Goal: Task Accomplishment & Management: Complete application form

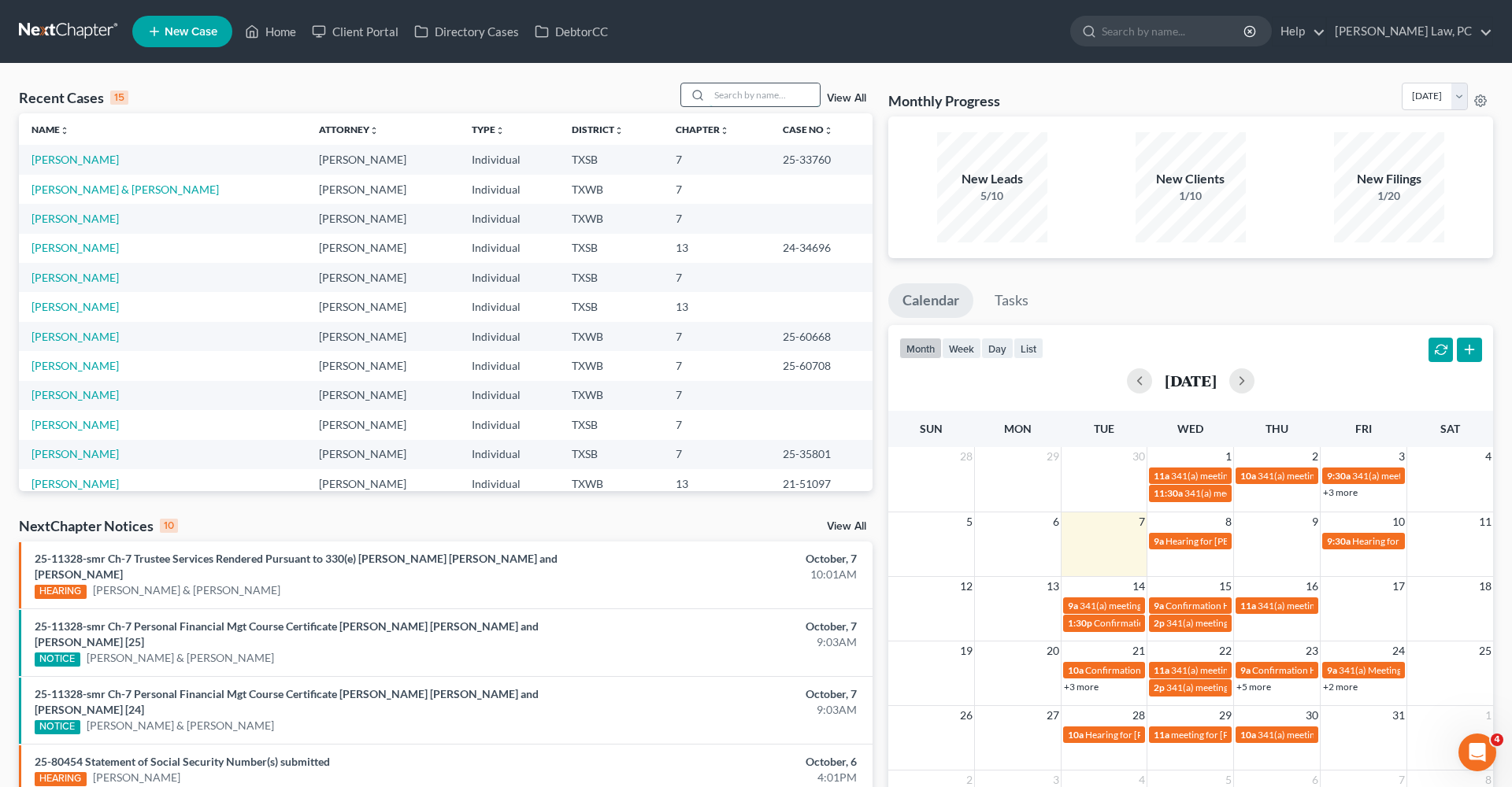
click at [748, 99] on input "search" at bounding box center [764, 95] width 110 height 23
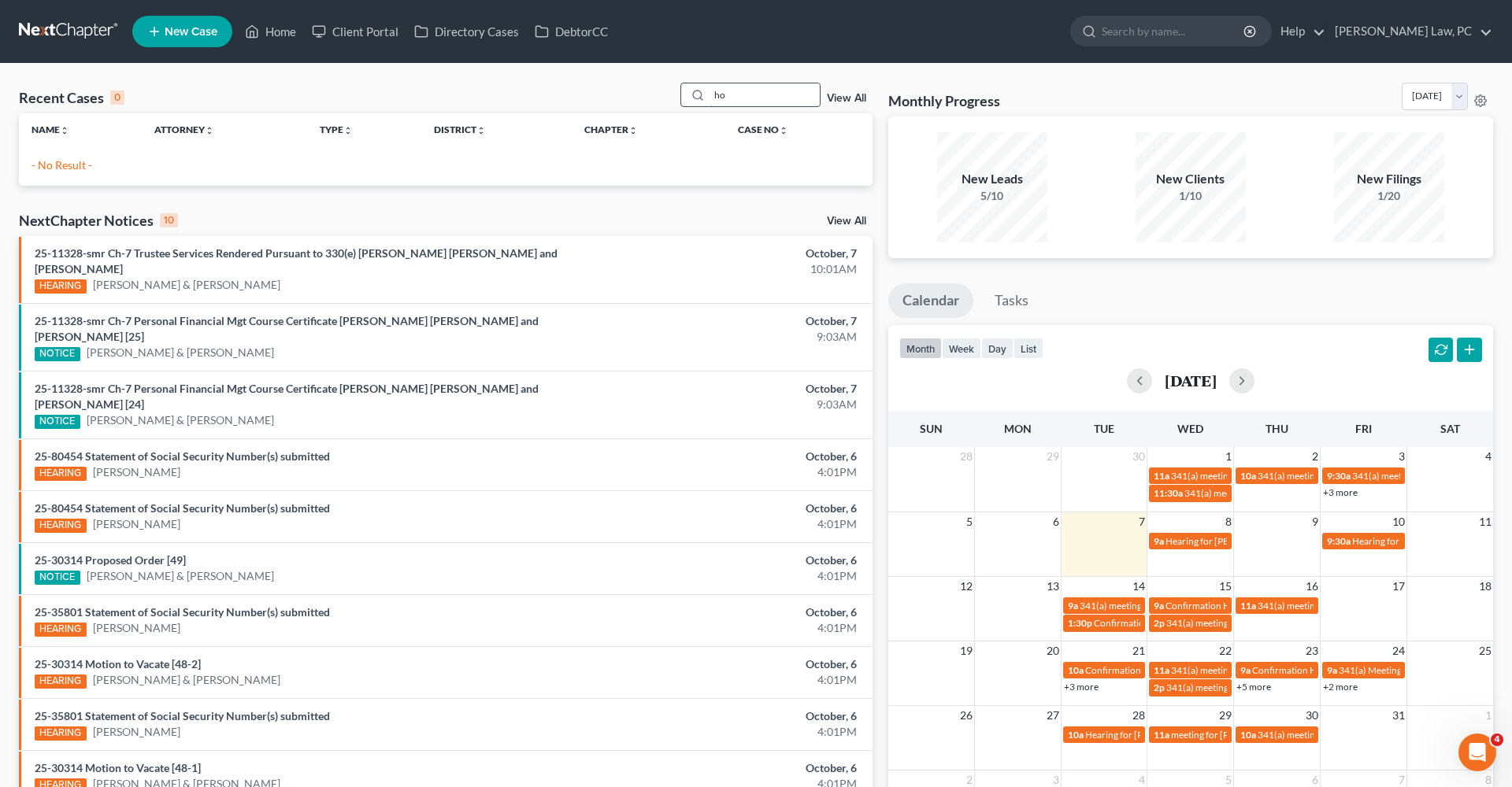
type input "h"
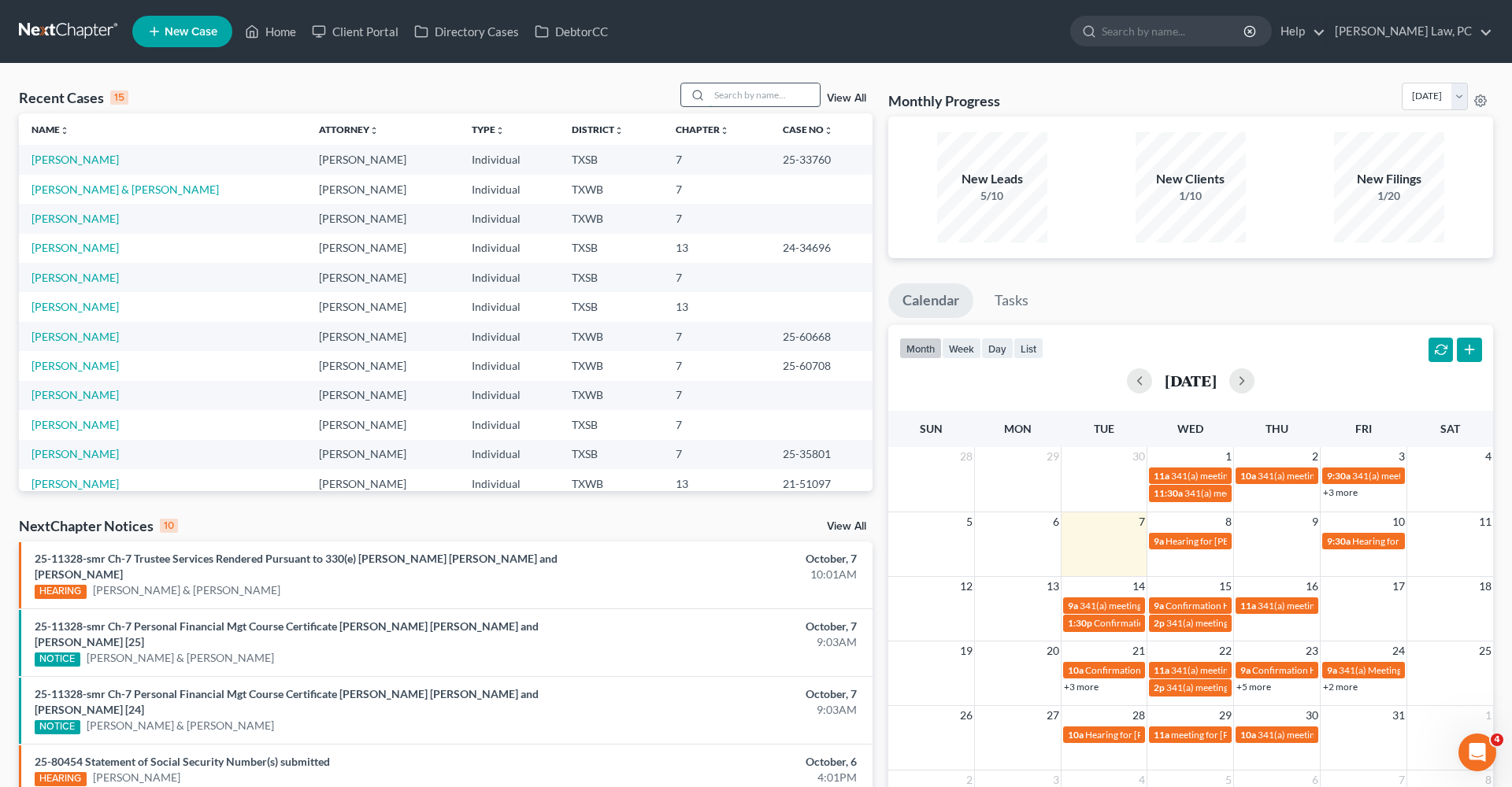
click at [734, 100] on input "search" at bounding box center [764, 95] width 110 height 23
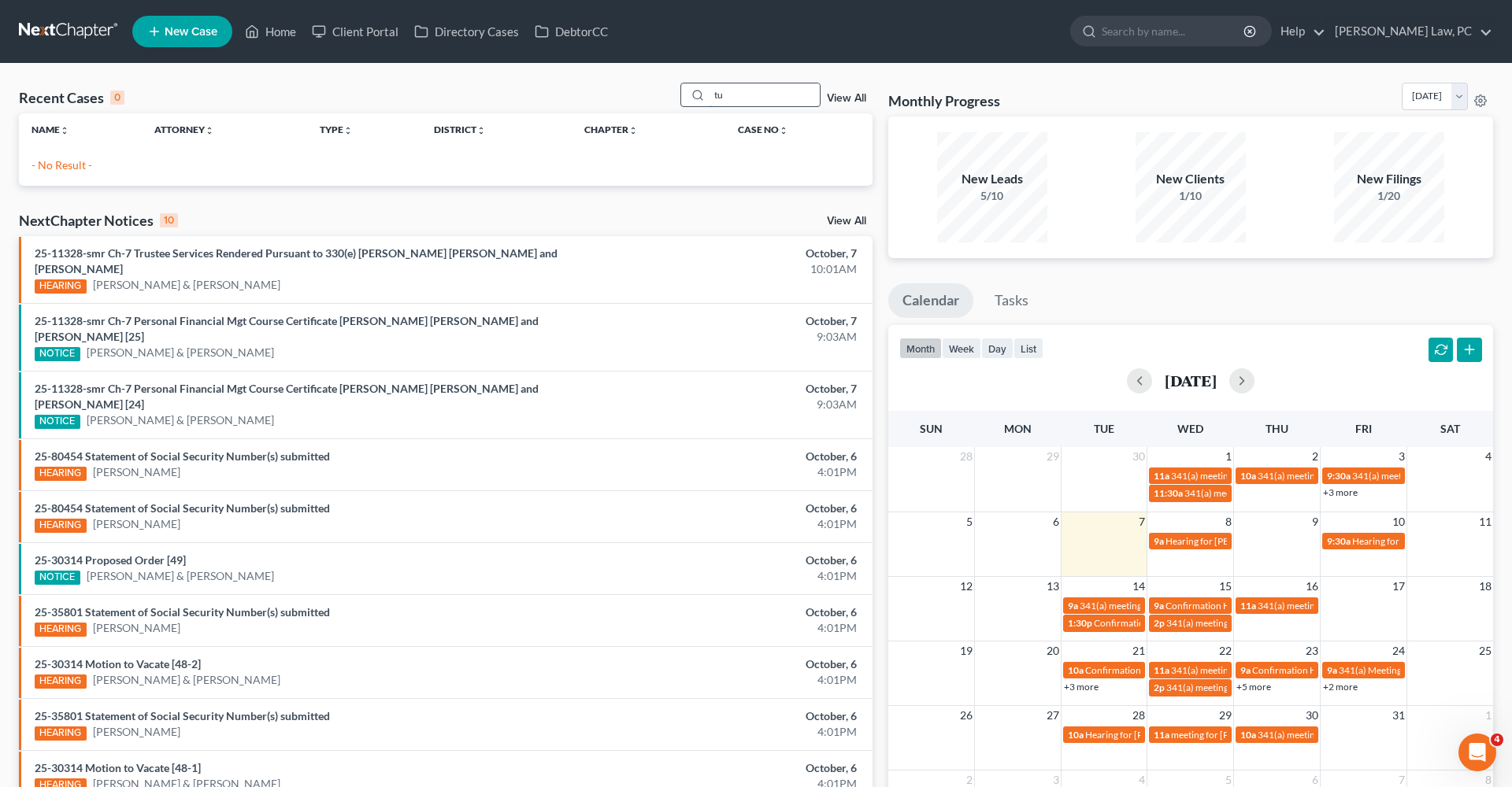
type input "t"
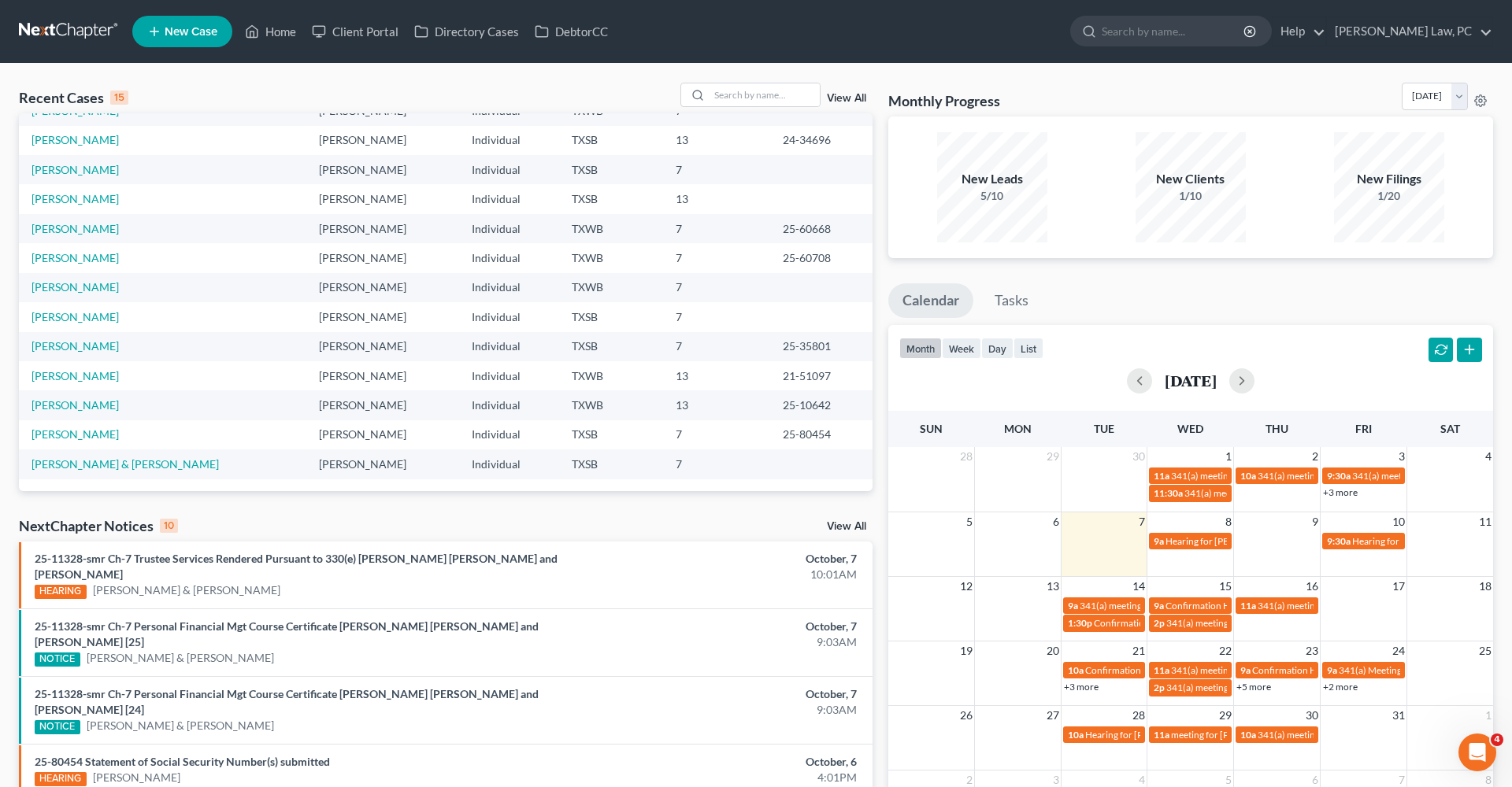
scroll to position [108, 0]
click at [41, 380] on link "[PERSON_NAME]" at bounding box center [75, 376] width 87 height 14
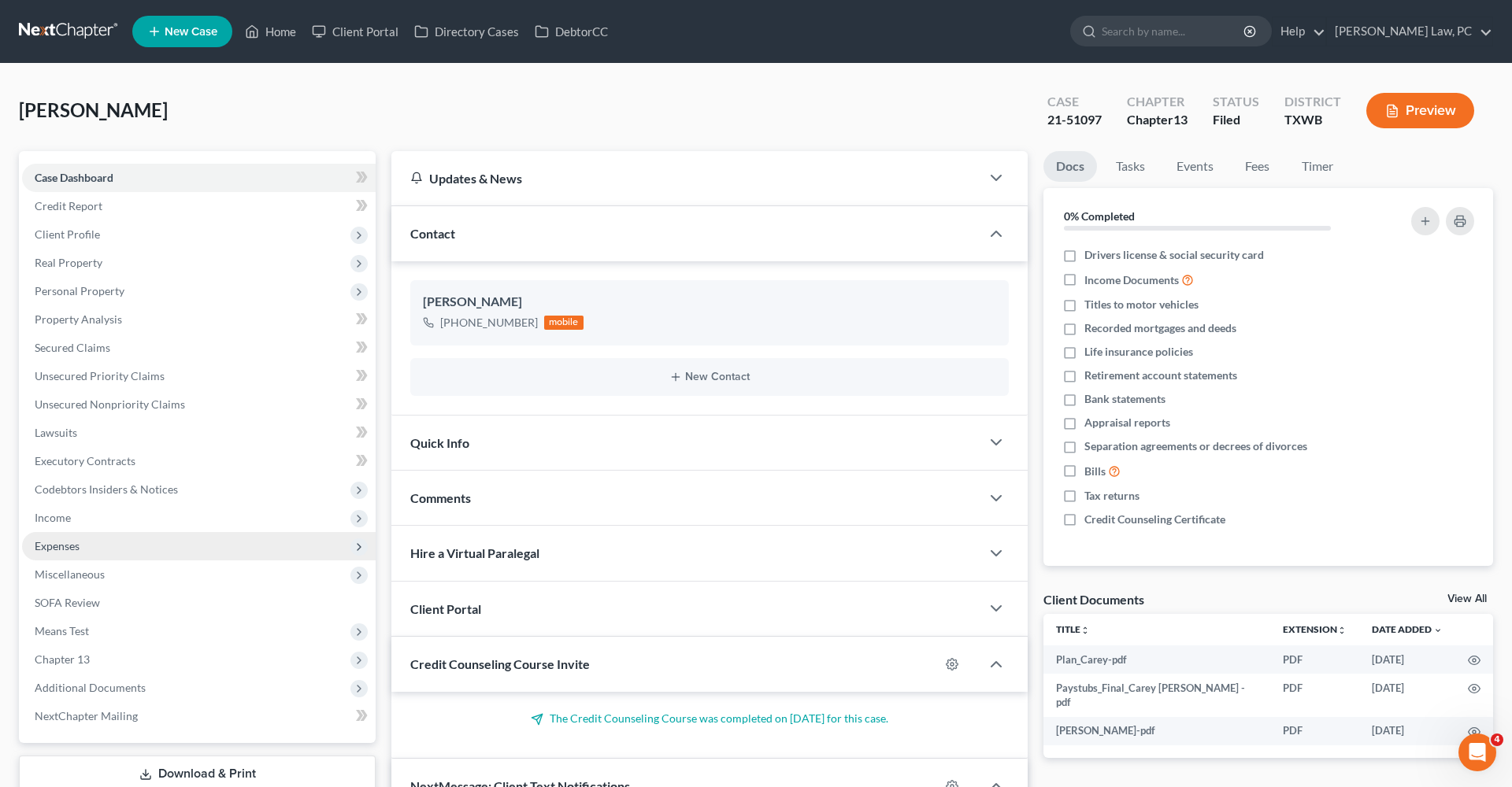
click at [54, 541] on span "Expenses" at bounding box center [57, 546] width 44 height 14
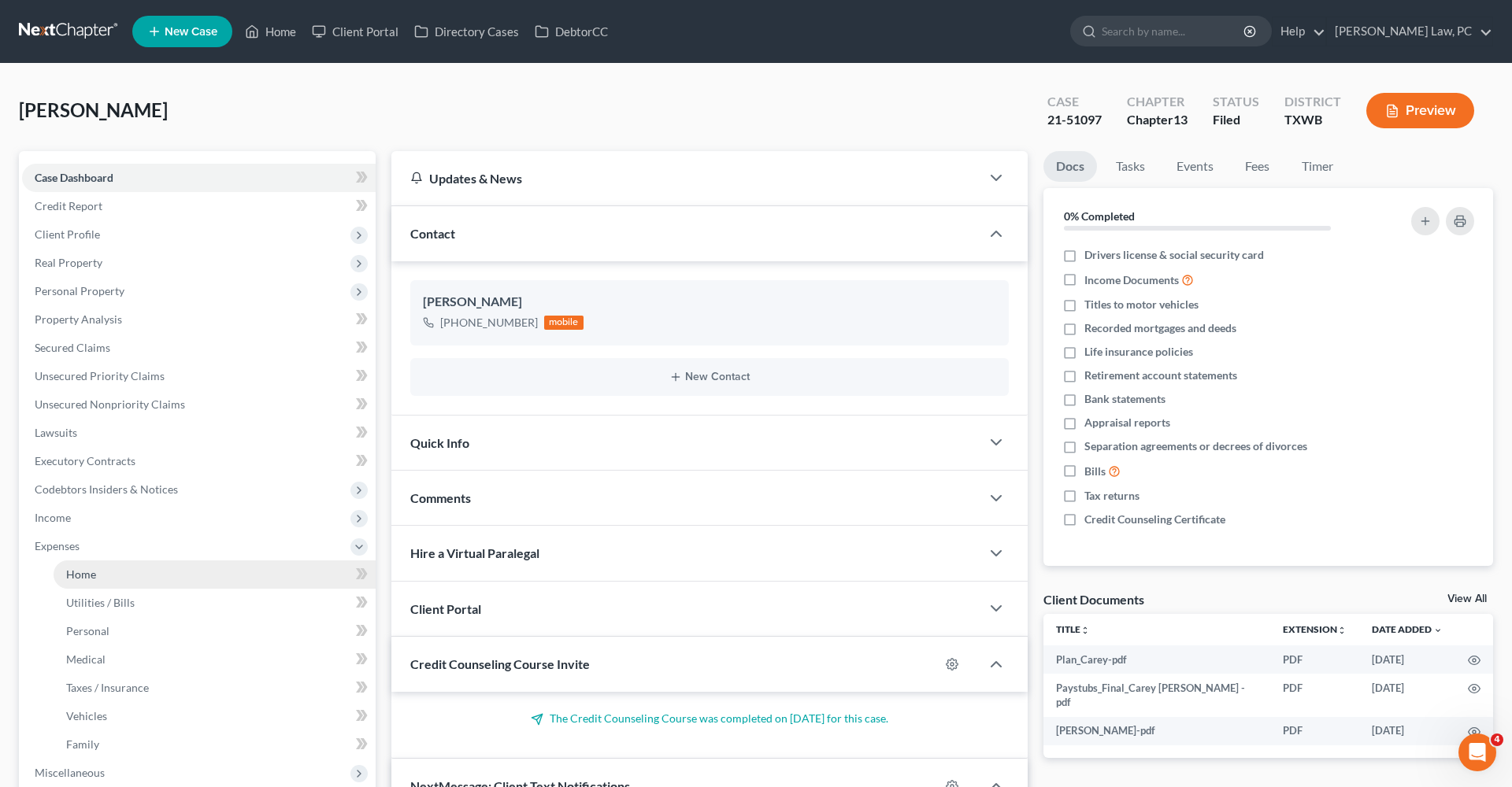
click at [74, 577] on span "Home" at bounding box center [80, 574] width 30 height 14
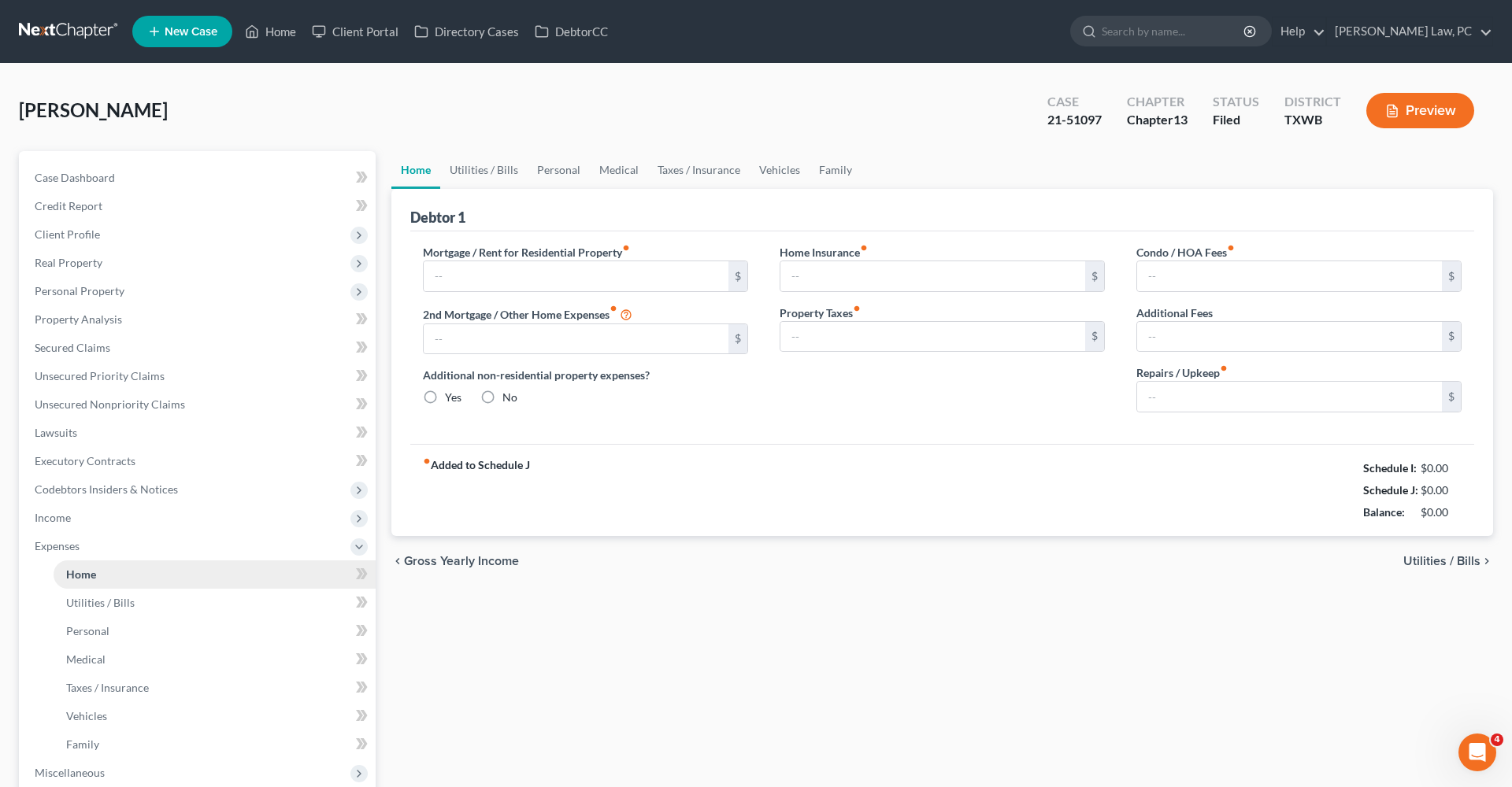
type input "1,240.00"
type input "0.00"
radio input "true"
type input "19.00"
type input "0.00"
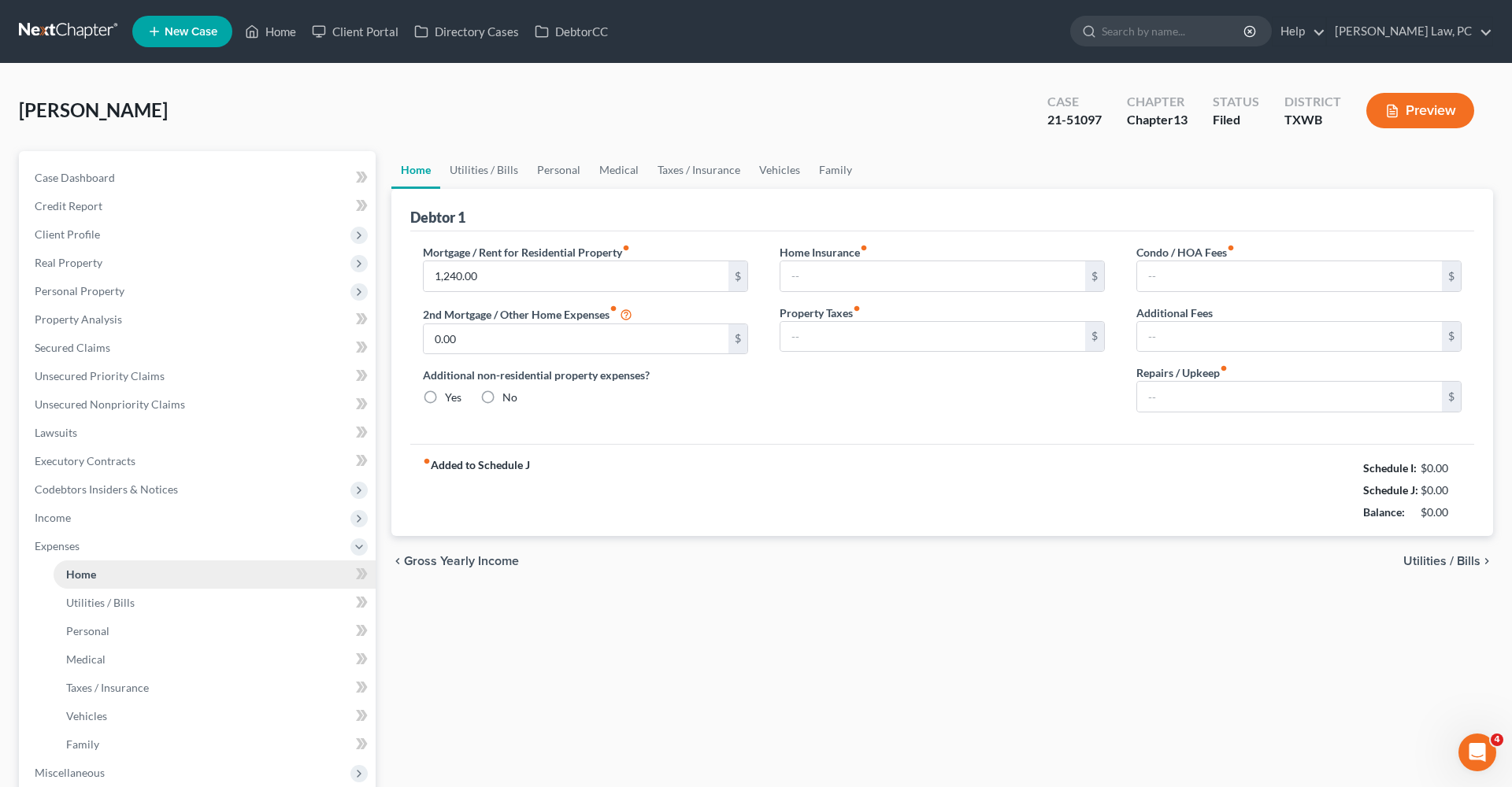
type input "0.00"
click at [768, 171] on link "Vehicles" at bounding box center [780, 169] width 60 height 38
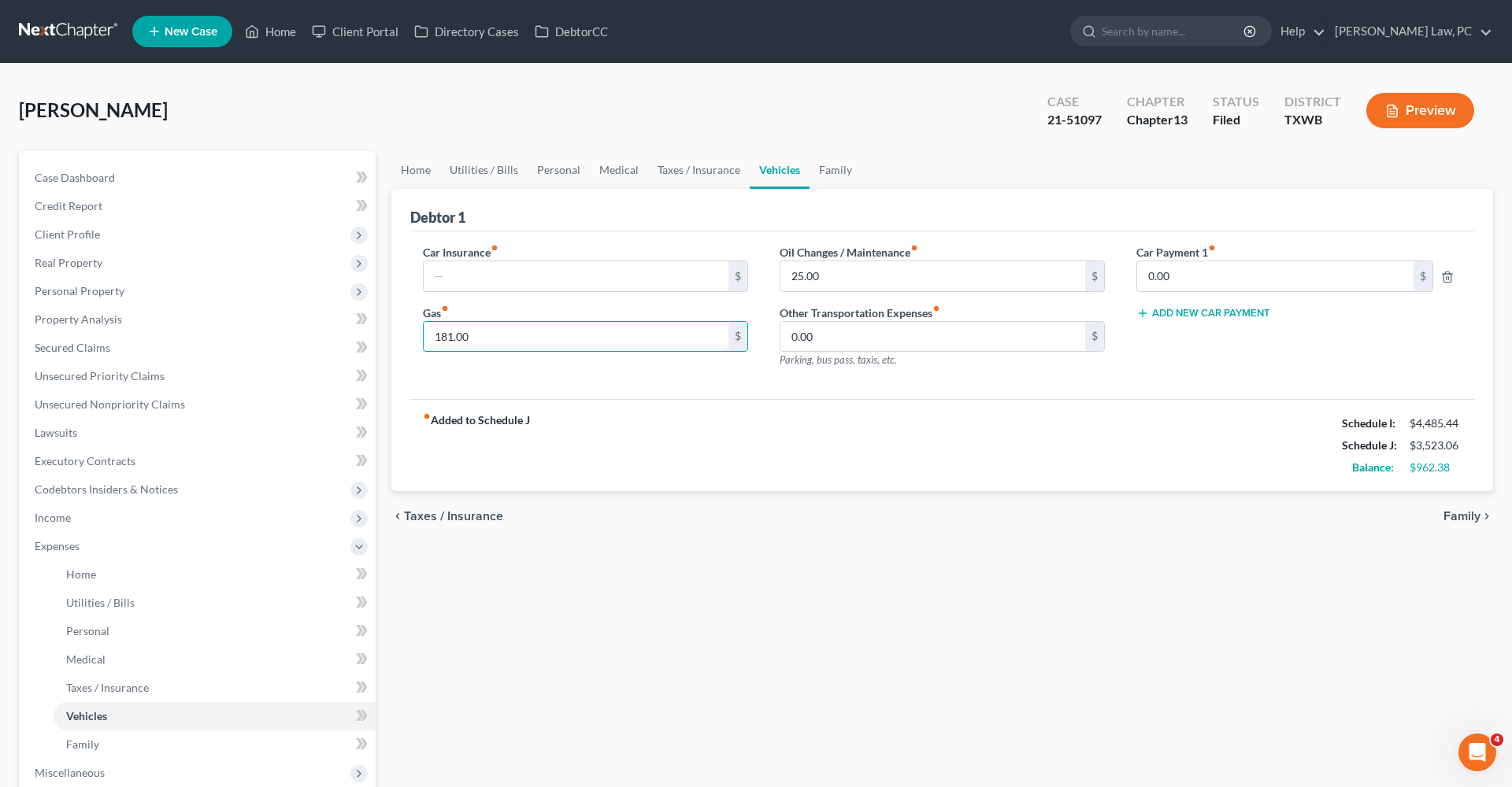
drag, startPoint x: 494, startPoint y: 338, endPoint x: 391, endPoint y: 337, distance: 103.0
click at [391, 337] on div "Home Utilities / Bills Personal Medical Taxes / Insurance Vehicles Family Debto…" at bounding box center [941, 591] width 1117 height 881
drag, startPoint x: 831, startPoint y: 338, endPoint x: 750, endPoint y: 337, distance: 81.0
click at [750, 337] on div "Car Insurance fiber_manual_record $ Gas fiber_manual_record $ Oil Changes / Mai…" at bounding box center [942, 312] width 1070 height 137
type input "173"
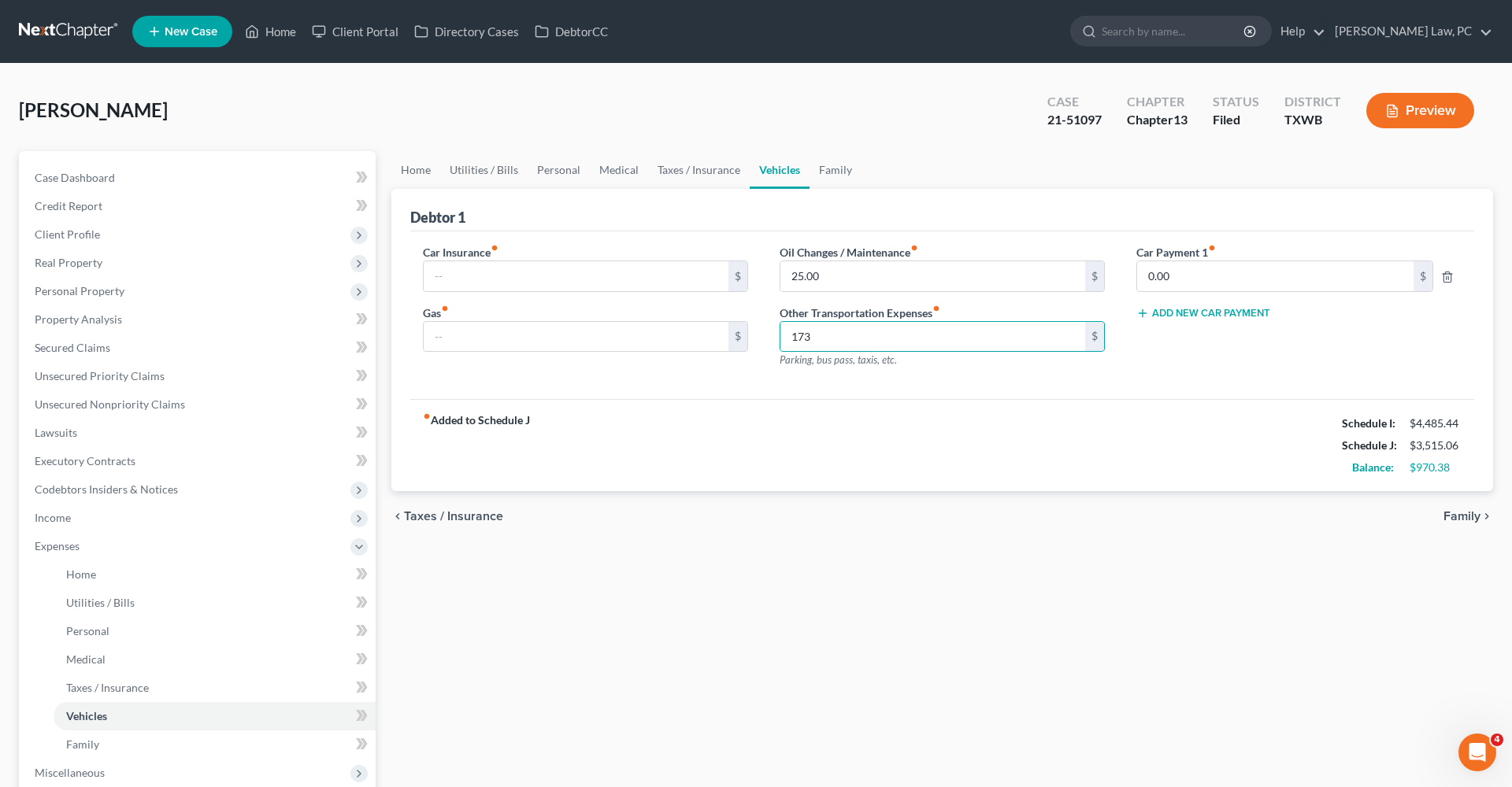
click at [836, 444] on div "fiber_manual_record Added to Schedule J Schedule I: $4,485.44 Schedule J: $3,51…" at bounding box center [942, 445] width 1064 height 92
click at [684, 184] on link "Taxes / Insurance" at bounding box center [698, 169] width 102 height 38
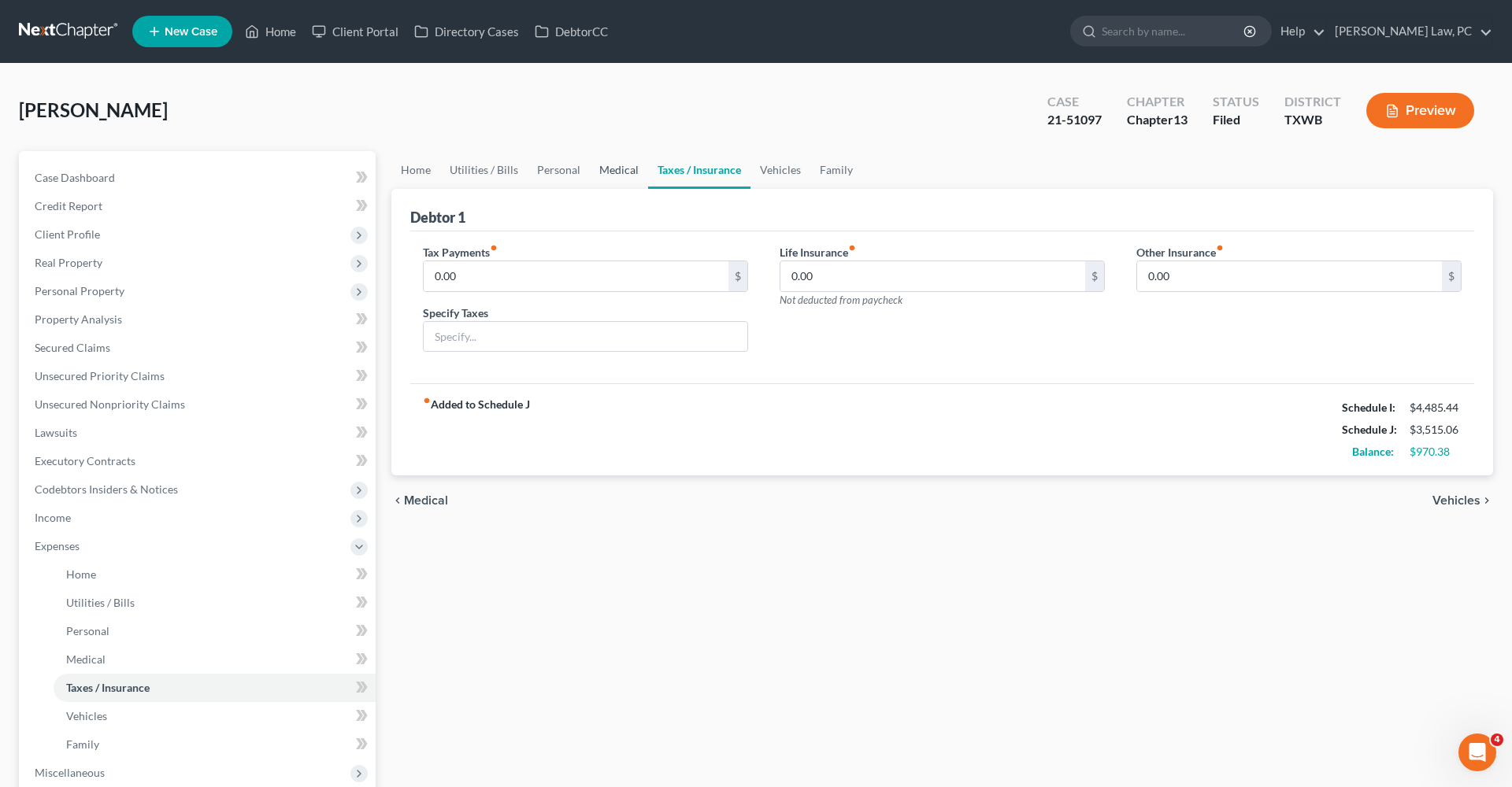
click at [620, 167] on link "Medical" at bounding box center [619, 169] width 58 height 38
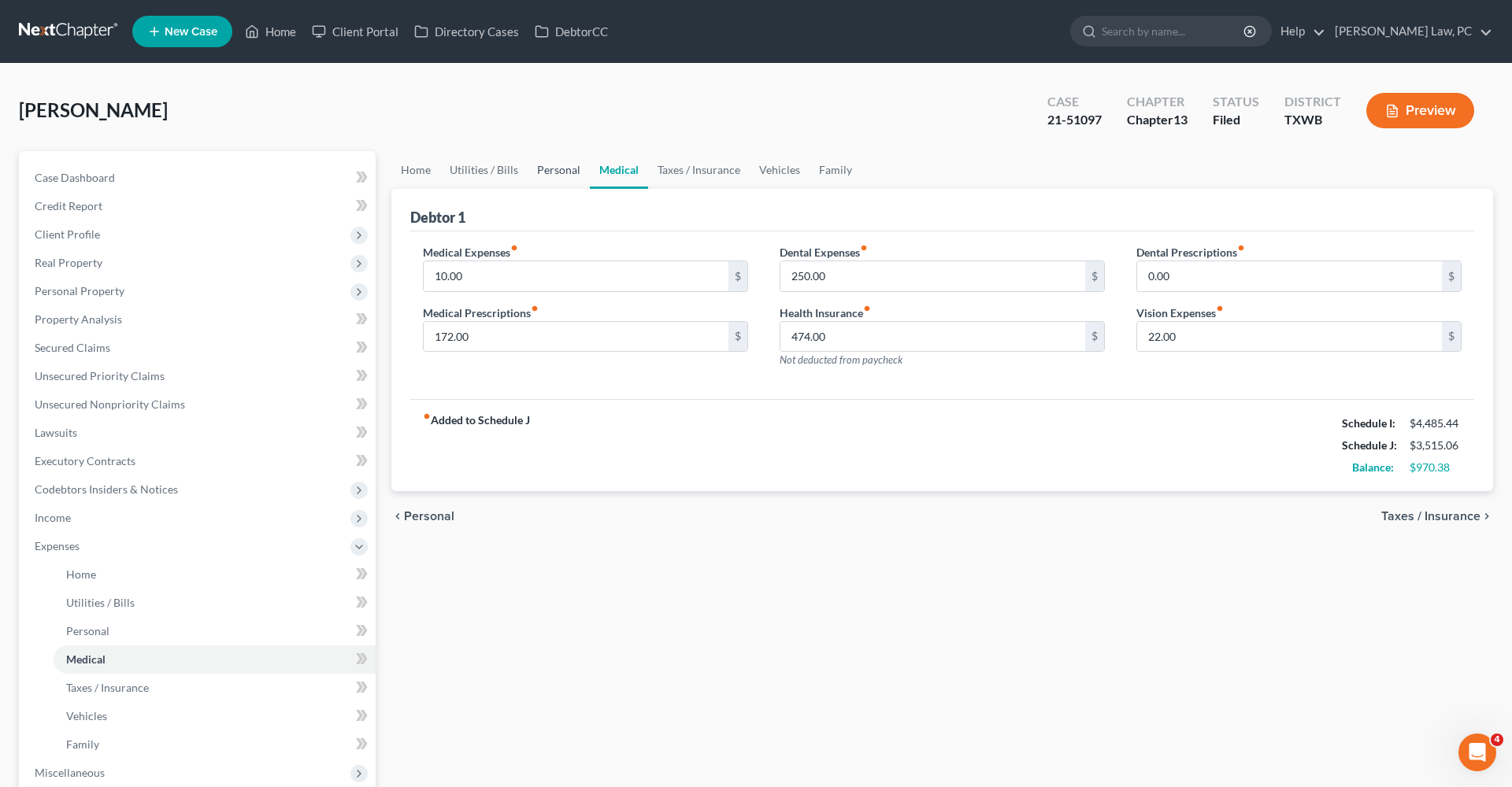
click at [567, 173] on link "Personal" at bounding box center [558, 169] width 62 height 38
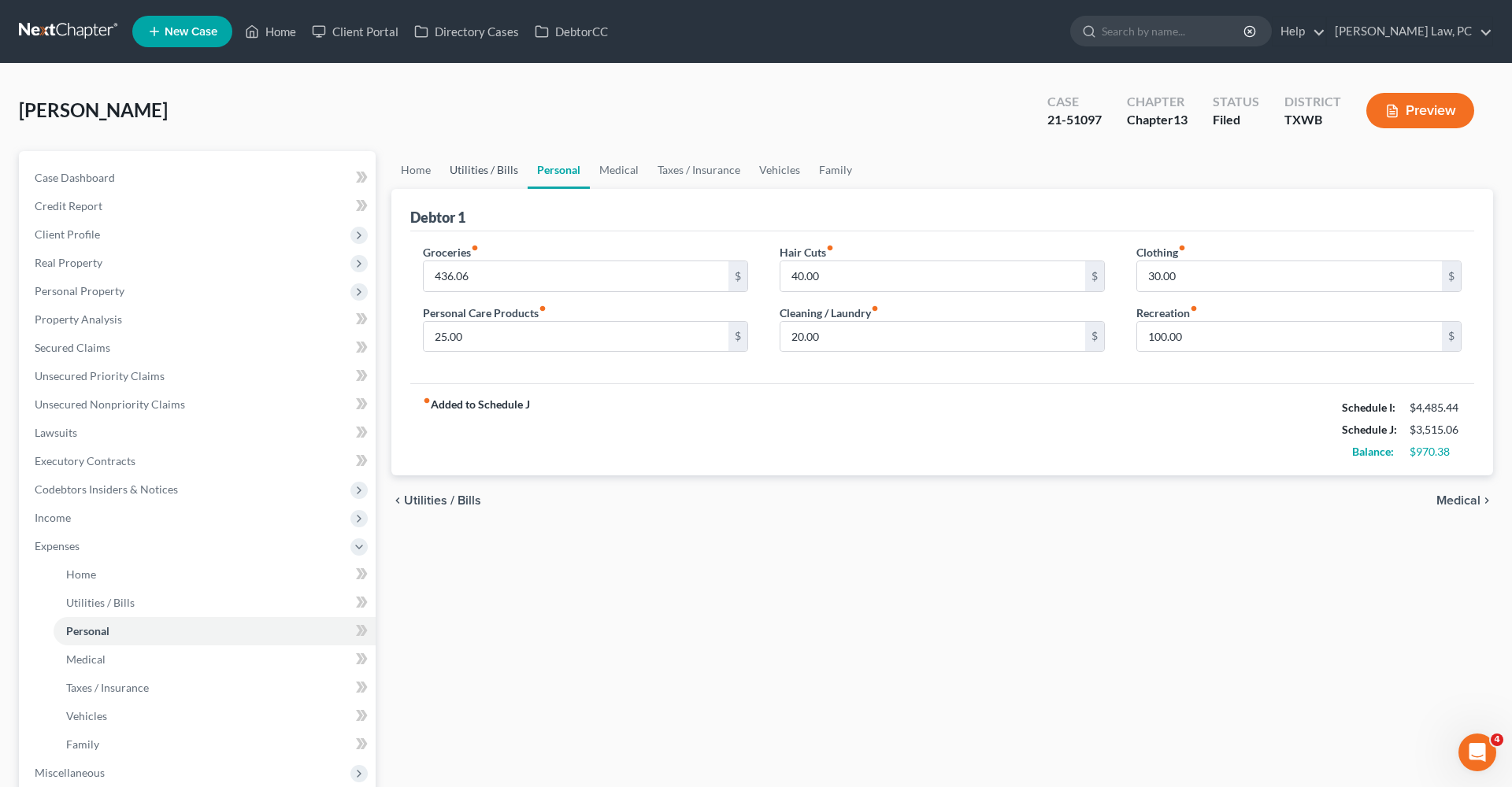
click at [487, 167] on link "Utilities / Bills" at bounding box center [484, 169] width 87 height 38
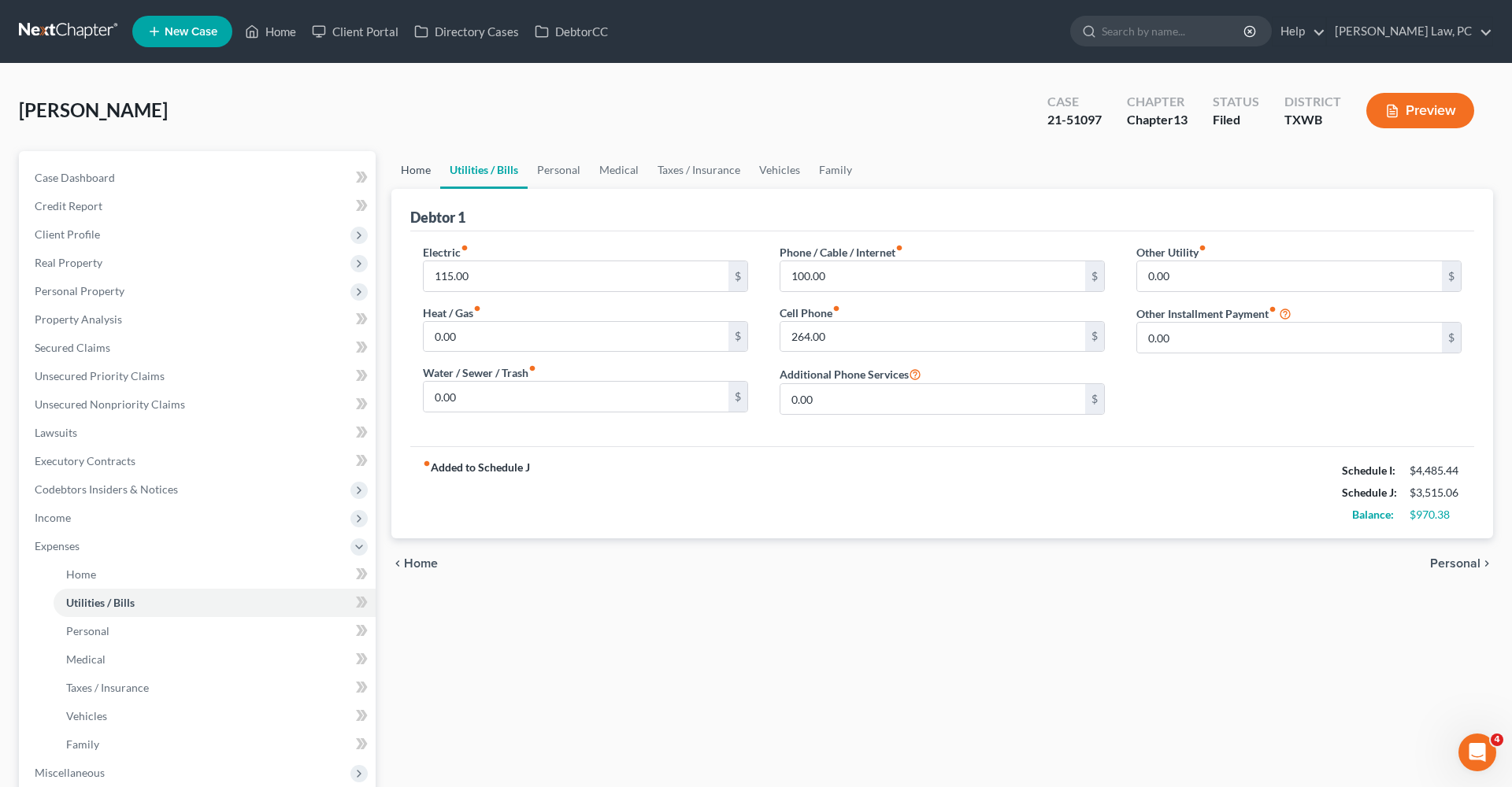
click at [417, 168] on link "Home" at bounding box center [416, 169] width 48 height 38
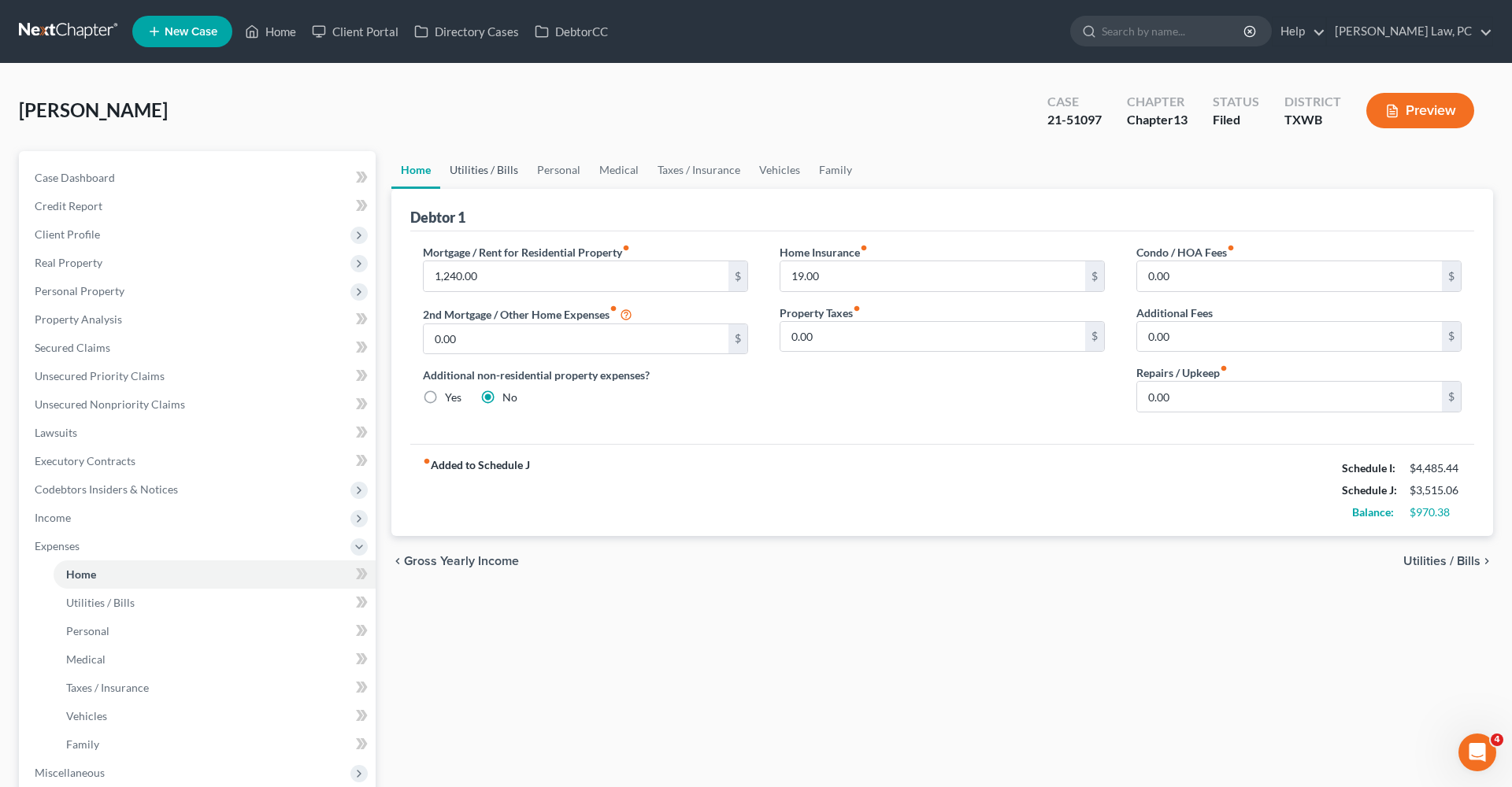
click at [483, 175] on link "Utilities / Bills" at bounding box center [484, 169] width 87 height 38
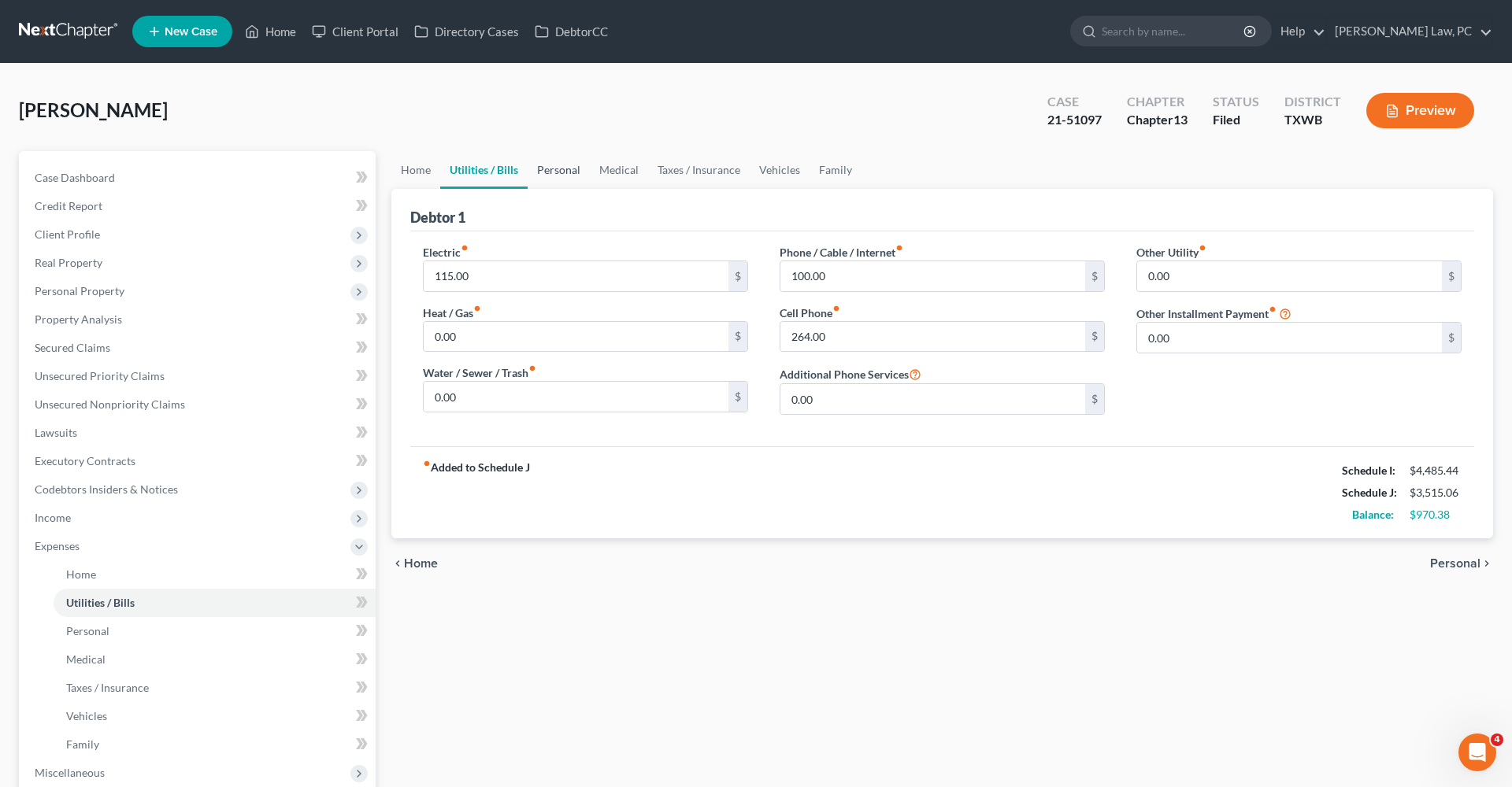
click at [562, 184] on link "Personal" at bounding box center [558, 169] width 62 height 38
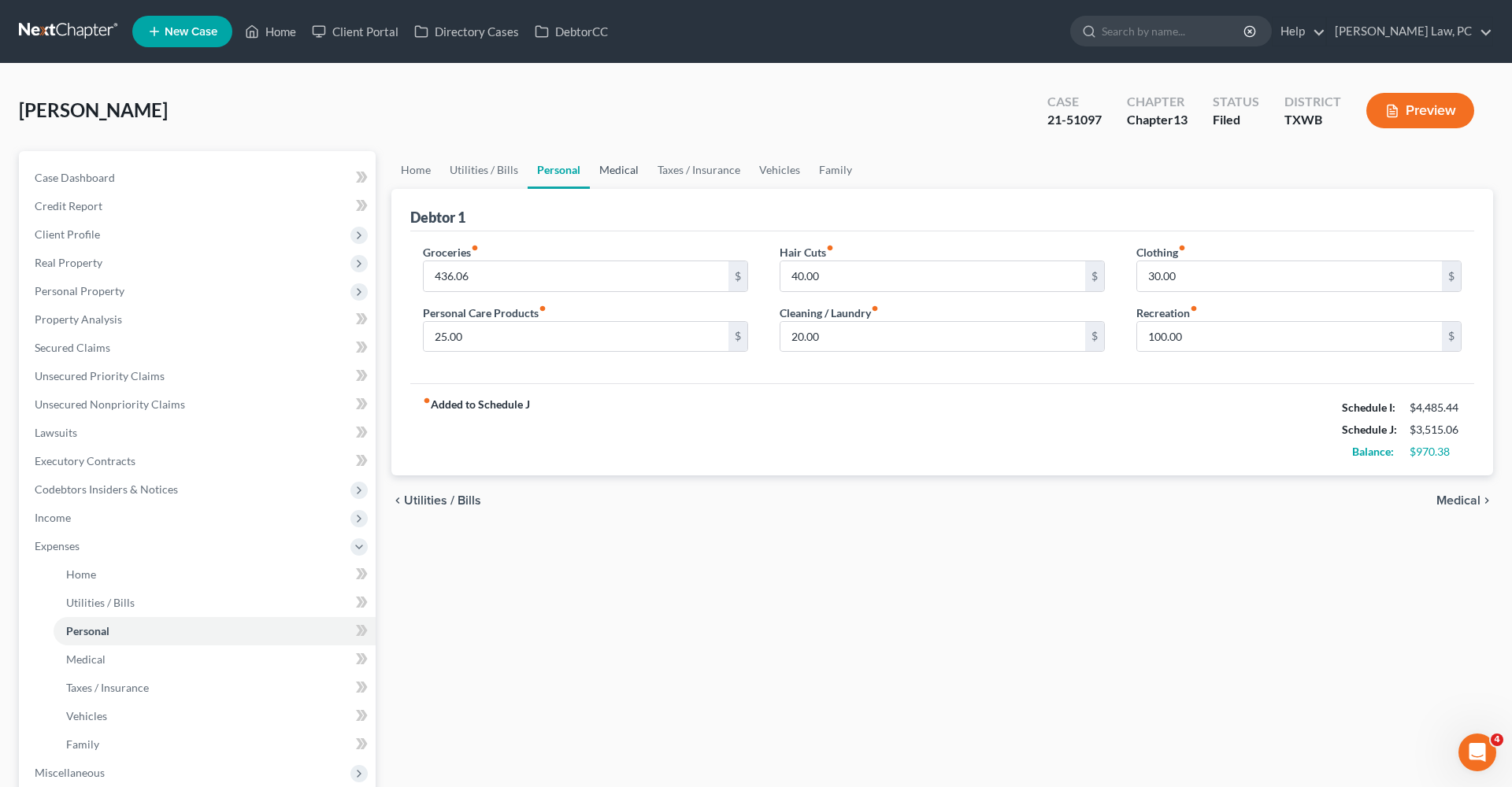
click at [614, 180] on link "Medical" at bounding box center [619, 169] width 58 height 38
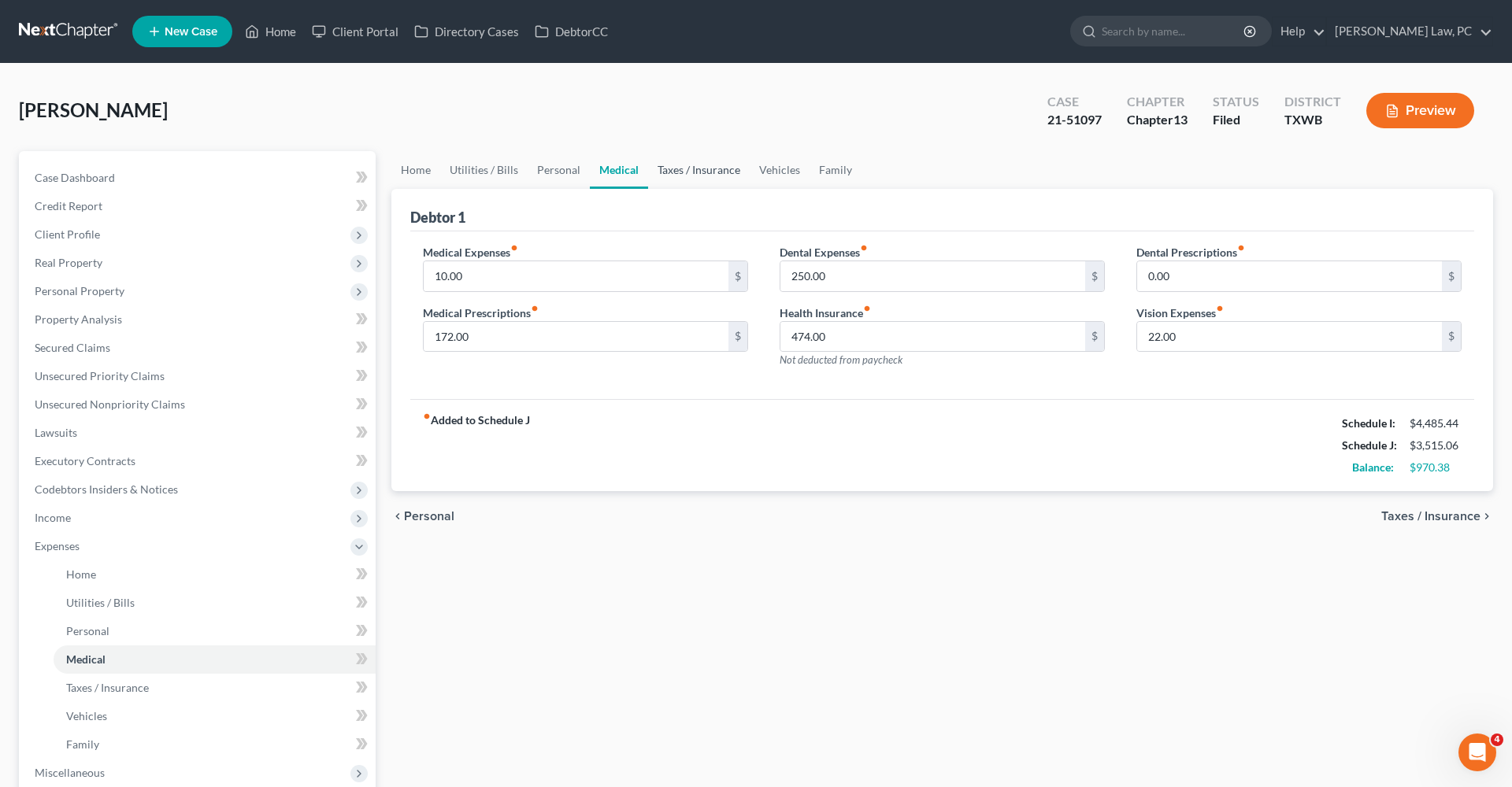
click at [694, 175] on link "Taxes / Insurance" at bounding box center [698, 169] width 102 height 38
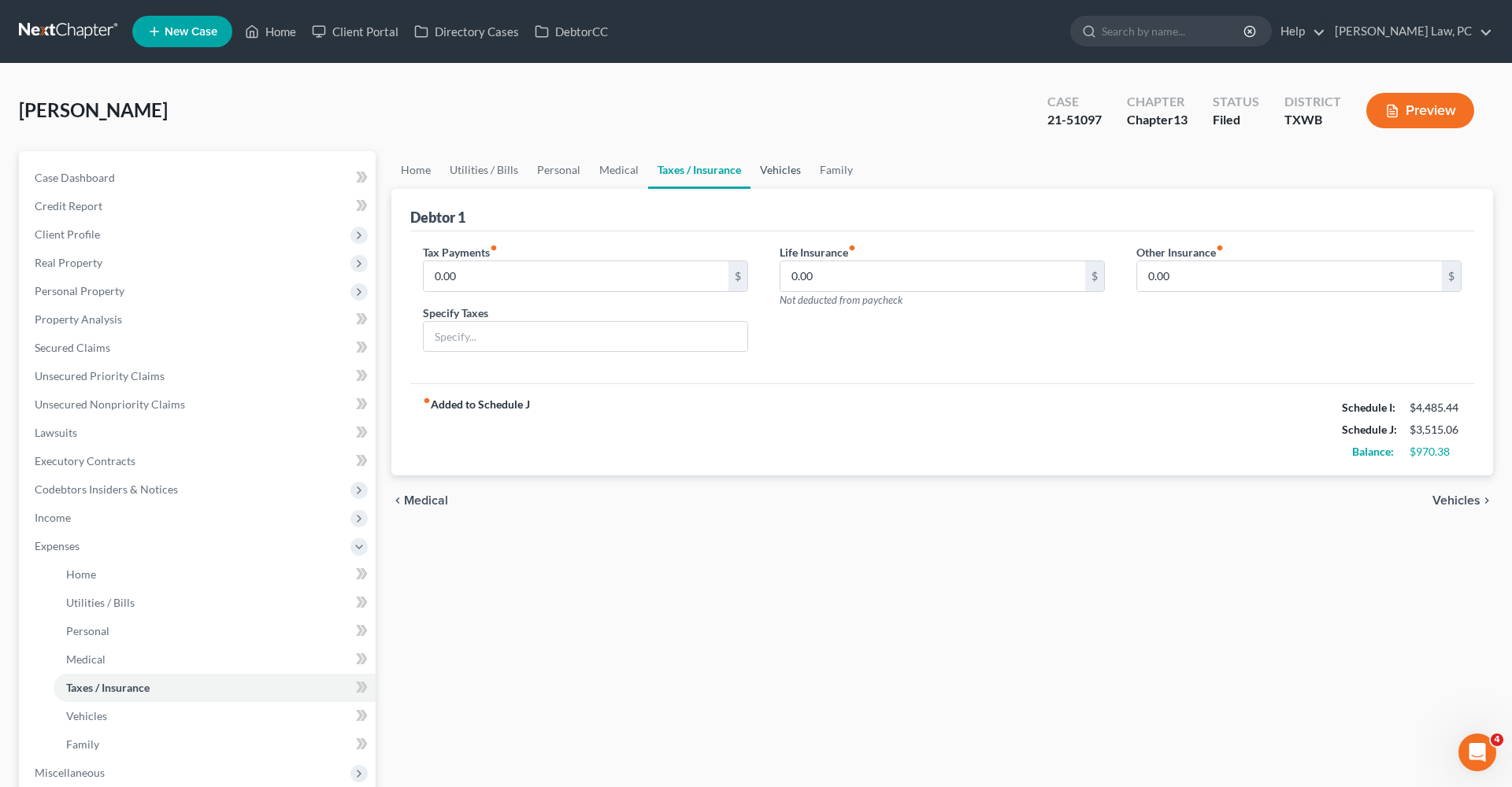
click at [767, 171] on link "Vehicles" at bounding box center [781, 169] width 60 height 38
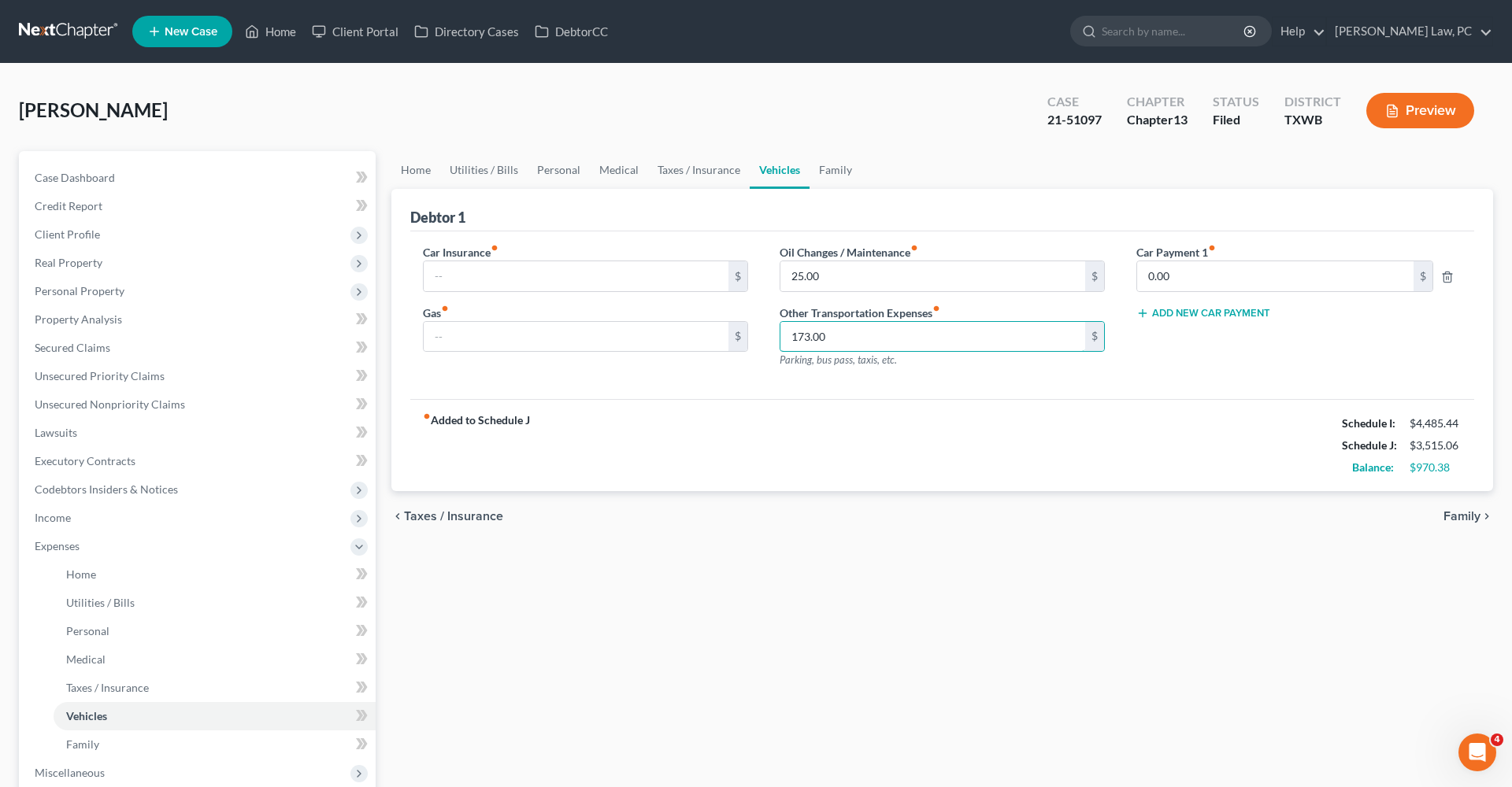
drag, startPoint x: 836, startPoint y: 335, endPoint x: 757, endPoint y: 332, distance: 79.1
click at [757, 332] on div "Car Insurance fiber_manual_record $ Gas fiber_manual_record $ Oil Changes / Mai…" at bounding box center [942, 312] width 1070 height 137
type input "180"
click at [800, 407] on div "fiber_manual_record Added to Schedule J Schedule I: $4,485.44 Schedule J: $3,52…" at bounding box center [942, 445] width 1064 height 92
click at [693, 167] on link "Taxes / Insurance" at bounding box center [698, 169] width 102 height 38
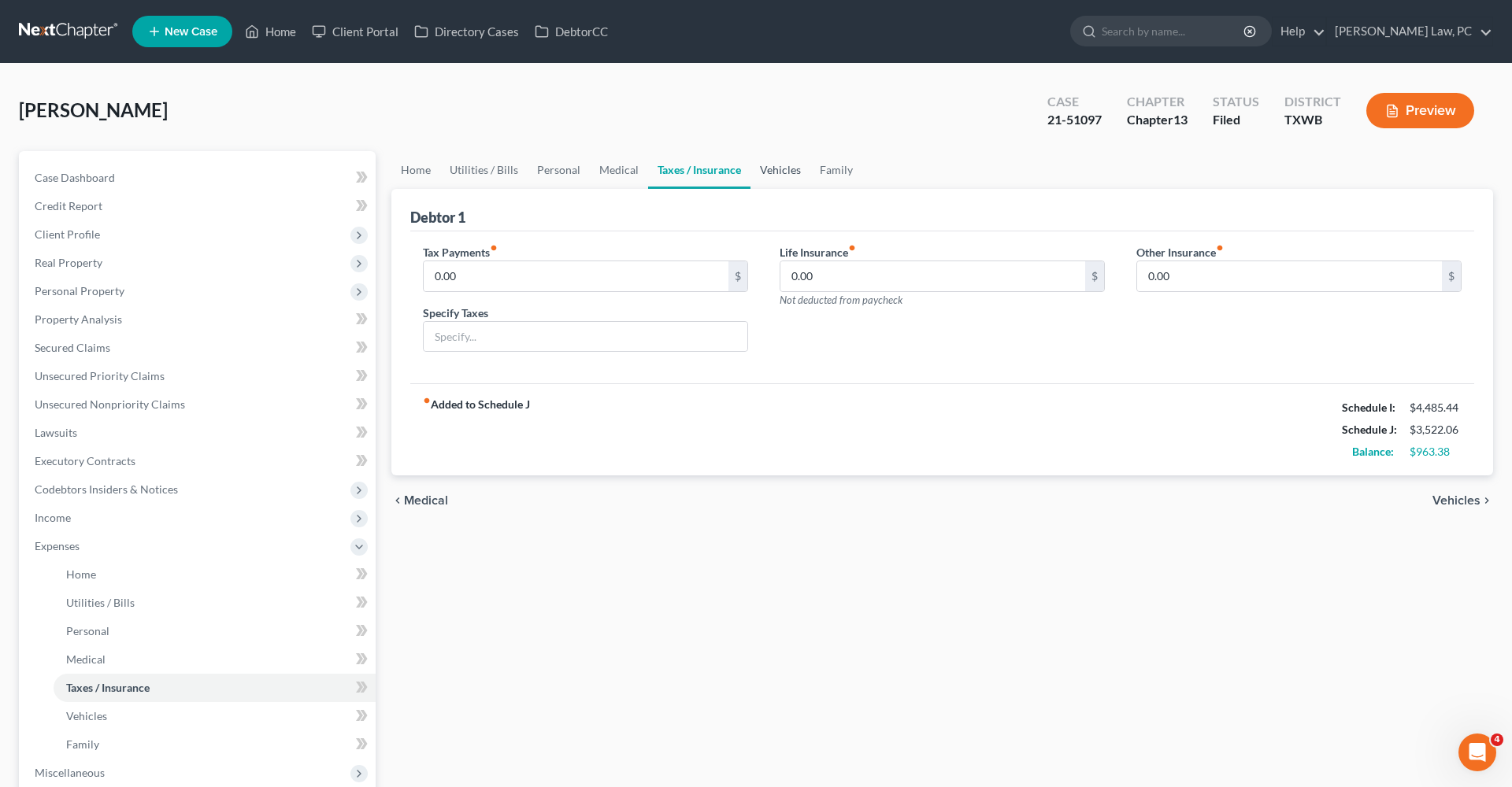
click at [778, 171] on link "Vehicles" at bounding box center [781, 169] width 60 height 38
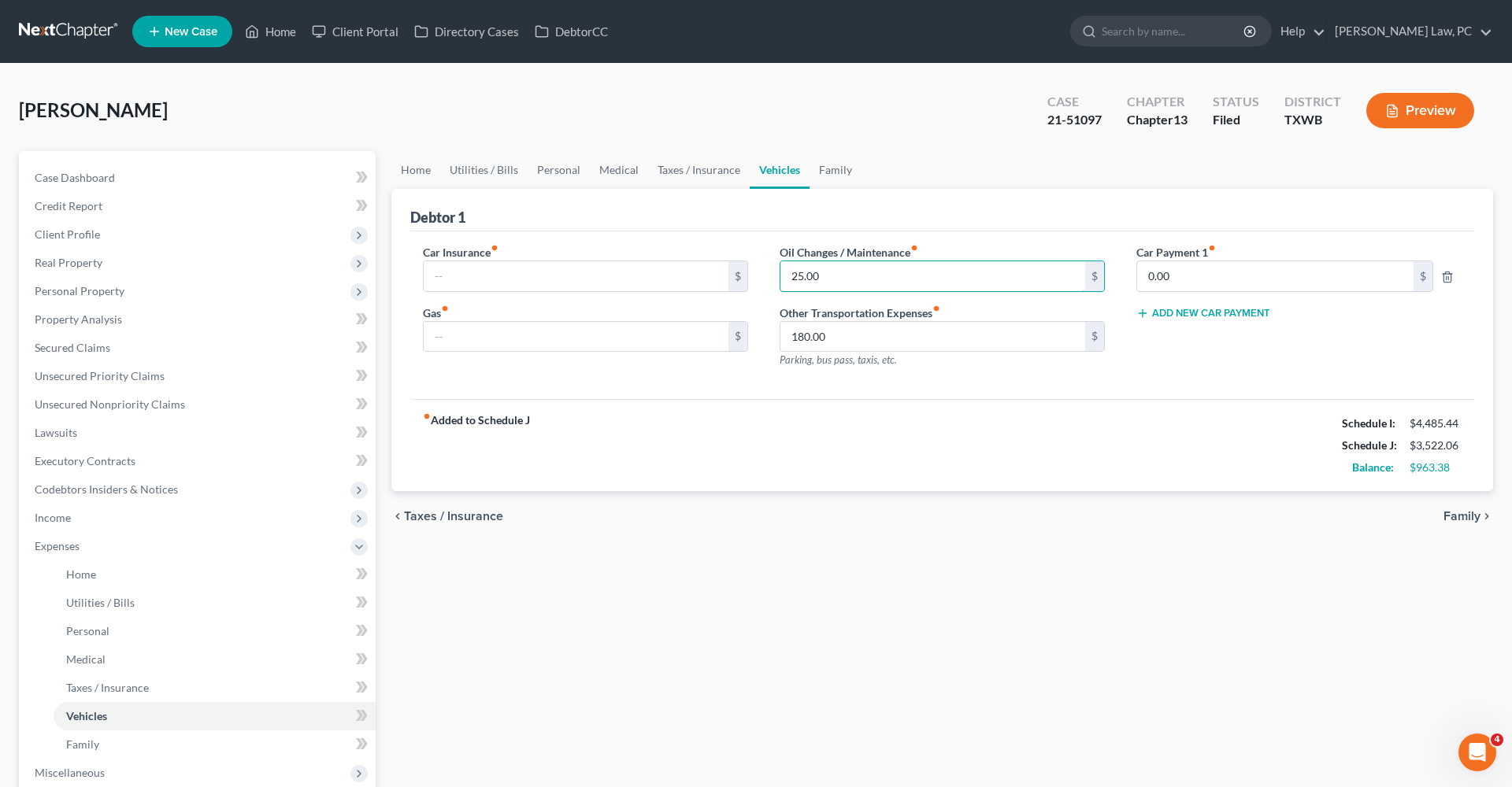
drag, startPoint x: 827, startPoint y: 271, endPoint x: 779, endPoint y: 270, distance: 48.0
click at [779, 270] on div "Oil Changes / Maintenance fiber_manual_record 25.00 $ Other Transportation Expe…" at bounding box center [941, 312] width 357 height 137
click at [619, 170] on link "Medical" at bounding box center [619, 169] width 58 height 38
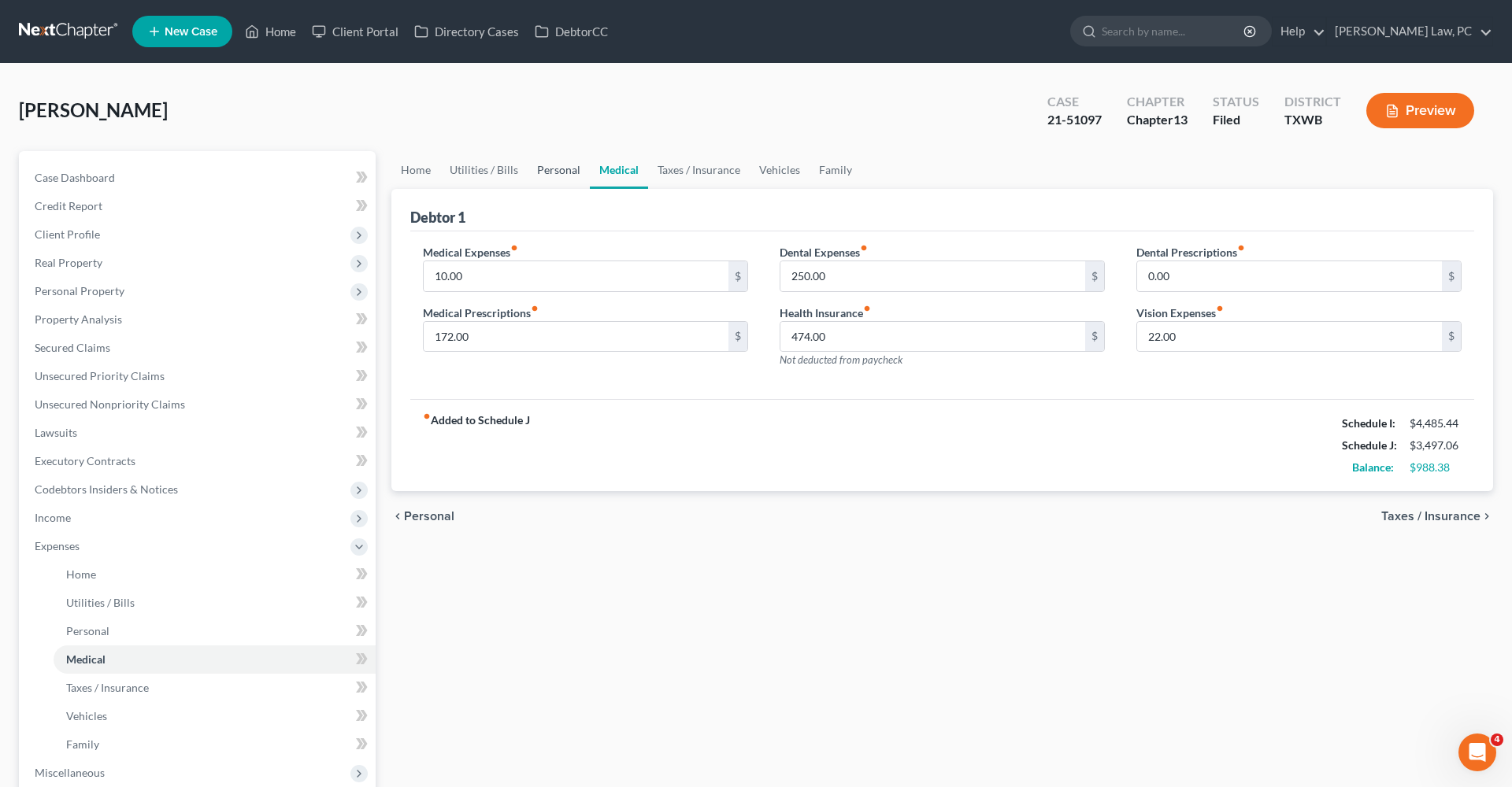
click at [554, 171] on link "Personal" at bounding box center [558, 169] width 62 height 38
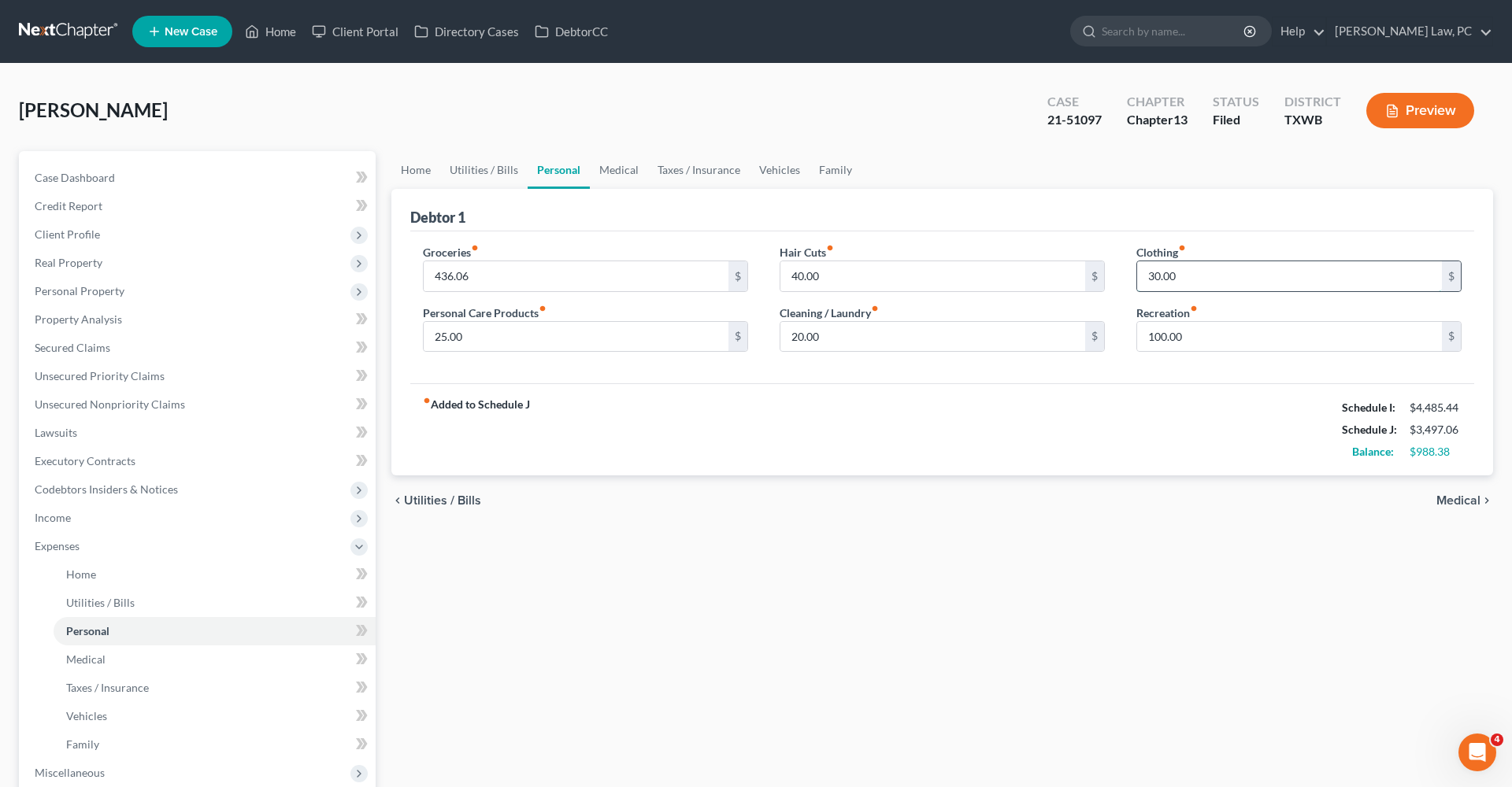
click at [1191, 277] on input "30.00" at bounding box center [1289, 276] width 305 height 30
drag, startPoint x: 1198, startPoint y: 277, endPoint x: 1076, endPoint y: 276, distance: 122.0
click at [1076, 276] on div "Groceries fiber_manual_record 436.06 $ Personal Care Products fiber_manual_reco…" at bounding box center [942, 304] width 1070 height 121
type input "60"
drag, startPoint x: 838, startPoint y: 333, endPoint x: 756, endPoint y: 339, distance: 82.2
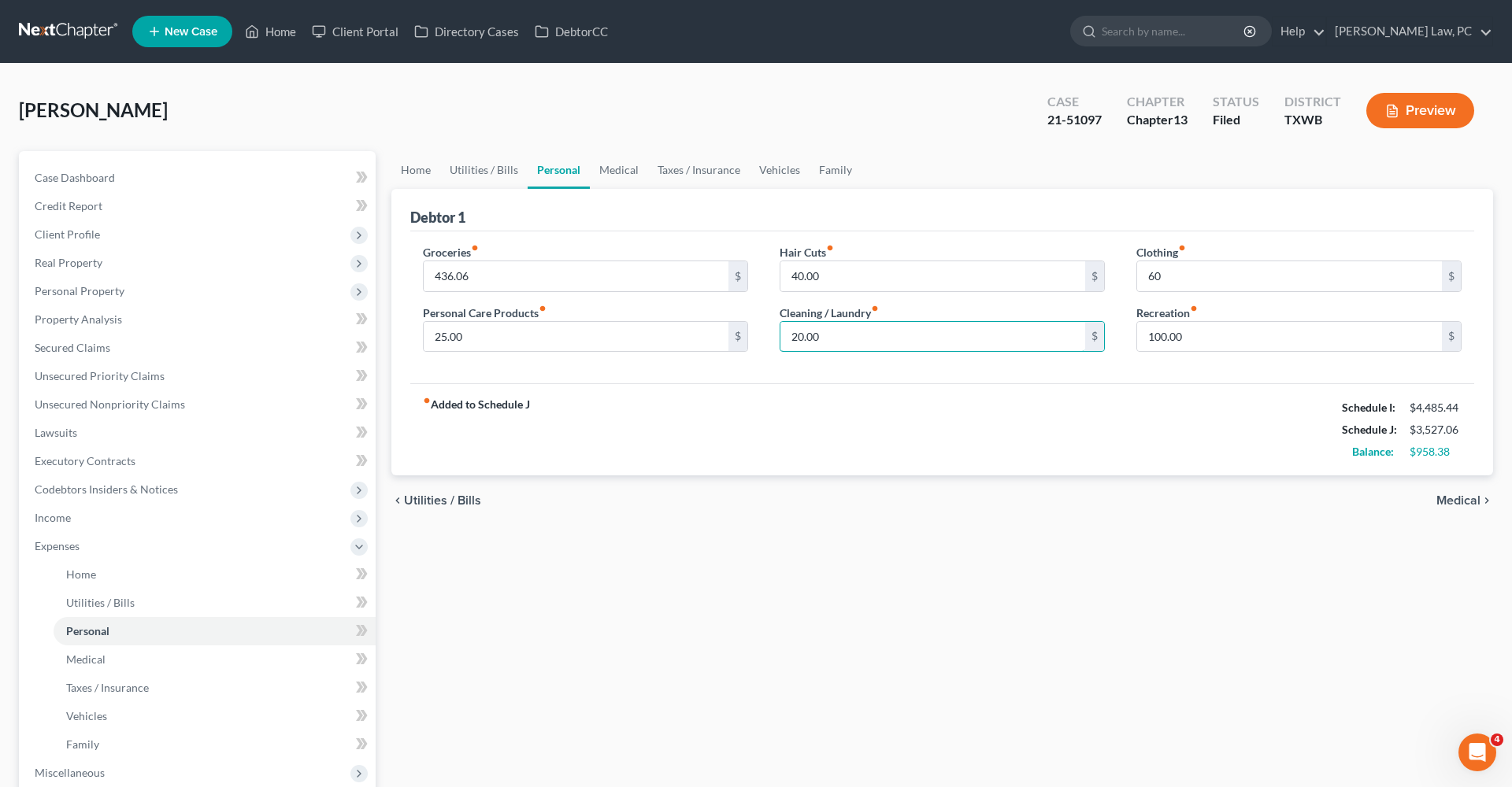
click at [756, 339] on div "Groceries fiber_manual_record 436.06 $ Personal Care Products fiber_manual_reco…" at bounding box center [942, 304] width 1070 height 121
type input "40"
drag, startPoint x: 463, startPoint y: 332, endPoint x: 415, endPoint y: 331, distance: 48.0
click at [415, 331] on div "Groceries fiber_manual_record 436.06 $ Personal Care Products fiber_manual_reco…" at bounding box center [585, 304] width 357 height 121
type input "40"
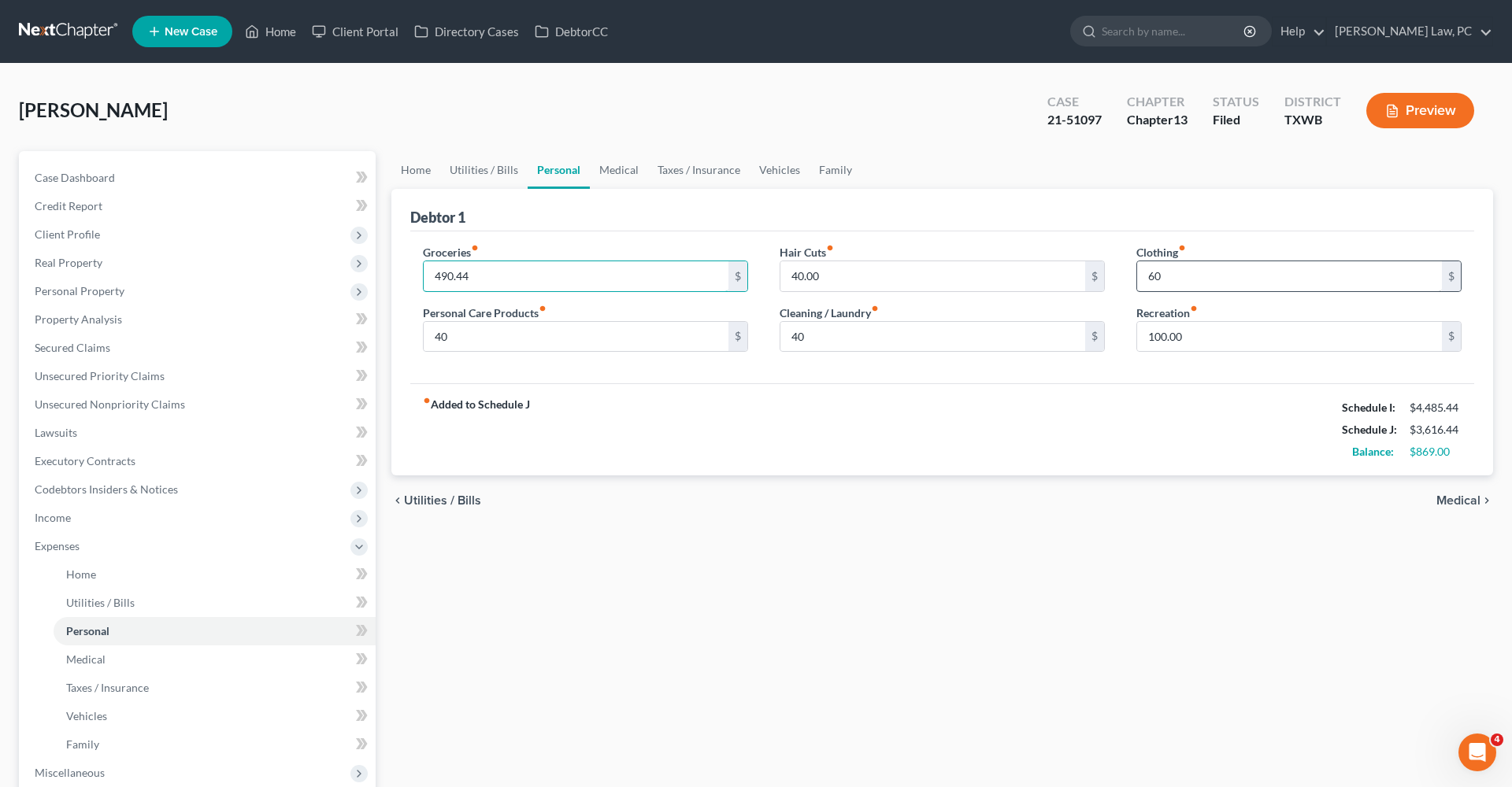
type input "490.44"
drag, startPoint x: 1174, startPoint y: 273, endPoint x: 1114, endPoint y: 273, distance: 60.0
click at [1114, 273] on div "Groceries fiber_manual_record 490.44 $ Personal Care Products fiber_manual_reco…" at bounding box center [942, 304] width 1070 height 121
type input "100"
drag, startPoint x: 839, startPoint y: 277, endPoint x: 763, endPoint y: 277, distance: 76.0
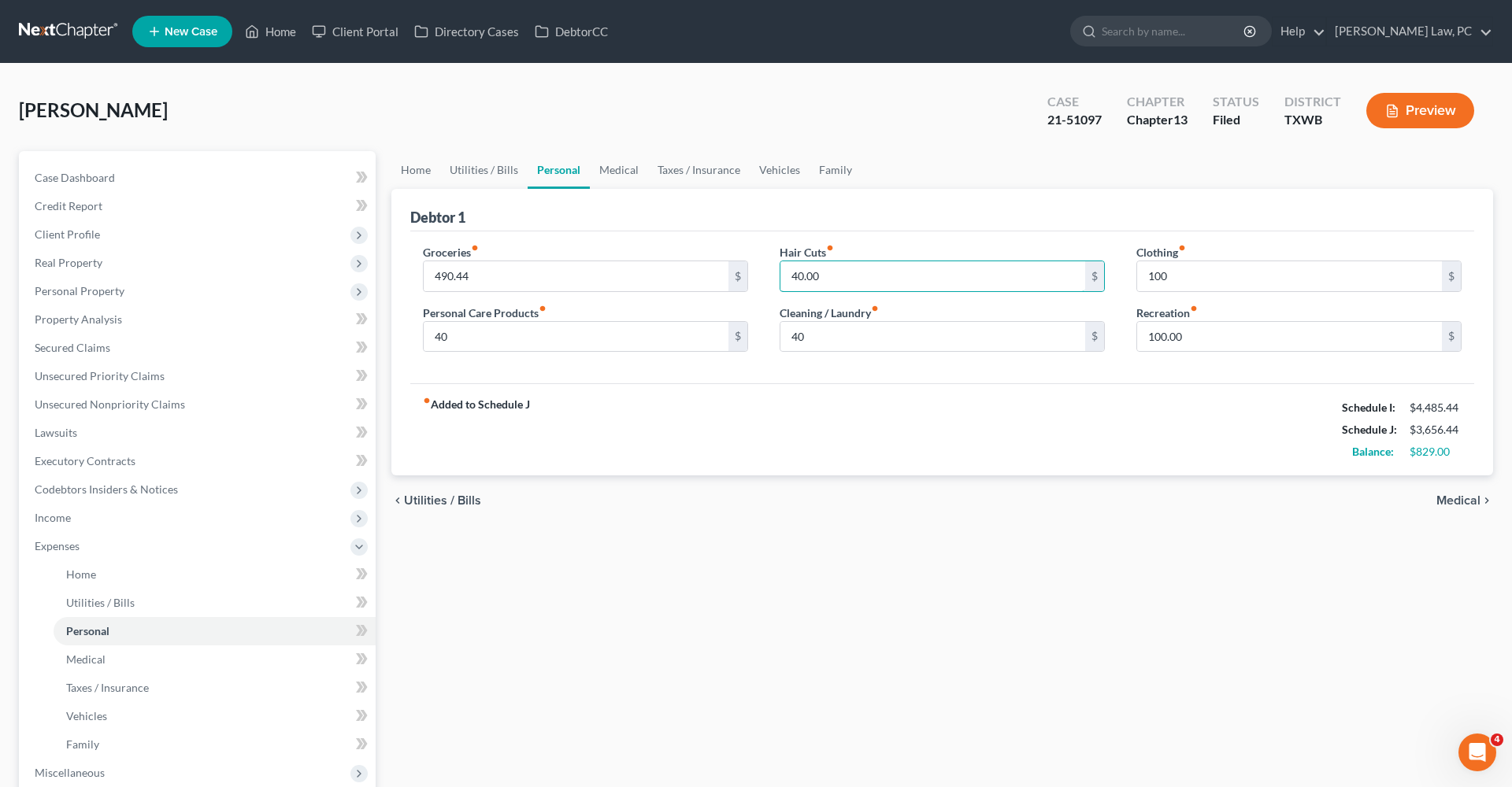
click at [763, 277] on div "Hair Cuts fiber_manual_record 40.00 $ Cleaning / Laundry fiber_manual_record 40…" at bounding box center [941, 304] width 357 height 121
type input "50"
click at [623, 171] on link "Medical" at bounding box center [619, 169] width 58 height 38
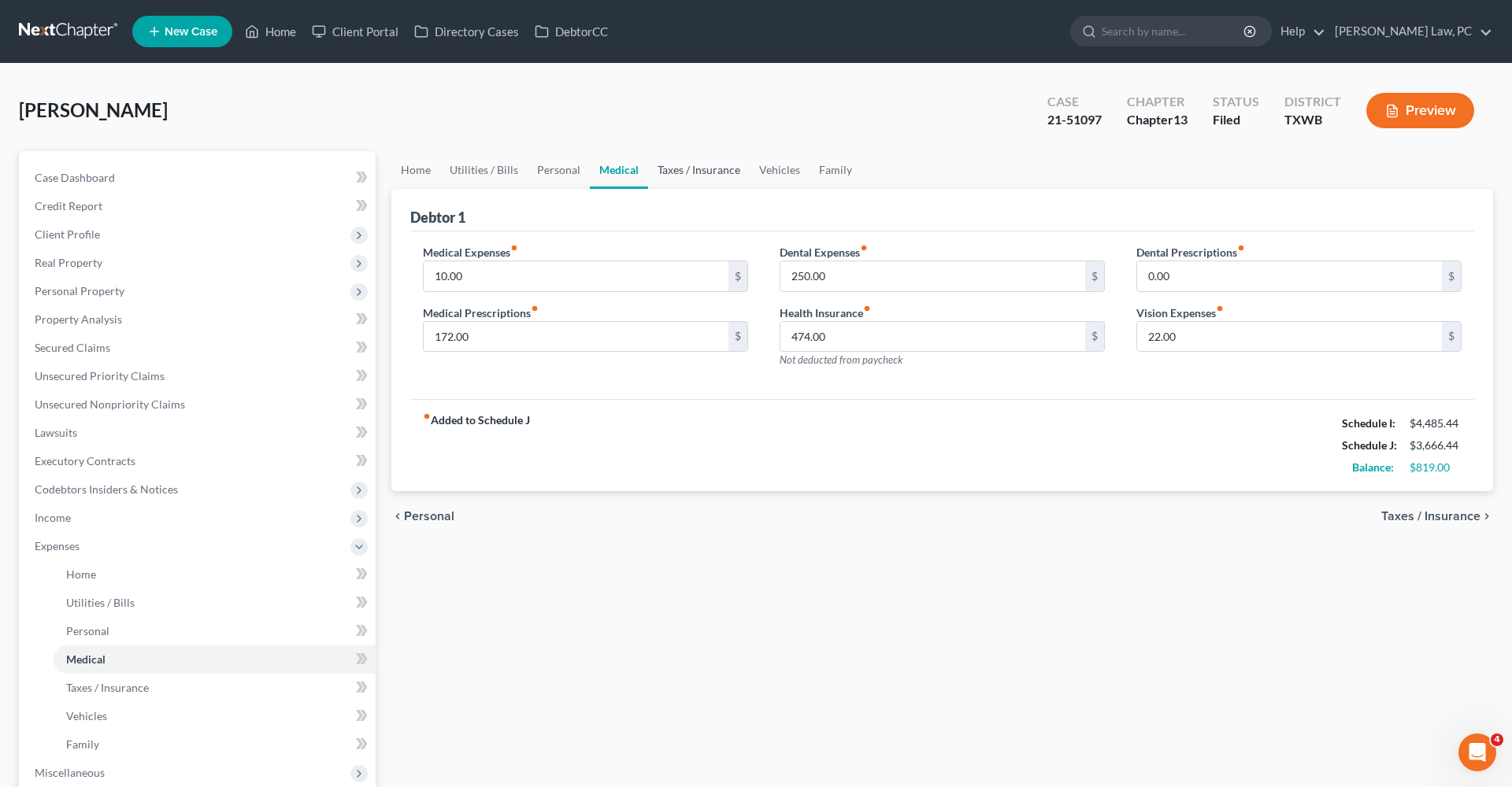
click at [689, 168] on link "Taxes / Insurance" at bounding box center [698, 169] width 102 height 38
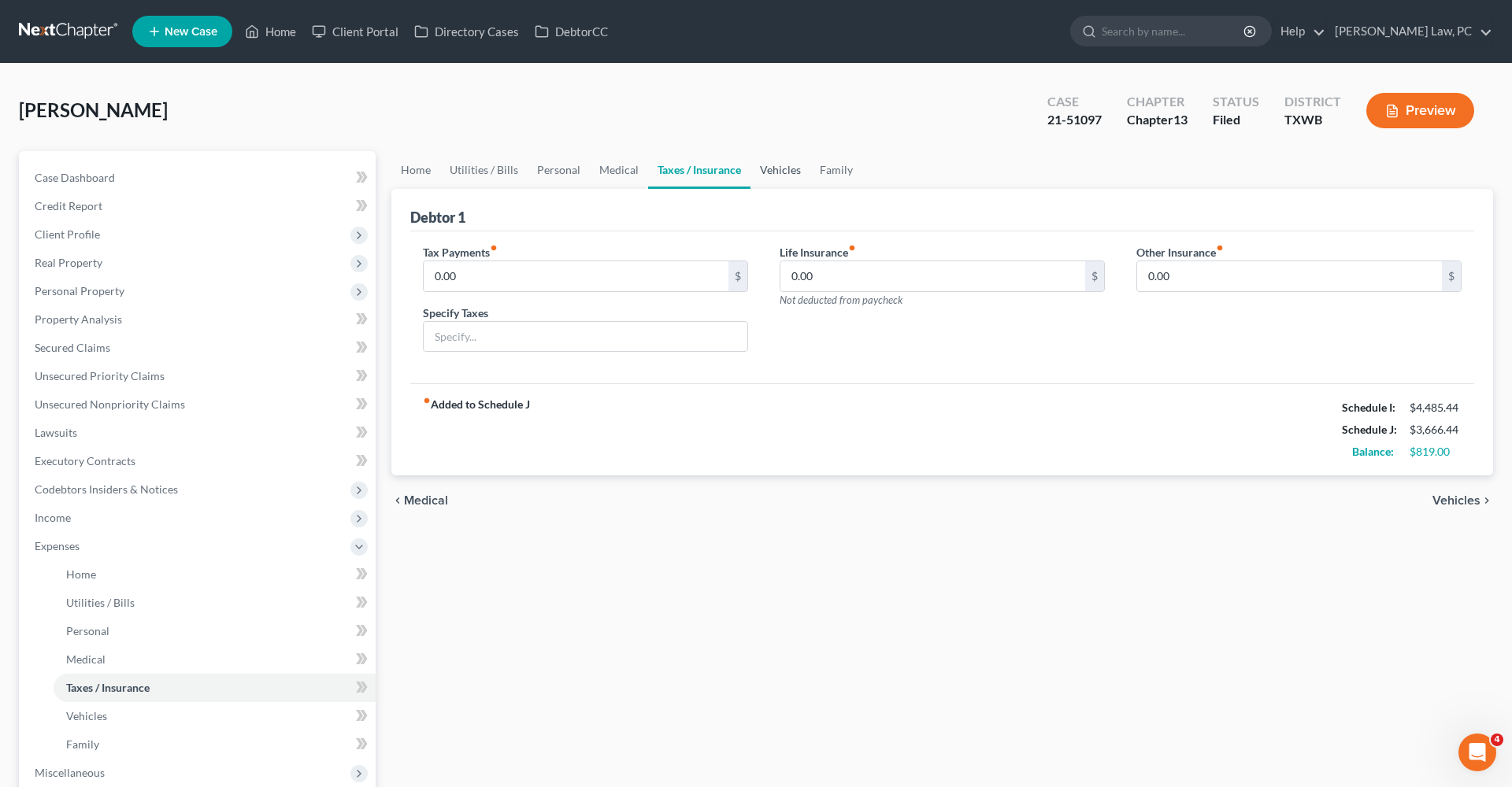
click at [780, 172] on link "Vehicles" at bounding box center [781, 169] width 60 height 38
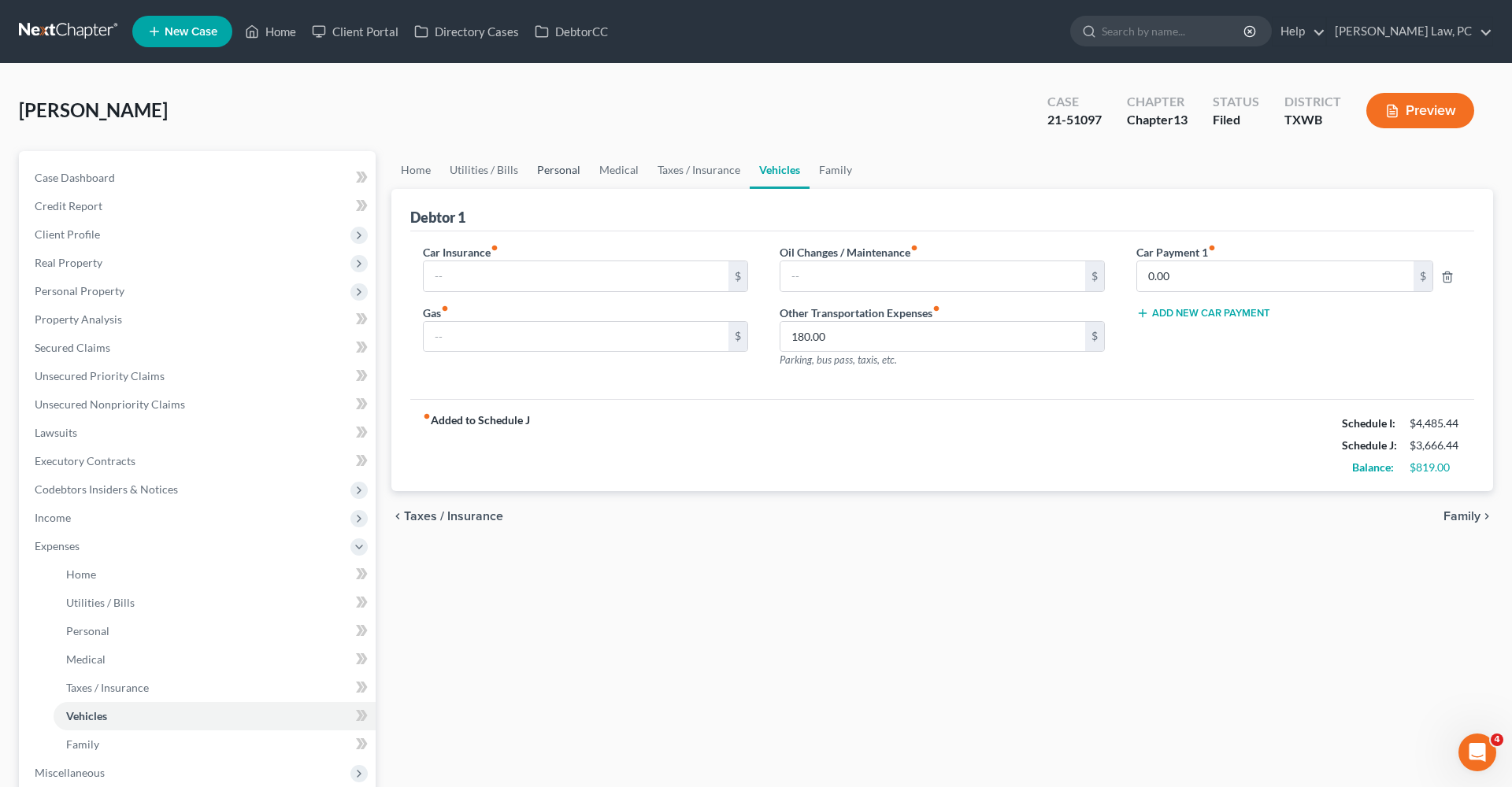
click at [564, 173] on link "Personal" at bounding box center [558, 169] width 62 height 38
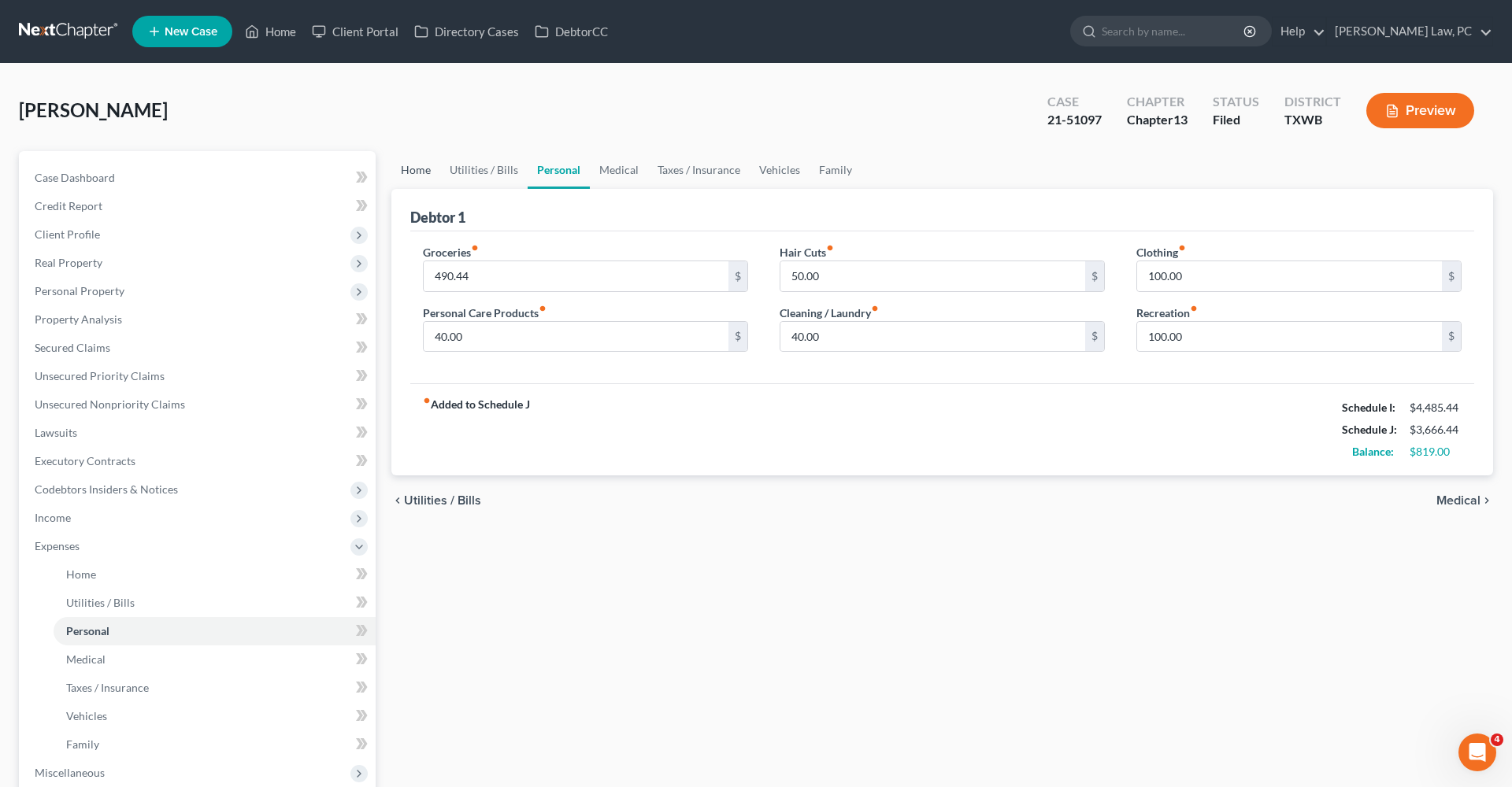
click at [405, 171] on link "Home" at bounding box center [416, 169] width 48 height 38
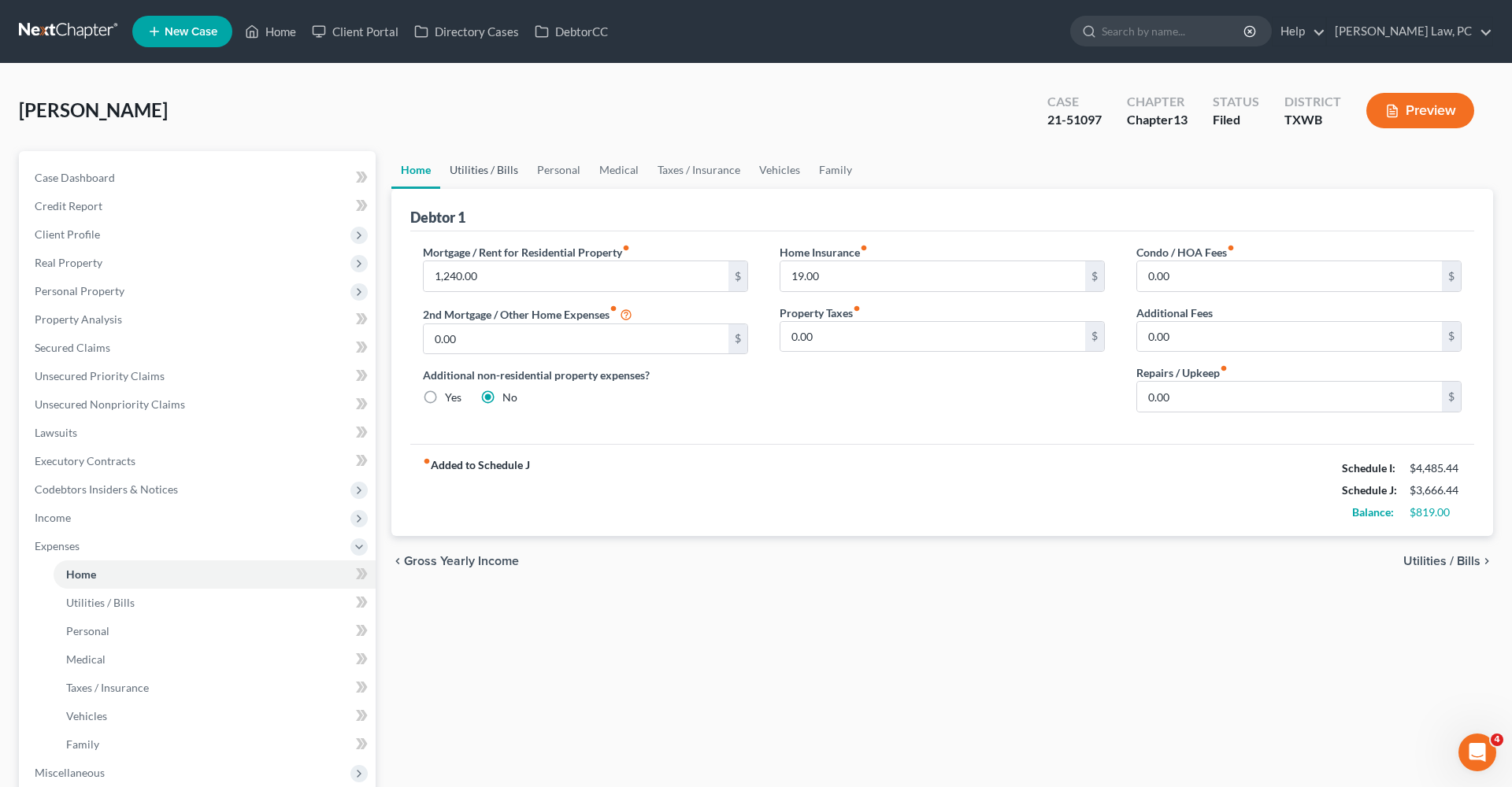
click at [488, 169] on link "Utilities / Bills" at bounding box center [484, 169] width 87 height 38
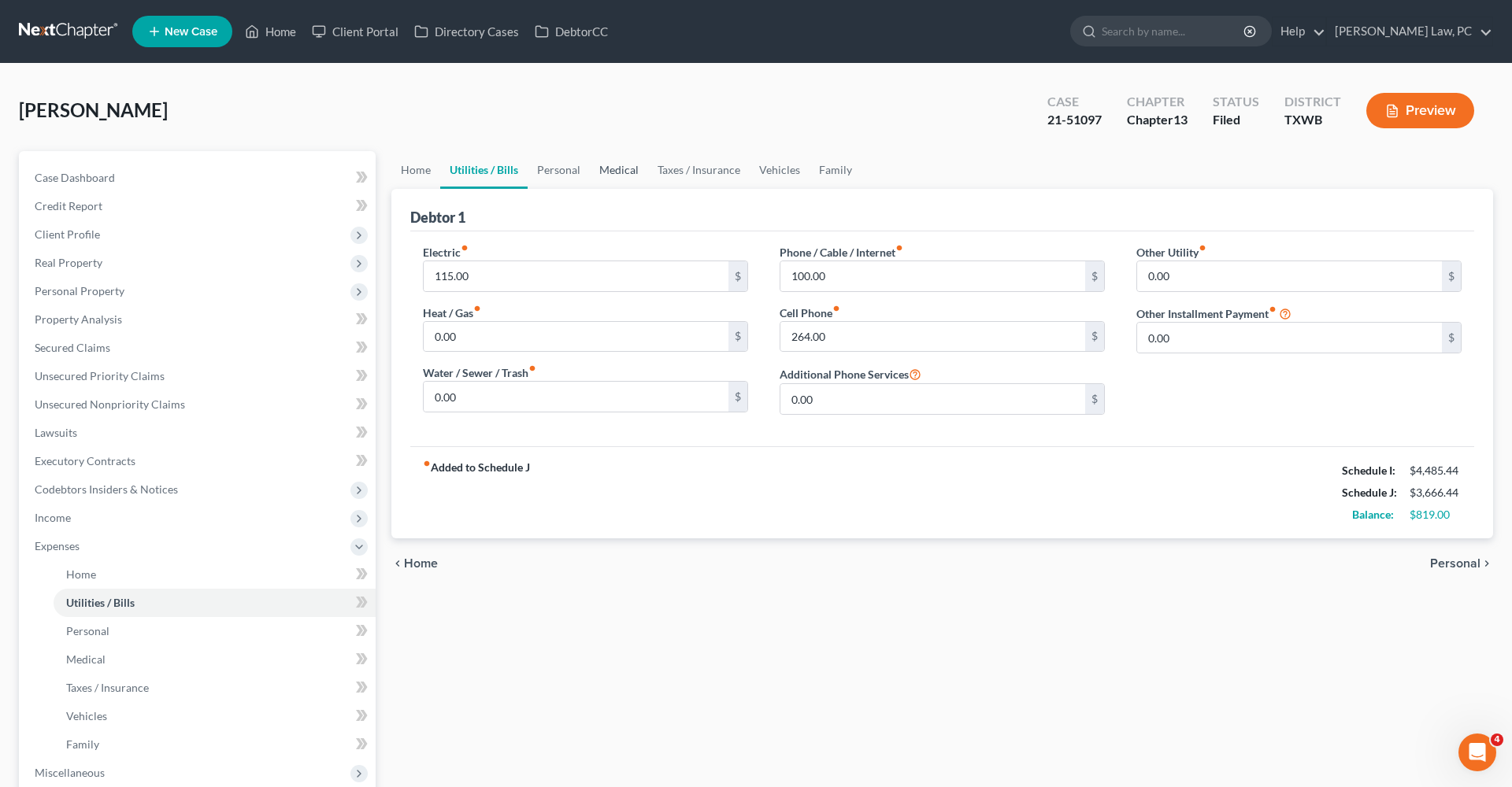
click at [618, 170] on link "Medical" at bounding box center [619, 169] width 58 height 38
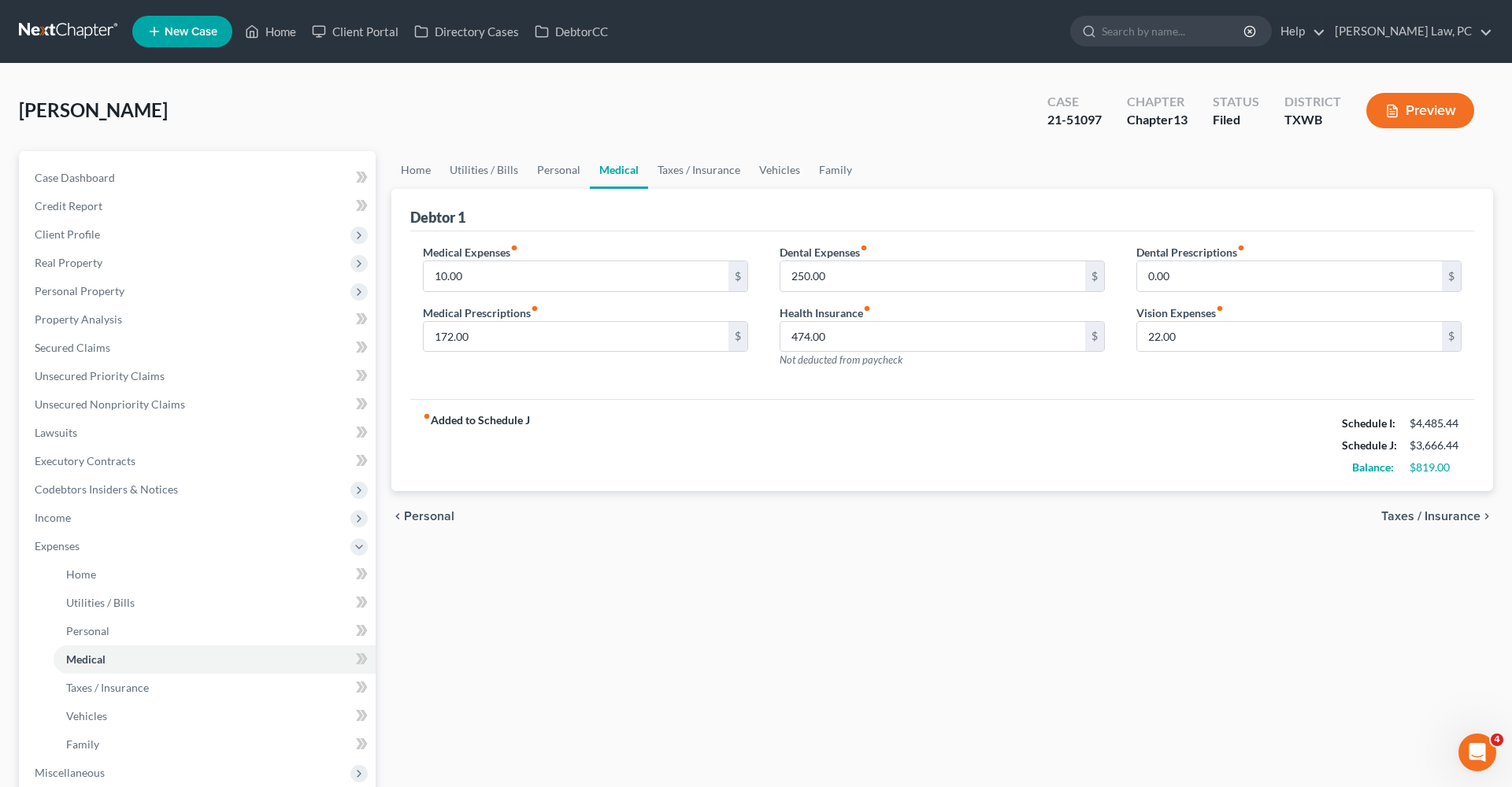
click at [1410, 108] on button "Preview" at bounding box center [1420, 110] width 108 height 36
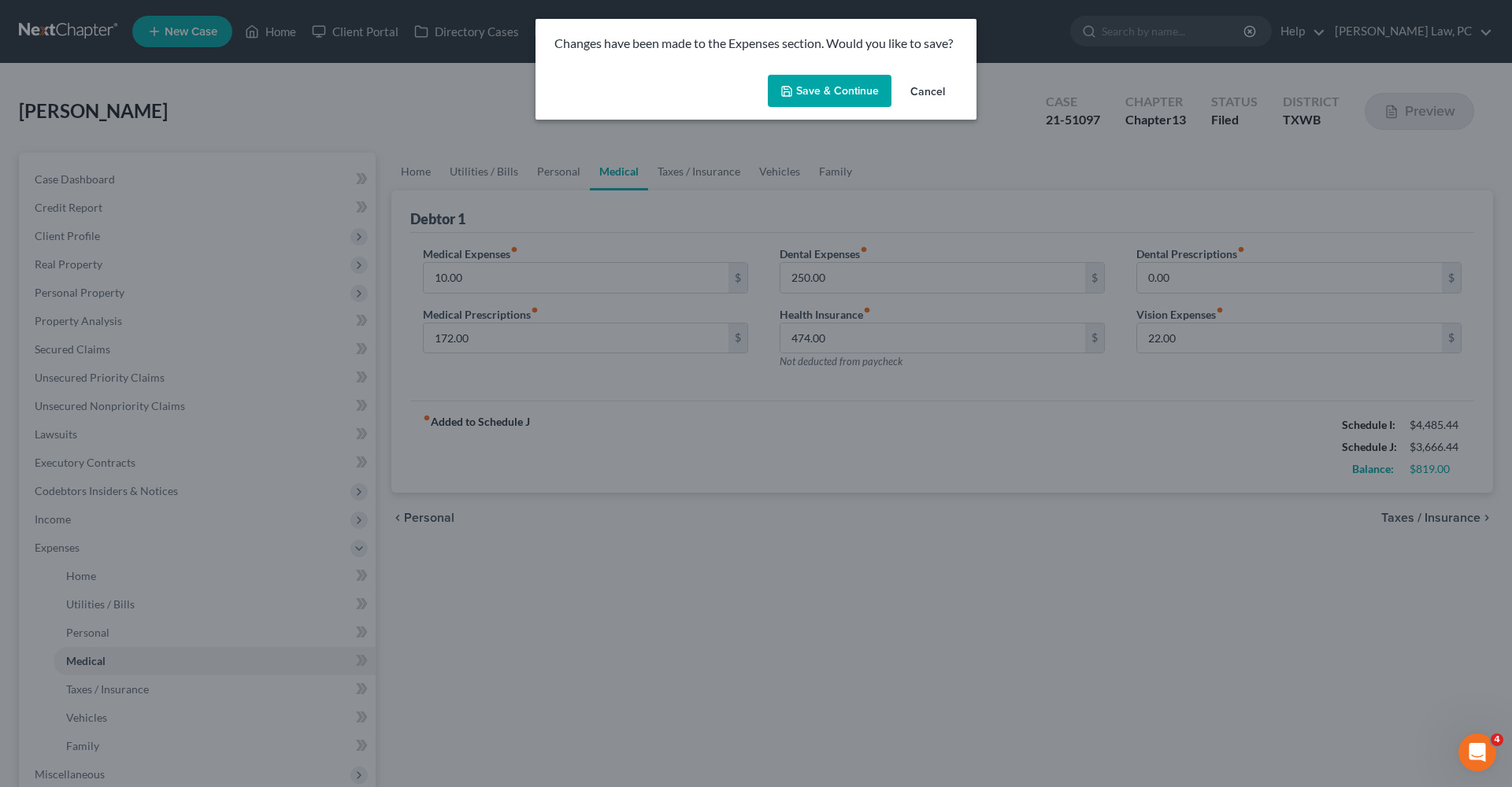
click at [851, 95] on button "Save & Continue" at bounding box center [830, 91] width 124 height 33
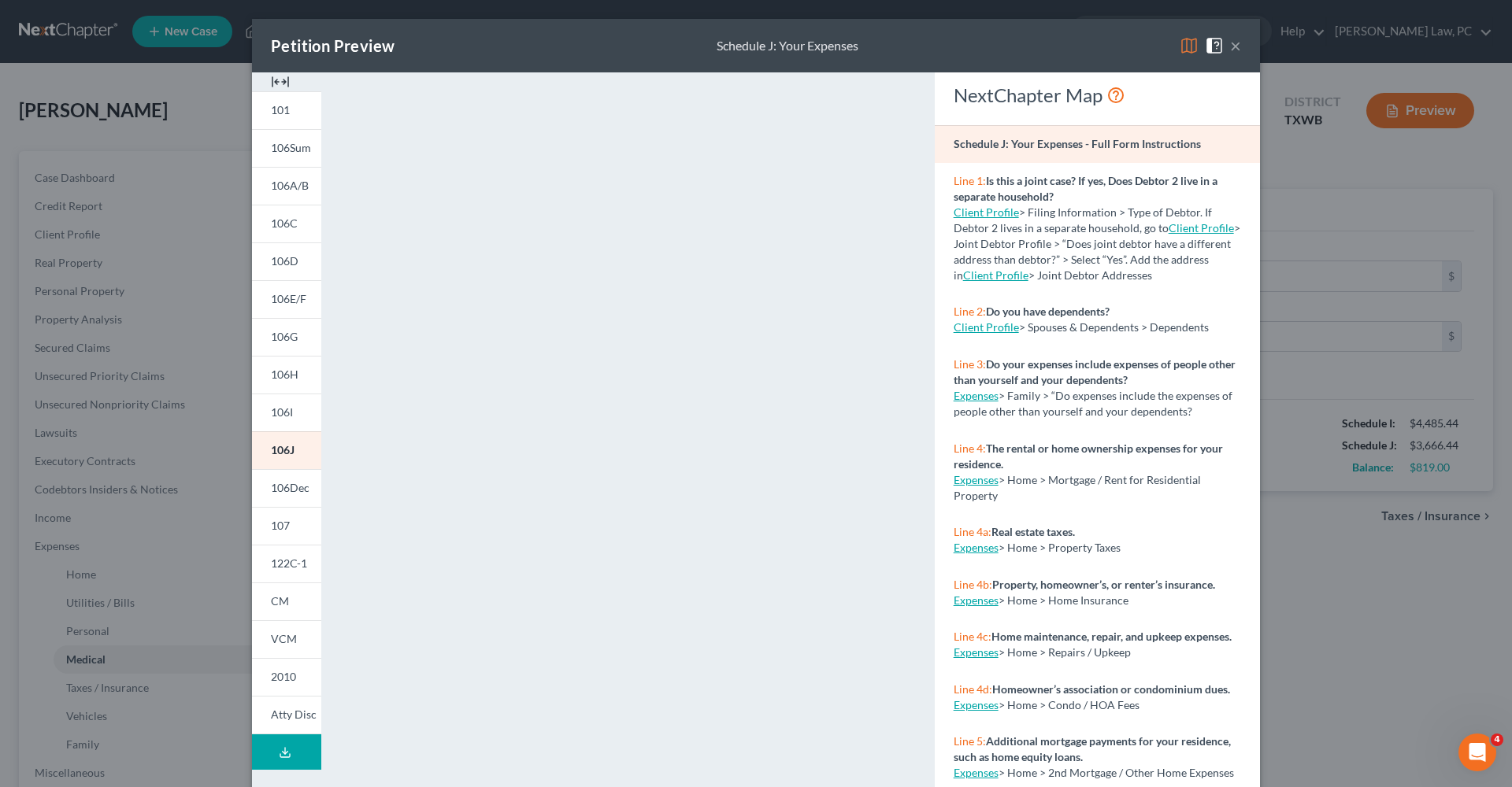
click at [1234, 50] on button "×" at bounding box center [1234, 45] width 11 height 19
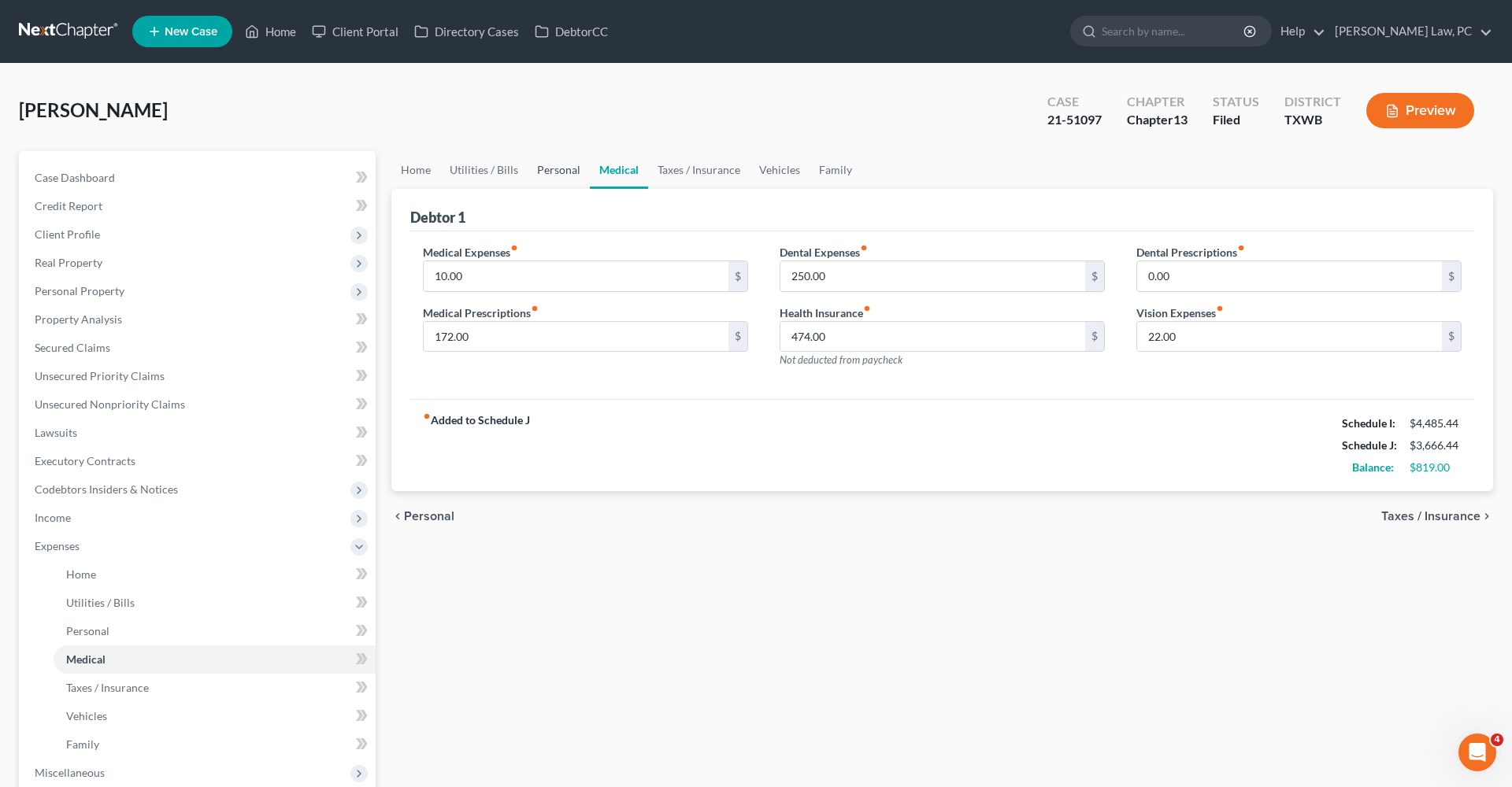
click at [557, 178] on link "Personal" at bounding box center [558, 169] width 62 height 38
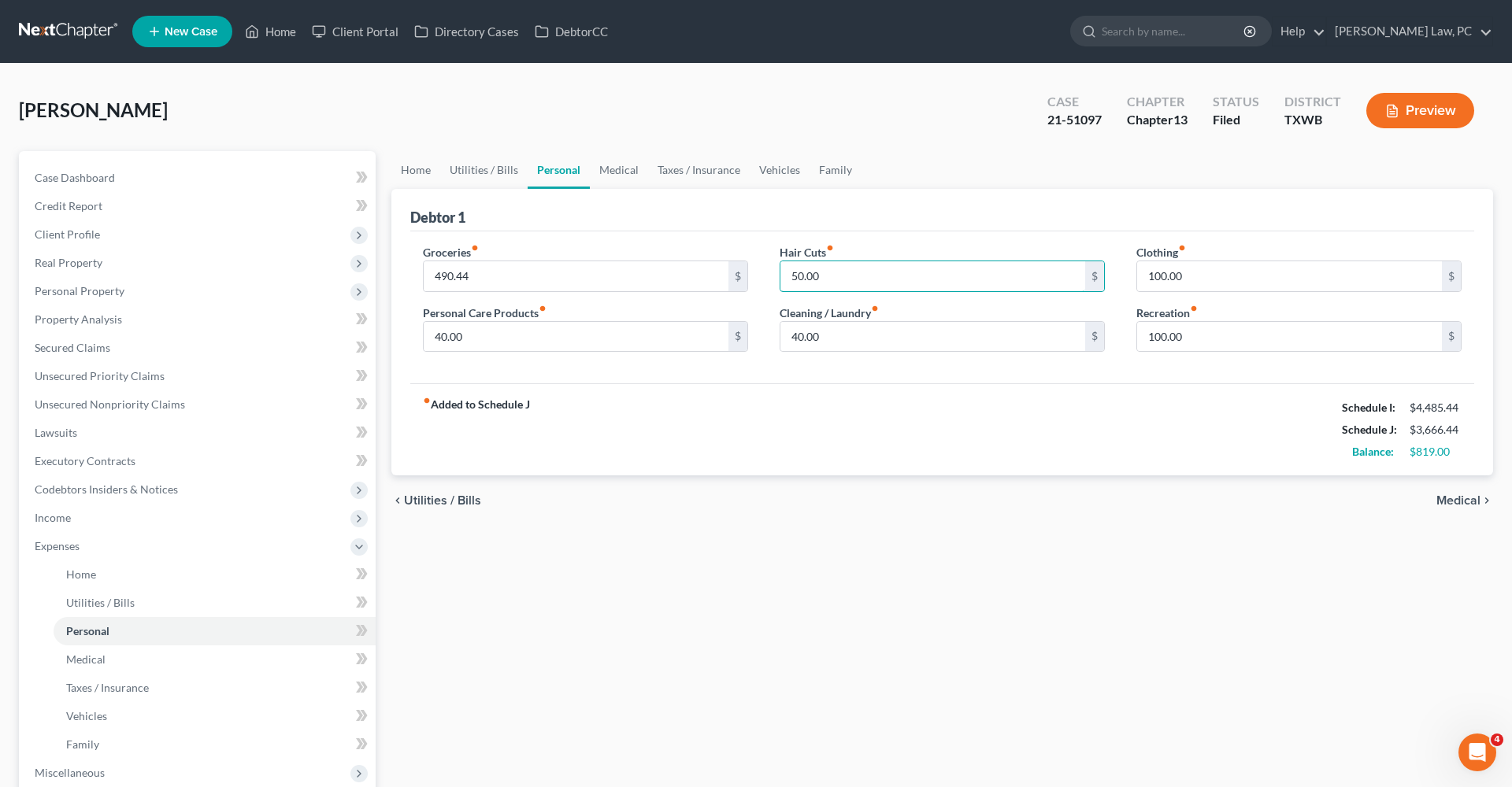
drag, startPoint x: 825, startPoint y: 275, endPoint x: 779, endPoint y: 275, distance: 46.0
click at [779, 275] on div "Hair Cuts fiber_manual_record 50.00 $ Cleaning / Laundry fiber_manual_record 40…" at bounding box center [941, 304] width 357 height 121
type input "40"
drag, startPoint x: 475, startPoint y: 336, endPoint x: 404, endPoint y: 336, distance: 71.0
click at [404, 336] on div "Debtor 1 Groceries fiber_manual_record 490.44 $ Personal Care Products fiber_ma…" at bounding box center [942, 332] width 1102 height 287
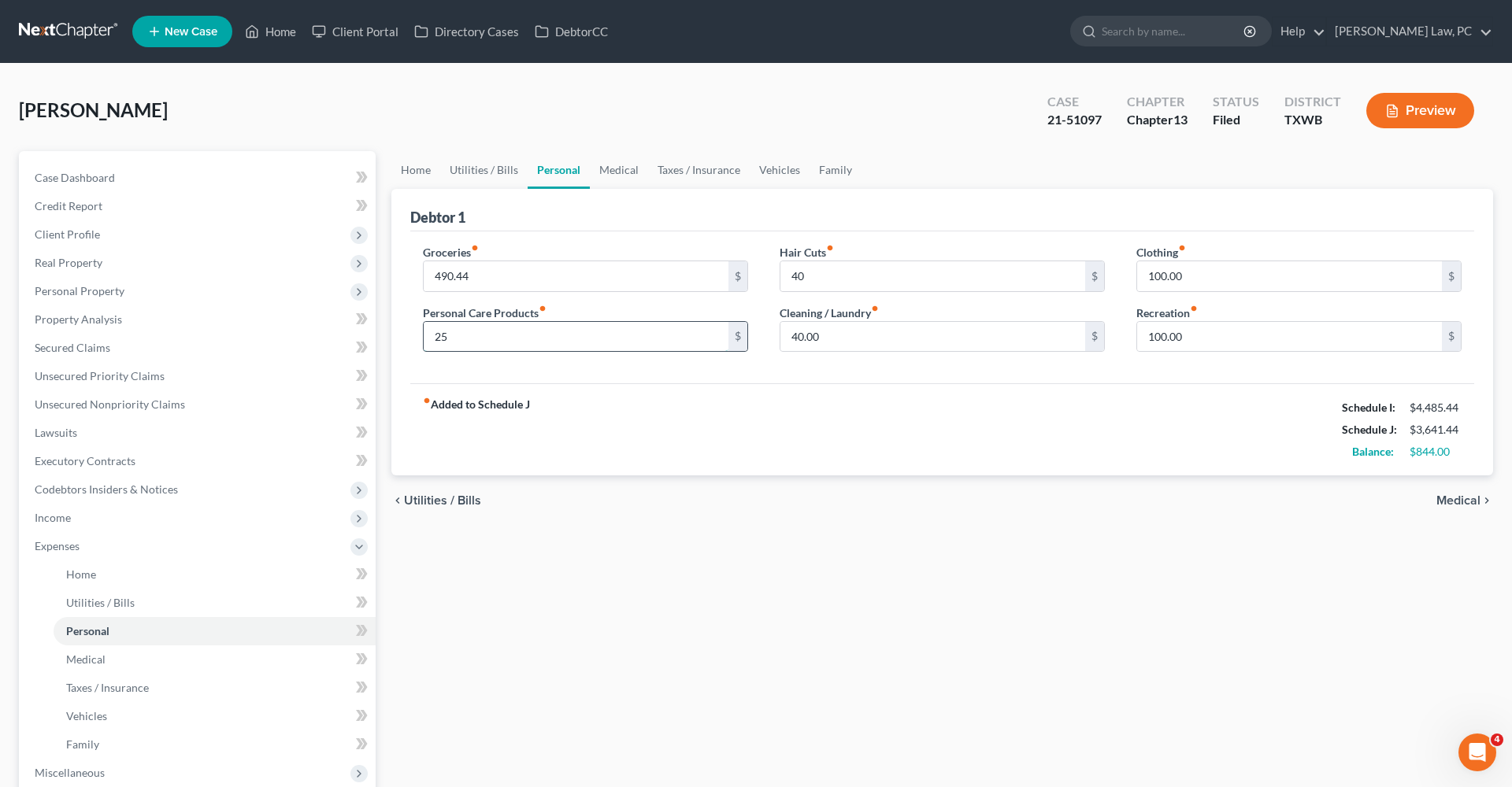
type input "2"
type input "30"
click at [904, 385] on div "fiber_manual_record Added to Schedule J Schedule I: $4,485.44 Schedule J: $3,64…" at bounding box center [942, 428] width 1064 height 92
click at [453, 276] on input "490.44" at bounding box center [576, 276] width 305 height 30
type input "495.44"
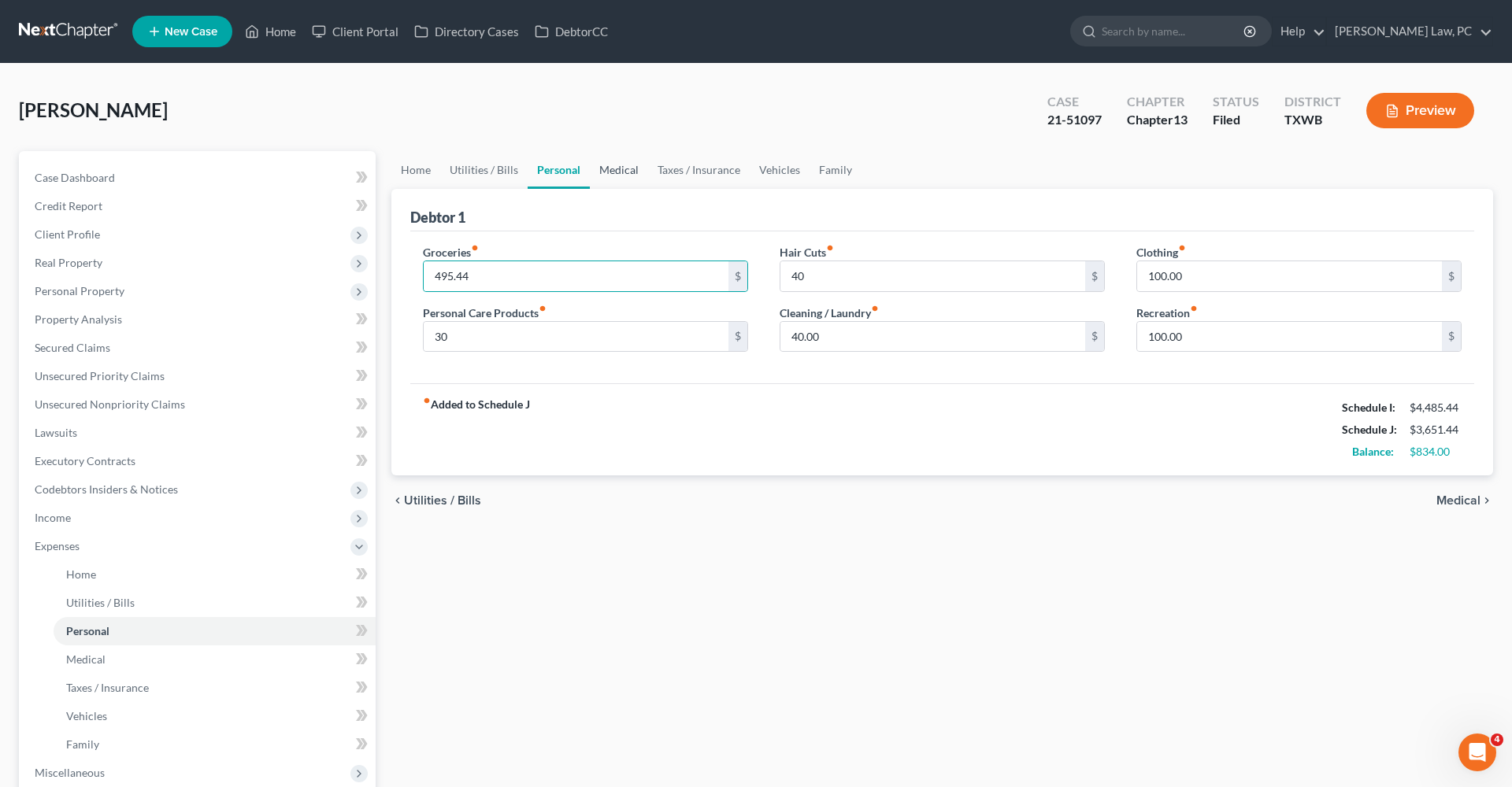
click at [628, 176] on link "Medical" at bounding box center [619, 169] width 58 height 38
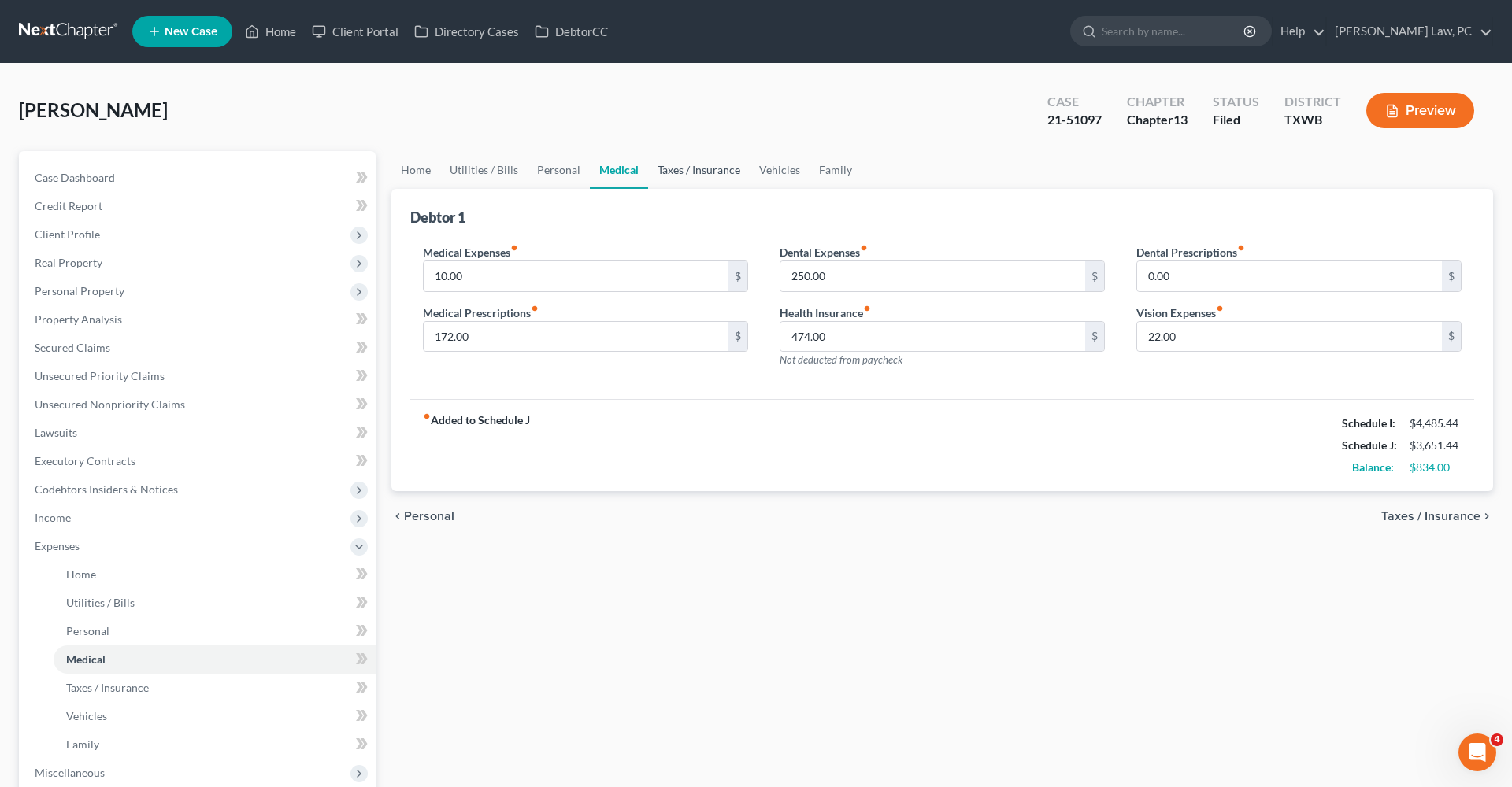
click at [686, 172] on link "Taxes / Insurance" at bounding box center [698, 169] width 102 height 38
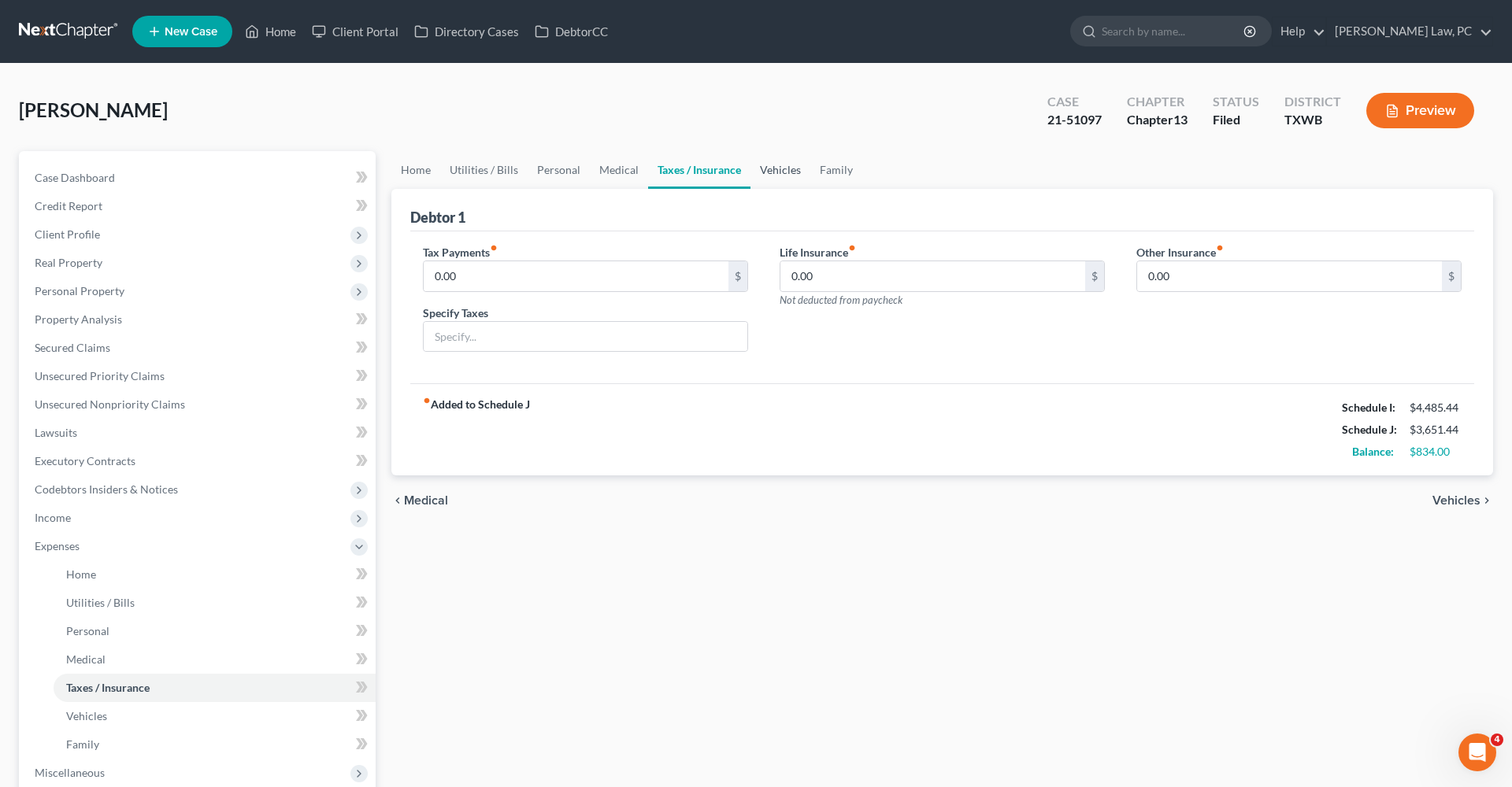
click at [774, 182] on link "Vehicles" at bounding box center [781, 169] width 60 height 38
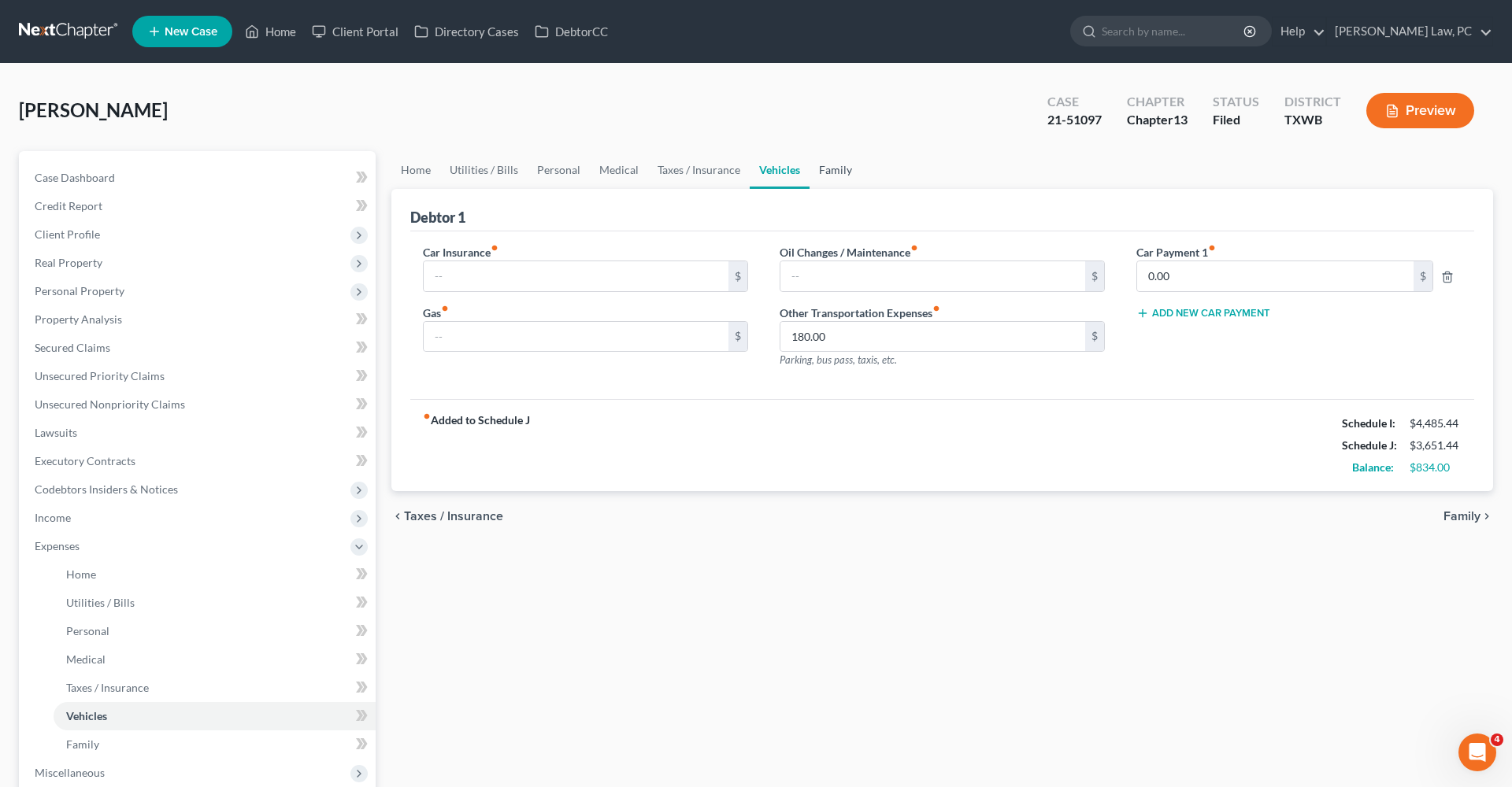
click at [837, 177] on link "Family" at bounding box center [836, 169] width 52 height 38
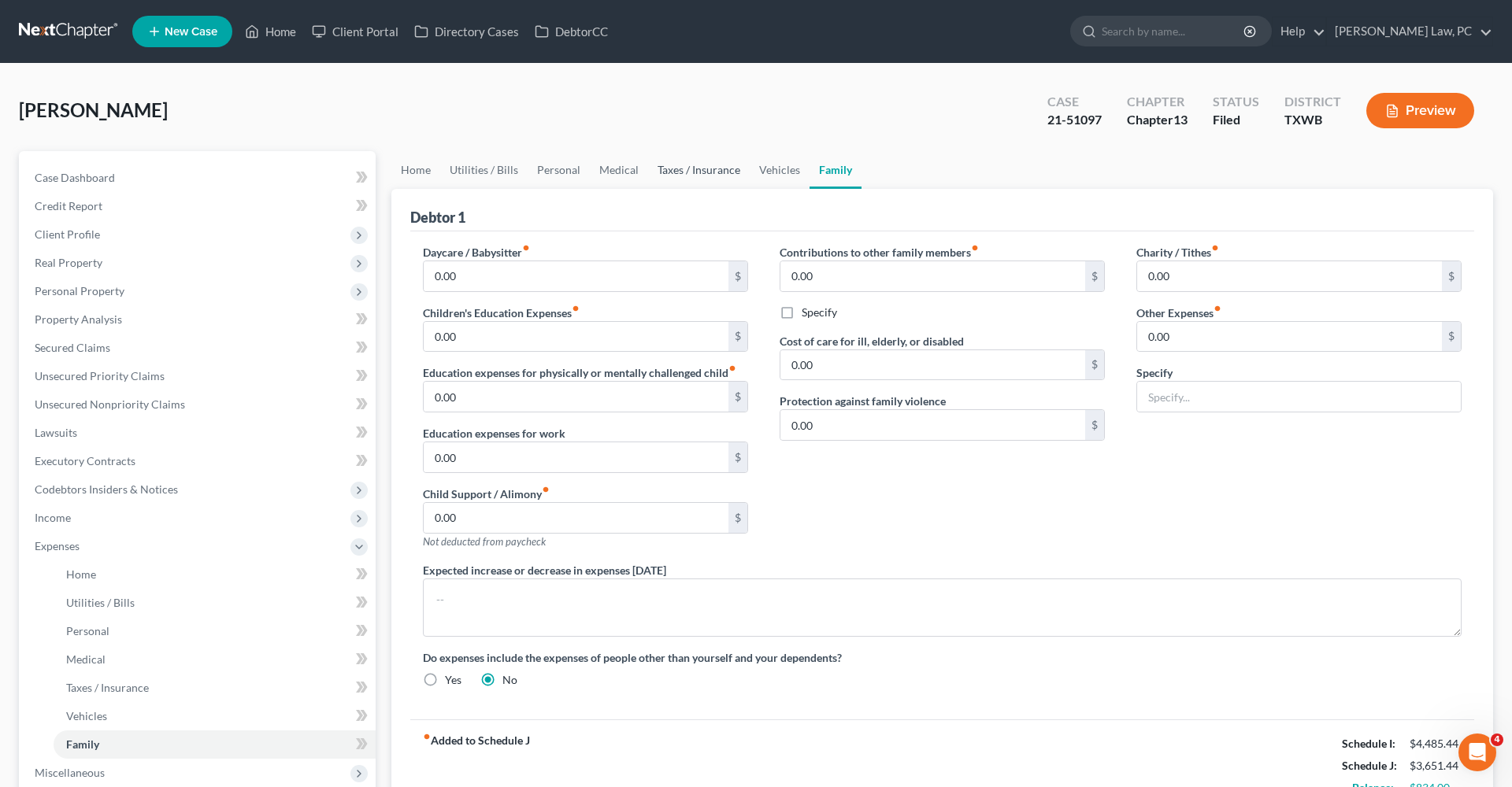
click at [697, 167] on link "Taxes / Insurance" at bounding box center [698, 169] width 102 height 38
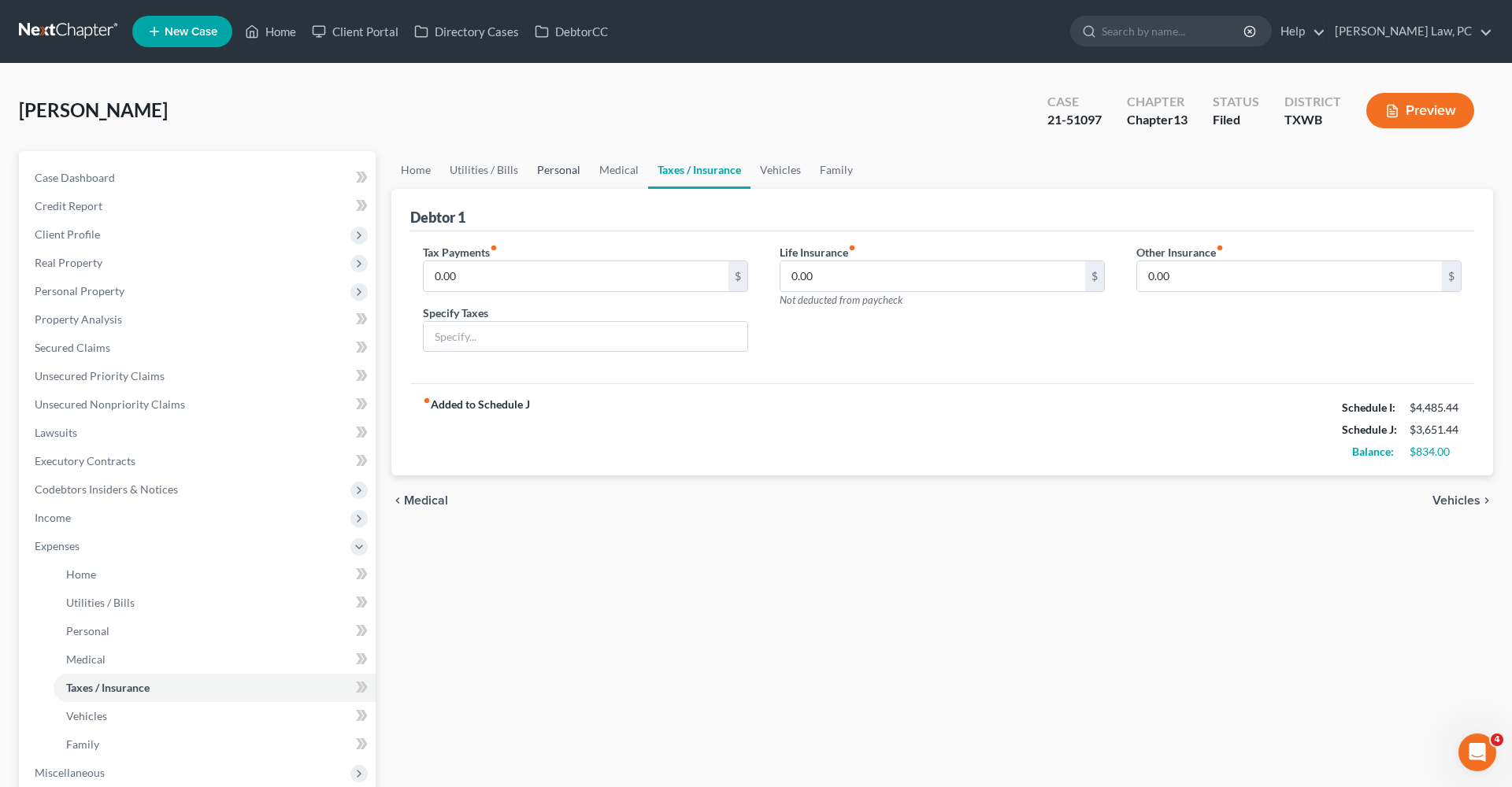
click at [553, 175] on link "Personal" at bounding box center [558, 169] width 62 height 38
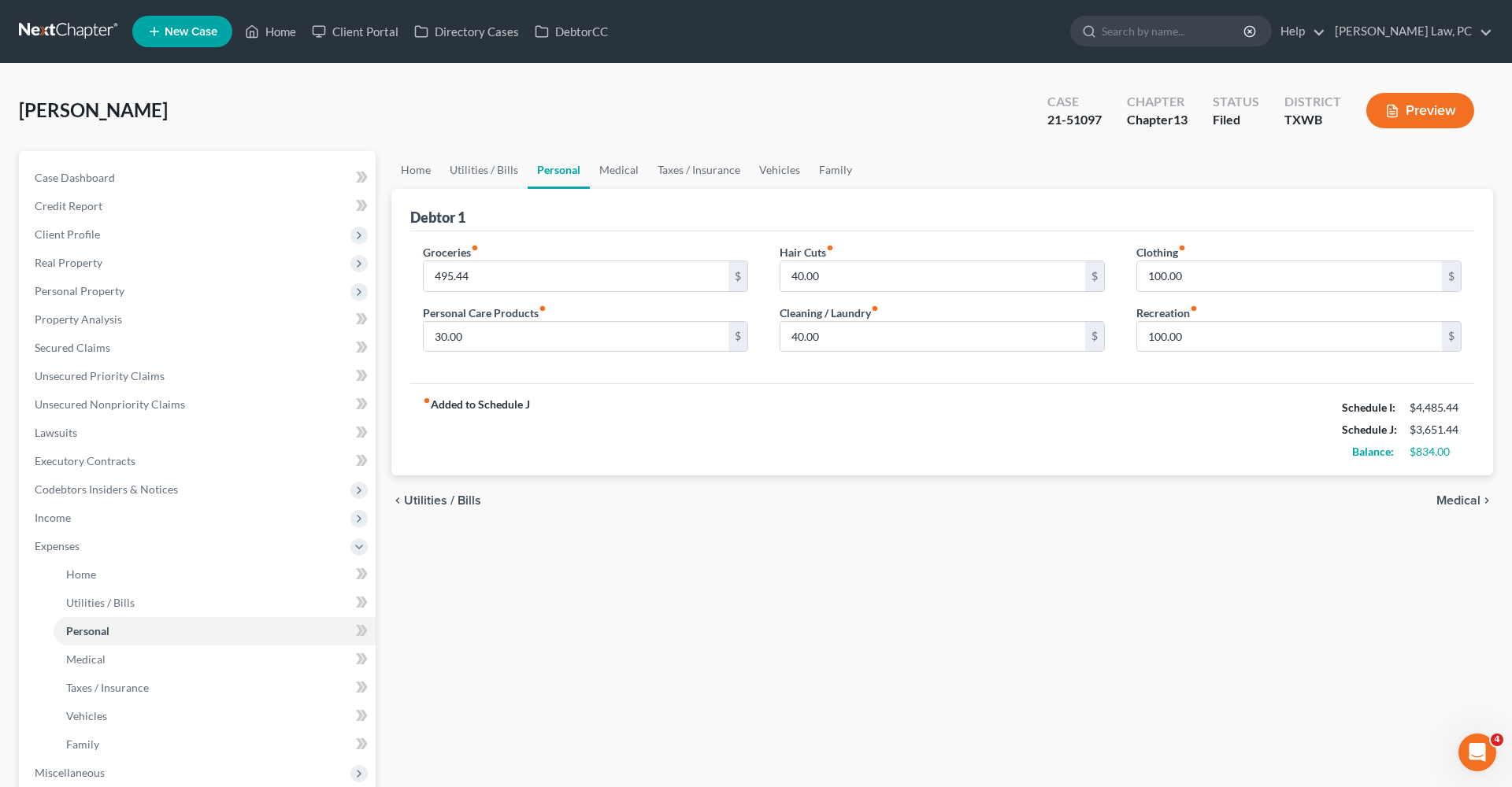
click at [1401, 114] on button "Preview" at bounding box center [1420, 110] width 108 height 36
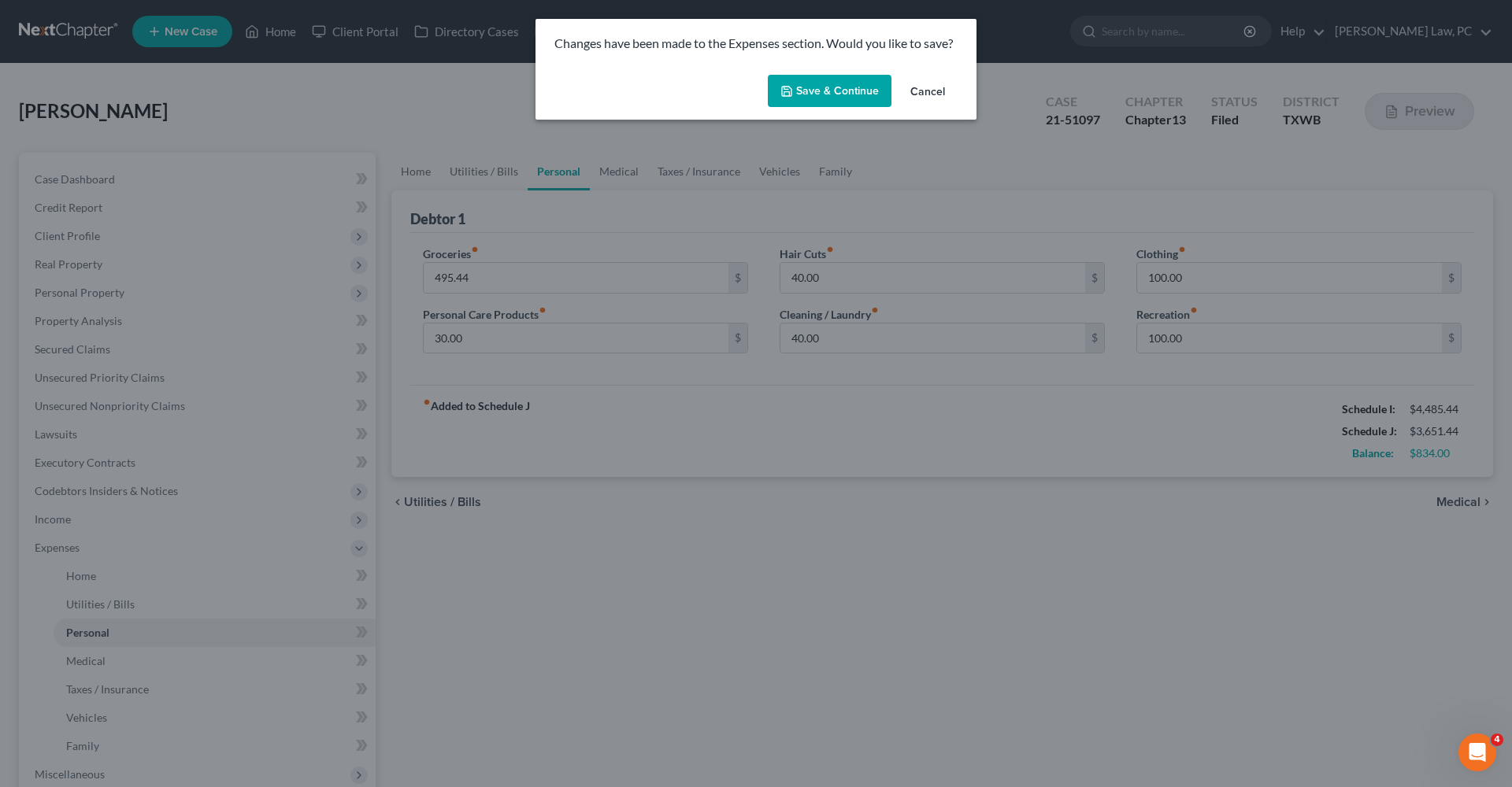
click at [806, 77] on button "Save & Continue" at bounding box center [830, 91] width 124 height 33
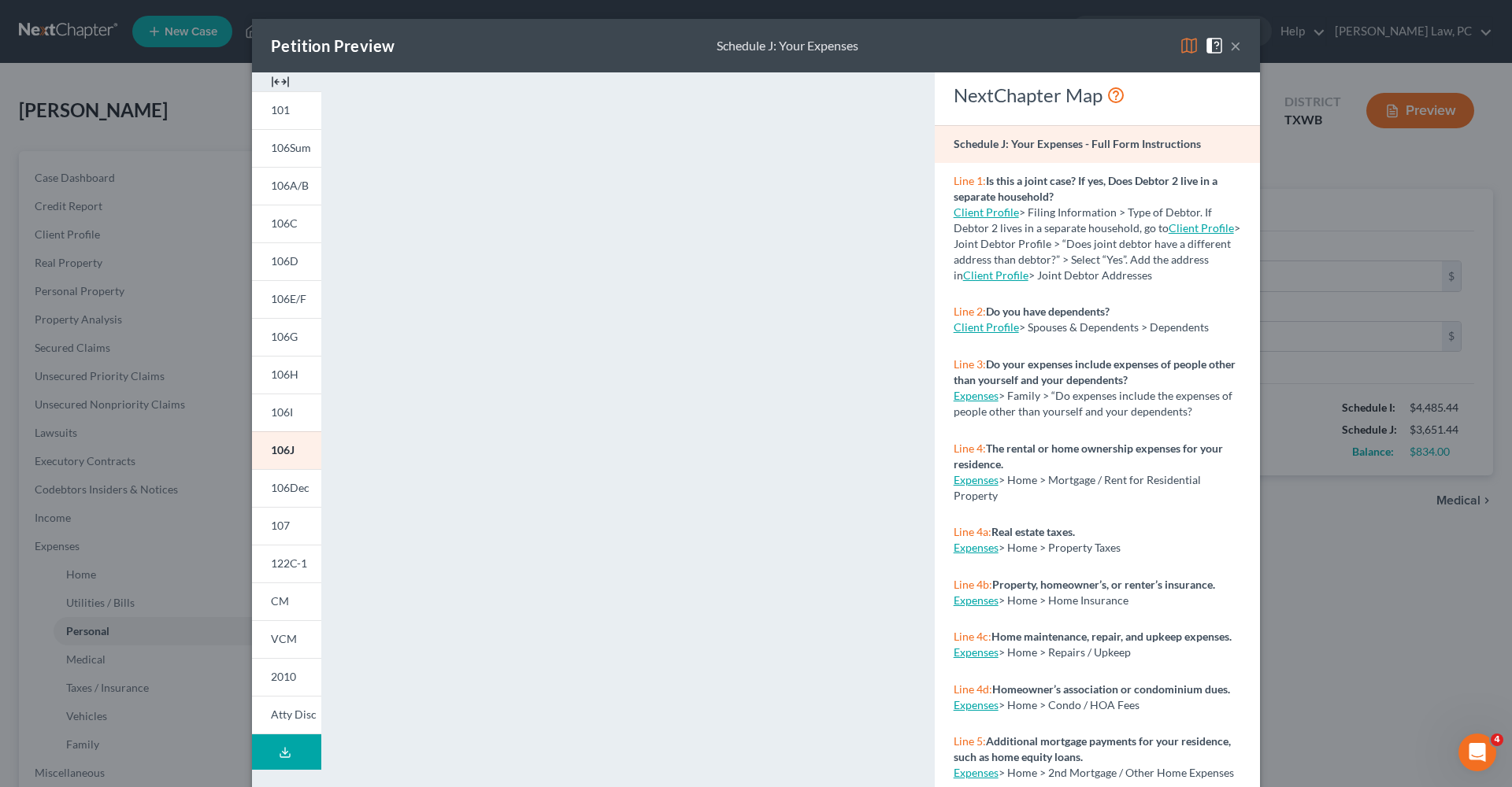
click at [1235, 48] on button "×" at bounding box center [1234, 45] width 11 height 19
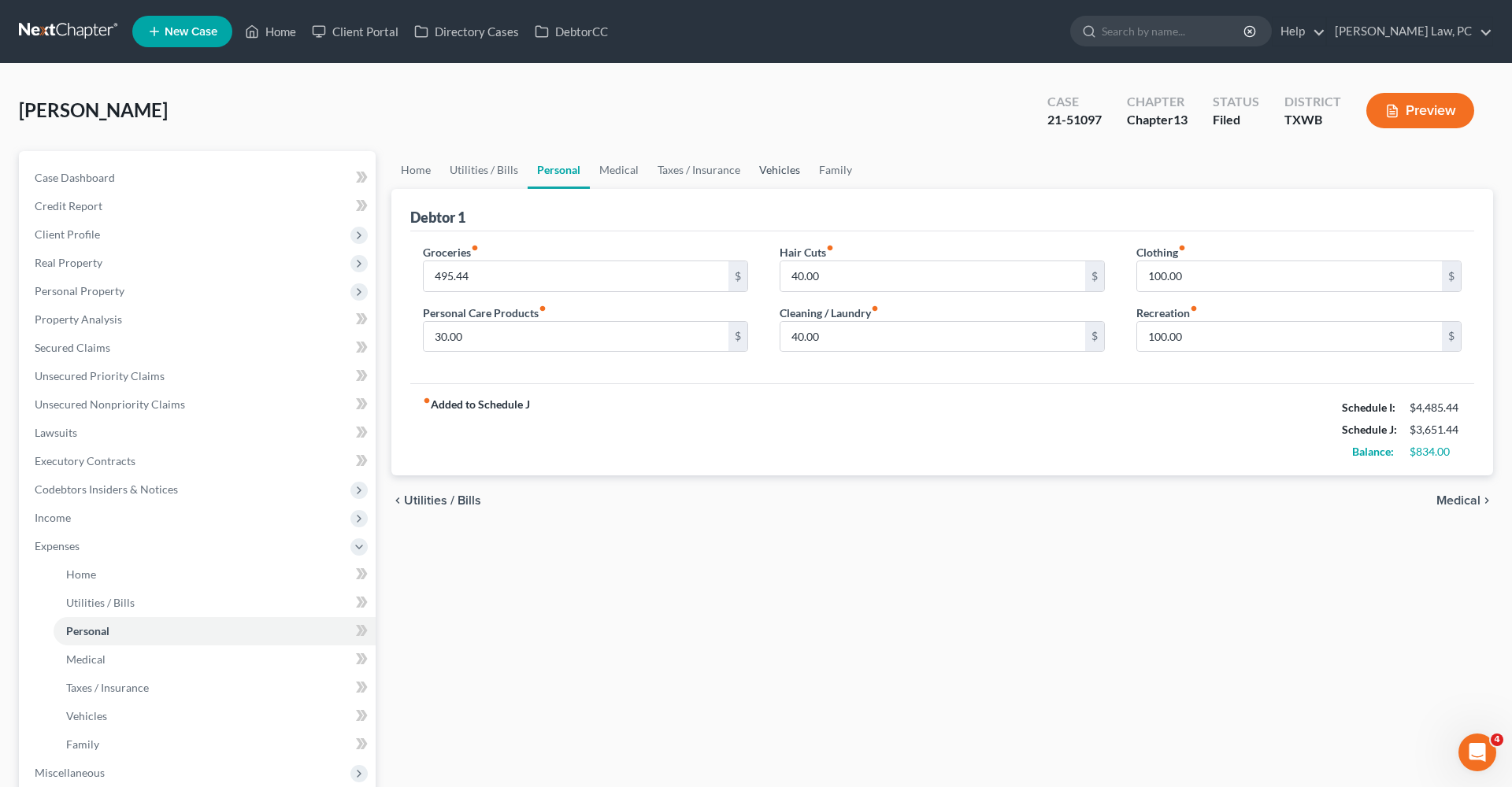
click at [786, 167] on link "Vehicles" at bounding box center [780, 169] width 60 height 38
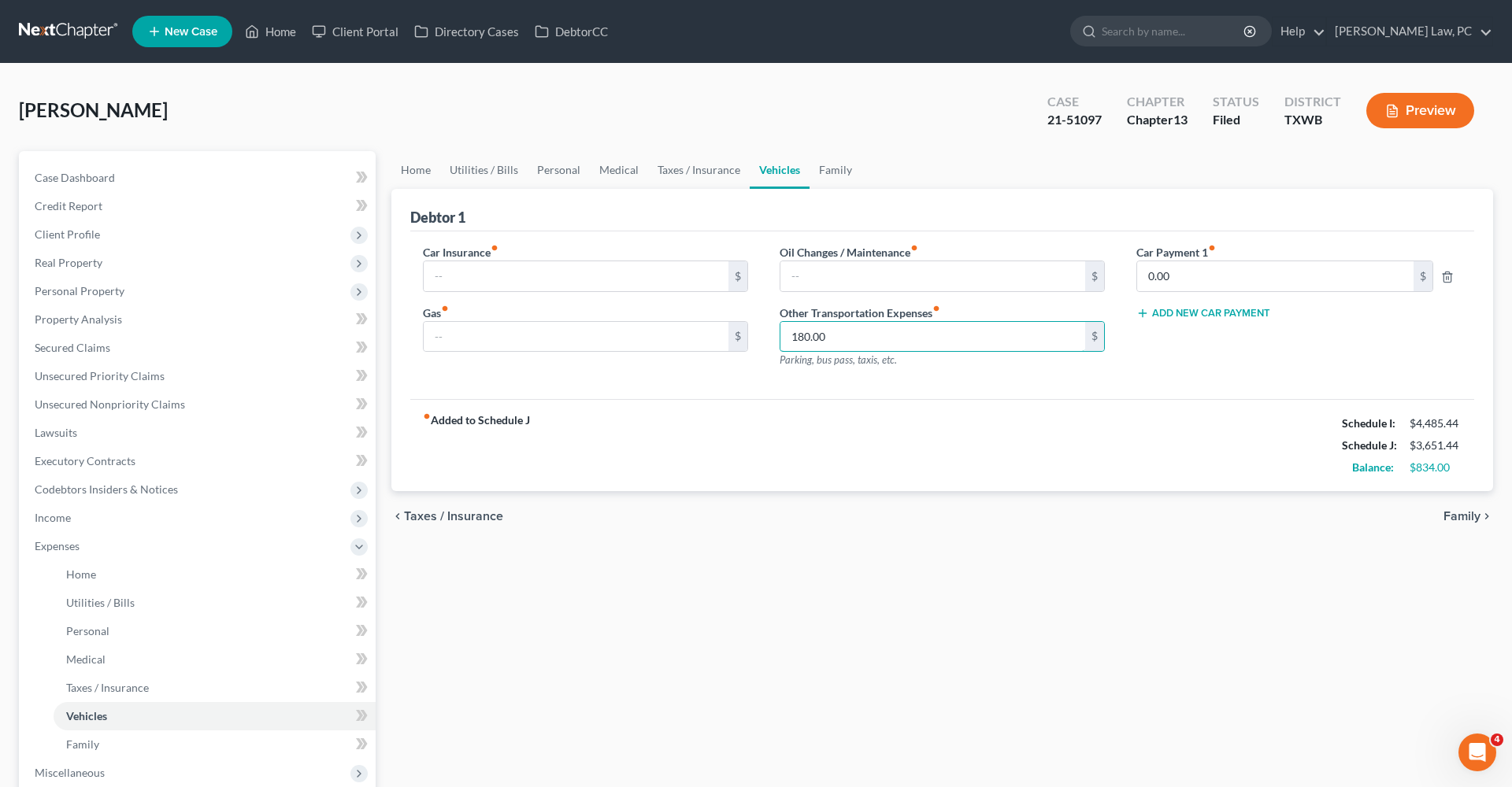
drag, startPoint x: 830, startPoint y: 338, endPoint x: 777, endPoint y: 338, distance: 53.0
click at [776, 338] on div "Oil Changes / Maintenance fiber_manual_record $ Other Transportation Expenses f…" at bounding box center [941, 312] width 357 height 137
type input "200"
click at [911, 442] on div "fiber_manual_record Added to Schedule J Schedule I: $4,485.44 Schedule J: $3,67…" at bounding box center [942, 445] width 1064 height 92
click at [835, 169] on link "Family" at bounding box center [836, 169] width 52 height 38
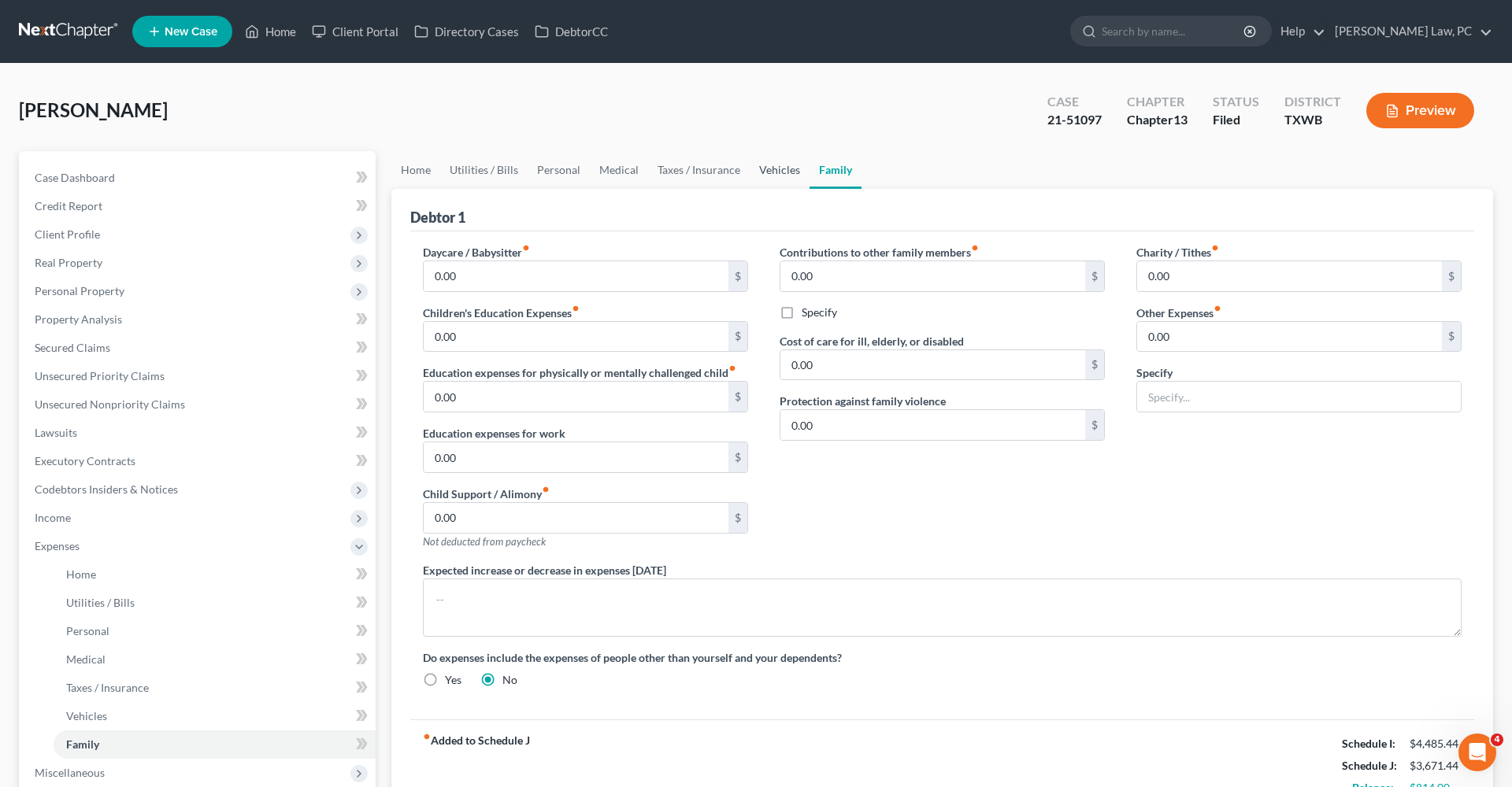
click at [755, 174] on link "Vehicles" at bounding box center [780, 169] width 60 height 38
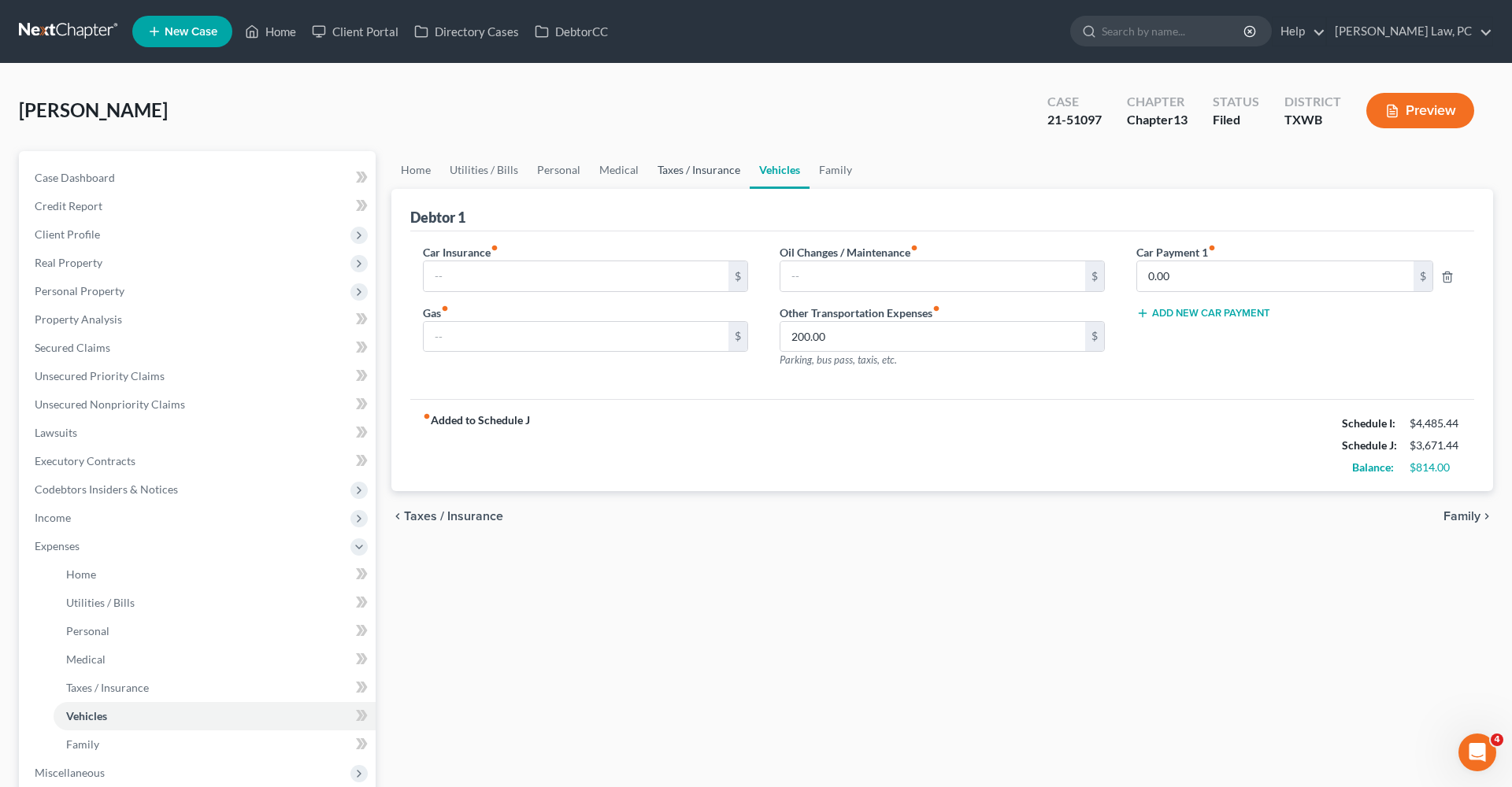
click at [706, 167] on link "Taxes / Insurance" at bounding box center [698, 169] width 102 height 38
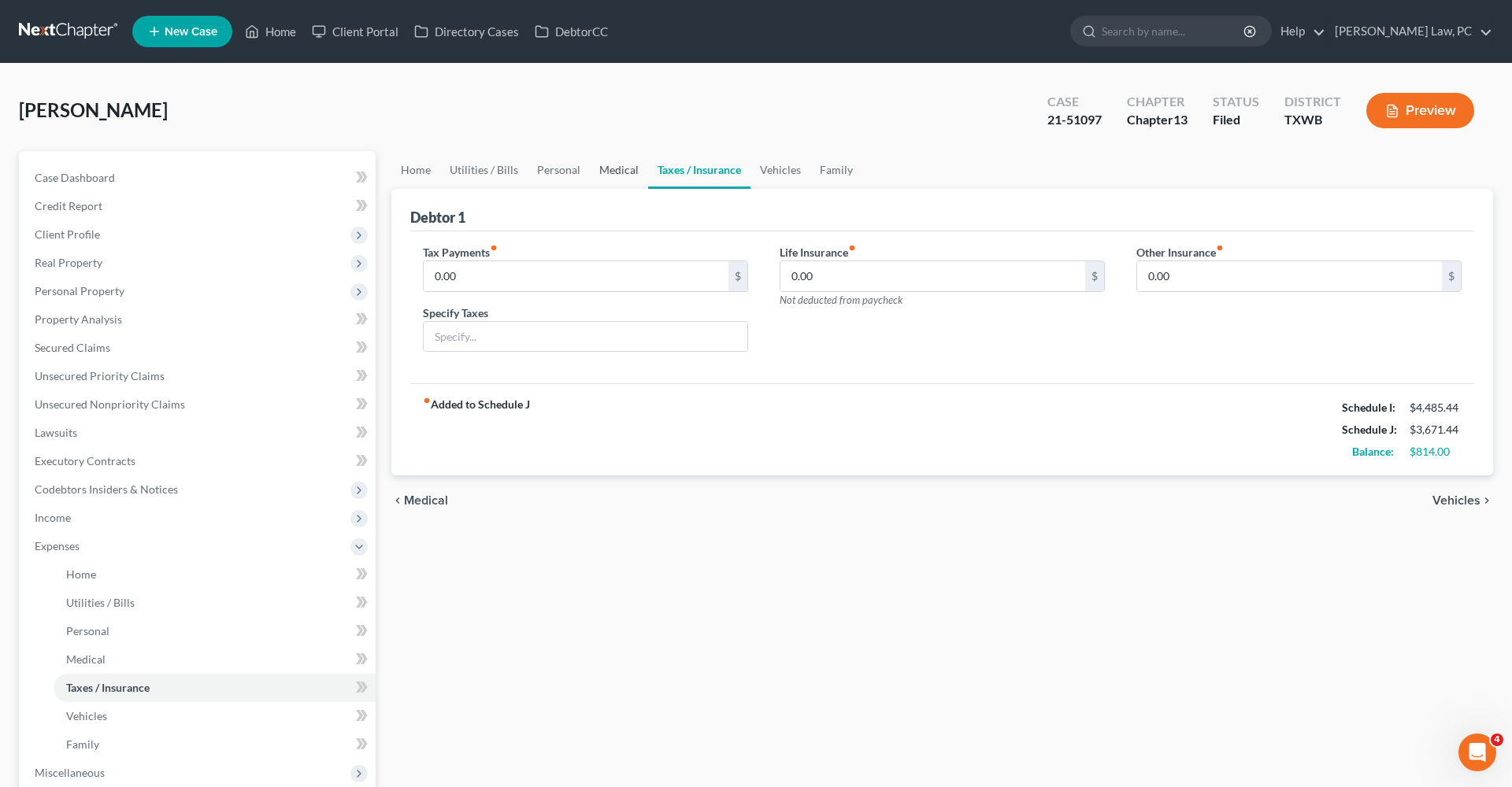
click at [610, 169] on link "Medical" at bounding box center [619, 169] width 58 height 38
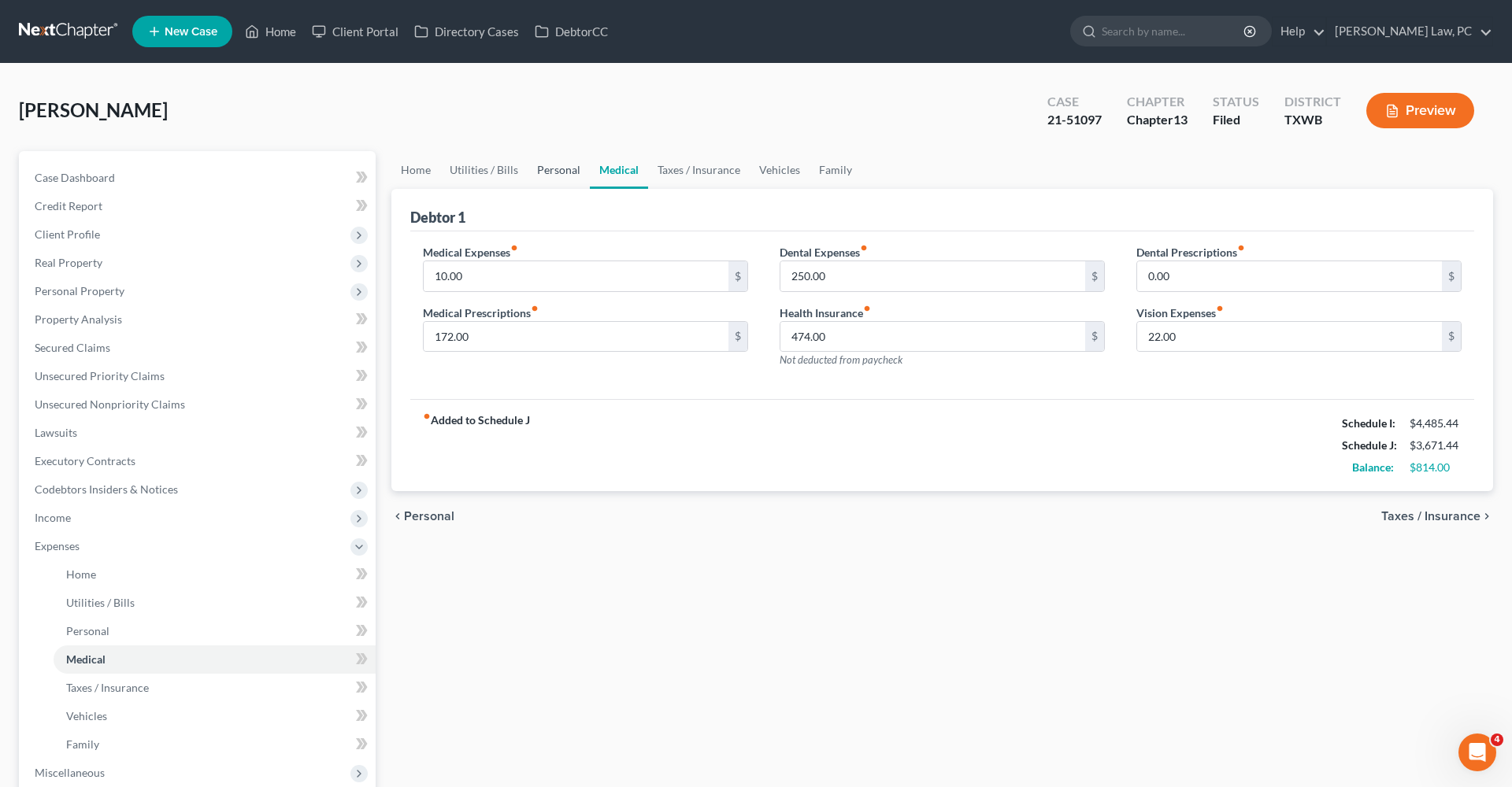
click at [559, 170] on link "Personal" at bounding box center [558, 169] width 62 height 38
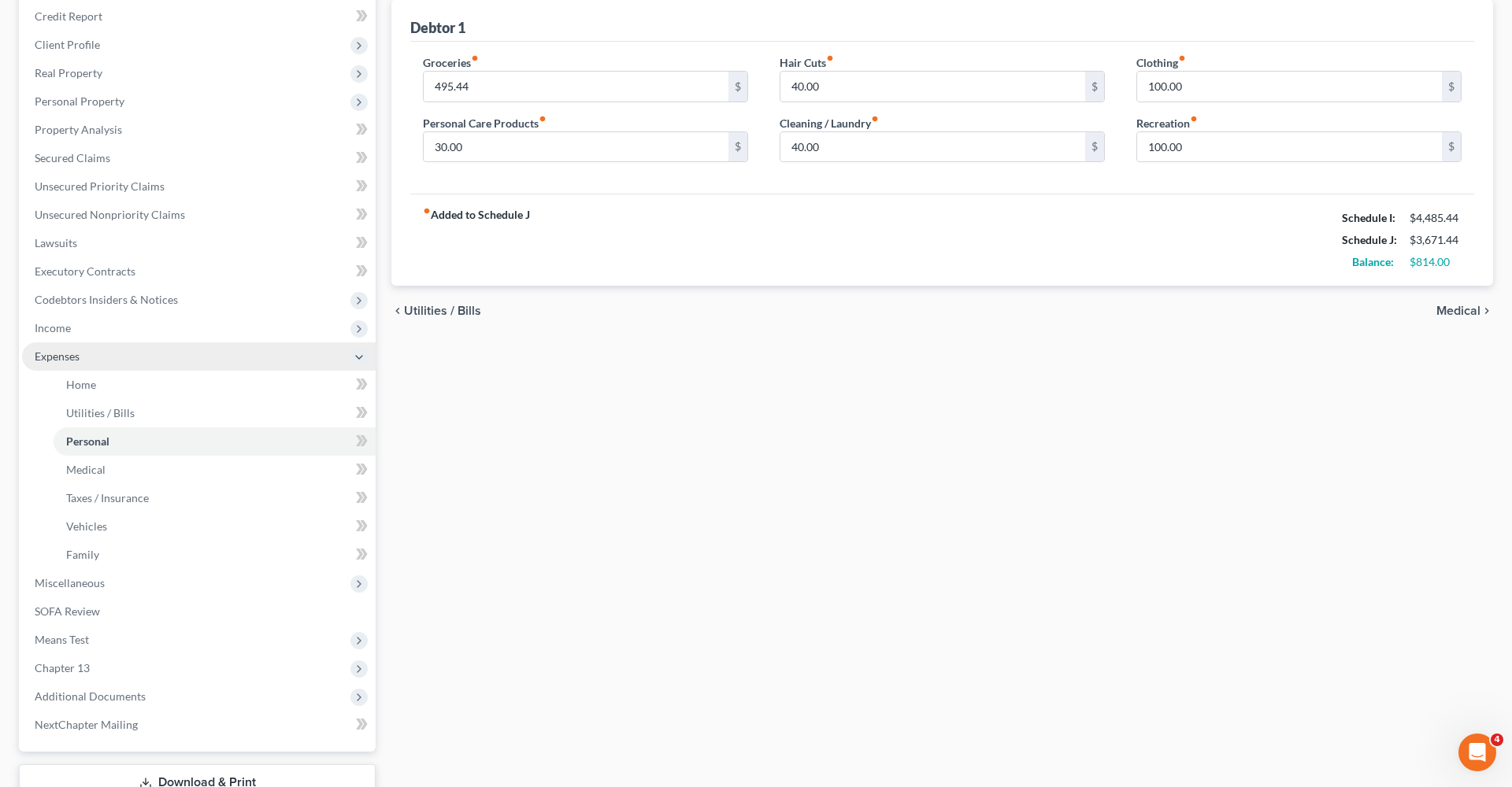
scroll to position [217, 0]
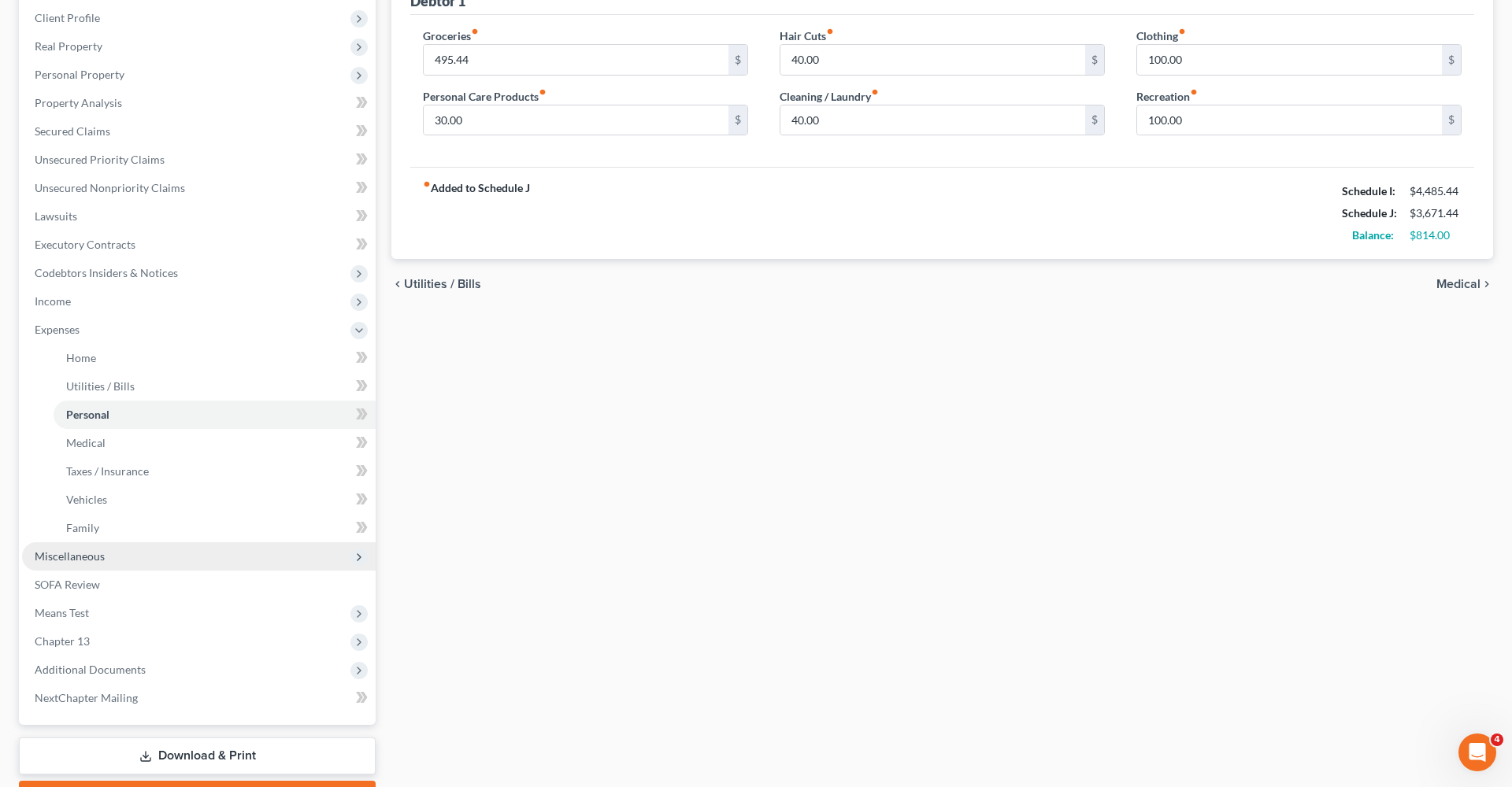
click at [86, 558] on span "Miscellaneous" at bounding box center [70, 556] width 70 height 14
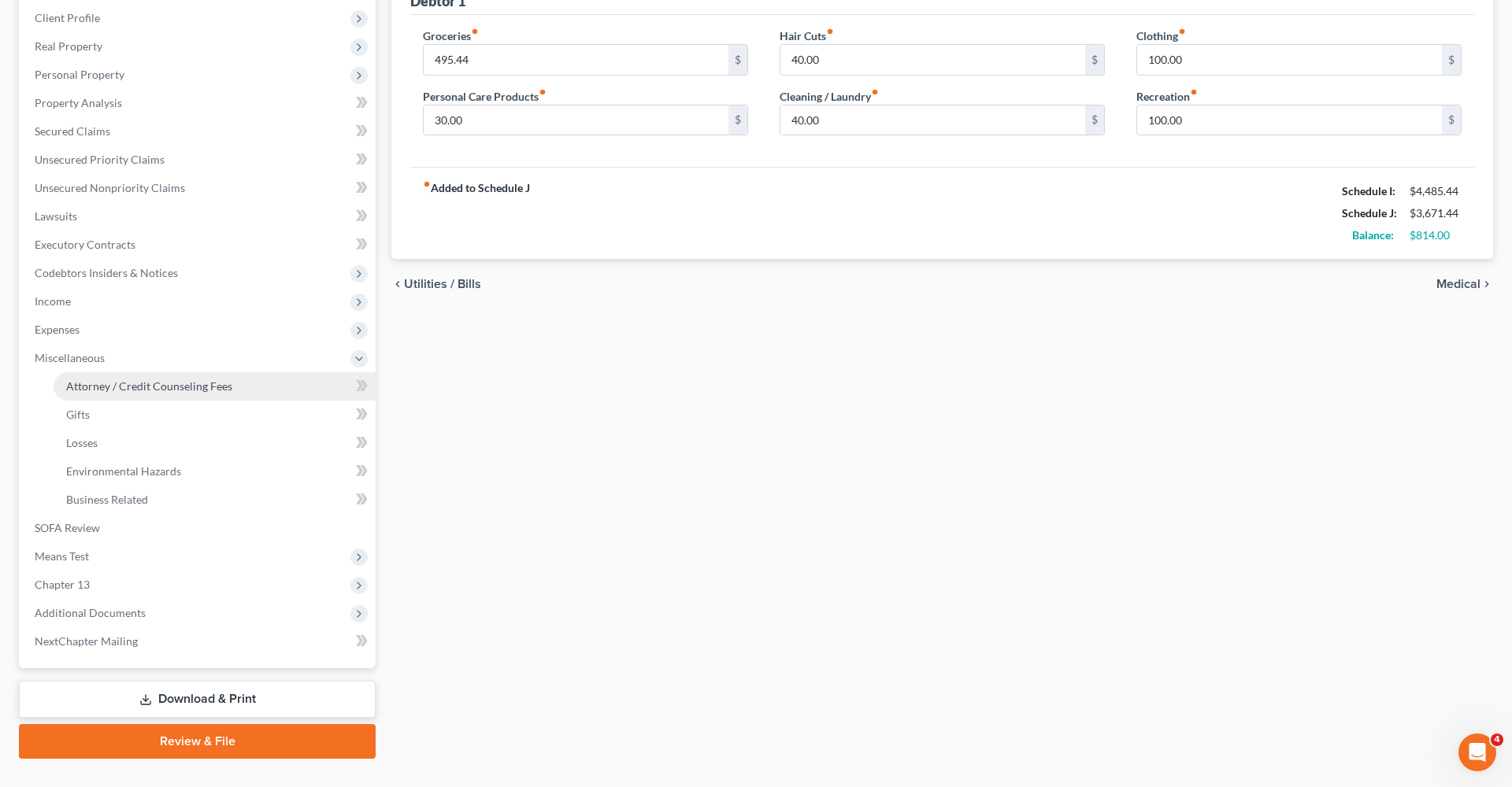
click at [106, 384] on span "Attorney / Credit Counseling Fees" at bounding box center [149, 386] width 166 height 14
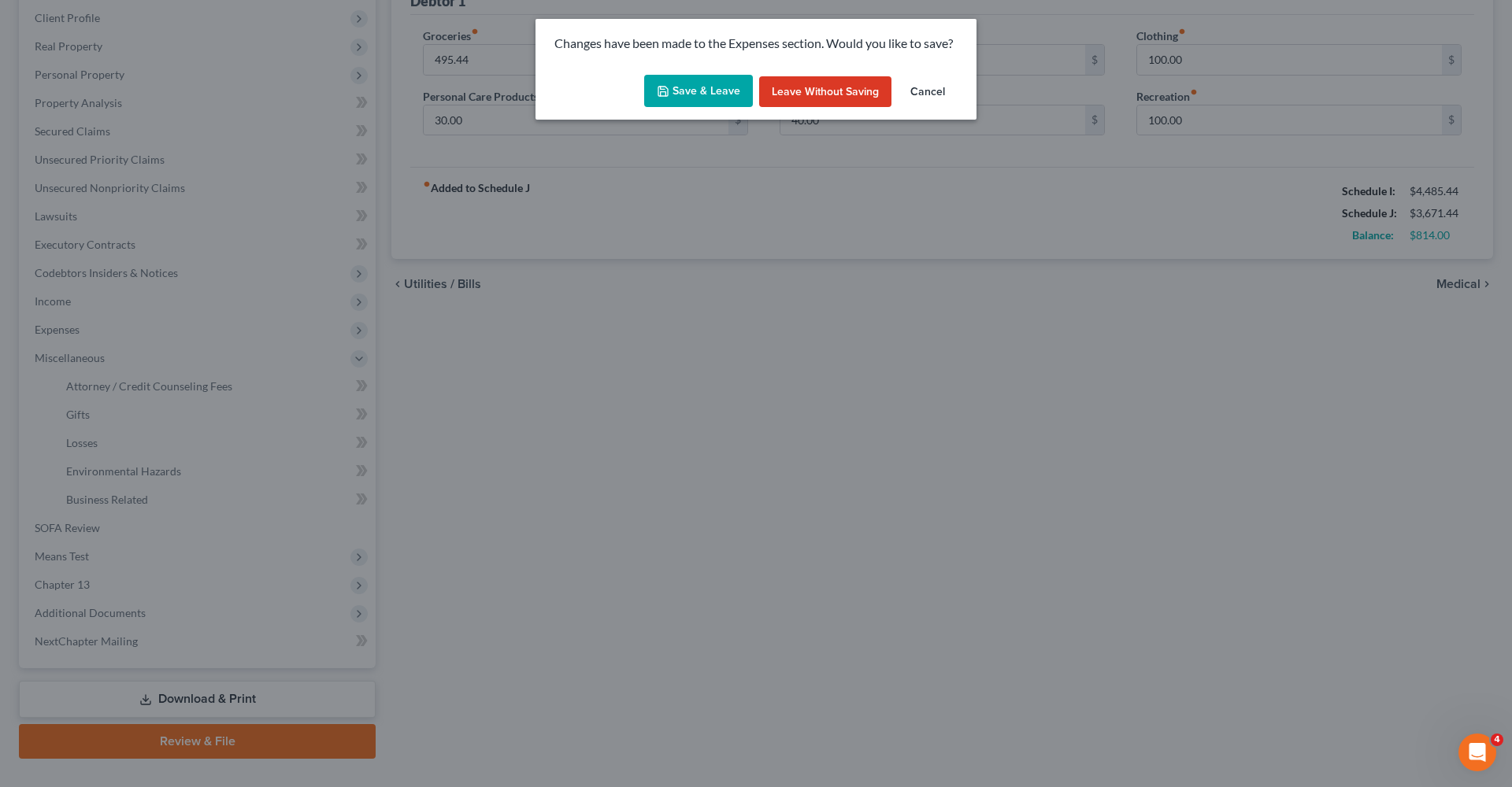
click at [683, 85] on button "Save & Leave" at bounding box center [698, 91] width 108 height 33
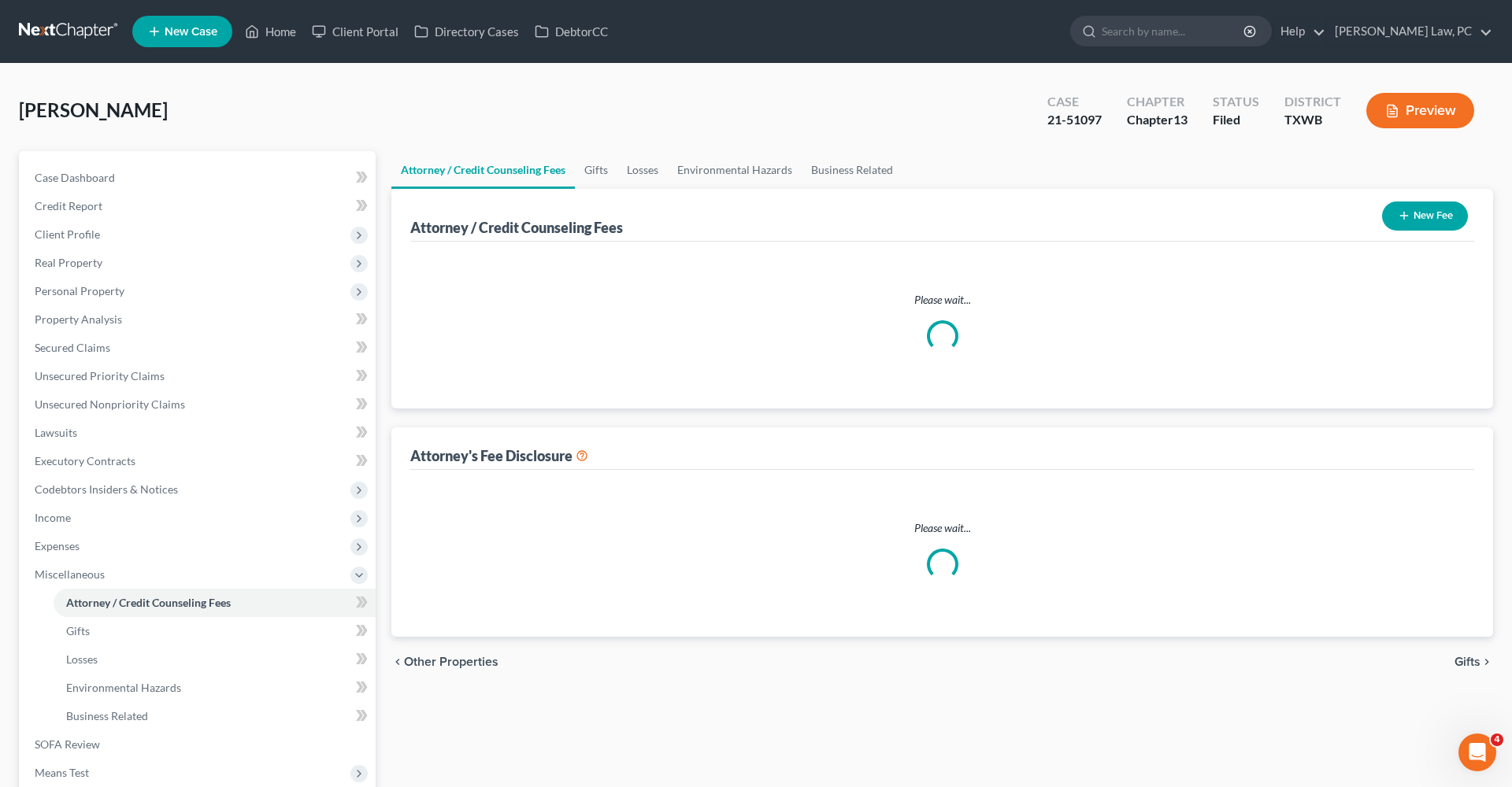
select select "4"
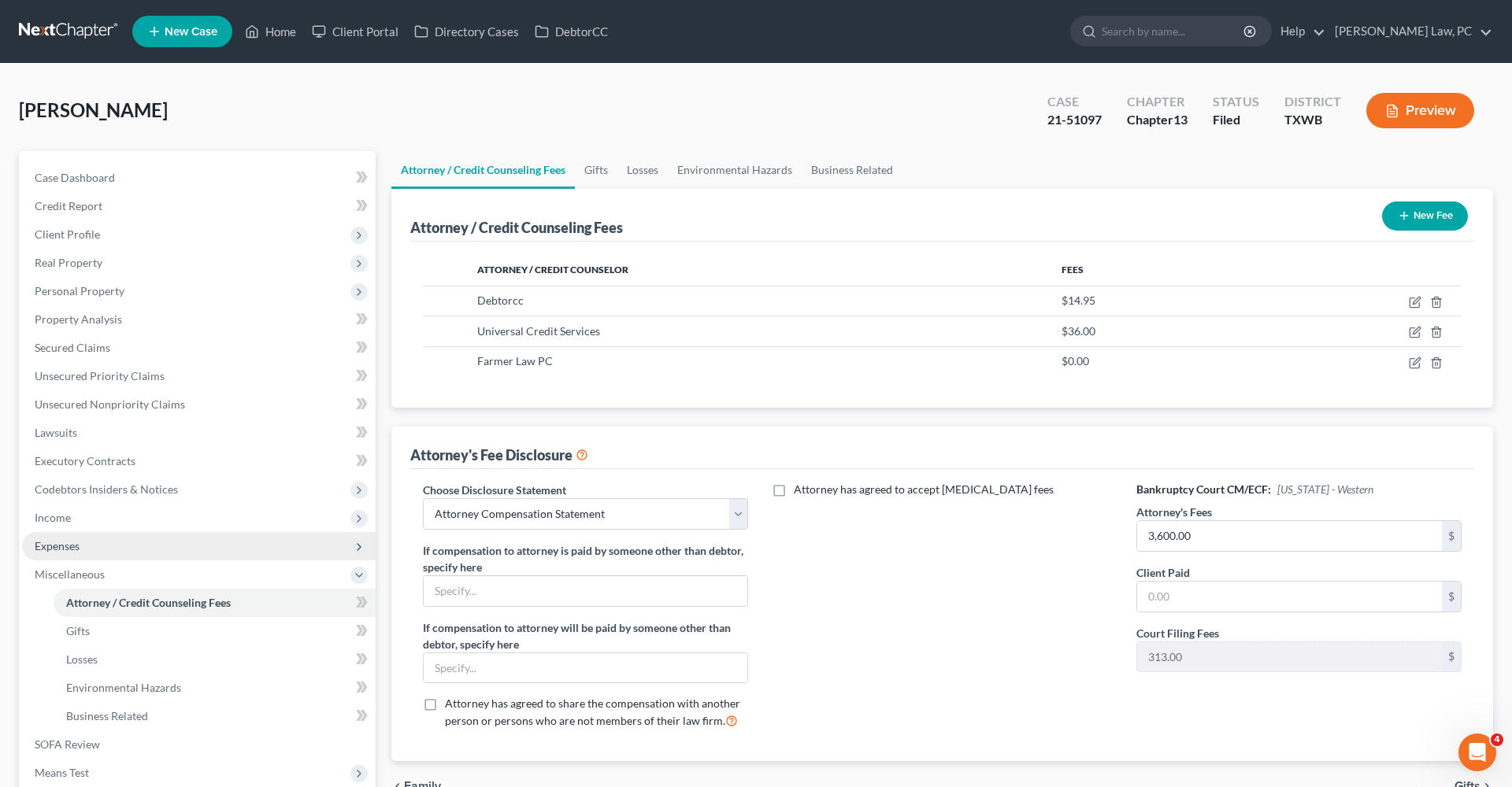
click at [36, 541] on span "Expenses" at bounding box center [57, 546] width 44 height 14
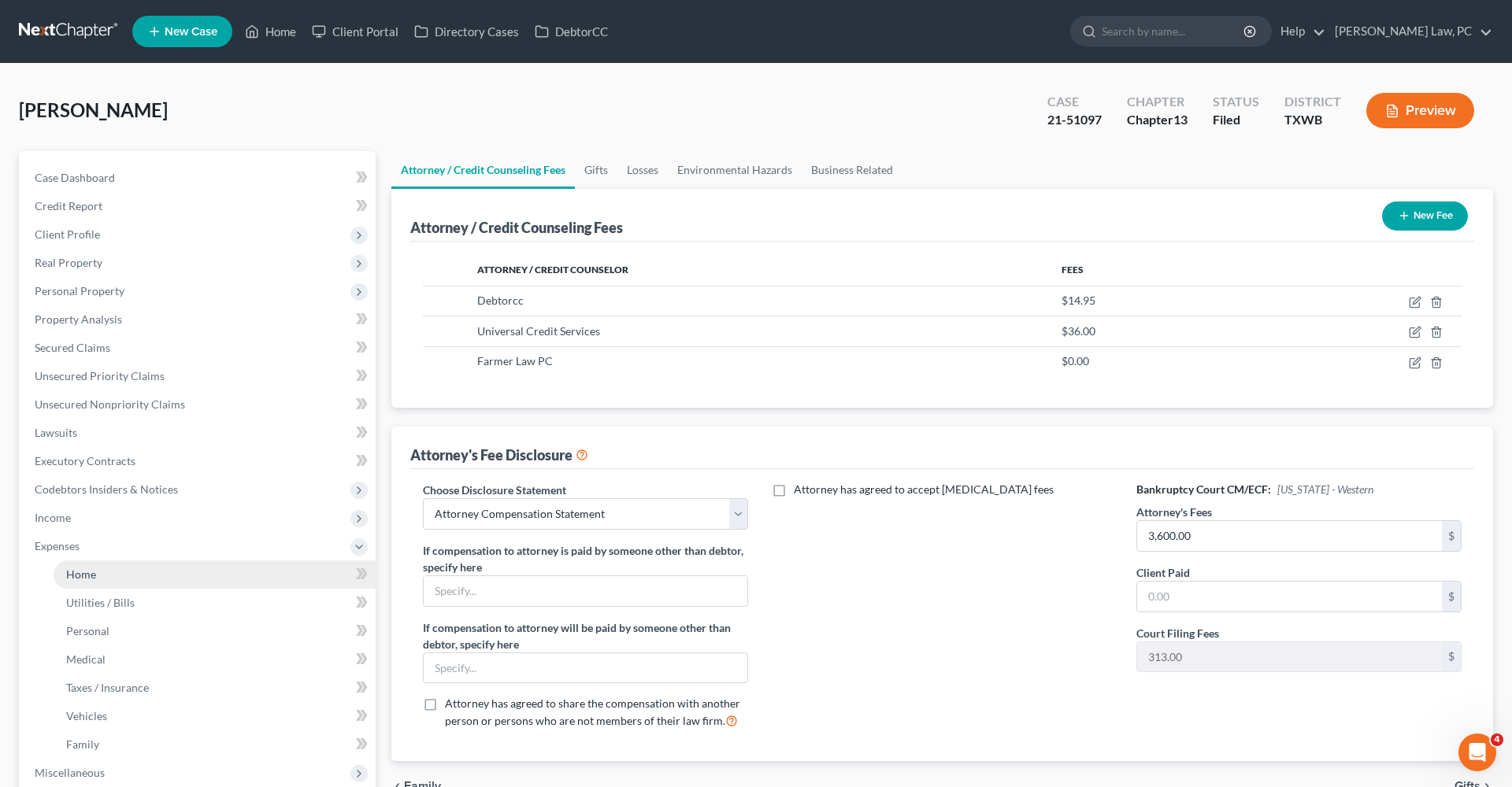
click at [82, 573] on span "Home" at bounding box center [80, 574] width 30 height 14
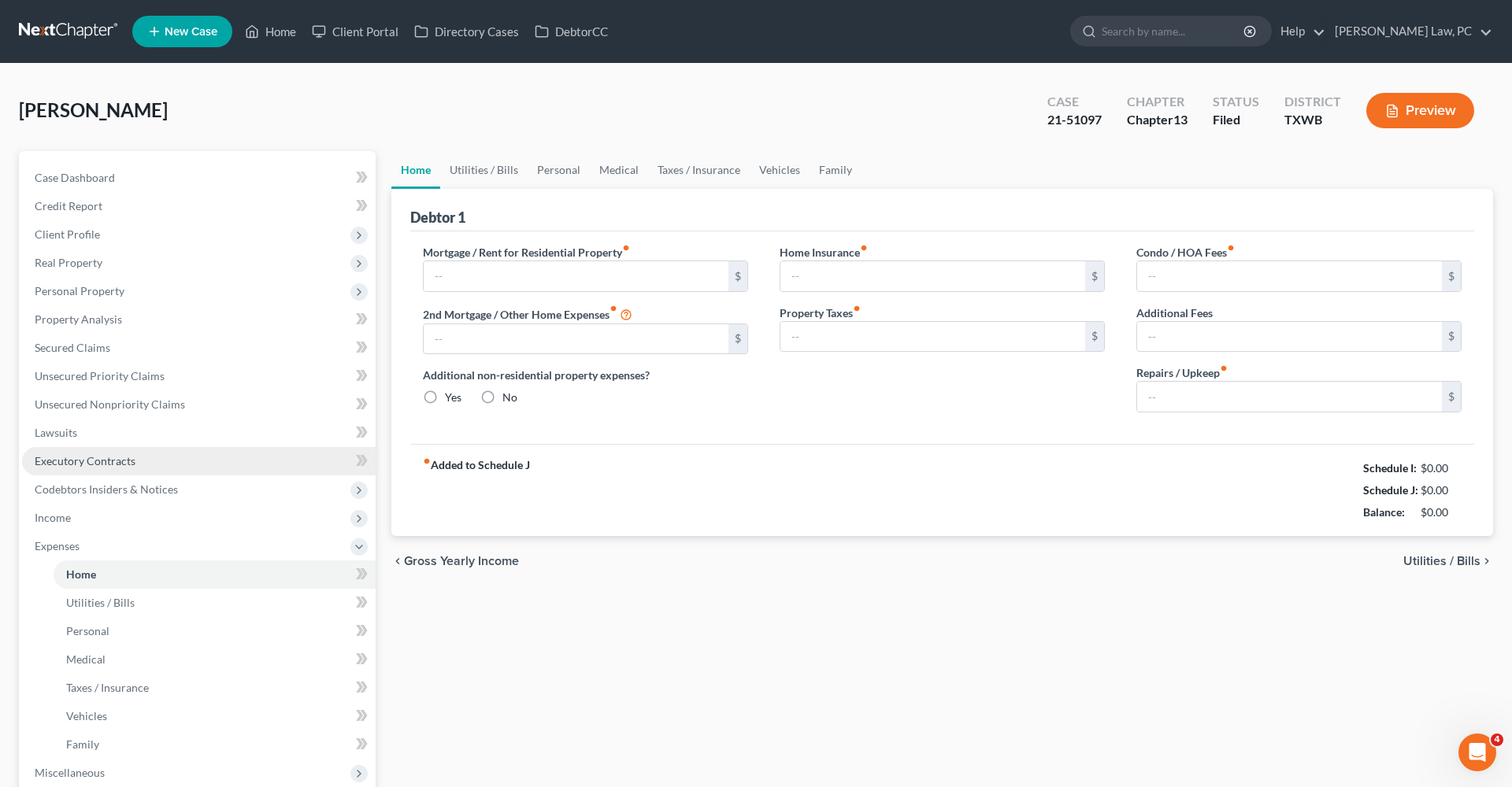
type input "1,240.00"
type input "0.00"
radio input "true"
type input "19.00"
type input "0.00"
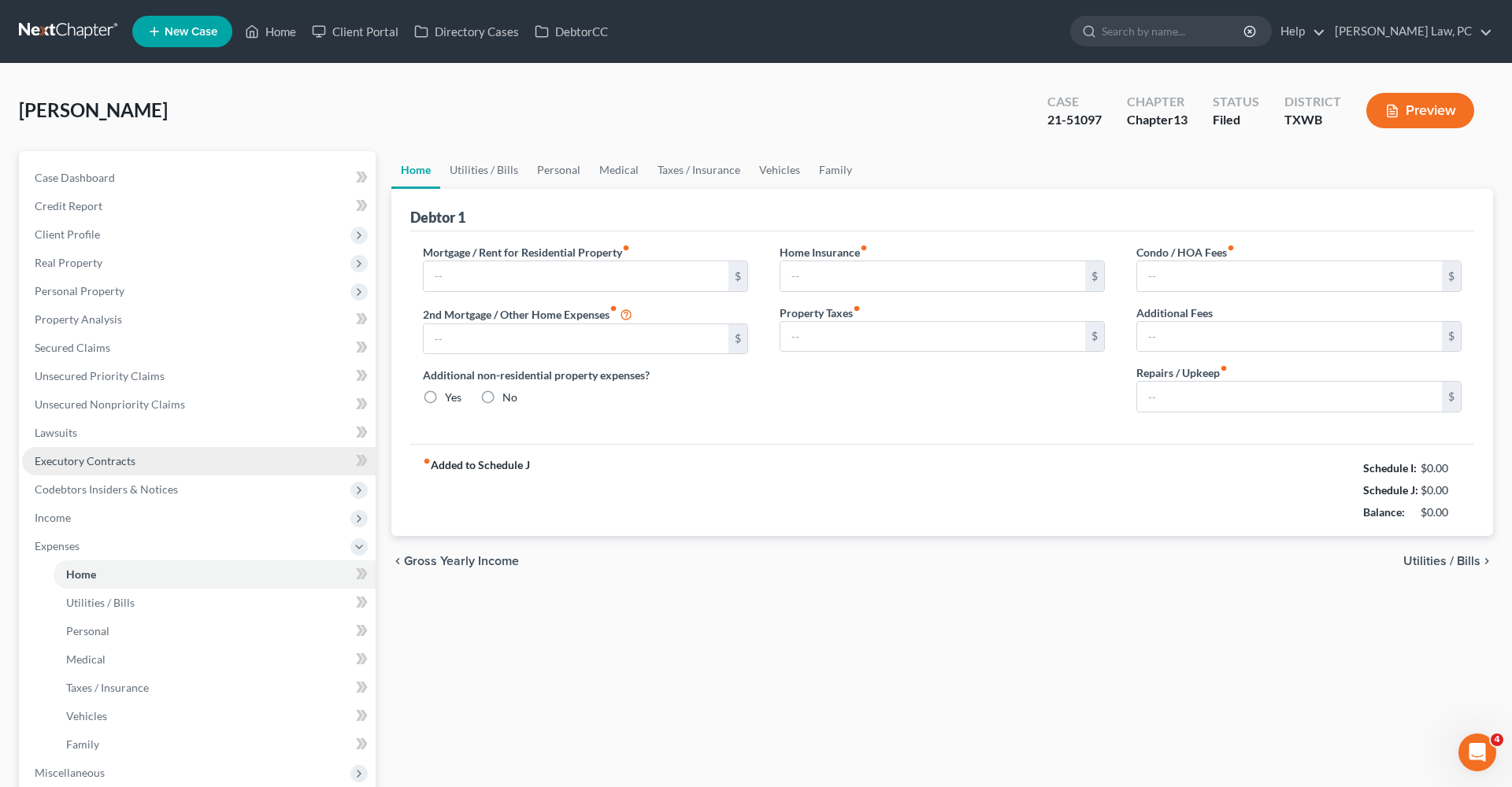
type input "0.00"
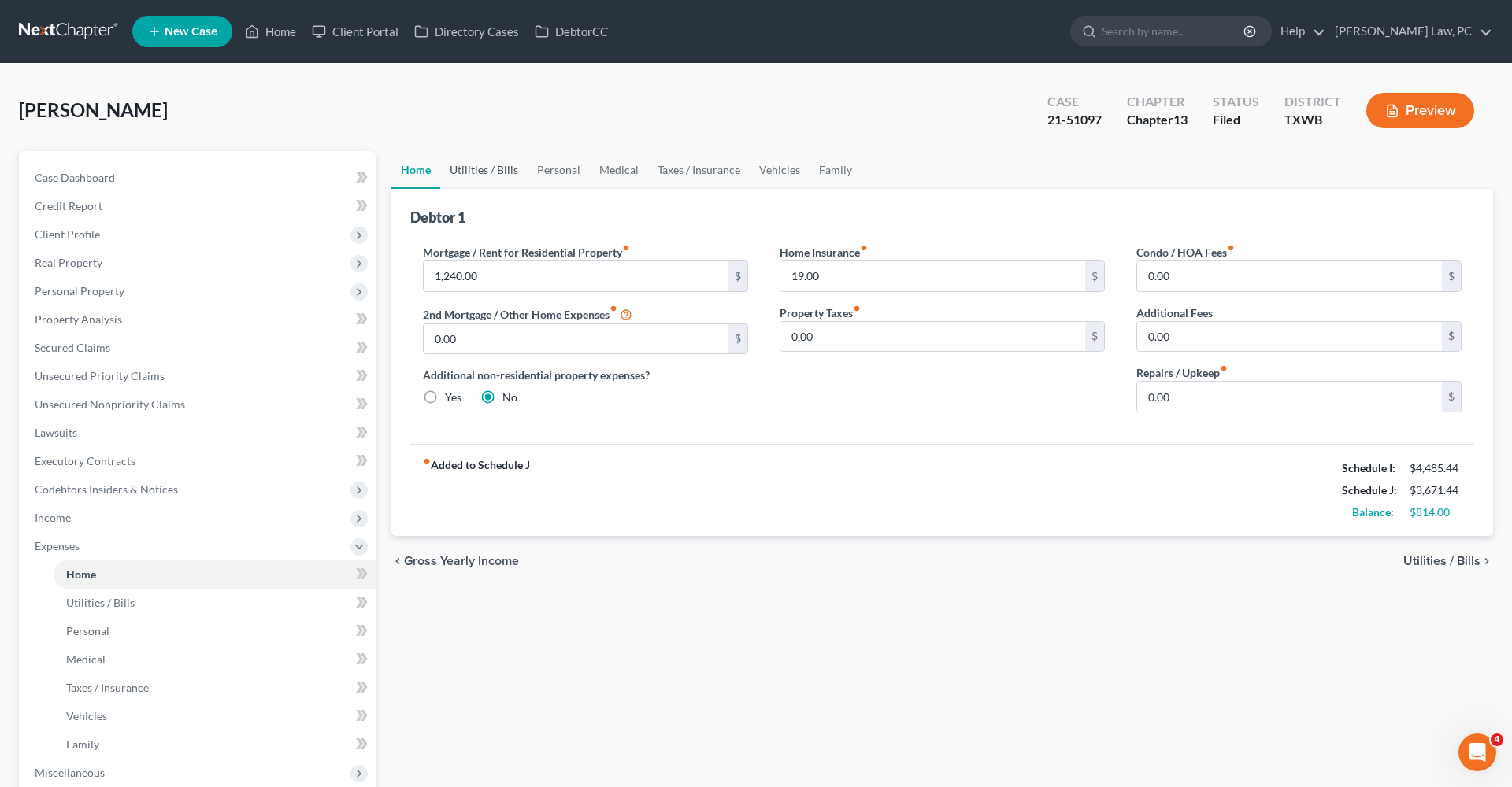
click at [467, 167] on link "Utilities / Bills" at bounding box center [484, 169] width 87 height 38
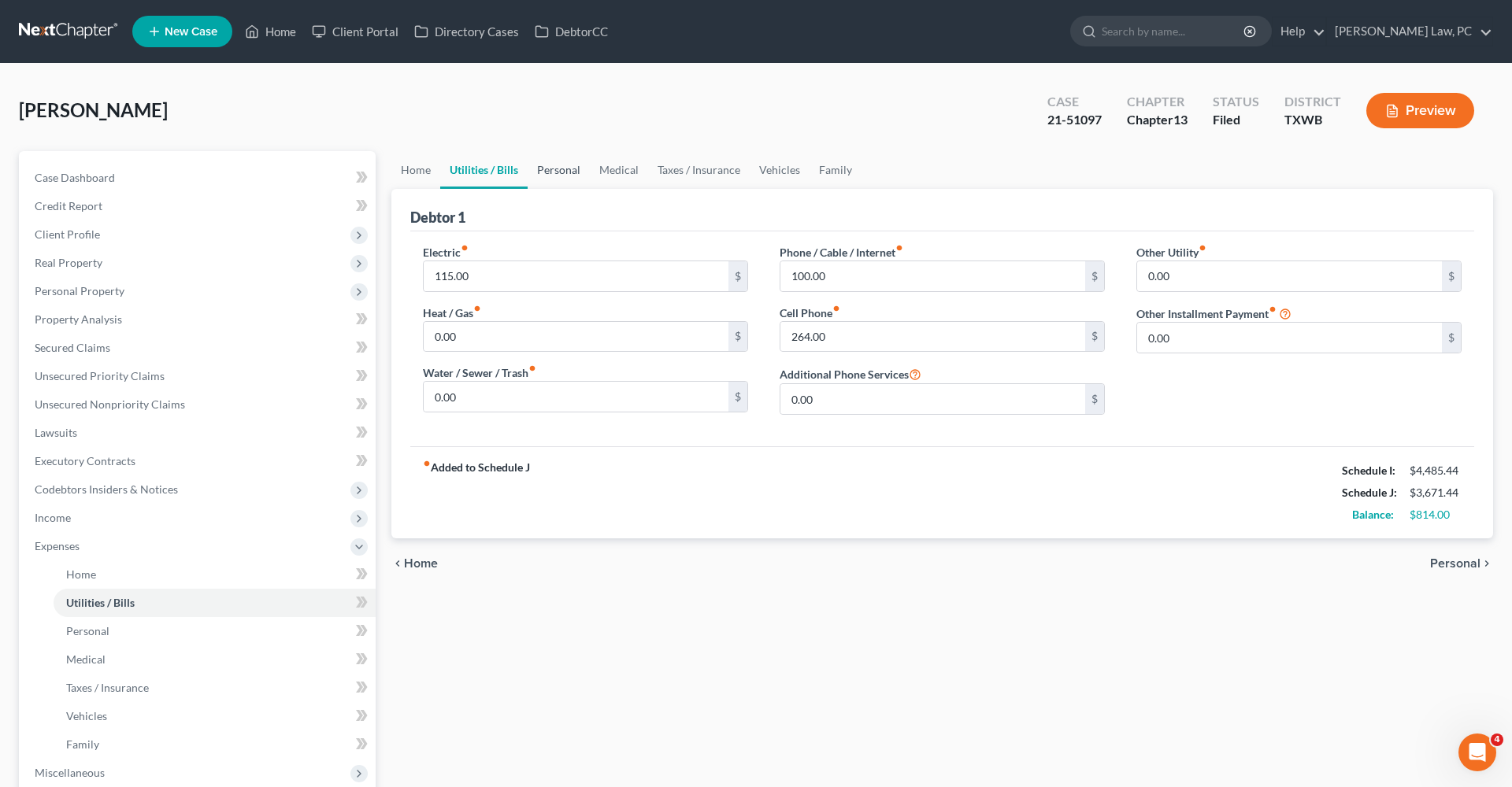
click at [548, 175] on link "Personal" at bounding box center [558, 169] width 62 height 38
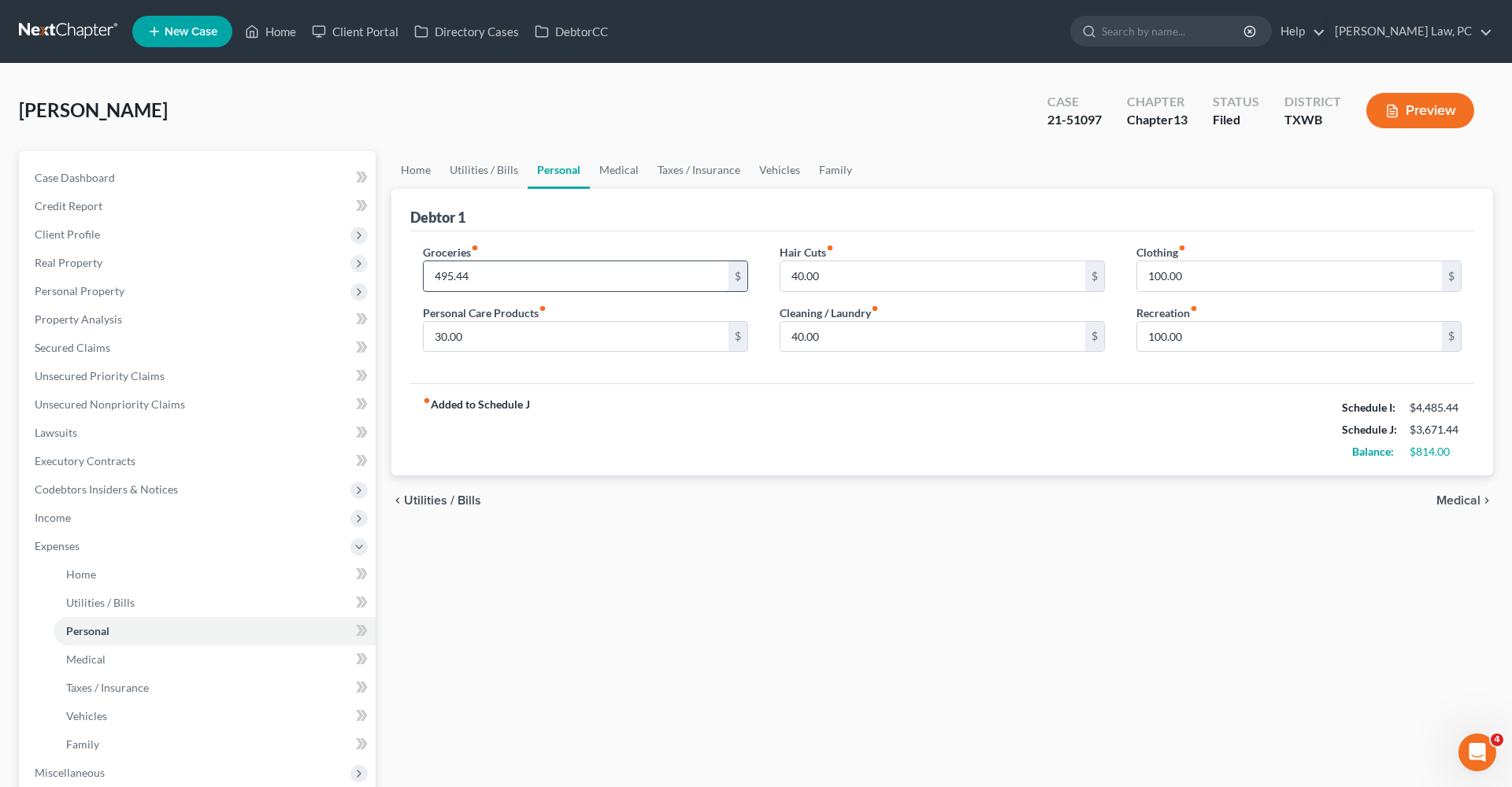
drag, startPoint x: 479, startPoint y: 276, endPoint x: 429, endPoint y: 275, distance: 50.0
click at [429, 275] on input "495.44" at bounding box center [576, 276] width 305 height 30
type input "430.44"
drag, startPoint x: 1196, startPoint y: 280, endPoint x: 1108, endPoint y: 277, distance: 88.1
click at [1108, 277] on div "Groceries fiber_manual_record 430.44 $ Personal Care Products fiber_manual_reco…" at bounding box center [942, 304] width 1070 height 121
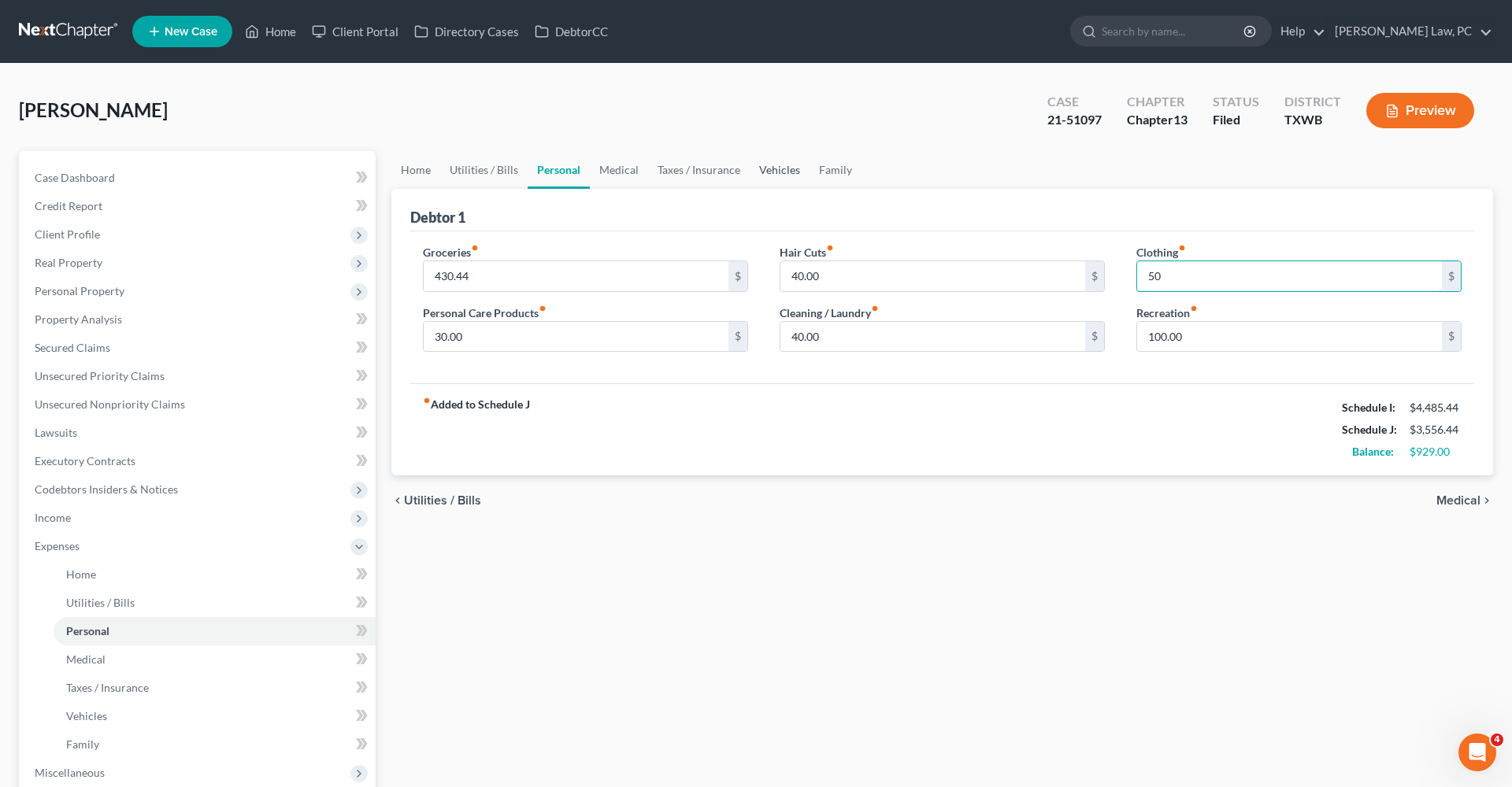
type input "50"
click at [778, 177] on link "Vehicles" at bounding box center [780, 169] width 60 height 38
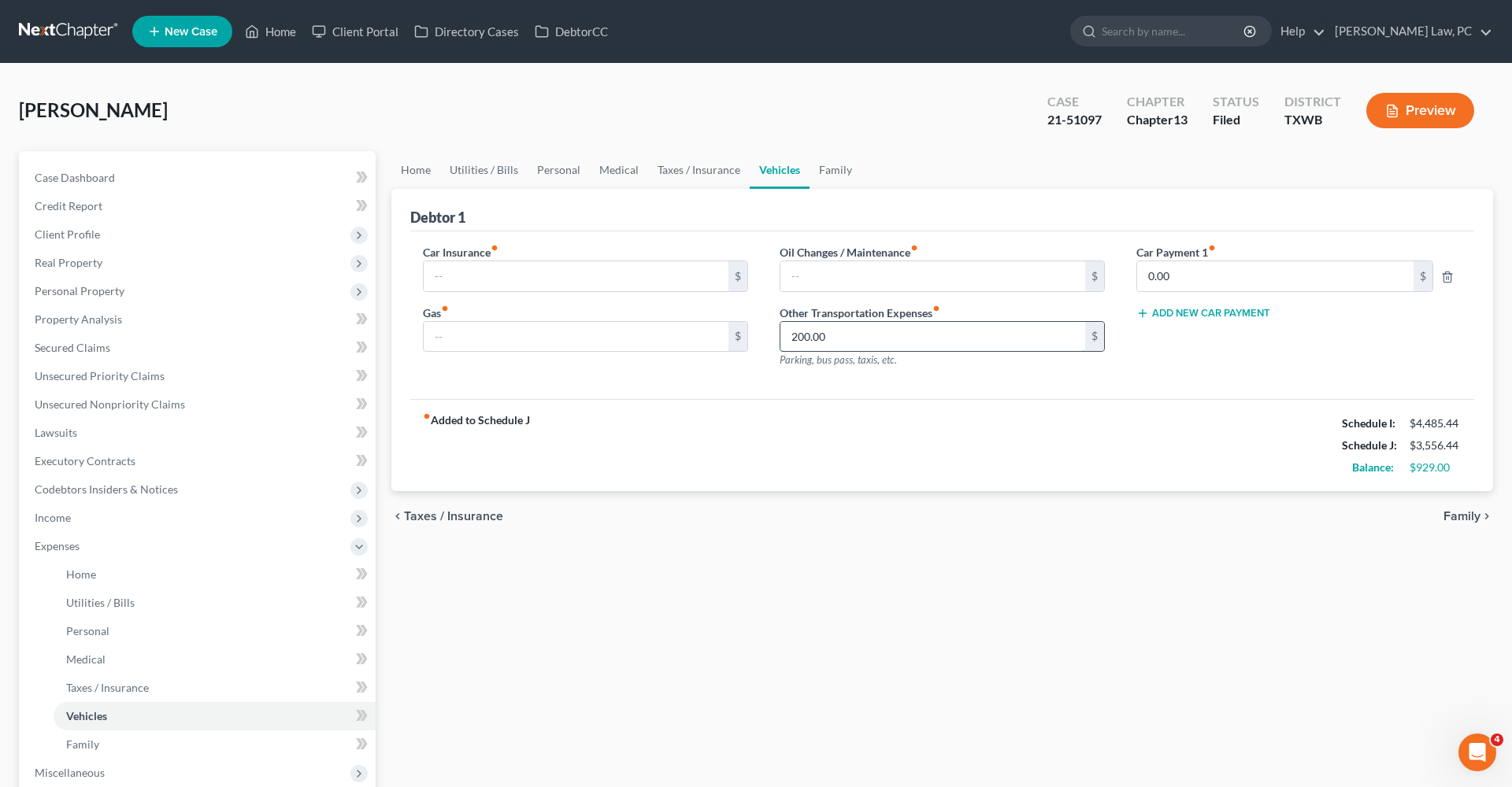
click at [840, 337] on input "200.00" at bounding box center [933, 336] width 305 height 30
type input "180"
click at [704, 169] on link "Taxes / Insurance" at bounding box center [698, 169] width 102 height 38
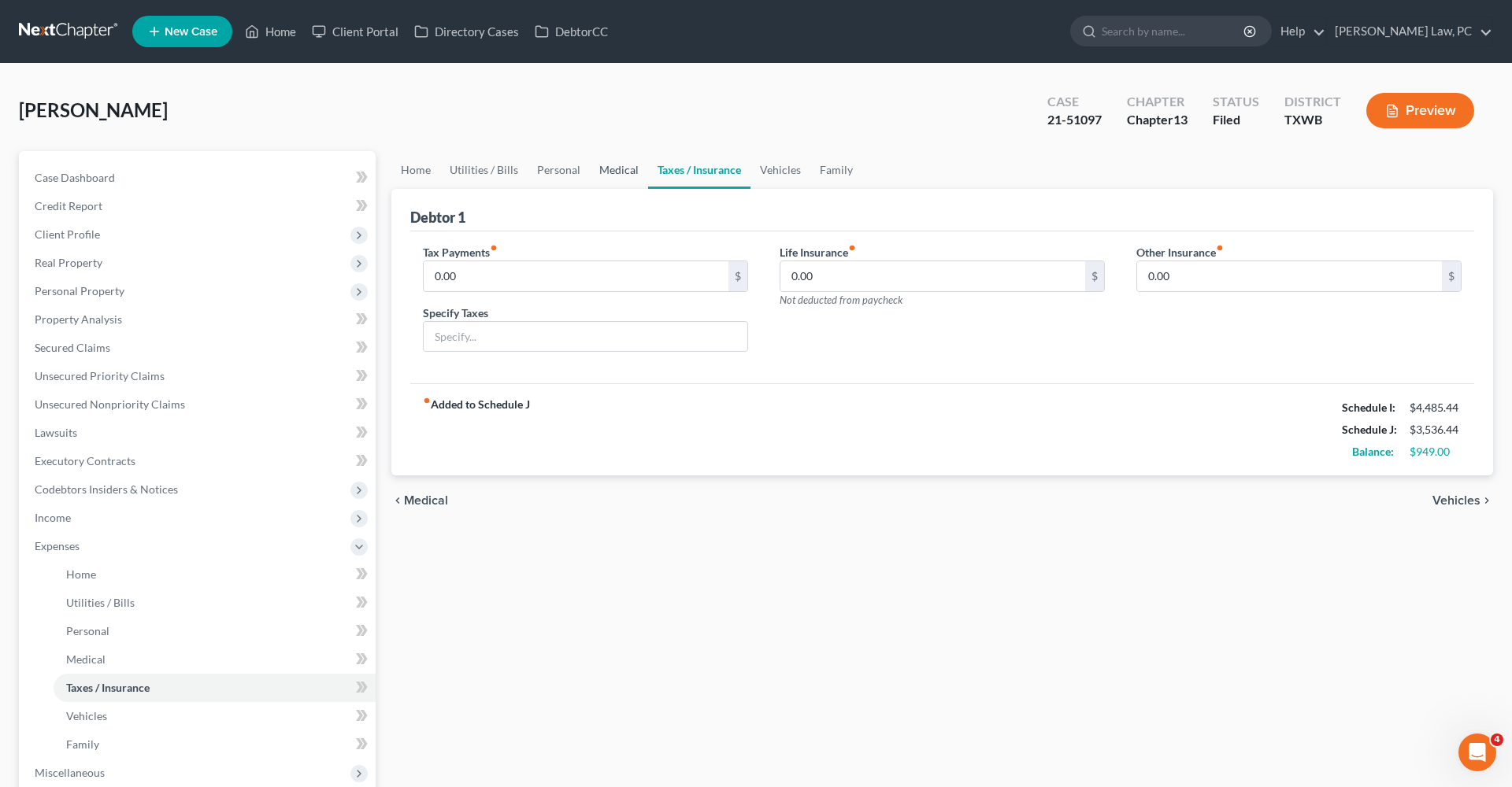
click at [612, 160] on link "Medical" at bounding box center [619, 169] width 58 height 38
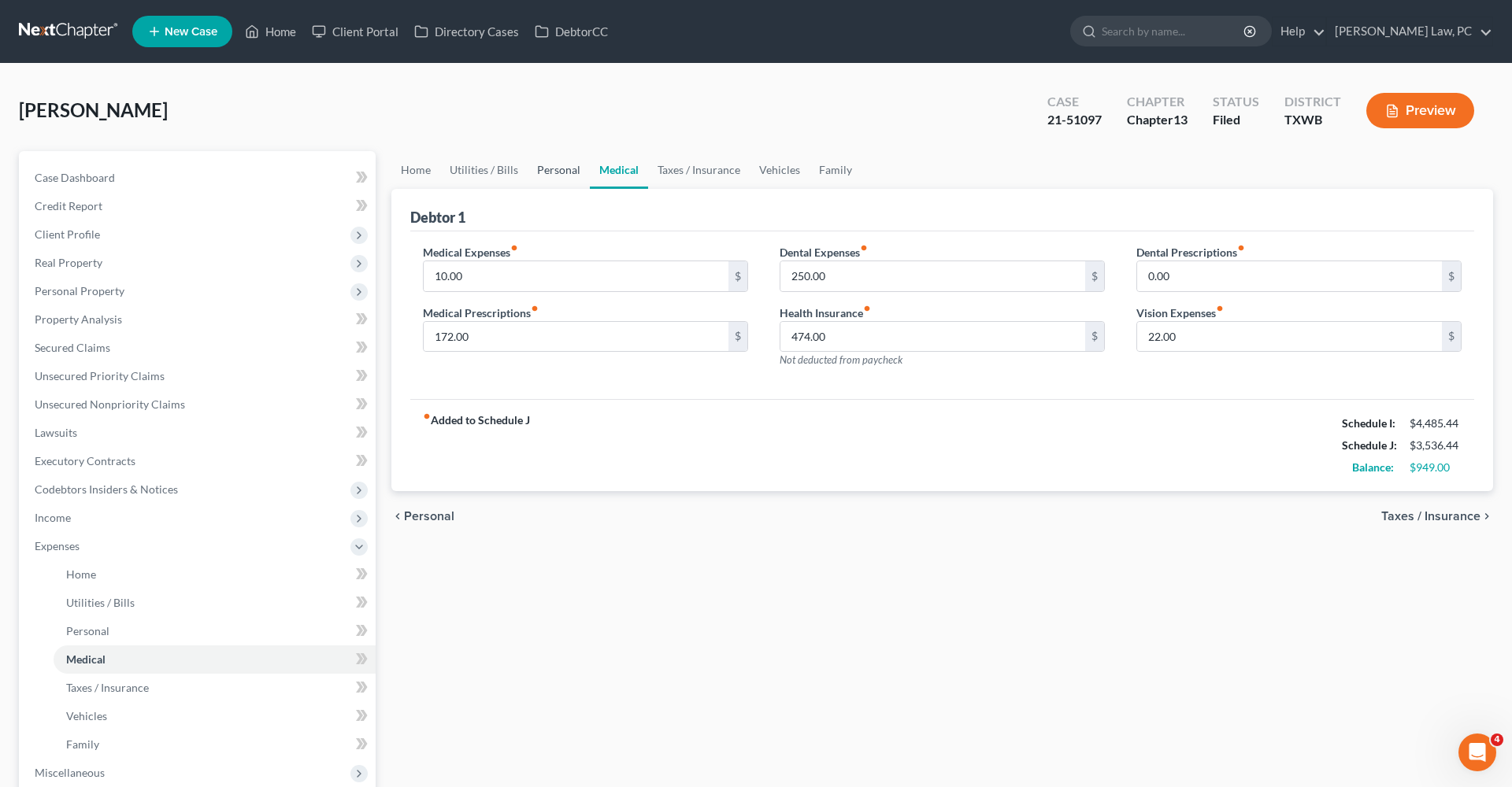
click at [562, 167] on link "Personal" at bounding box center [558, 169] width 62 height 38
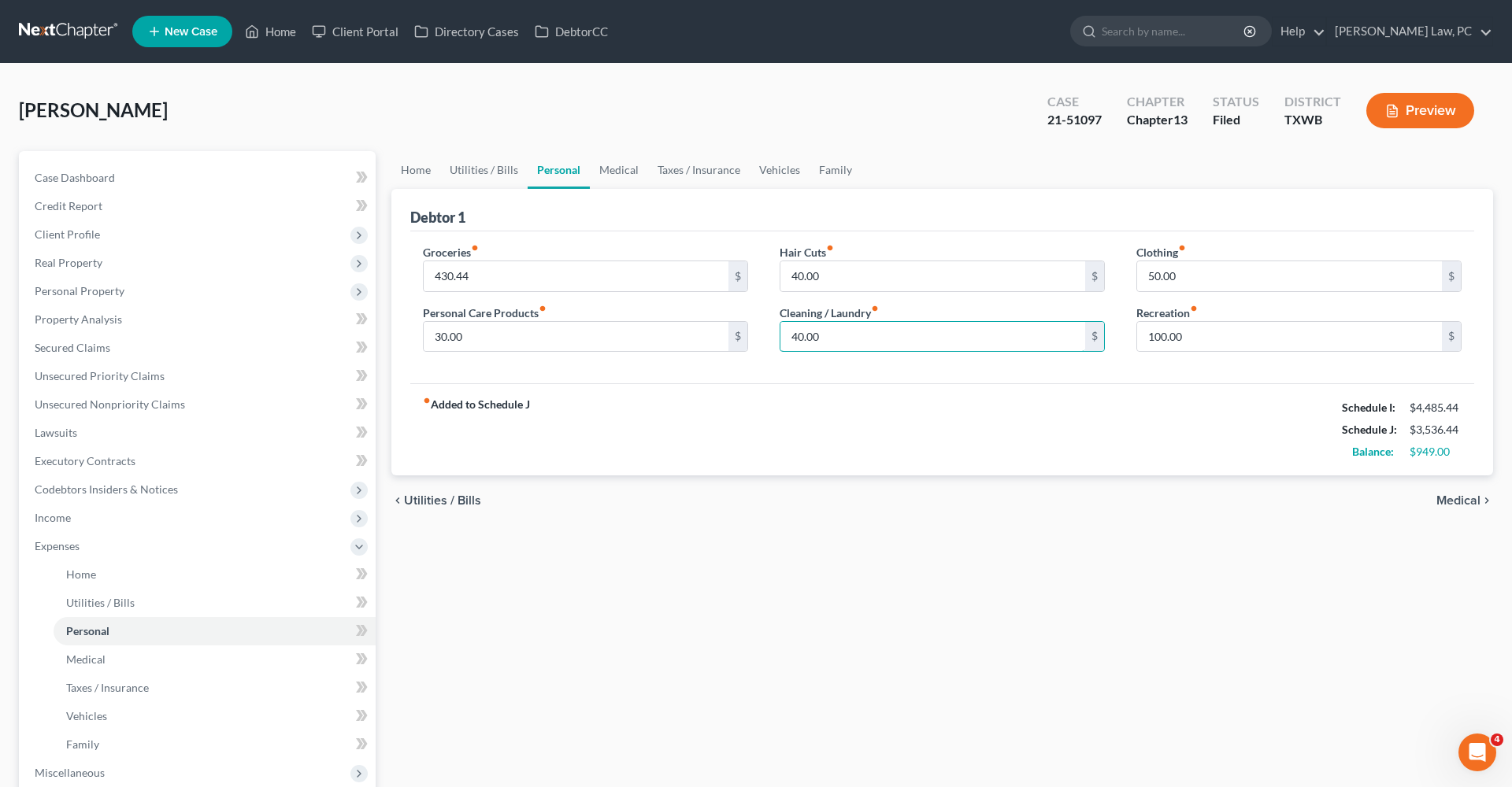
drag, startPoint x: 826, startPoint y: 336, endPoint x: 755, endPoint y: 336, distance: 71.0
click at [755, 336] on div "Groceries fiber_manual_record 430.44 $ Personal Care Products fiber_manual_reco…" at bounding box center [942, 304] width 1070 height 121
type input "3"
type input "40"
drag, startPoint x: 486, startPoint y: 274, endPoint x: 412, endPoint y: 273, distance: 74.0
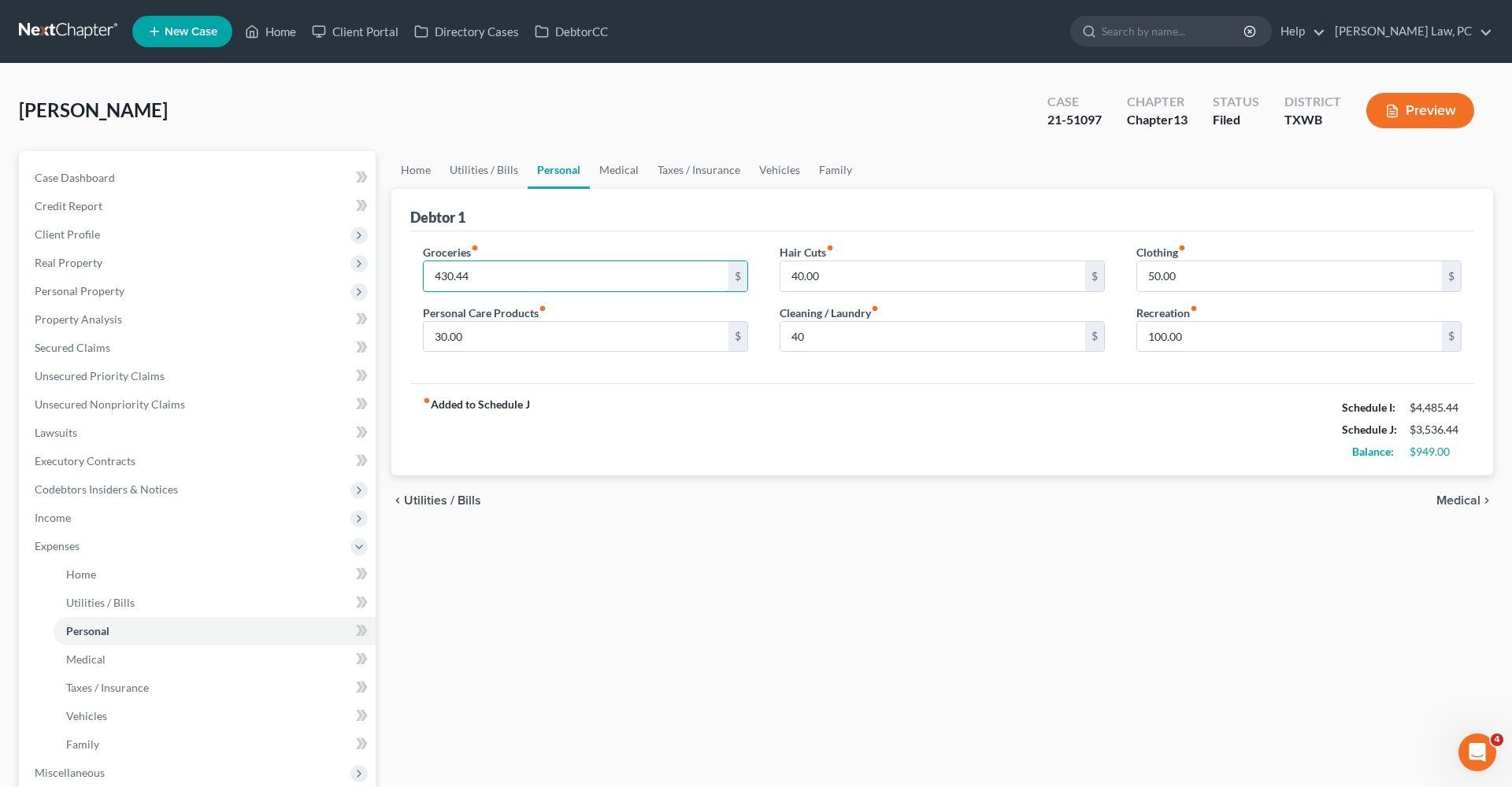
click at [412, 273] on div "Groceries fiber_manual_record 430.44 $ Personal Care Products fiber_manual_reco…" at bounding box center [585, 304] width 357 height 121
type input "454.44"
click at [768, 452] on div "fiber_manual_record Added to Schedule J Schedule I: $4,485.44 Schedule J: $3,56…" at bounding box center [942, 428] width 1064 height 92
click at [614, 169] on link "Medical" at bounding box center [619, 169] width 58 height 38
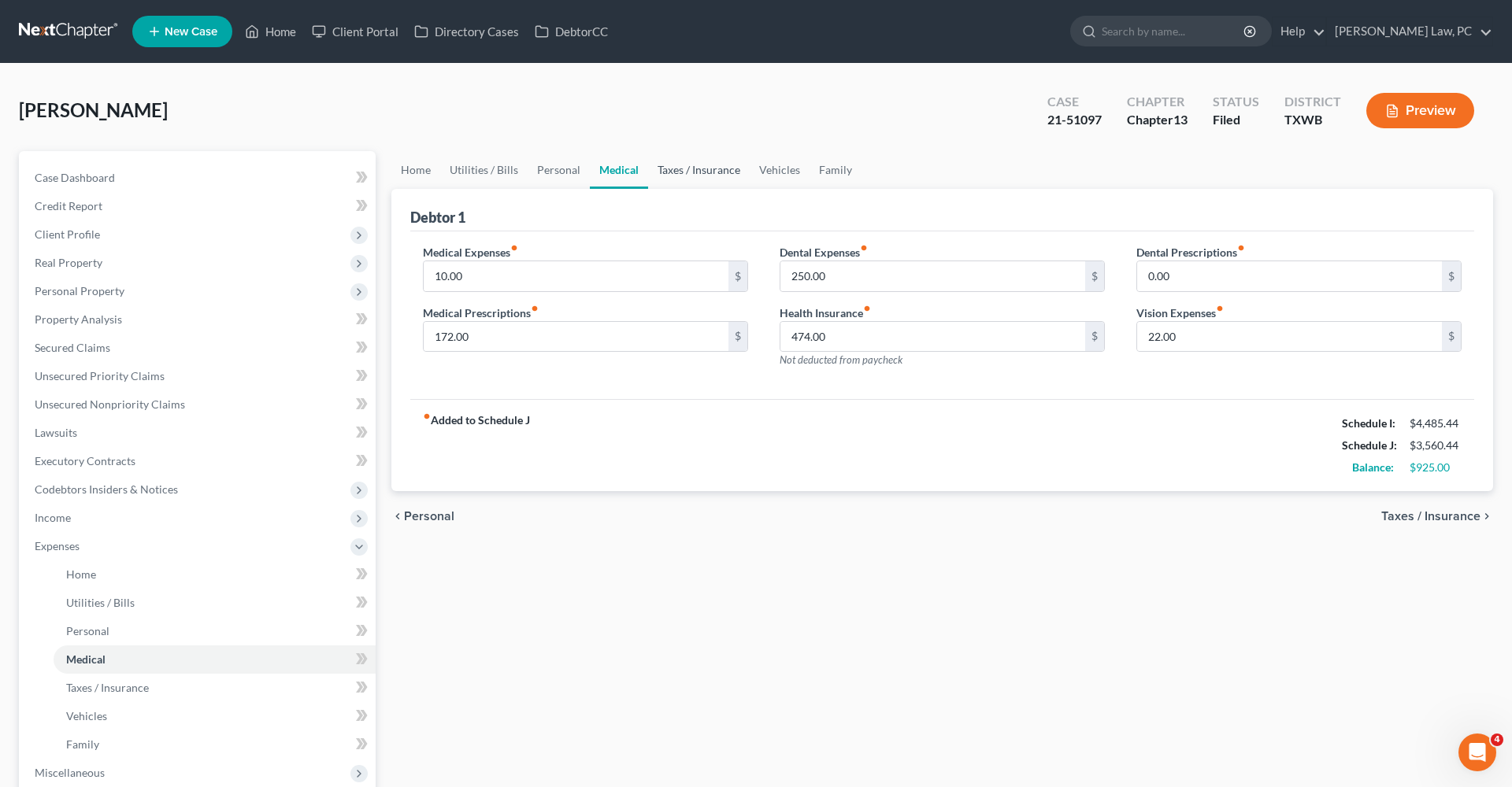
click at [679, 176] on link "Taxes / Insurance" at bounding box center [698, 169] width 102 height 38
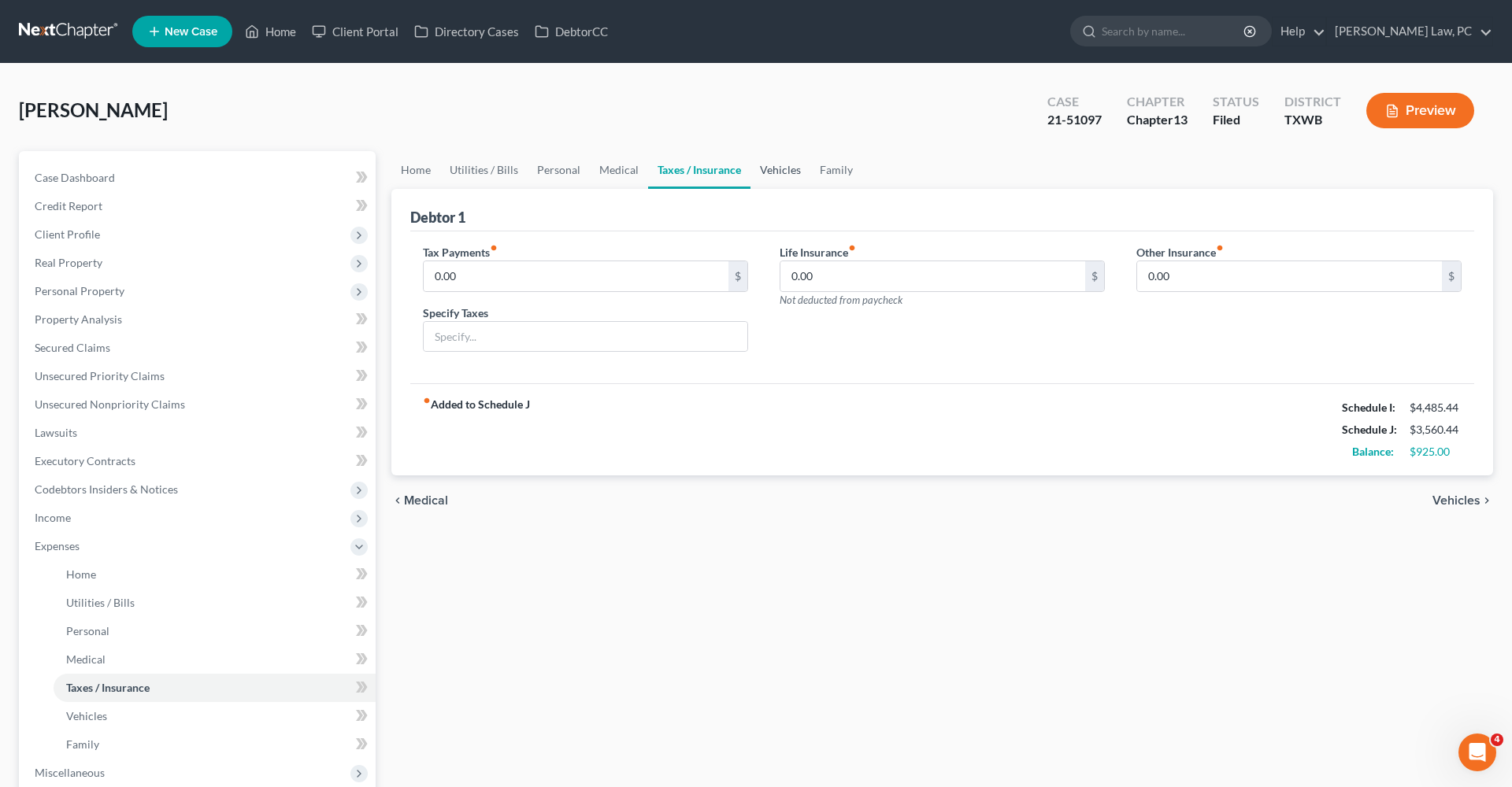
click at [764, 155] on link "Vehicles" at bounding box center [781, 169] width 60 height 38
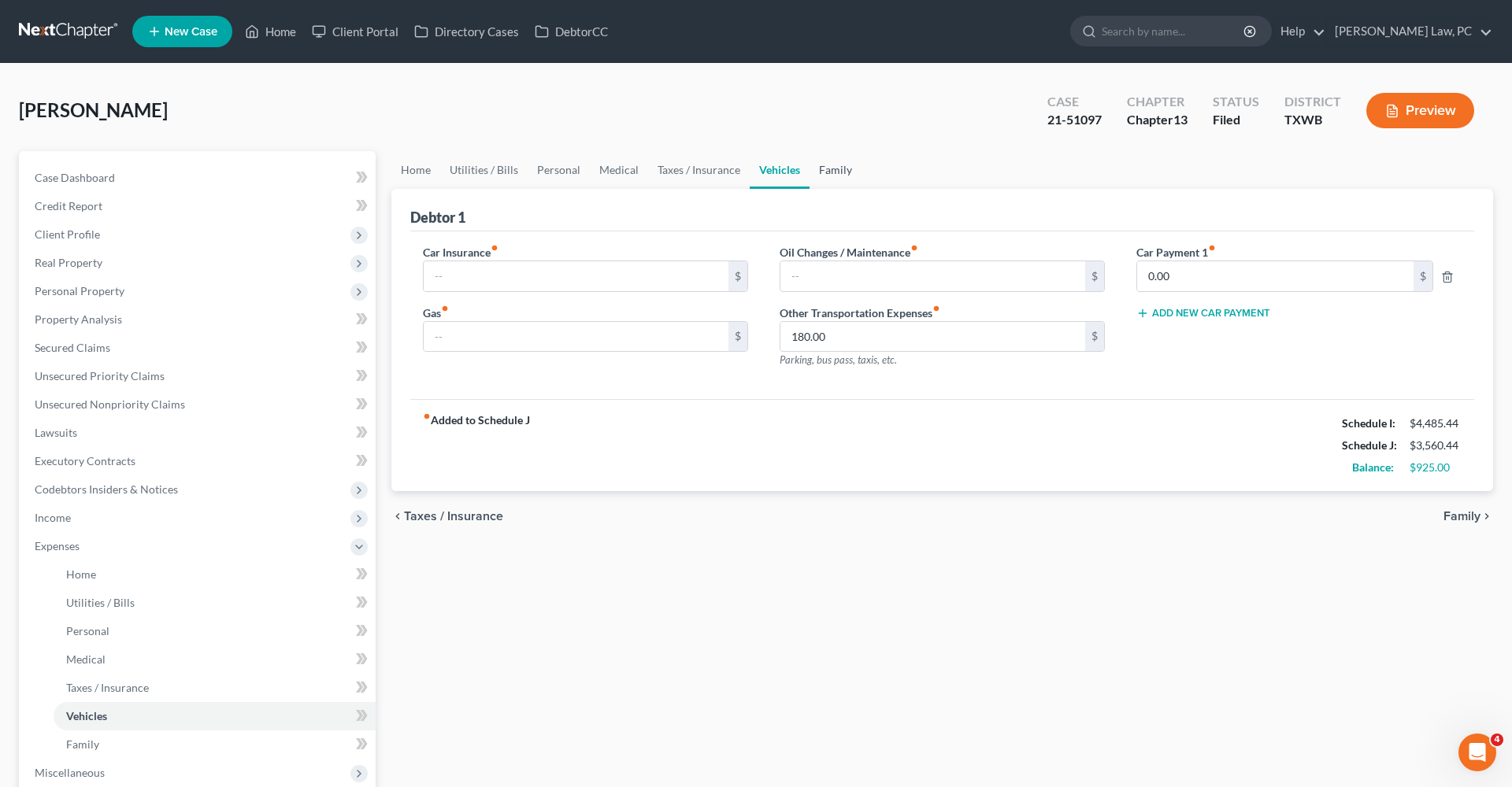
click at [843, 173] on link "Family" at bounding box center [836, 169] width 52 height 38
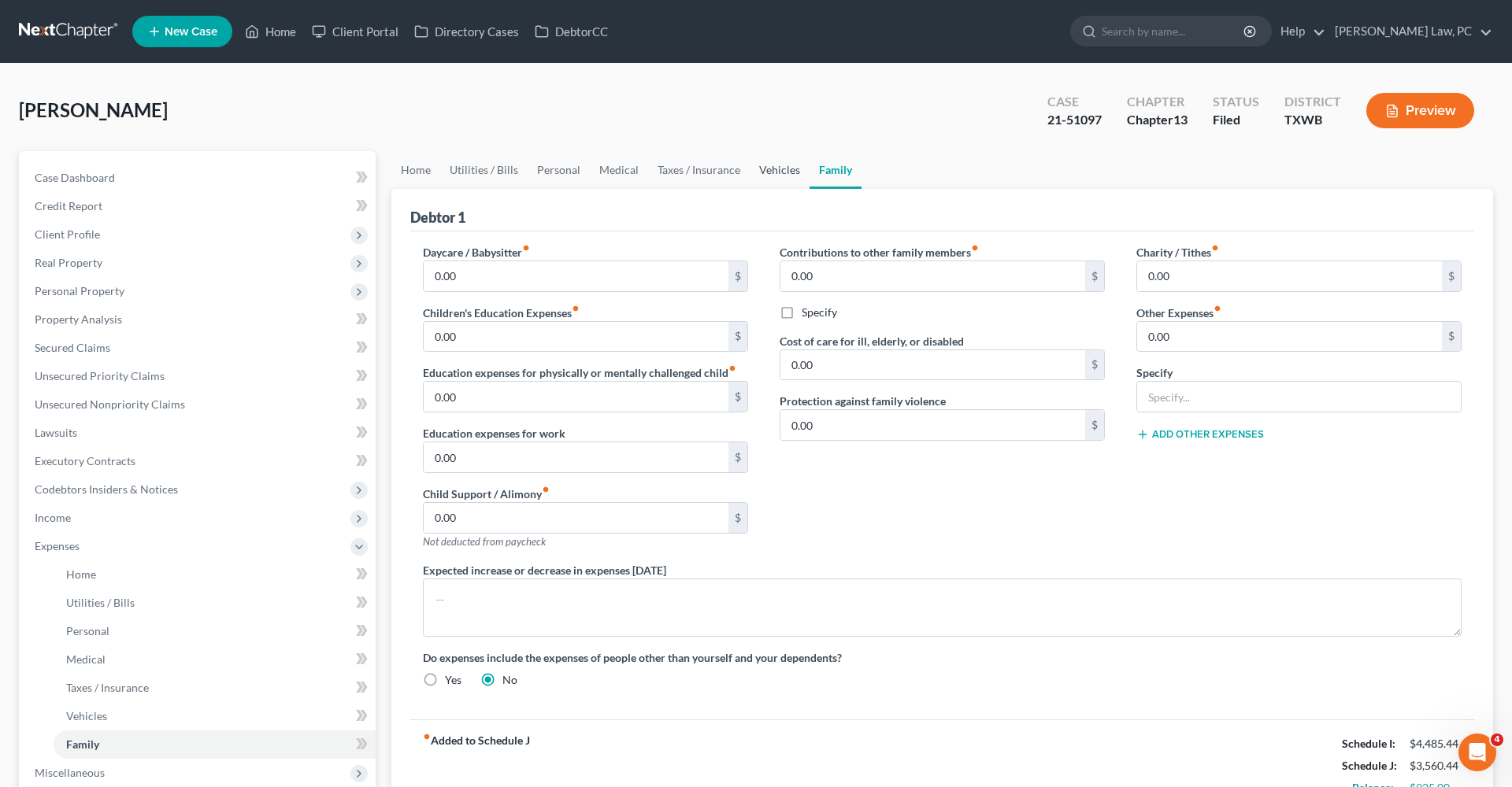
click at [776, 172] on link "Vehicles" at bounding box center [780, 169] width 60 height 38
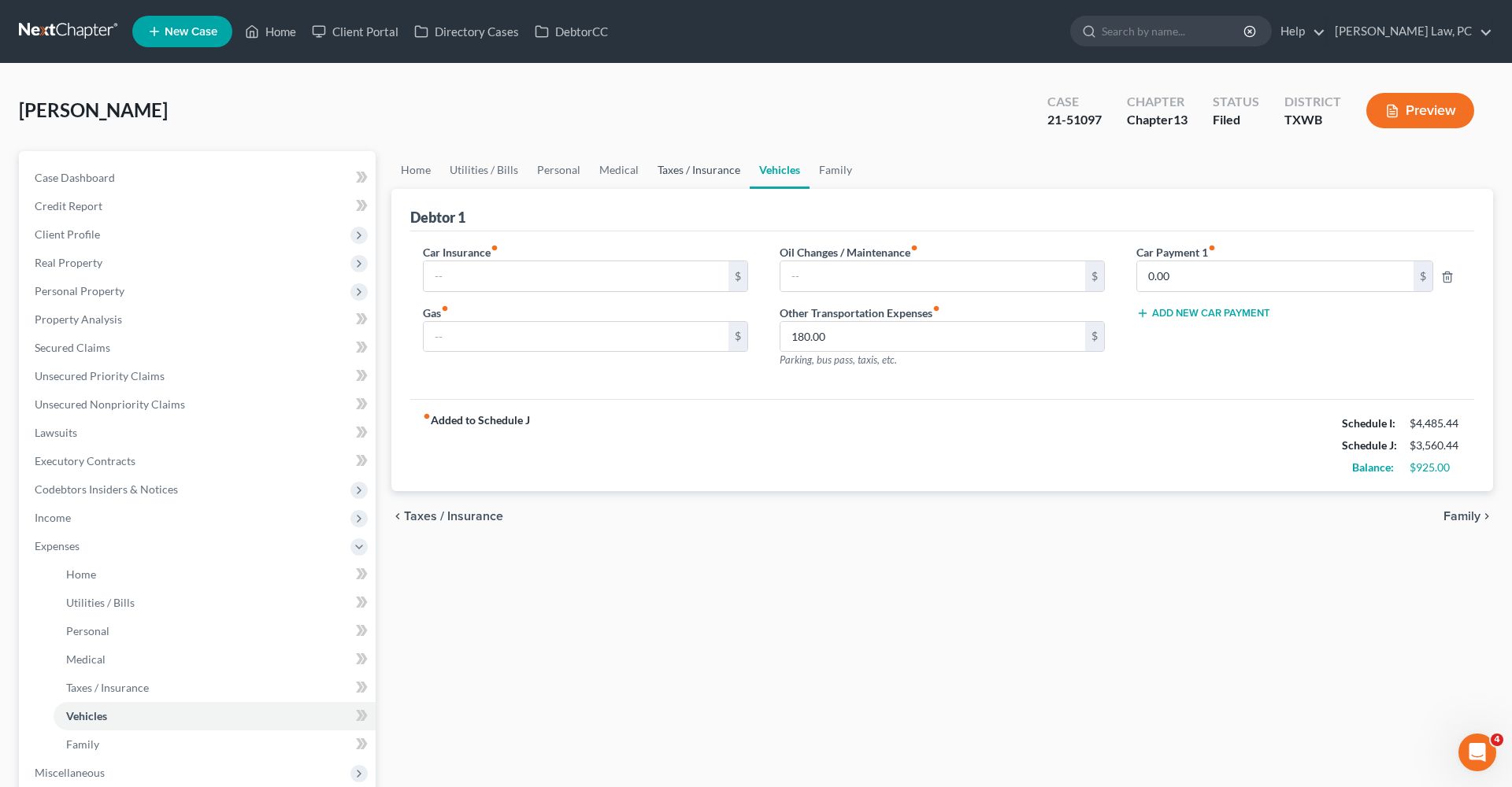
click at [718, 175] on link "Taxes / Insurance" at bounding box center [698, 169] width 102 height 38
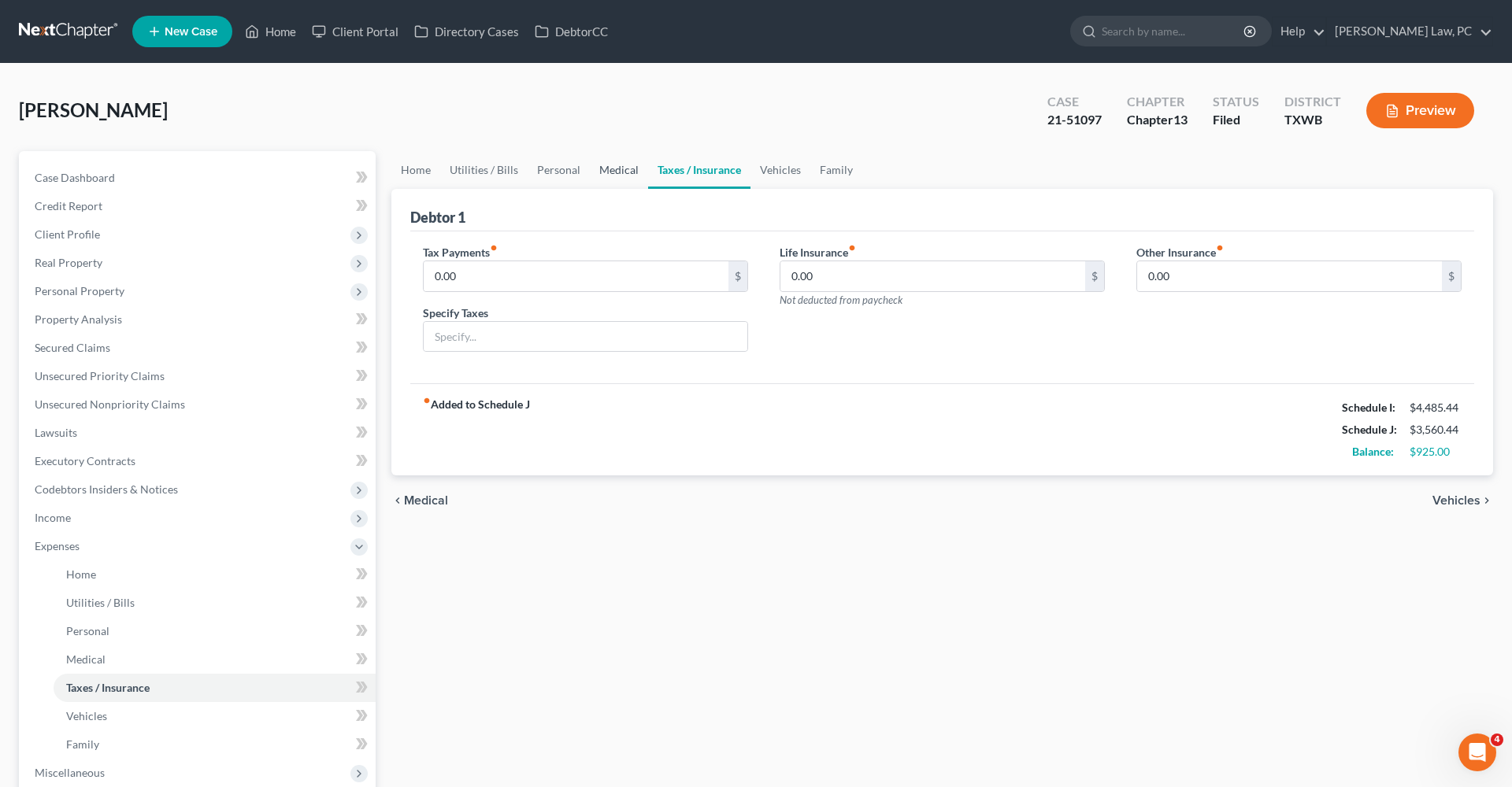
click at [611, 174] on link "Medical" at bounding box center [619, 169] width 58 height 38
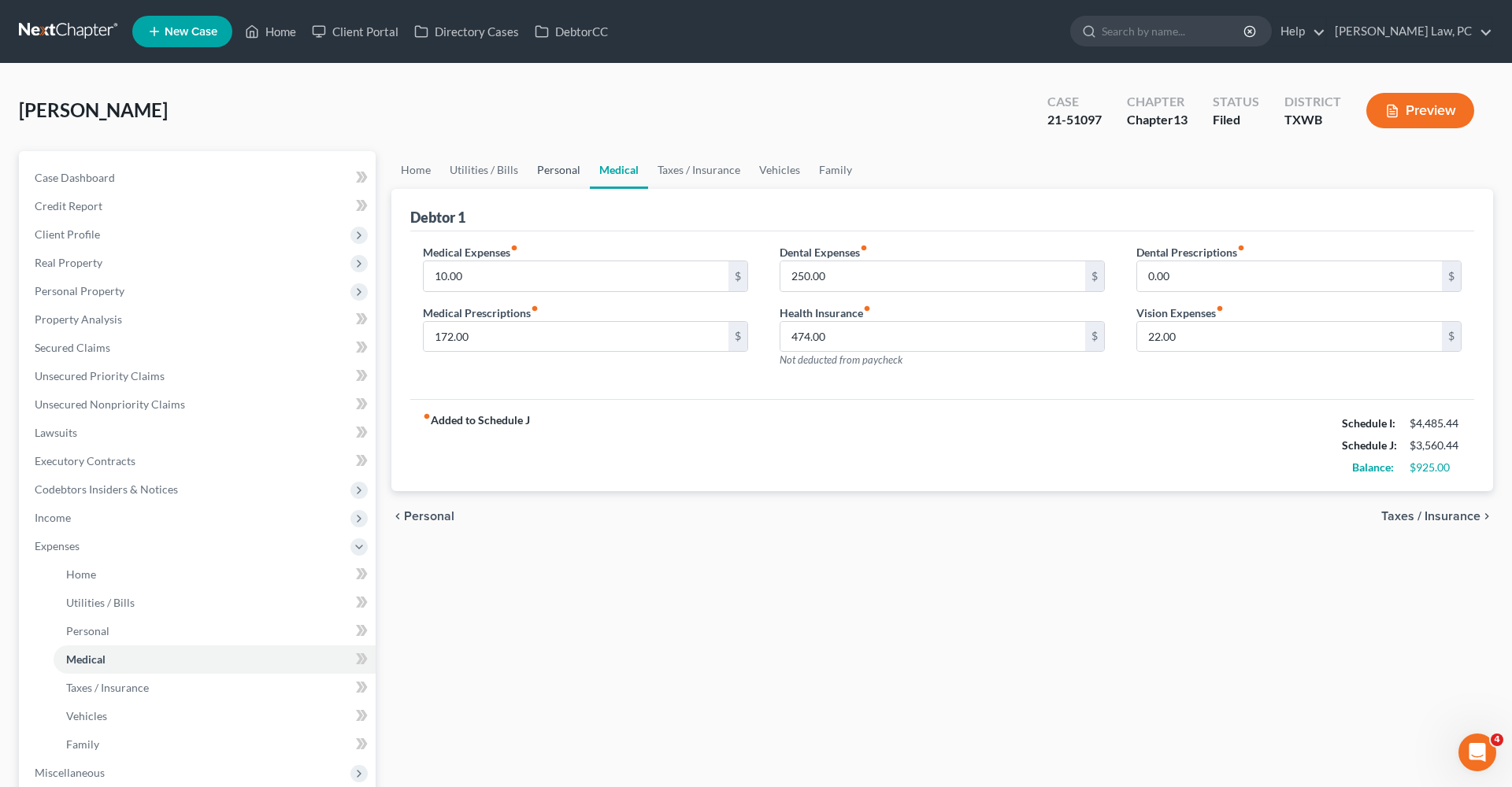
click at [544, 169] on link "Personal" at bounding box center [558, 169] width 62 height 38
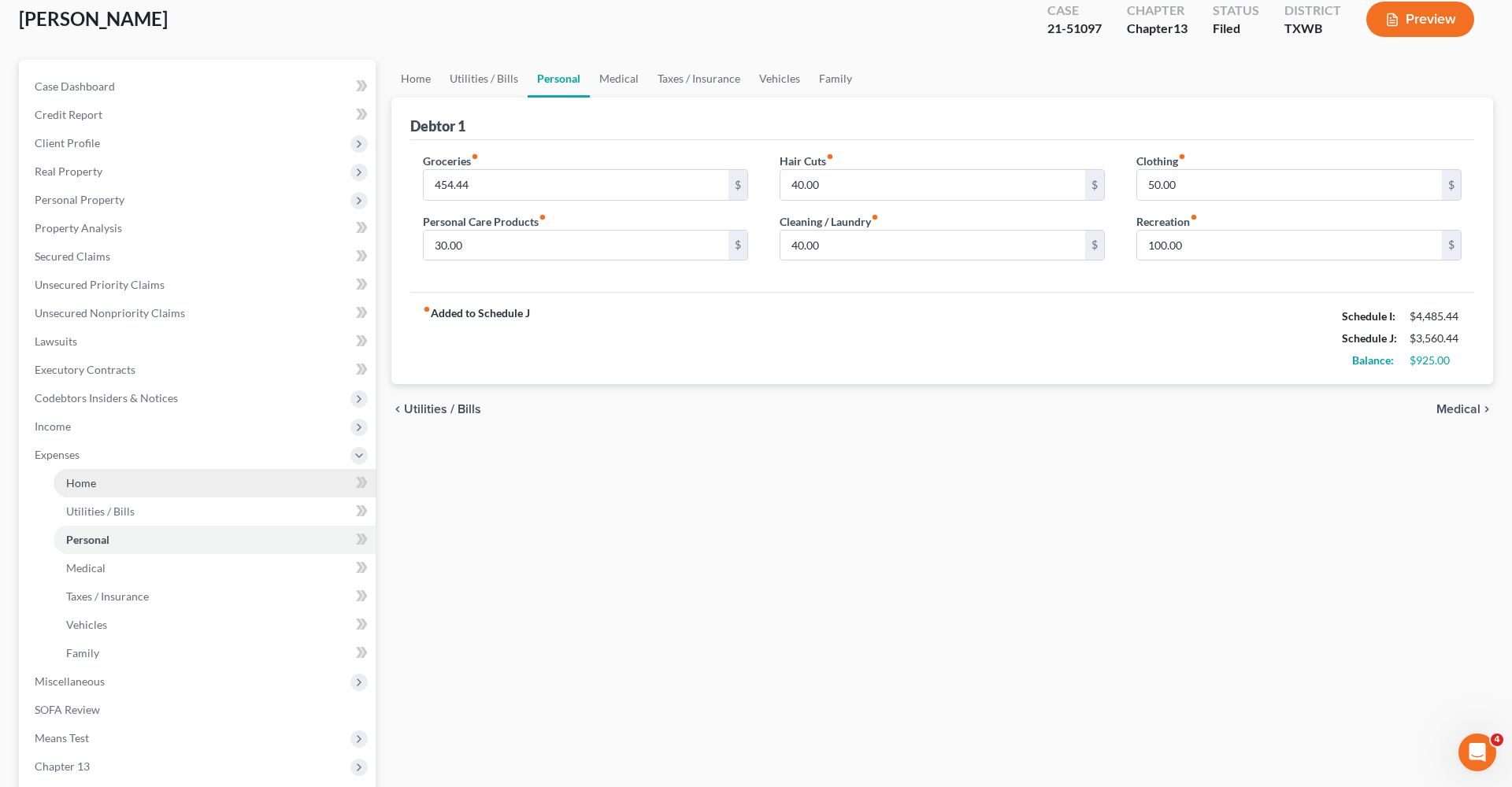
scroll to position [103, 0]
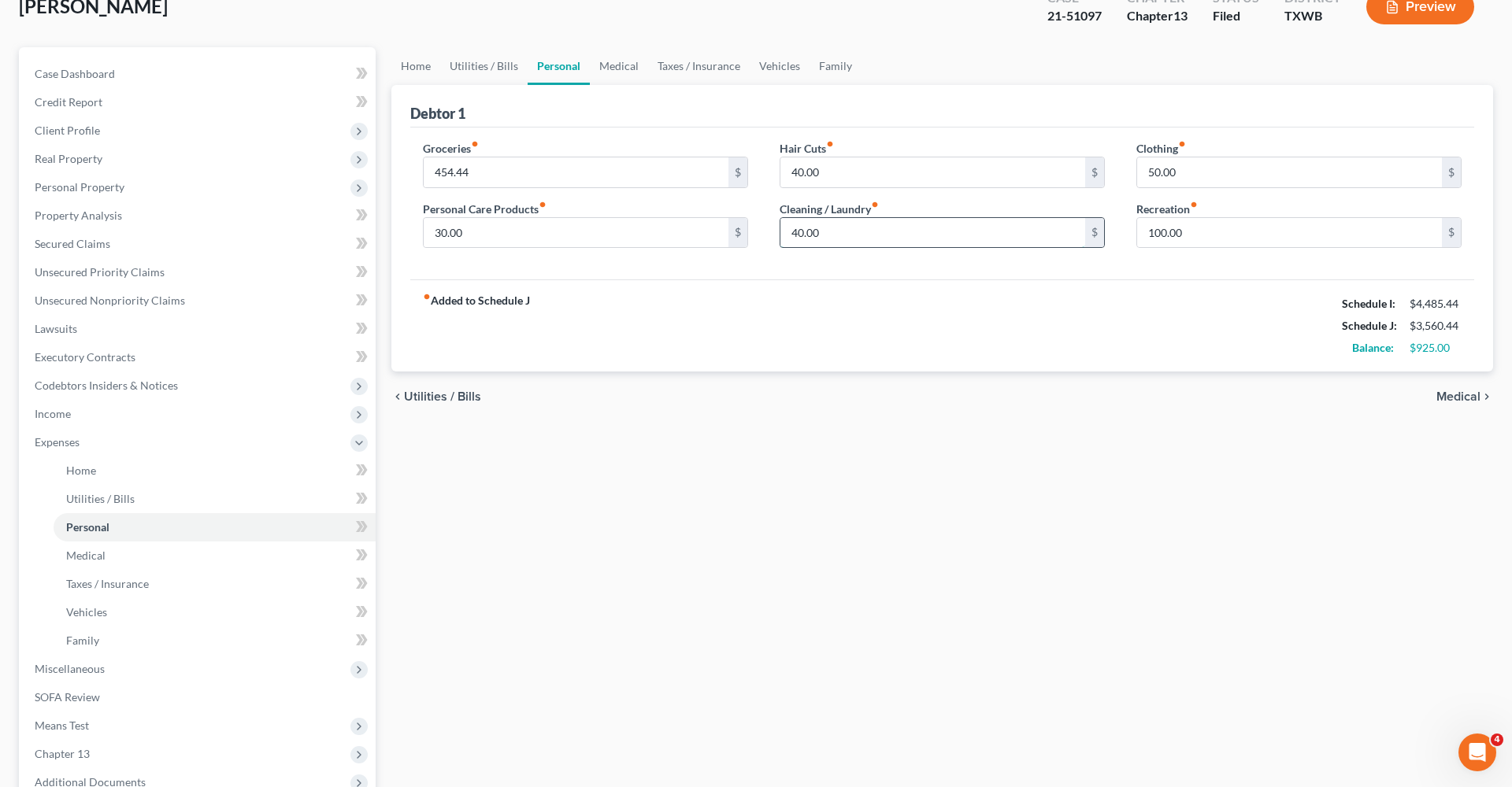
drag, startPoint x: 831, startPoint y: 235, endPoint x: 787, endPoint y: 235, distance: 44.0
click at [787, 235] on input "40.00" at bounding box center [933, 232] width 305 height 30
type input "30"
drag, startPoint x: 479, startPoint y: 171, endPoint x: 419, endPoint y: 171, distance: 60.0
click at [418, 171] on div "Groceries fiber_manual_record 454.44 $ Personal Care Products fiber_manual_reco…" at bounding box center [585, 200] width 357 height 121
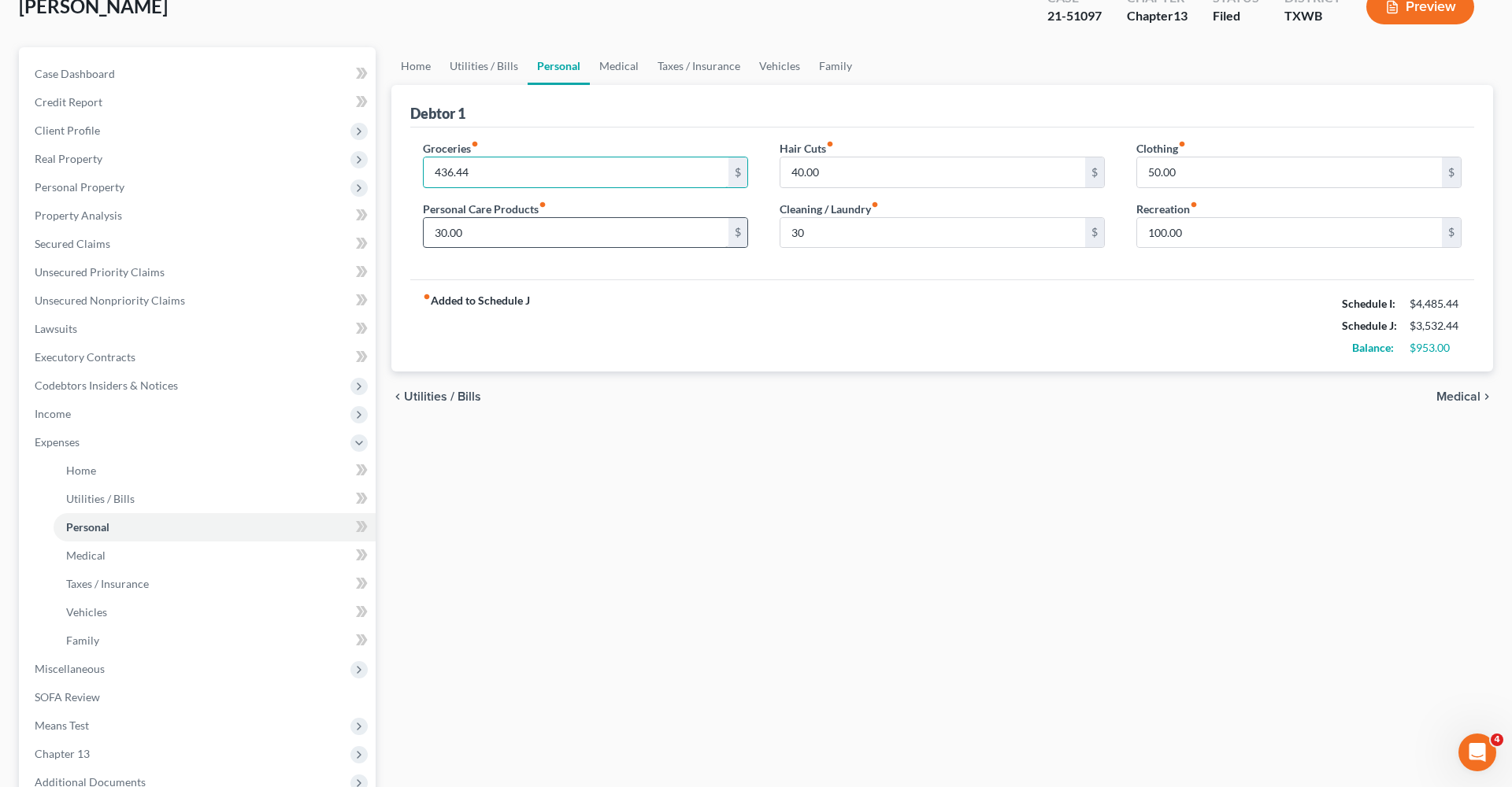
type input "436.44"
drag, startPoint x: 464, startPoint y: 236, endPoint x: 426, endPoint y: 236, distance: 38.0
click at [426, 236] on input "30.00" at bounding box center [576, 232] width 305 height 30
type input "25"
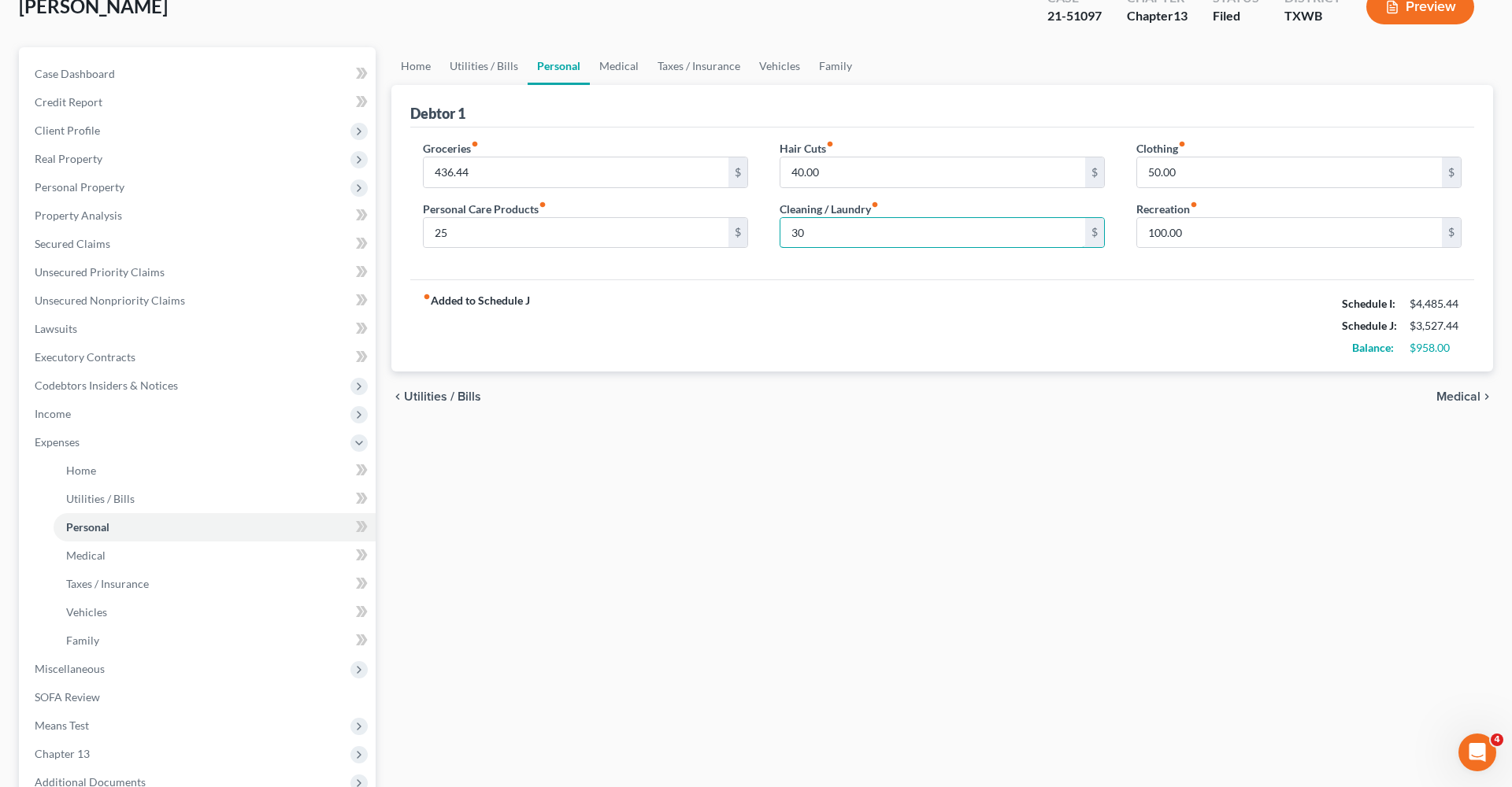
drag, startPoint x: 815, startPoint y: 237, endPoint x: 777, endPoint y: 237, distance: 38.0
click at [777, 237] on div "Hair Cuts fiber_manual_record 40.00 $ Cleaning / Laundry fiber_manual_record 30…" at bounding box center [941, 200] width 357 height 121
type input "20"
drag, startPoint x: 1168, startPoint y: 172, endPoint x: 1124, endPoint y: 171, distance: 44.0
click at [1124, 171] on div "Clothing fiber_manual_record 50.00 $ Recreation fiber_manual_record 100.00 $" at bounding box center [1298, 200] width 357 height 121
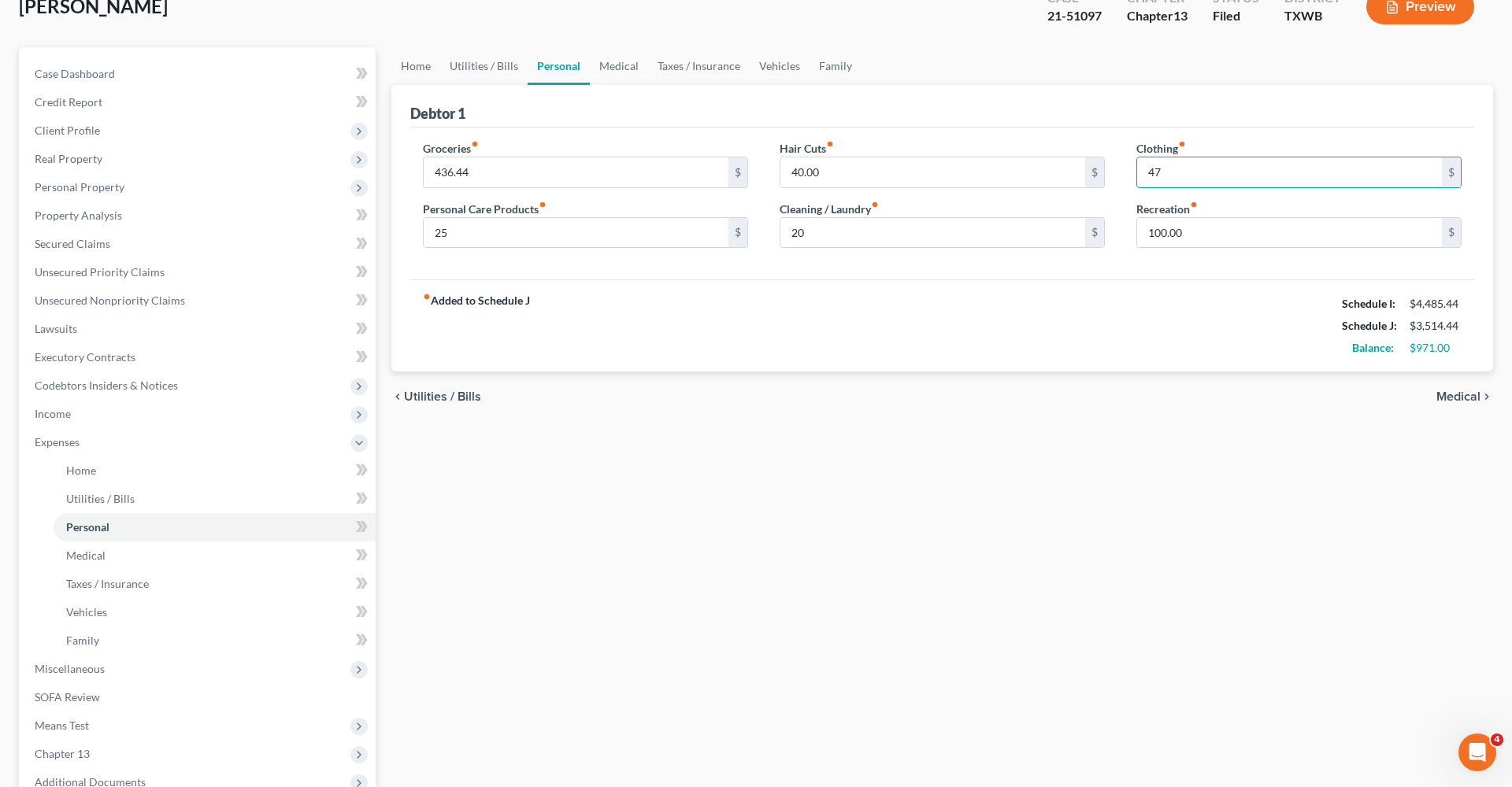
type input "47"
click at [834, 346] on div "fiber_manual_record Added to Schedule J Schedule I: $4,485.44 Schedule J: $3,51…" at bounding box center [942, 325] width 1064 height 92
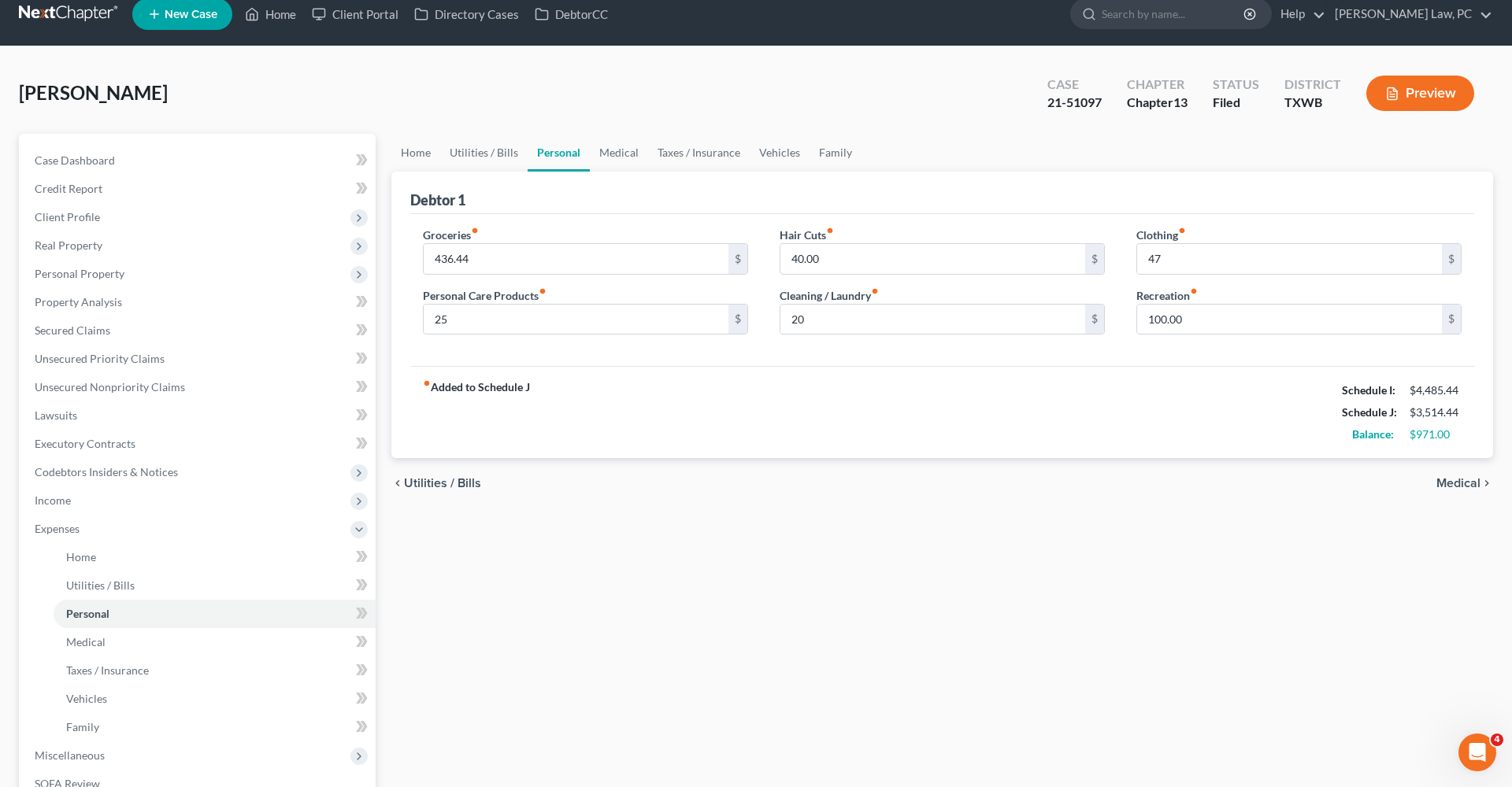
scroll to position [15, 0]
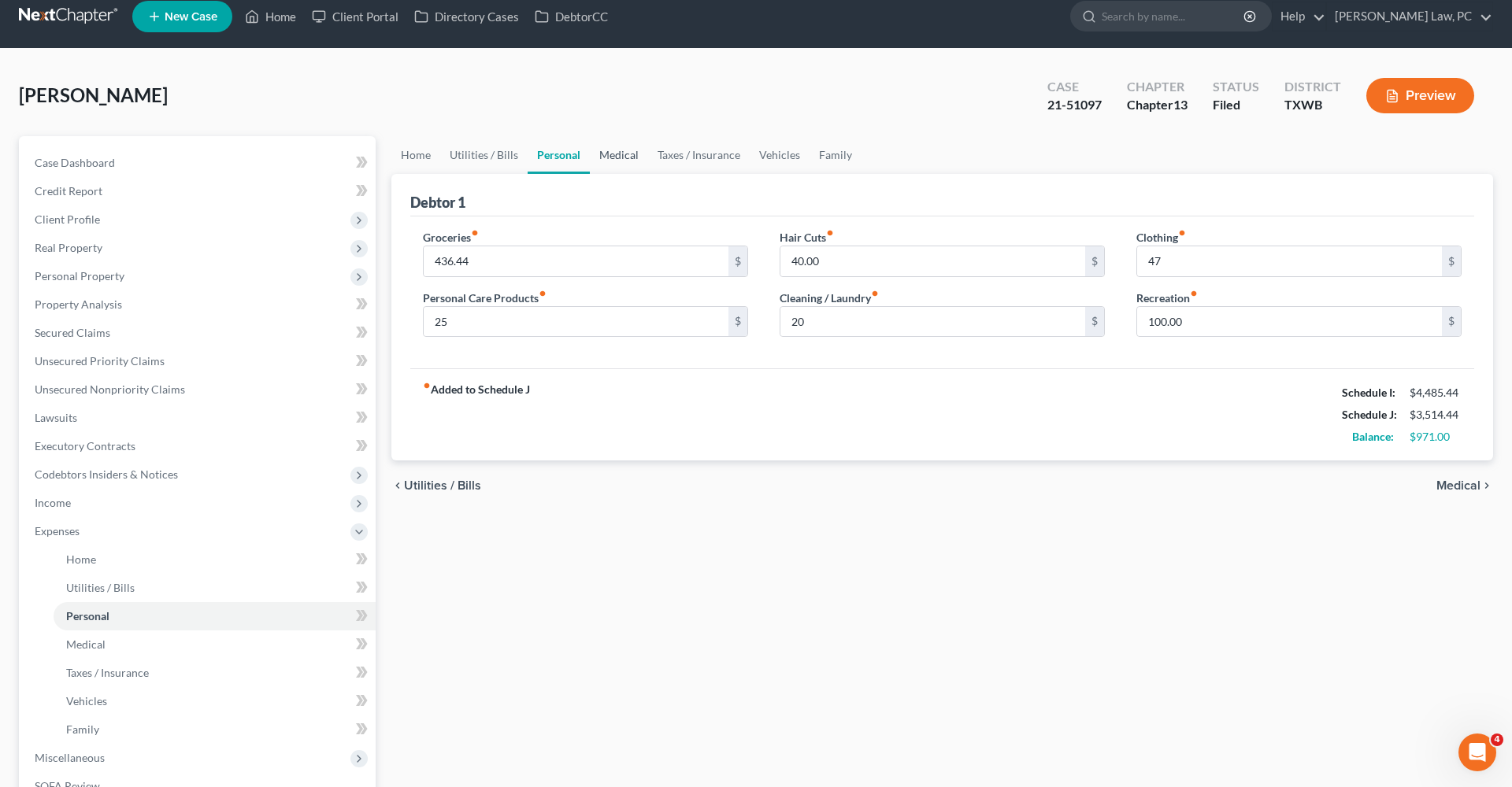
click at [615, 161] on link "Medical" at bounding box center [619, 155] width 58 height 38
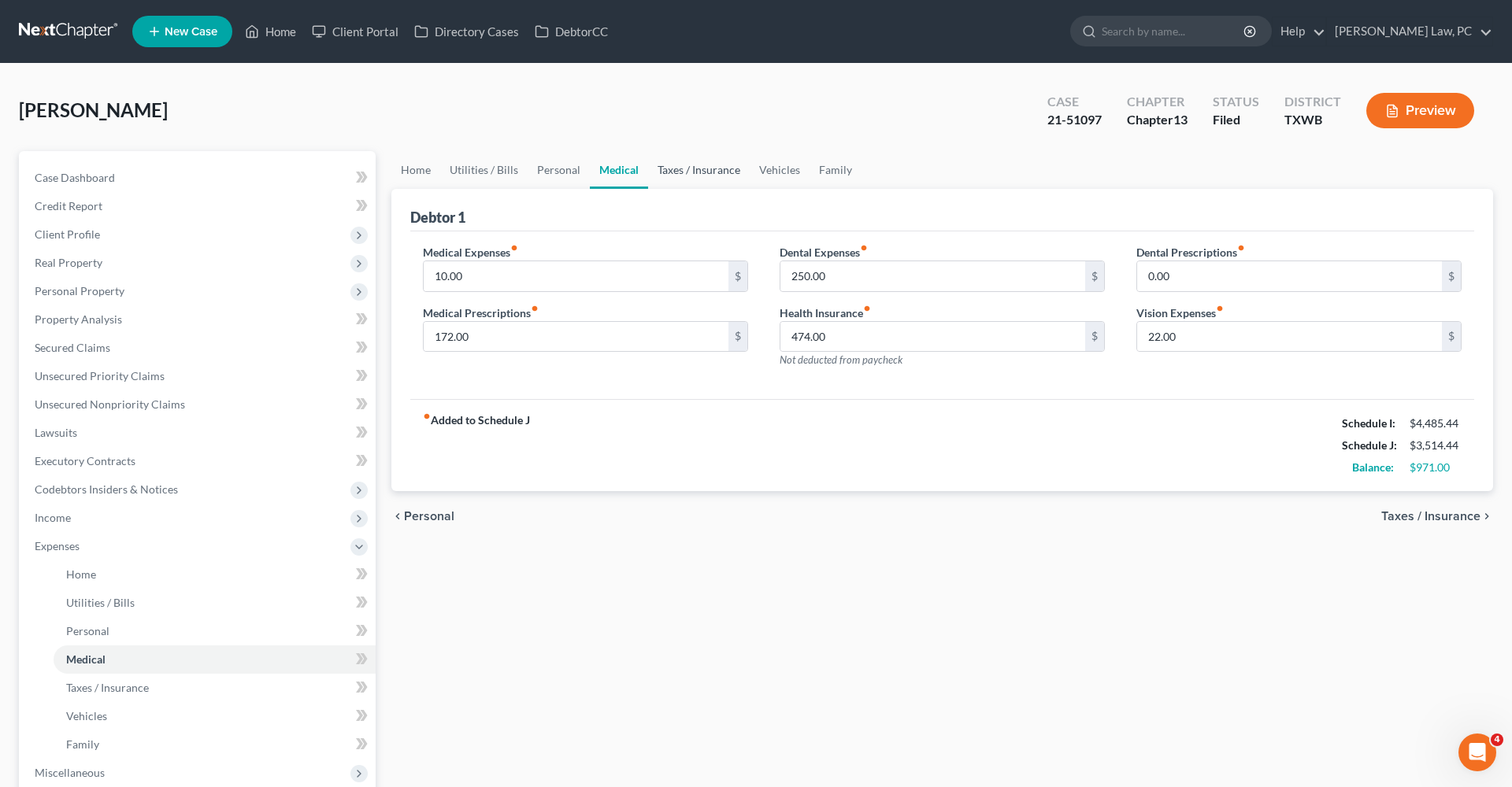
click at [696, 172] on link "Taxes / Insurance" at bounding box center [698, 169] width 102 height 38
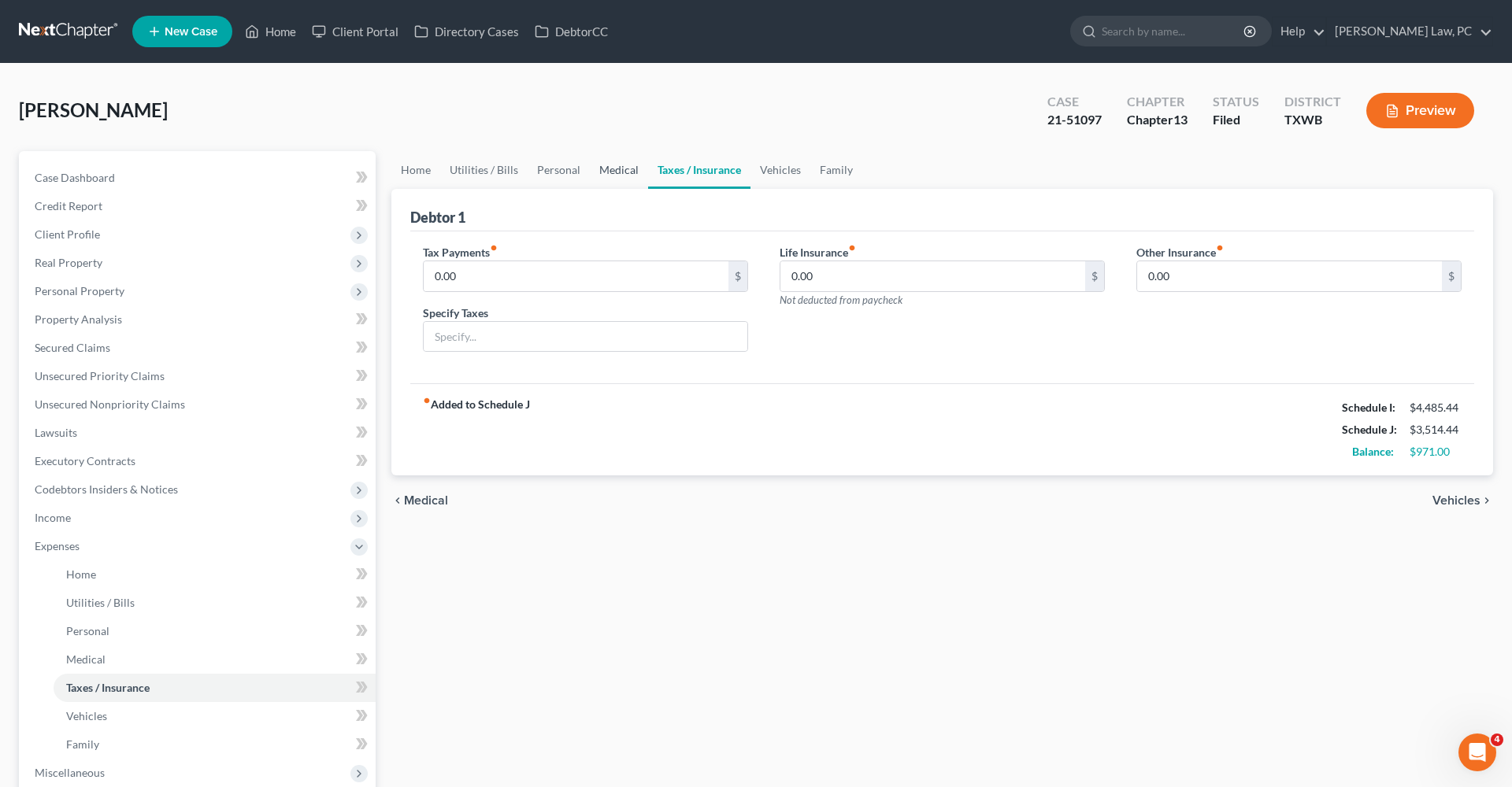
click at [611, 167] on link "Medical" at bounding box center [619, 169] width 58 height 38
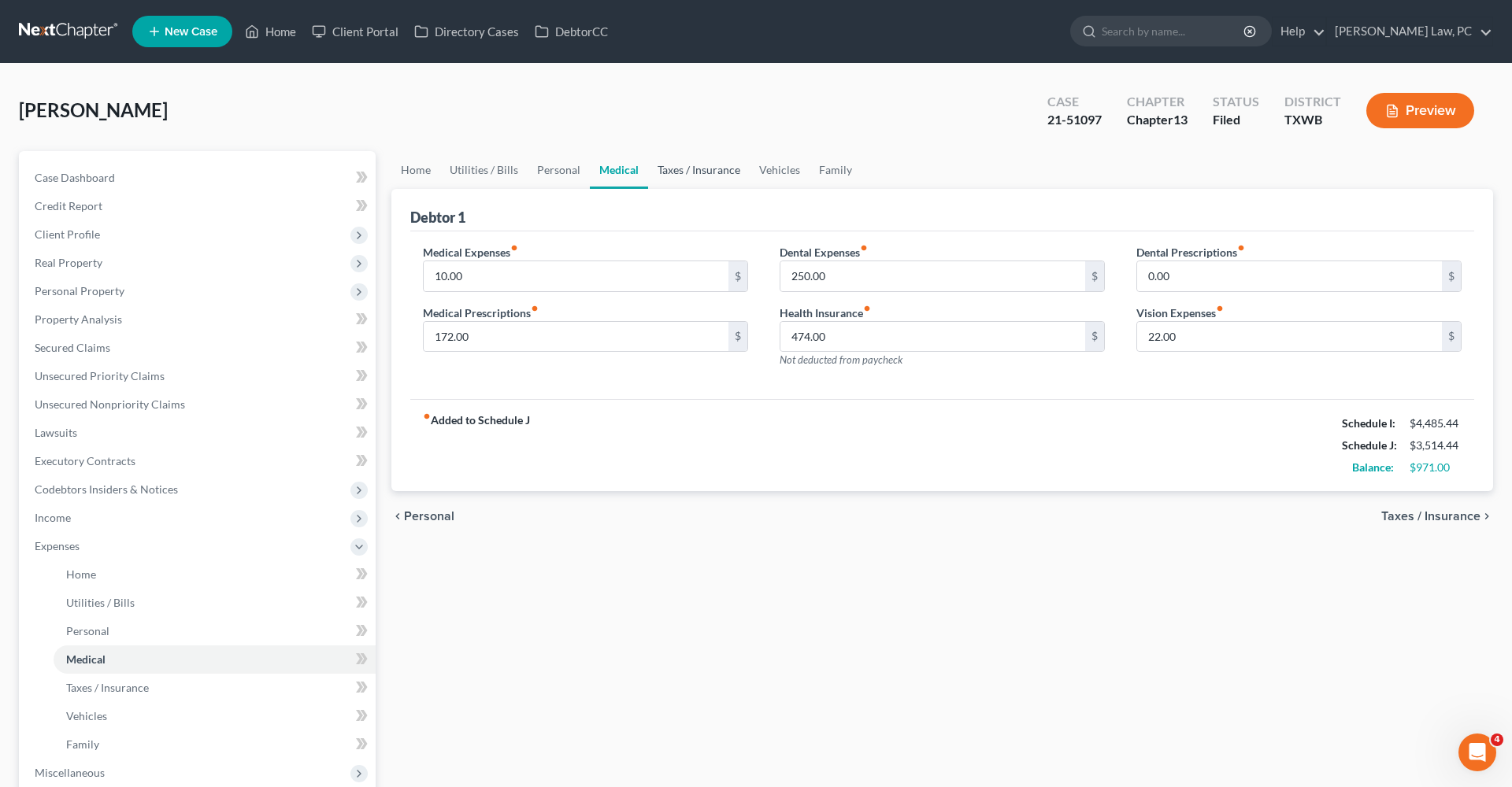
click at [669, 175] on link "Taxes / Insurance" at bounding box center [698, 169] width 102 height 38
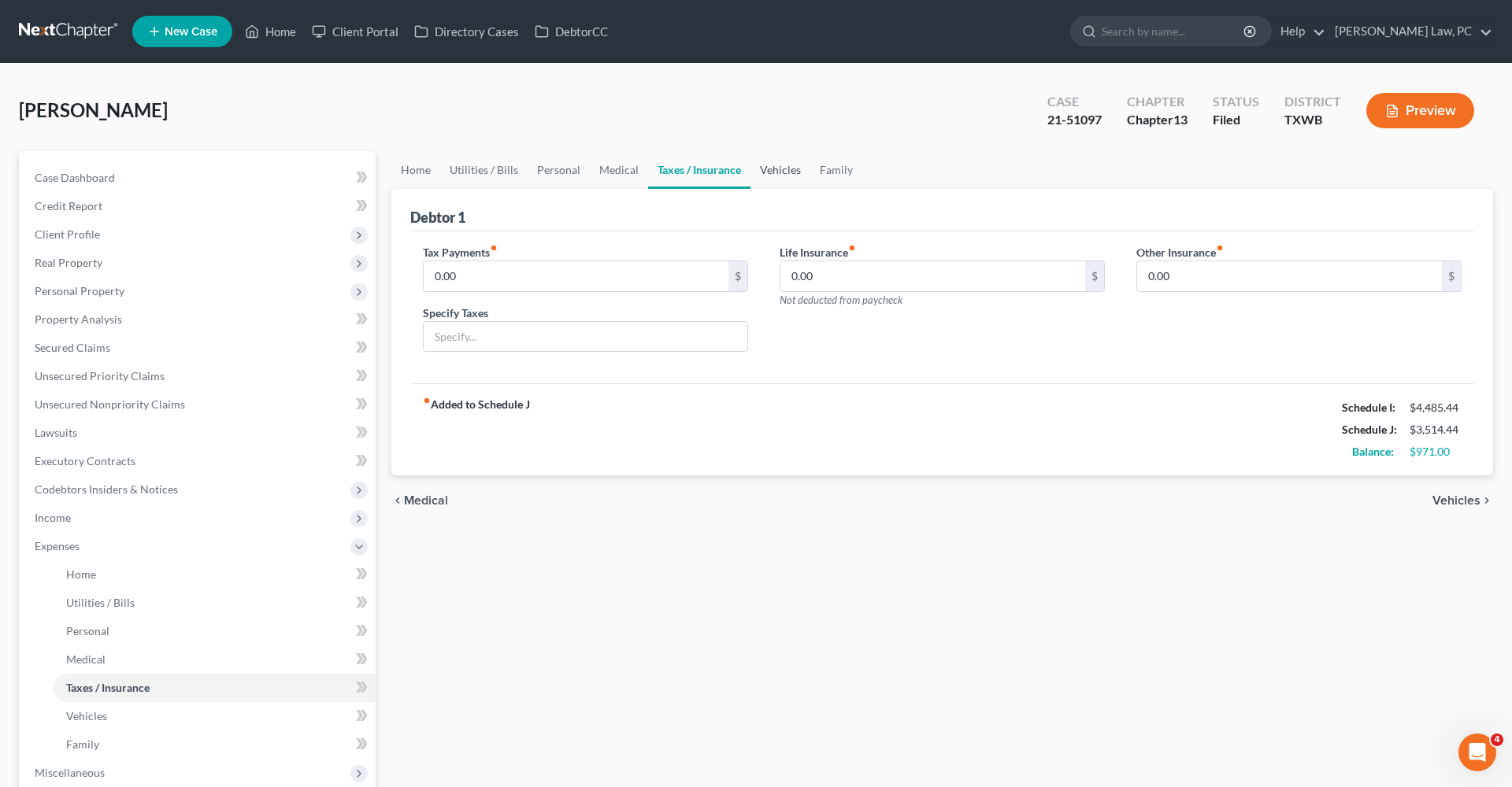
click at [761, 175] on link "Vehicles" at bounding box center [781, 169] width 60 height 38
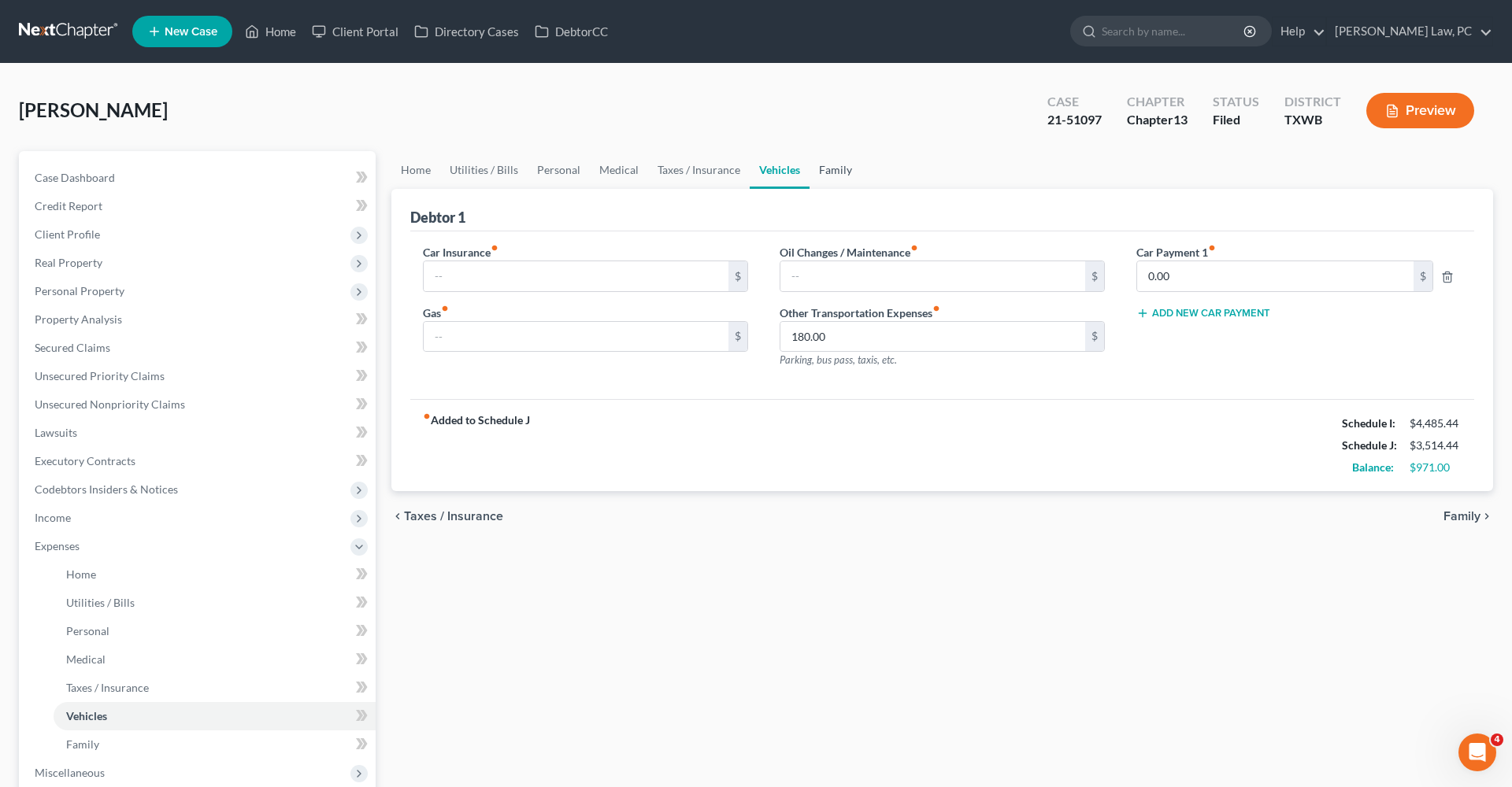
click at [832, 168] on link "Family" at bounding box center [836, 169] width 52 height 38
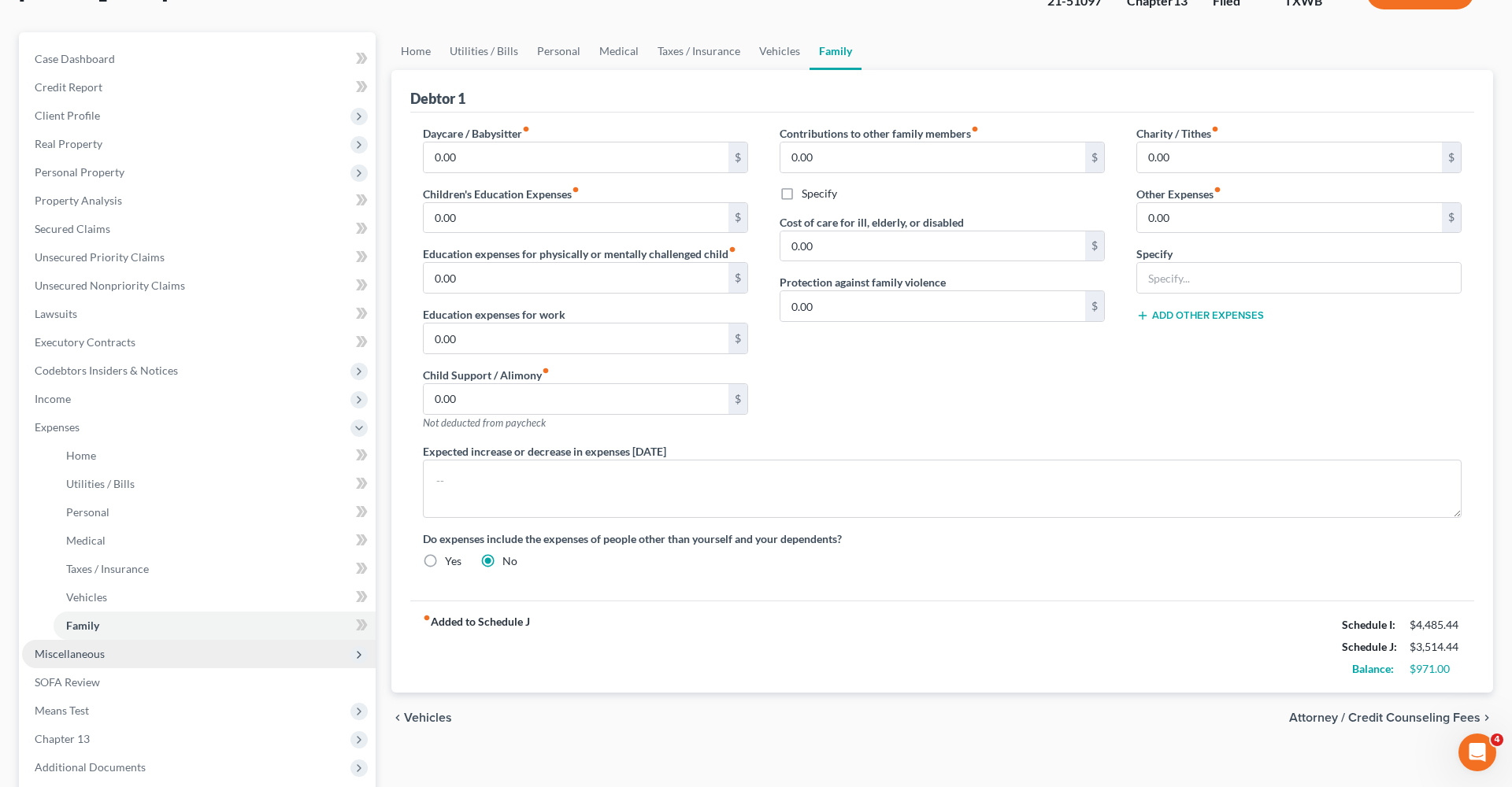
scroll to position [145, 0]
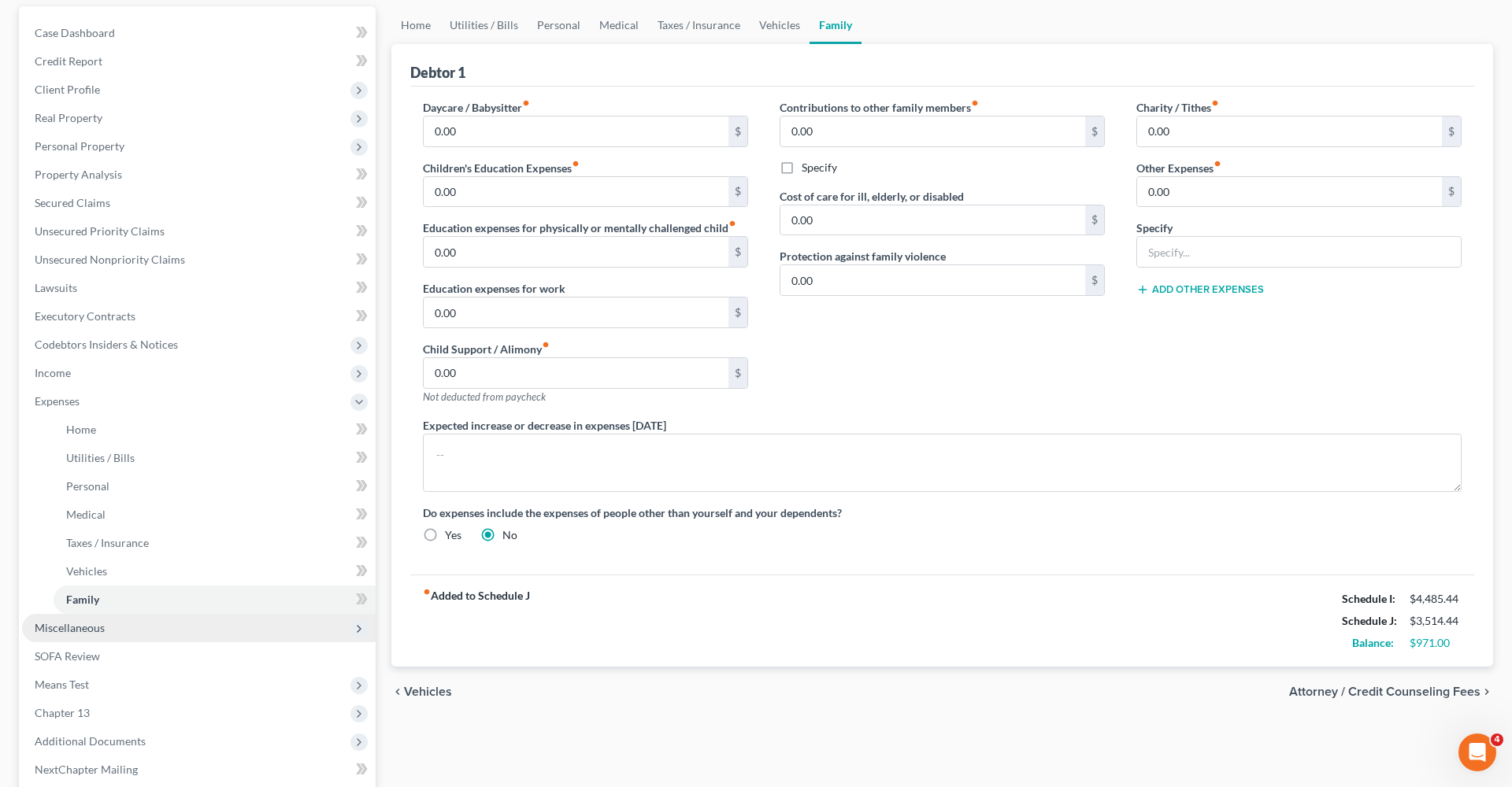
click at [71, 624] on span "Miscellaneous" at bounding box center [70, 627] width 70 height 14
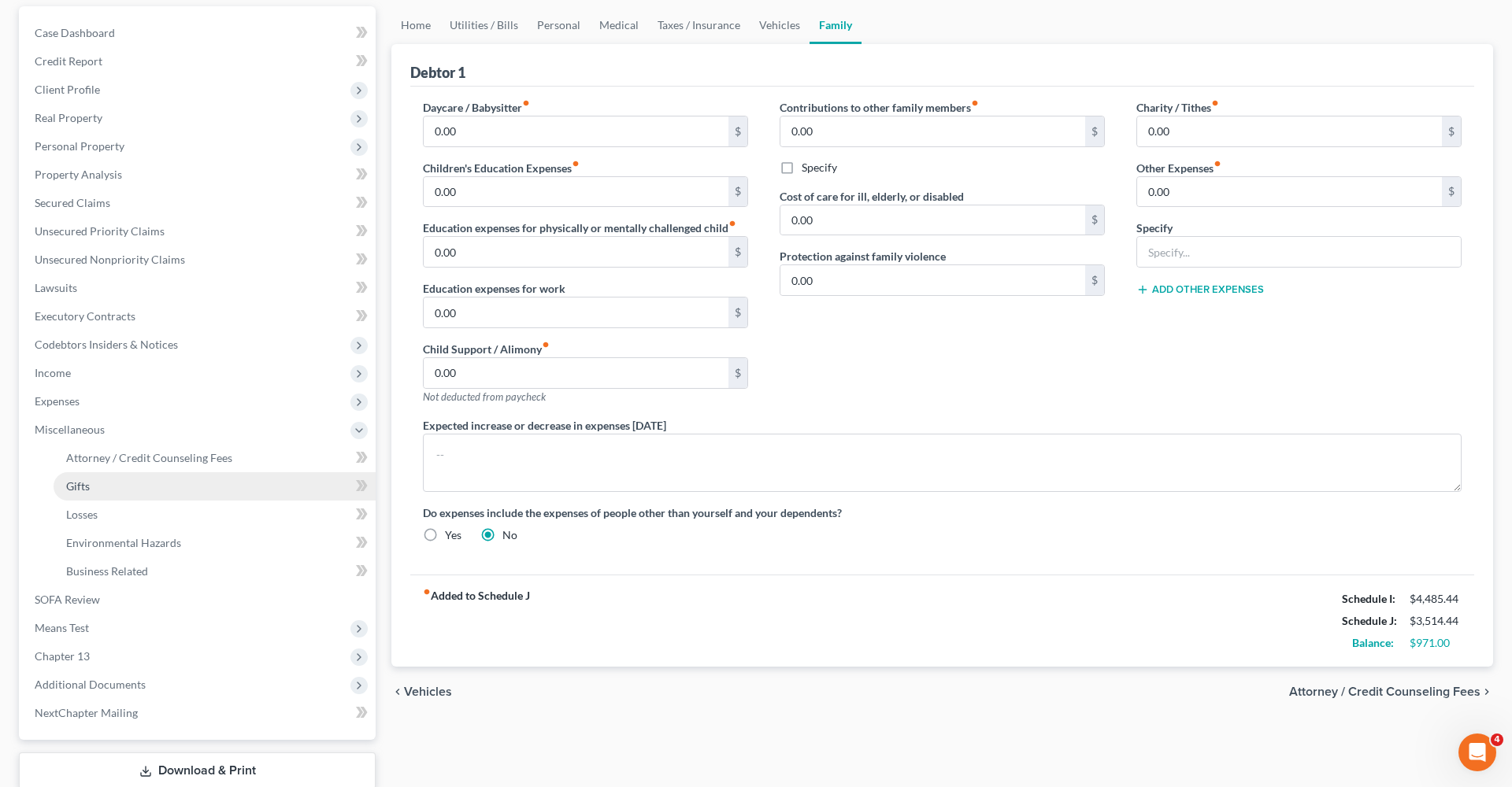
click at [151, 473] on link "Gifts" at bounding box center [214, 485] width 322 height 28
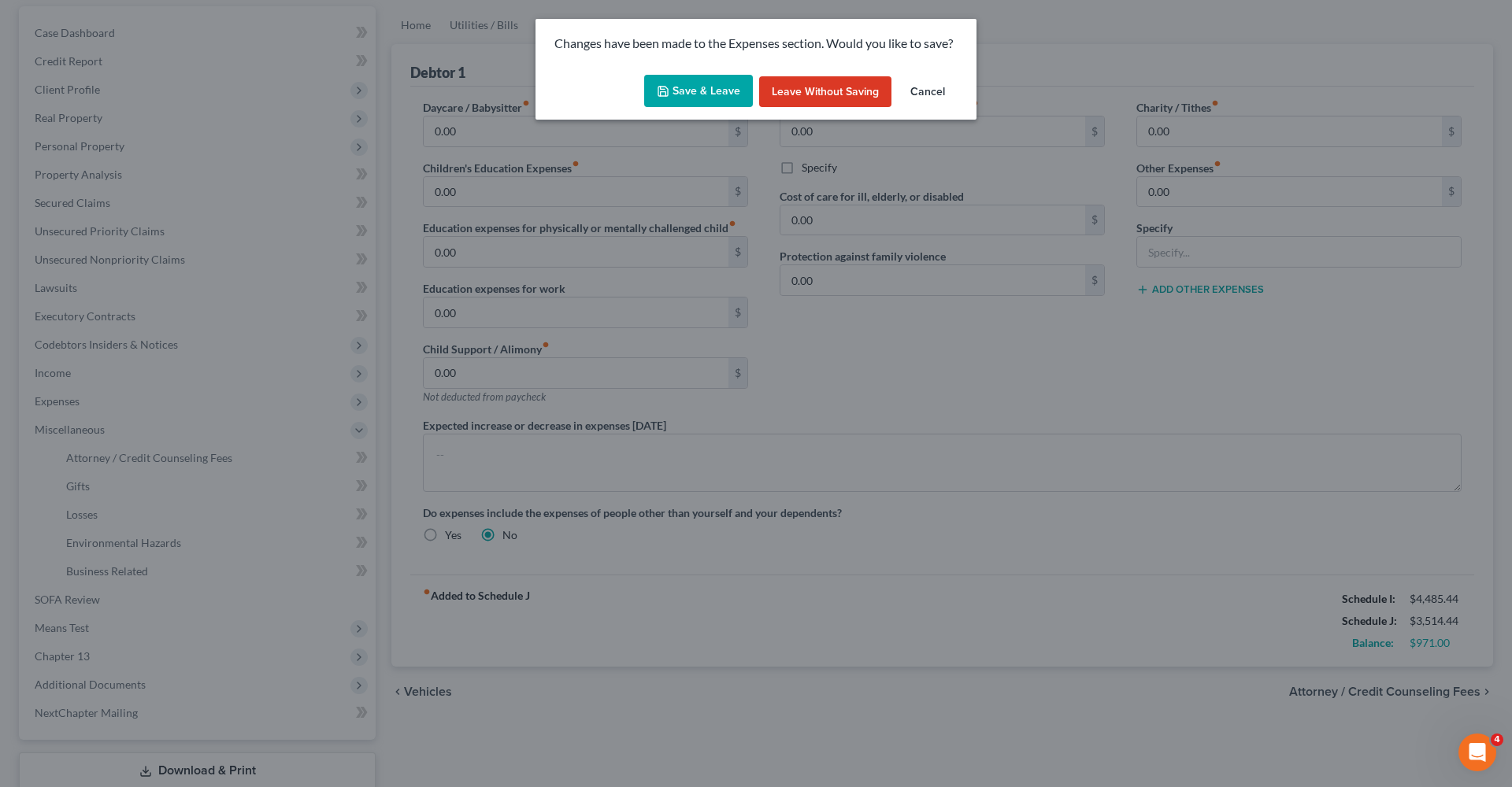
click at [730, 71] on div "Save & Leave Leave without Saving Cancel" at bounding box center [756, 95] width 441 height 52
click at [719, 94] on button "Save & Leave" at bounding box center [698, 91] width 108 height 33
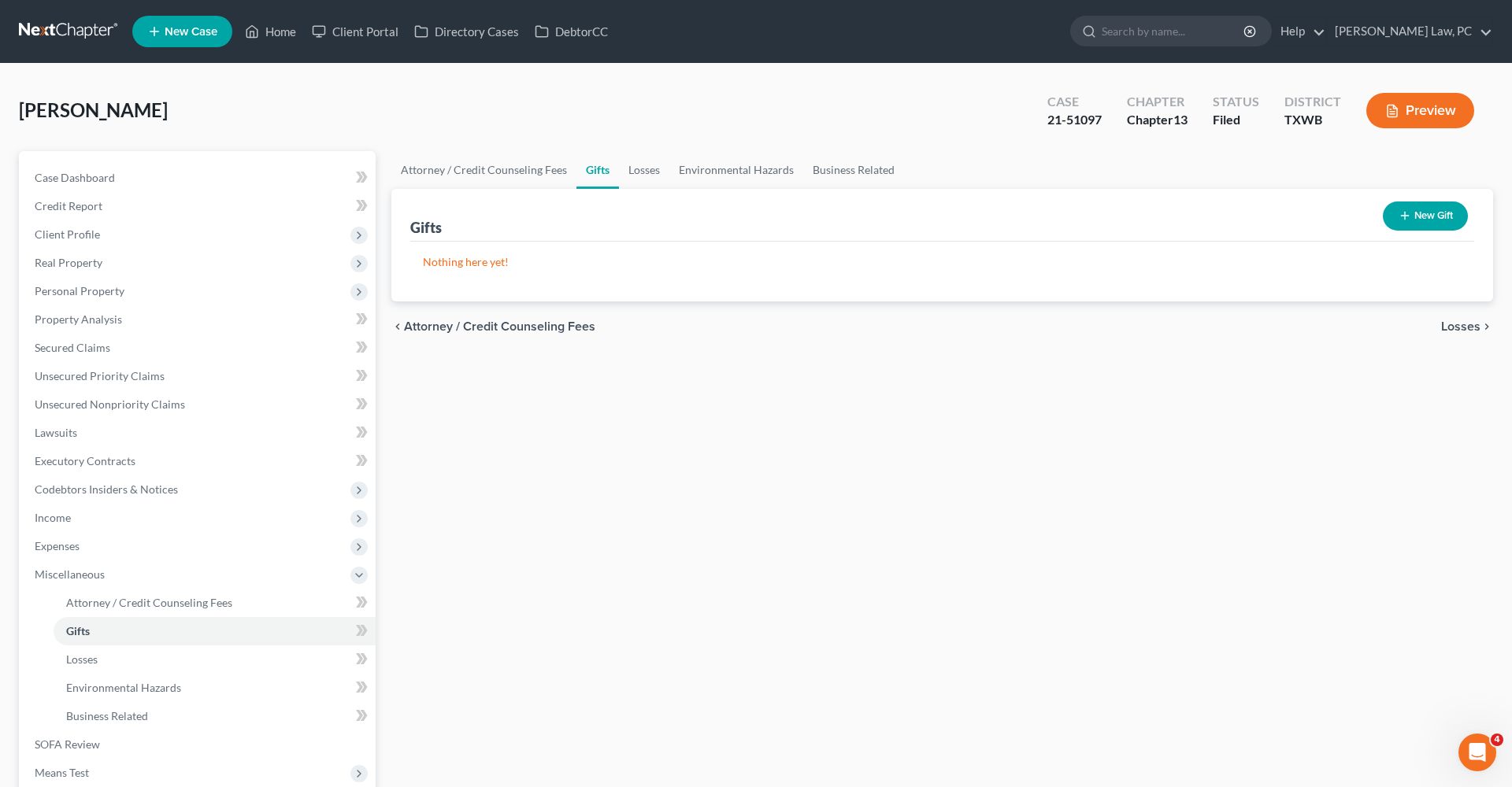
click at [72, 25] on link at bounding box center [70, 31] width 101 height 28
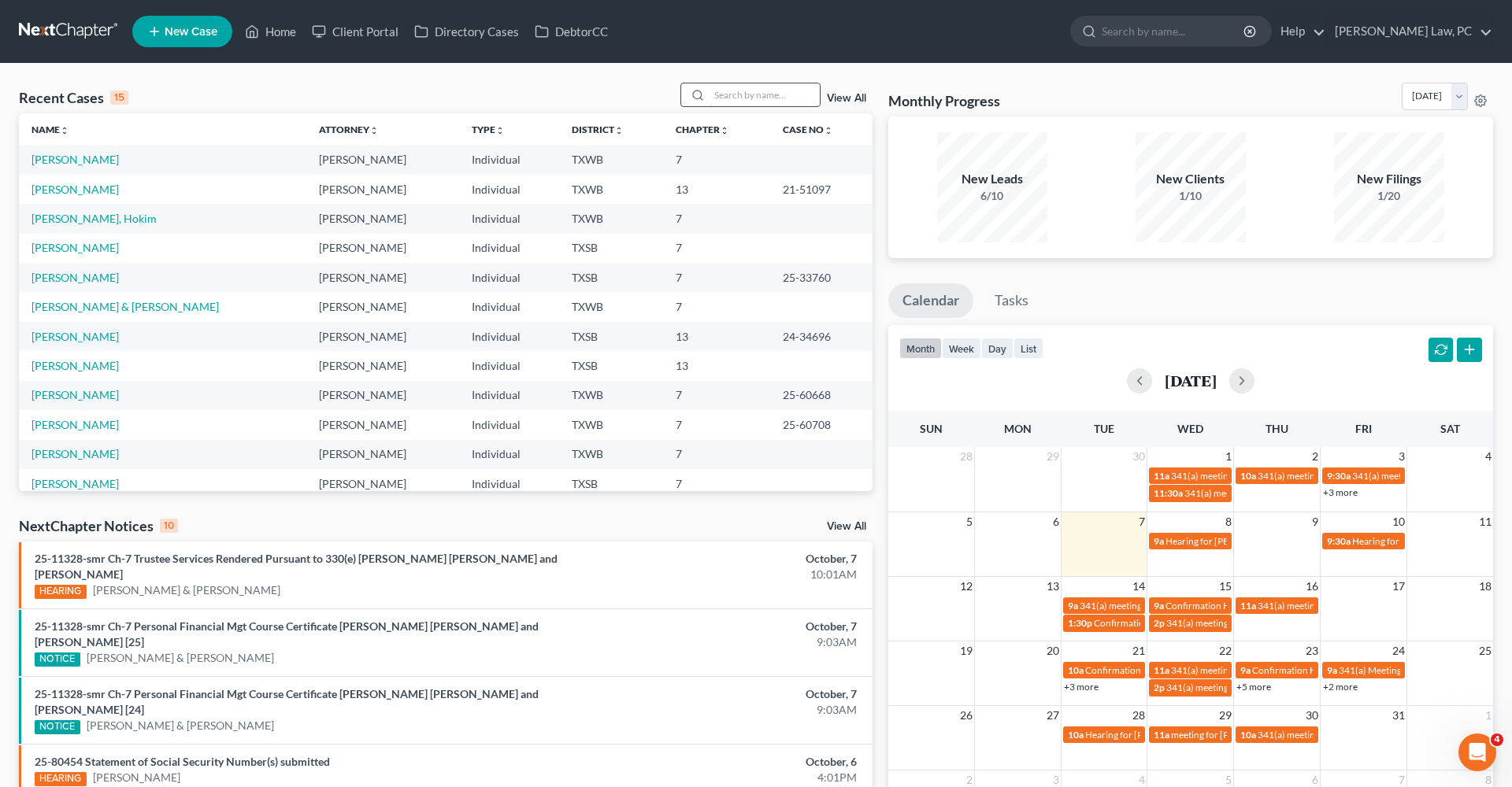
click at [806, 91] on input "search" at bounding box center [764, 95] width 110 height 23
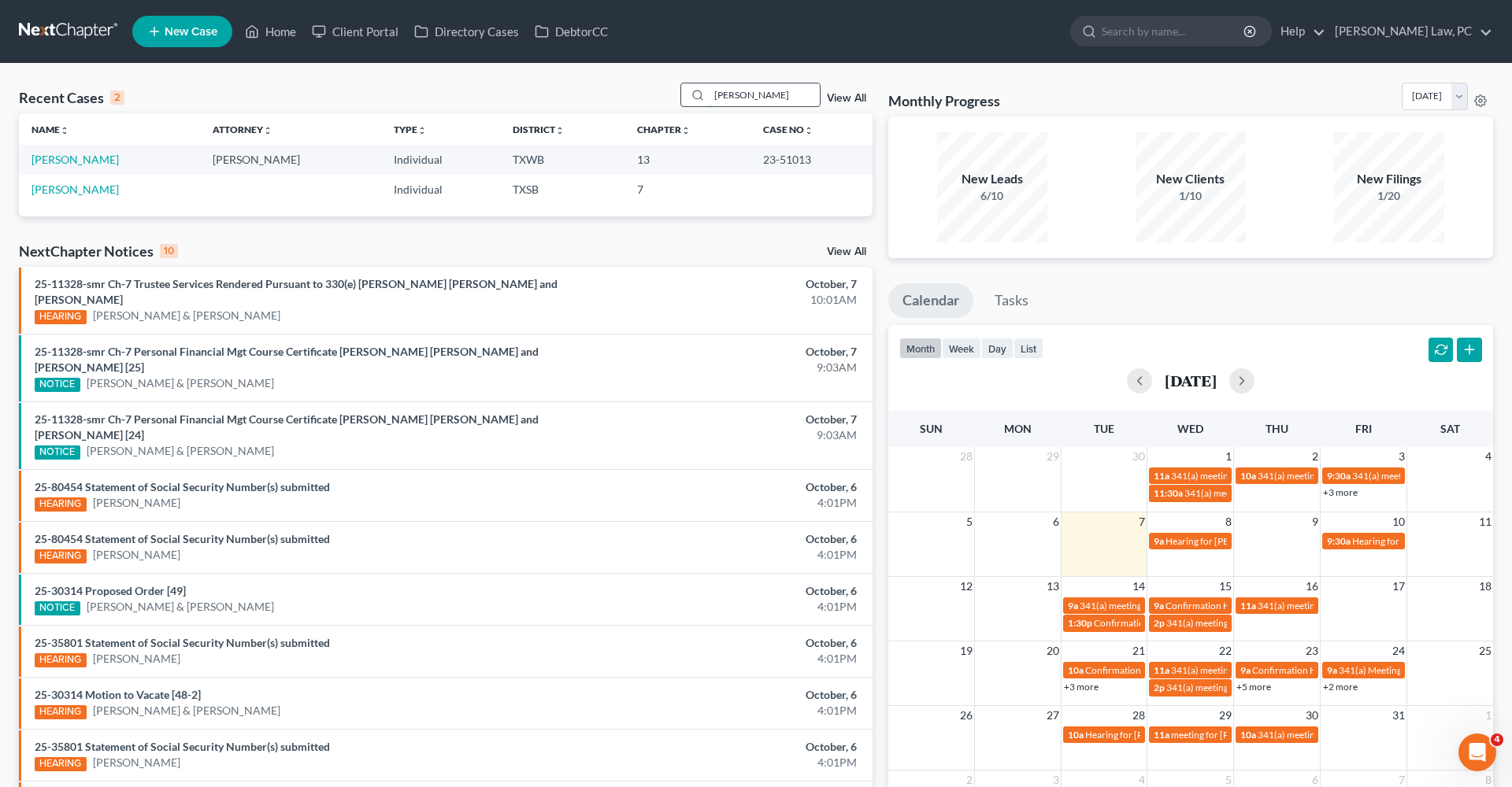
type input "[PERSON_NAME]"
drag, startPoint x: 792, startPoint y: 88, endPoint x: 94, endPoint y: 160, distance: 701.7
click at [94, 160] on link "[PERSON_NAME]" at bounding box center [75, 160] width 87 height 14
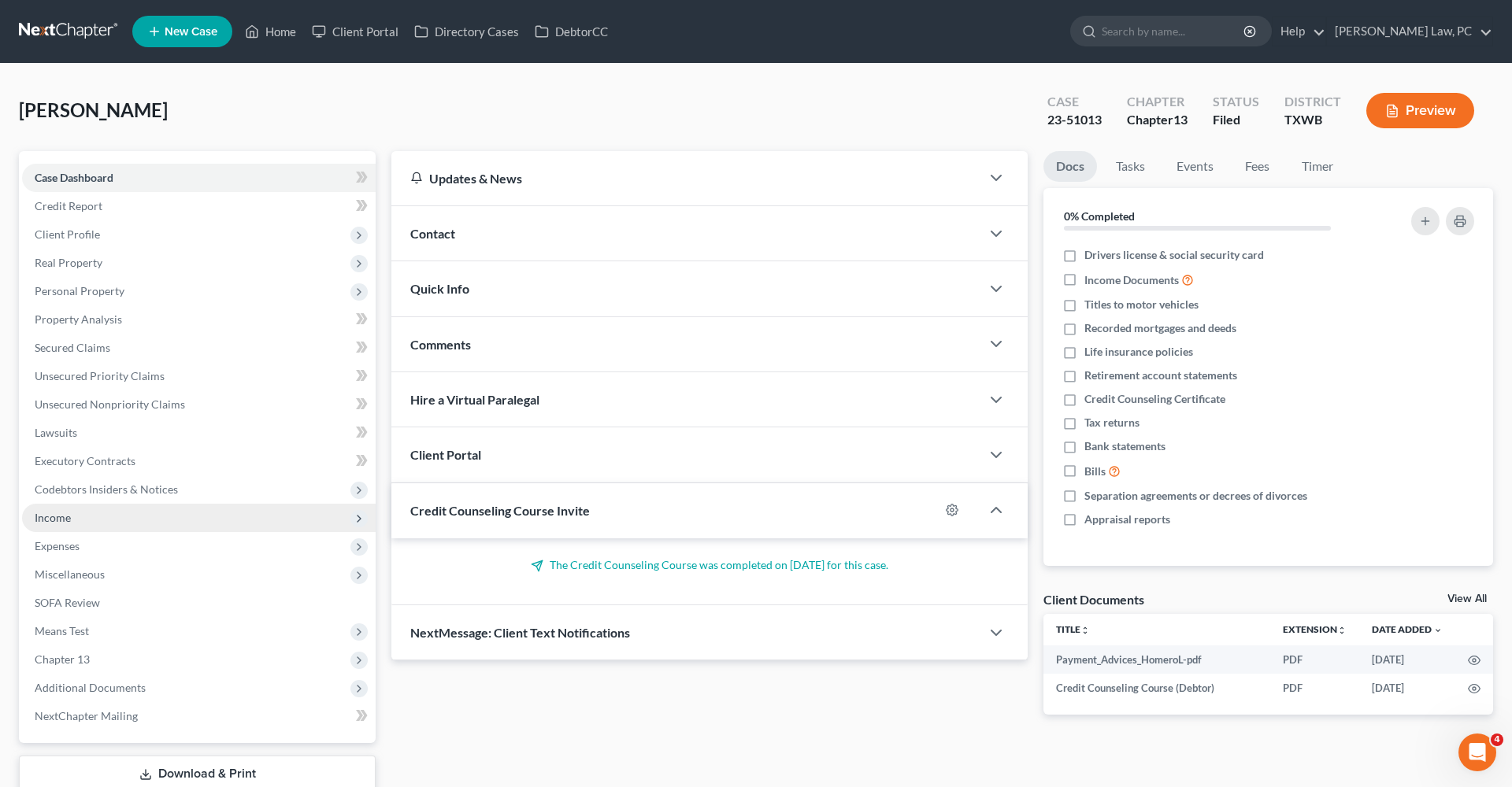
click at [65, 518] on span "Income" at bounding box center [52, 517] width 36 height 14
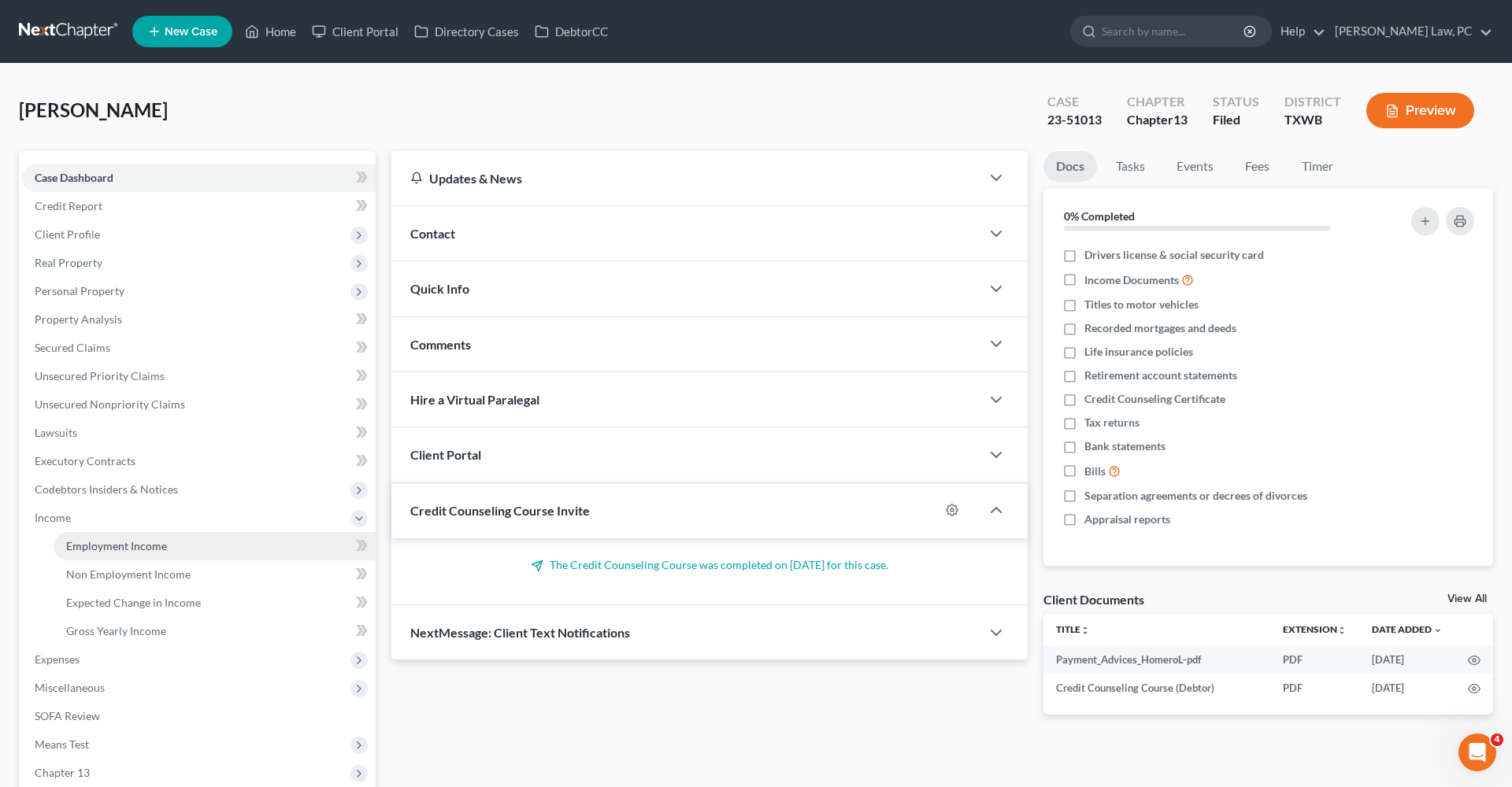
click at [104, 543] on span "Employment Income" at bounding box center [116, 546] width 101 height 14
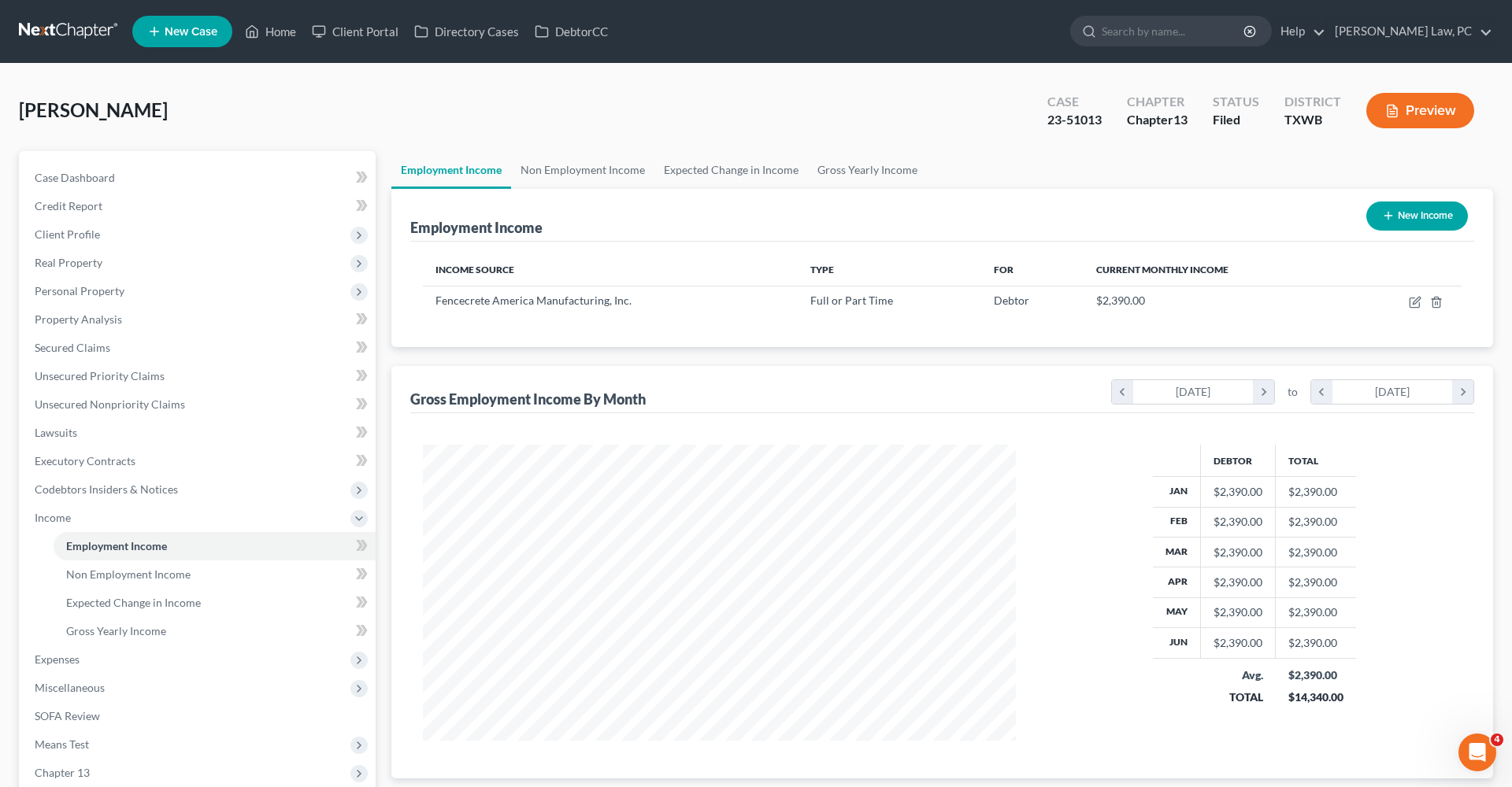
scroll to position [296, 624]
click at [1415, 304] on icon "button" at bounding box center [1414, 302] width 13 height 13
select select "0"
select select "45"
select select "0"
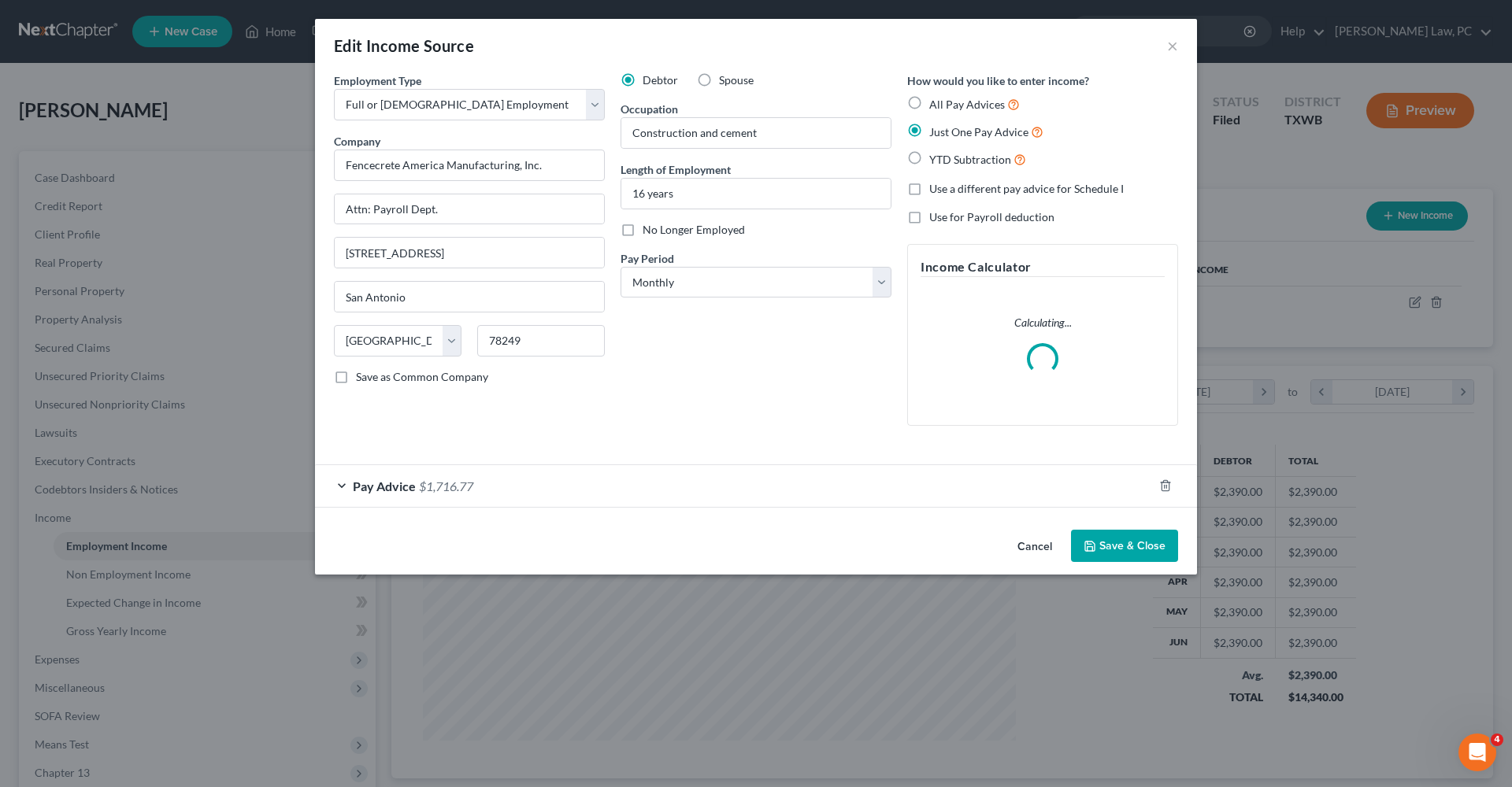
click at [341, 486] on div "Pay Advice $1,716.77" at bounding box center [734, 485] width 838 height 42
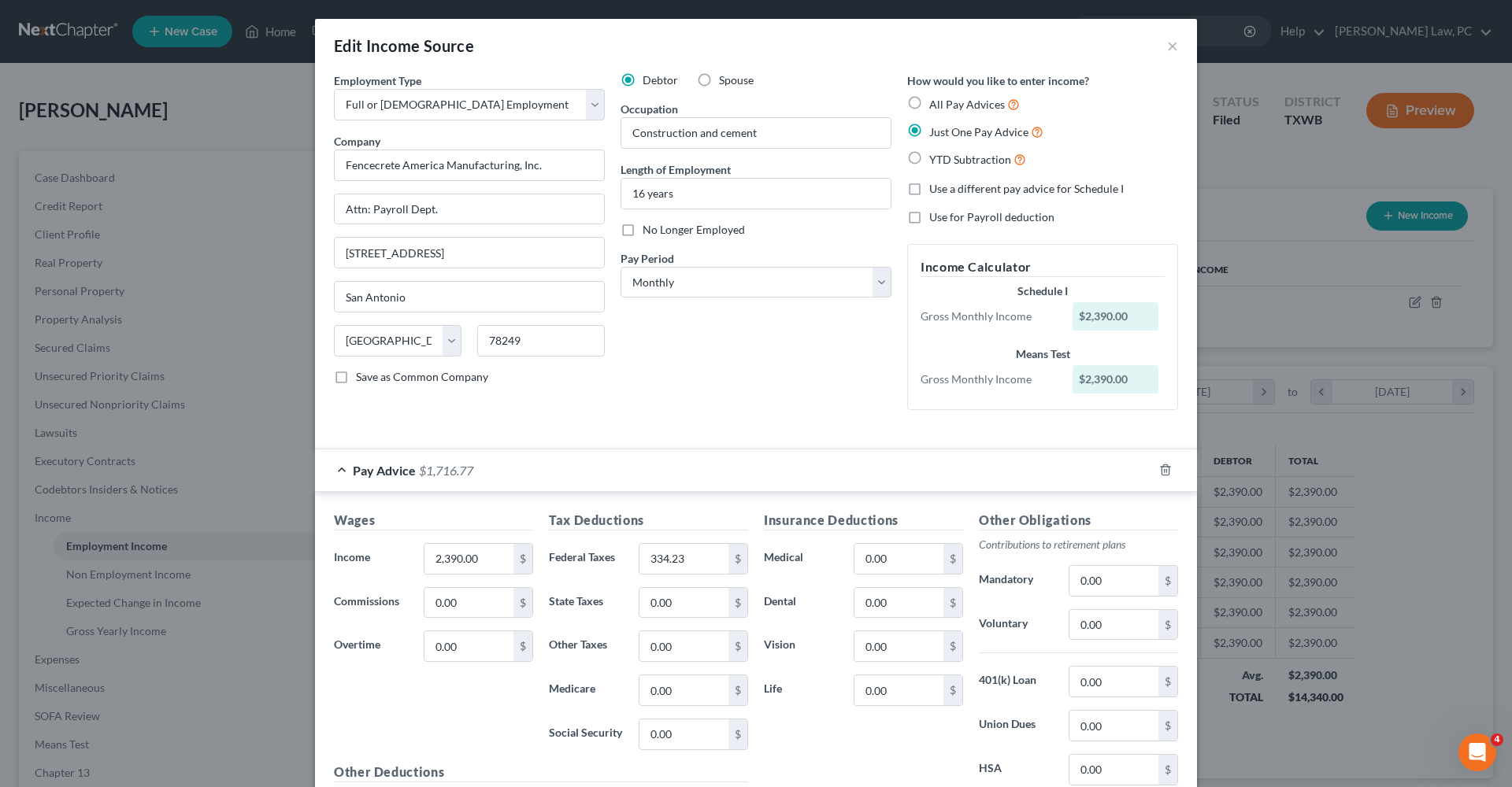
scroll to position [0, 0]
click at [929, 188] on label "Use a different pay advice for Schedule I" at bounding box center [1025, 189] width 194 height 15
click at [935, 188] on input "Use a different pay advice for Schedule I" at bounding box center [940, 186] width 11 height 11
checkbox input "true"
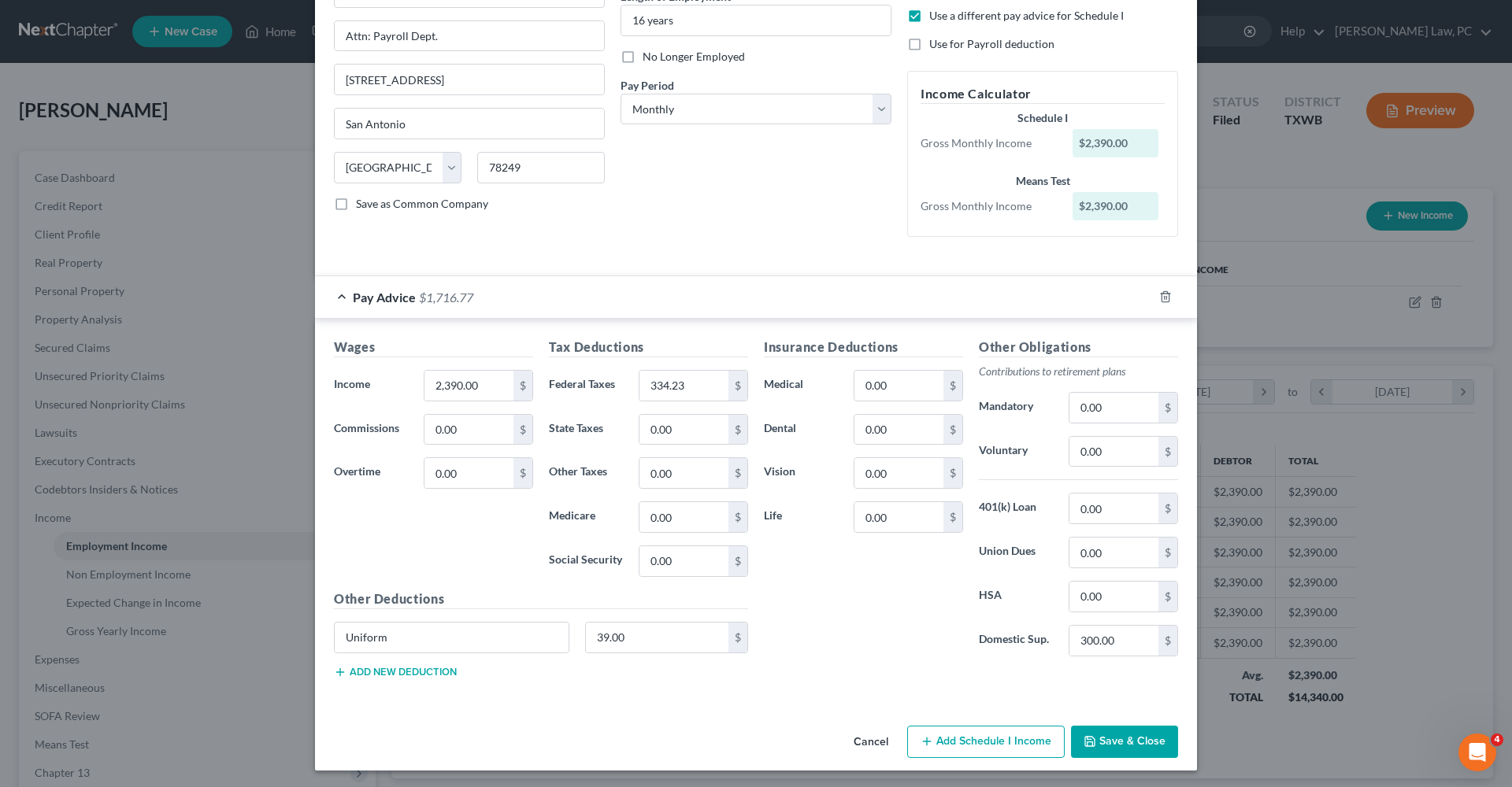
scroll to position [172, 0]
click at [972, 734] on button "Add Schedule I Income" at bounding box center [986, 743] width 158 height 33
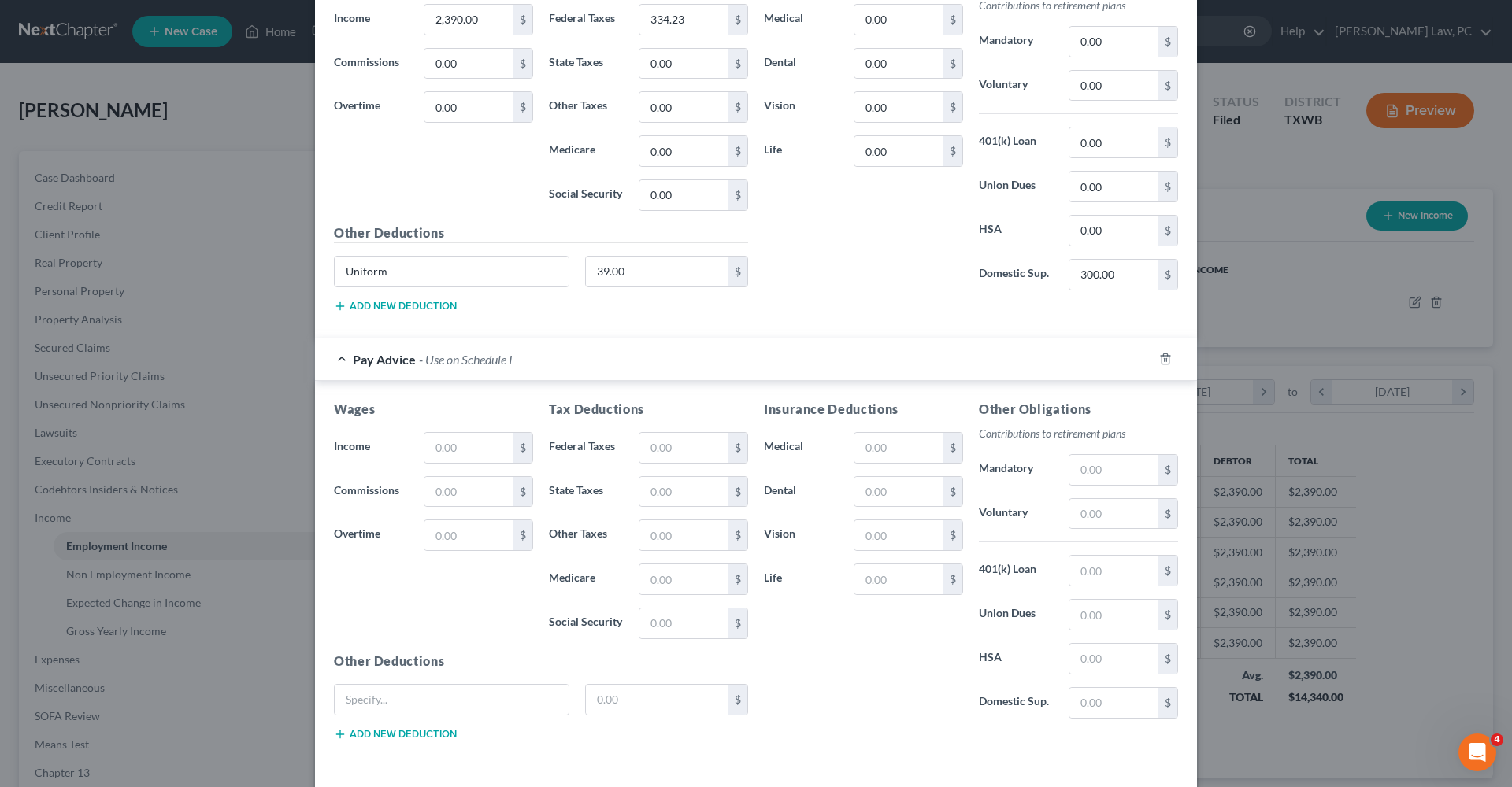
scroll to position [583, 0]
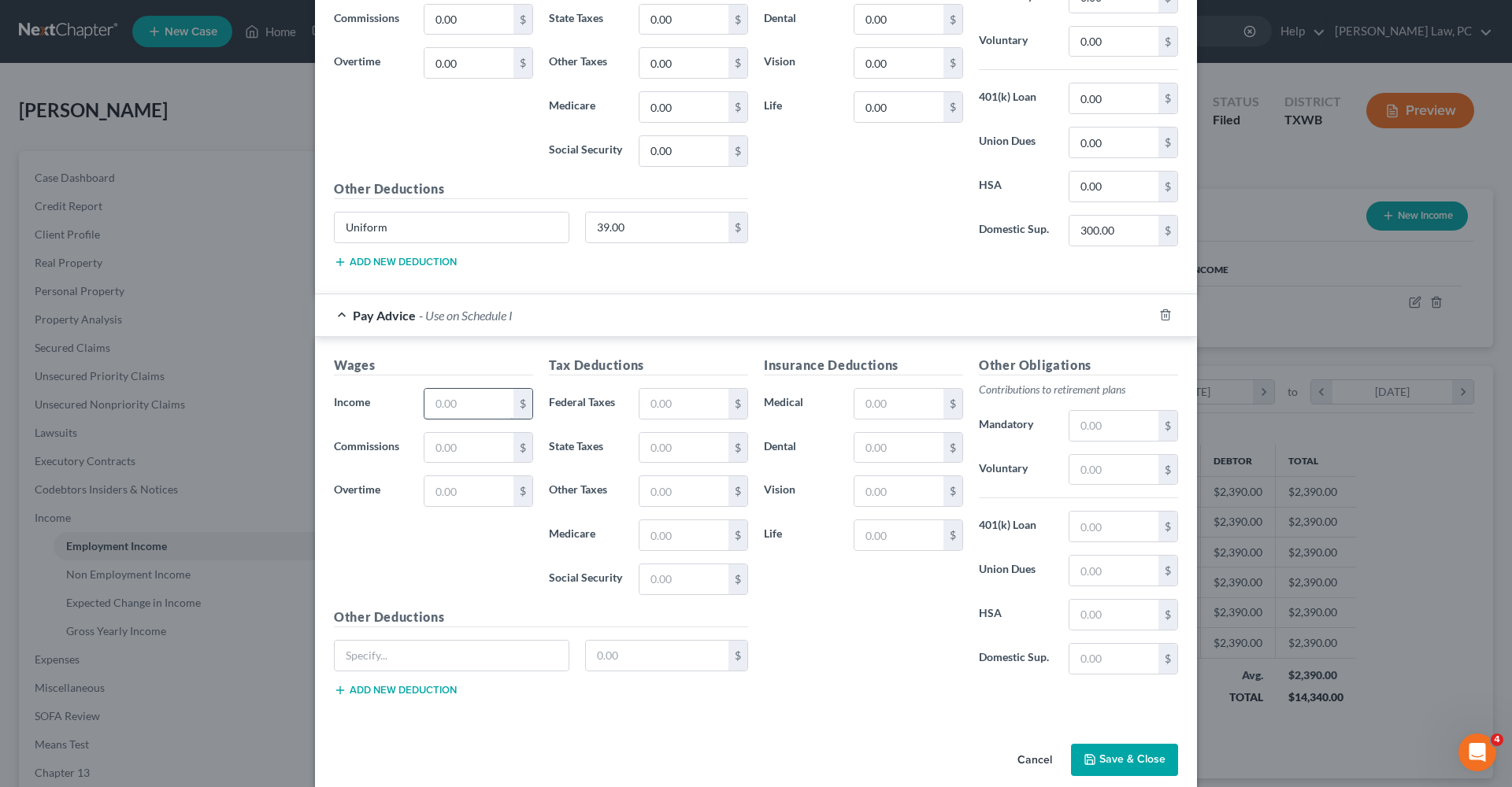
click at [472, 405] on input "text" at bounding box center [469, 403] width 89 height 30
type input "664.61"
click at [658, 393] on input "text" at bounding box center [684, 403] width 89 height 30
type input "42.38"
click at [678, 573] on input "text" at bounding box center [684, 579] width 89 height 30
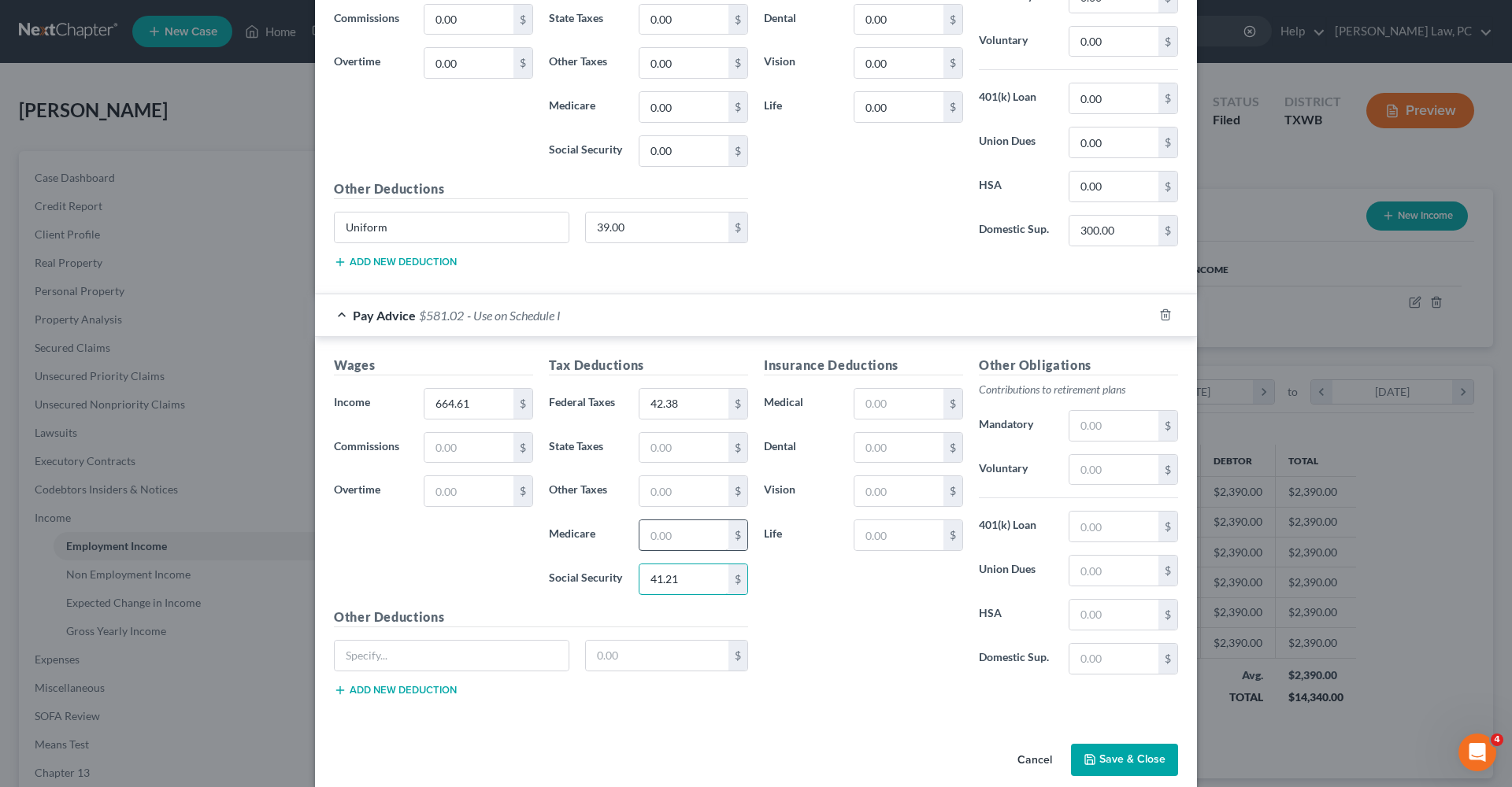
type input "41.21"
click at [659, 540] on input "text" at bounding box center [684, 535] width 89 height 30
type input "9.64"
type input "Uniform"
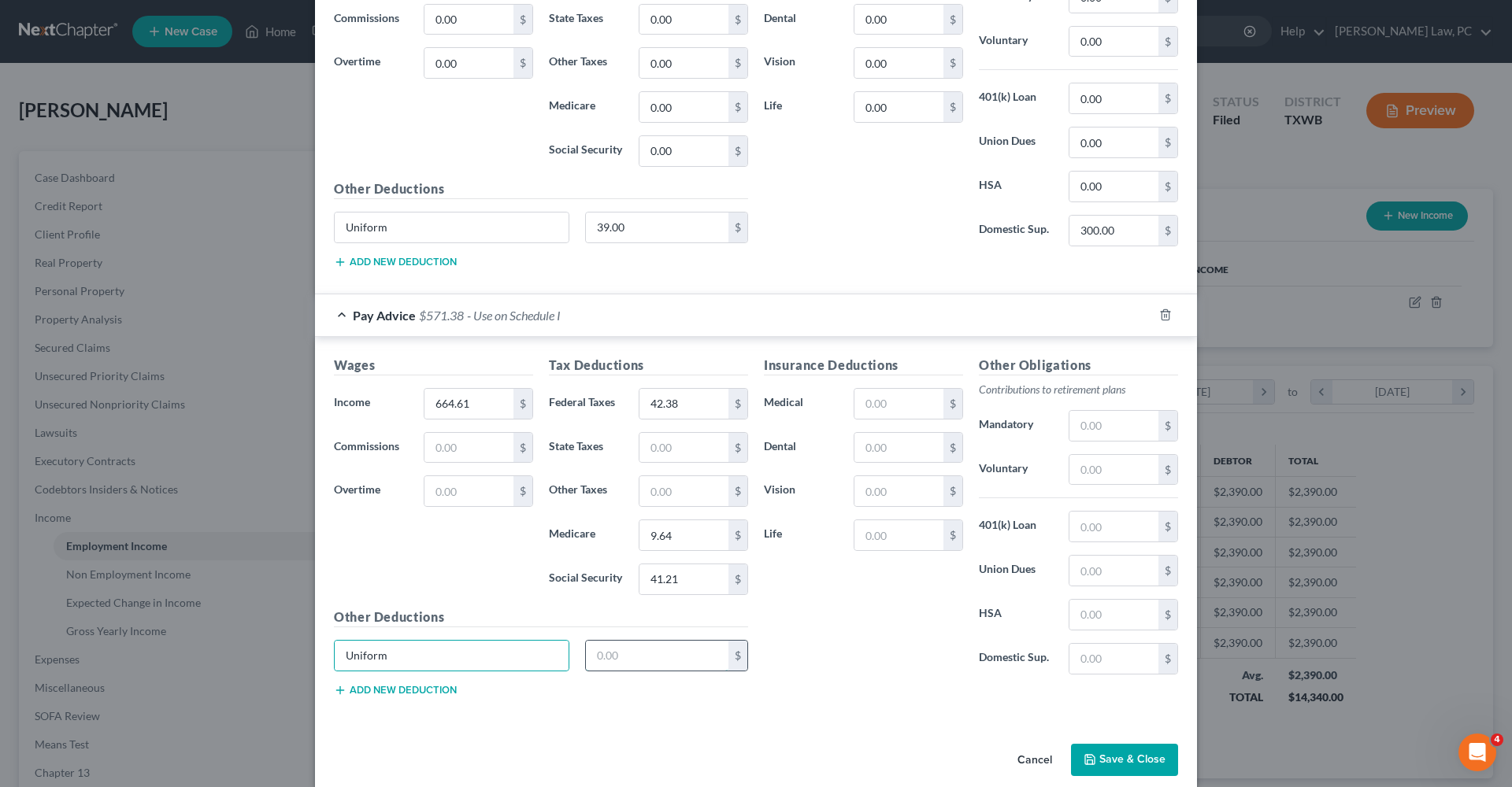
click at [649, 651] on input "text" at bounding box center [658, 656] width 143 height 30
type input "9.79"
click at [1096, 661] on input "text" at bounding box center [1113, 658] width 89 height 30
type input "136.62"
click at [892, 678] on div "Insurance Deductions Medical $ Dental $ Vision $ Life $" at bounding box center [863, 521] width 215 height 332
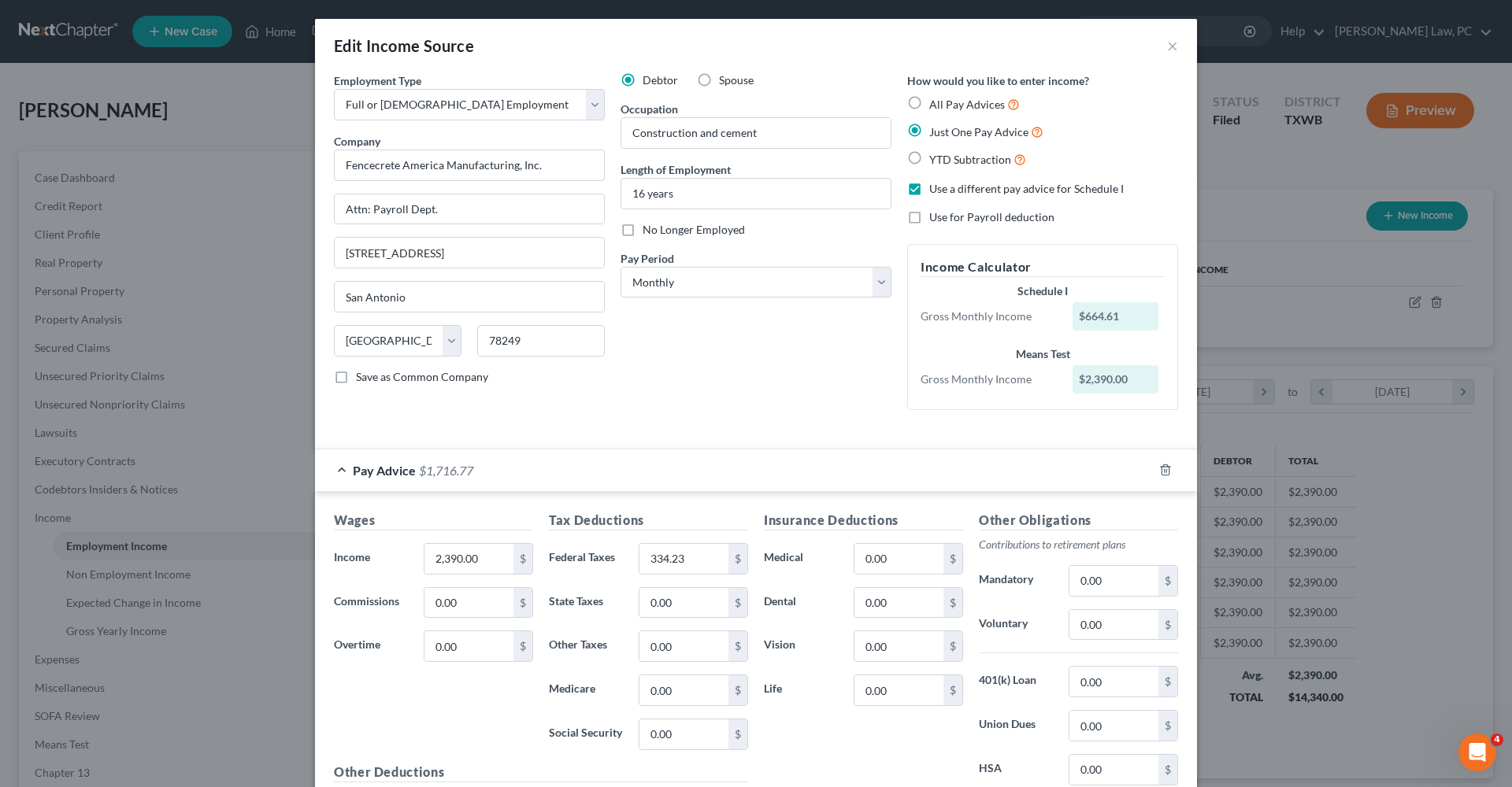
scroll to position [0, 0]
click at [670, 248] on div "Debtor Spouse Occupation Construction and cement Length of Employment 16 years …" at bounding box center [756, 248] width 286 height 350
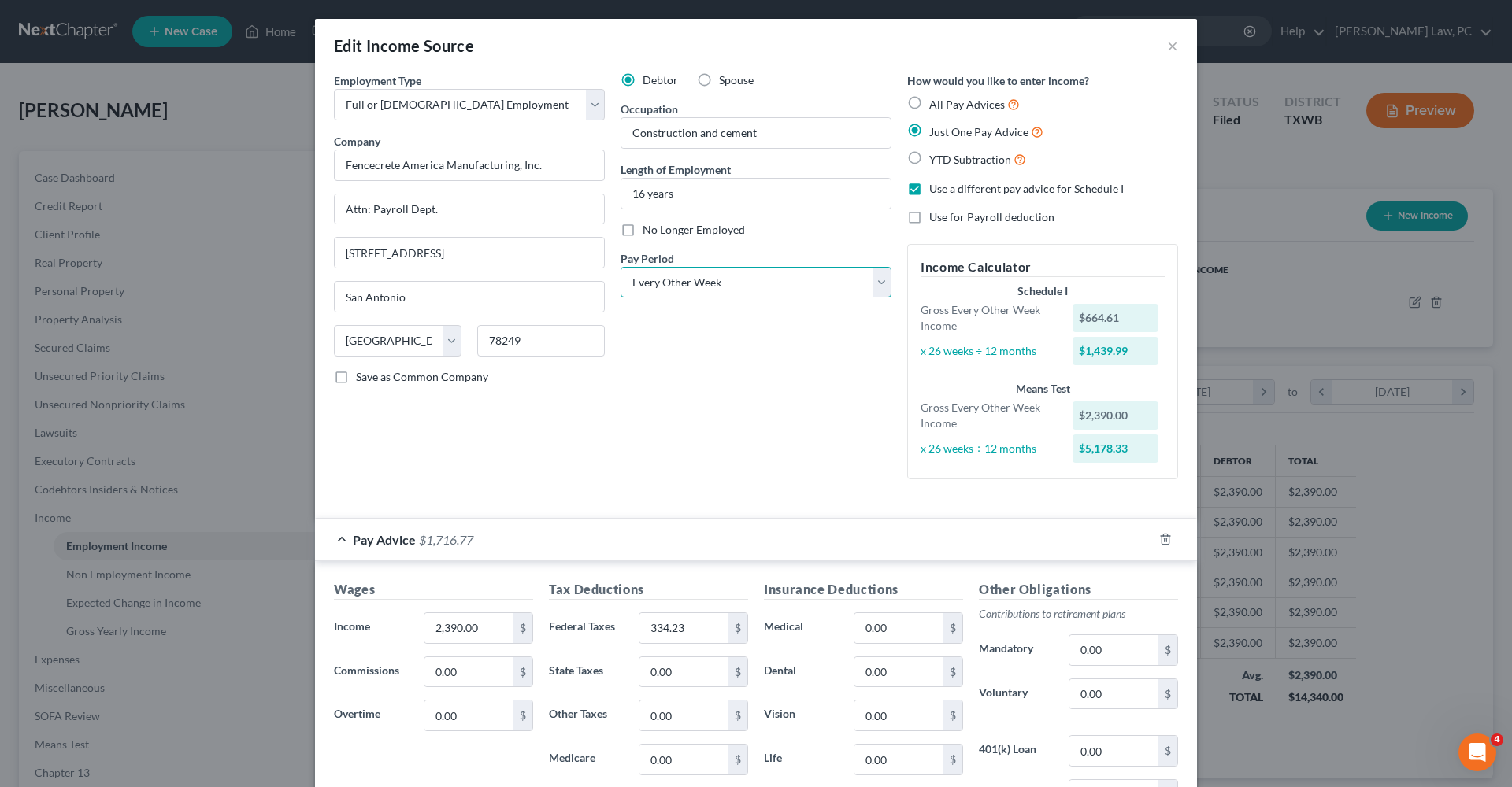
select select "3"
click at [709, 384] on div "Debtor Spouse Occupation Construction and cement Length of Employment 16 years …" at bounding box center [756, 282] width 286 height 420
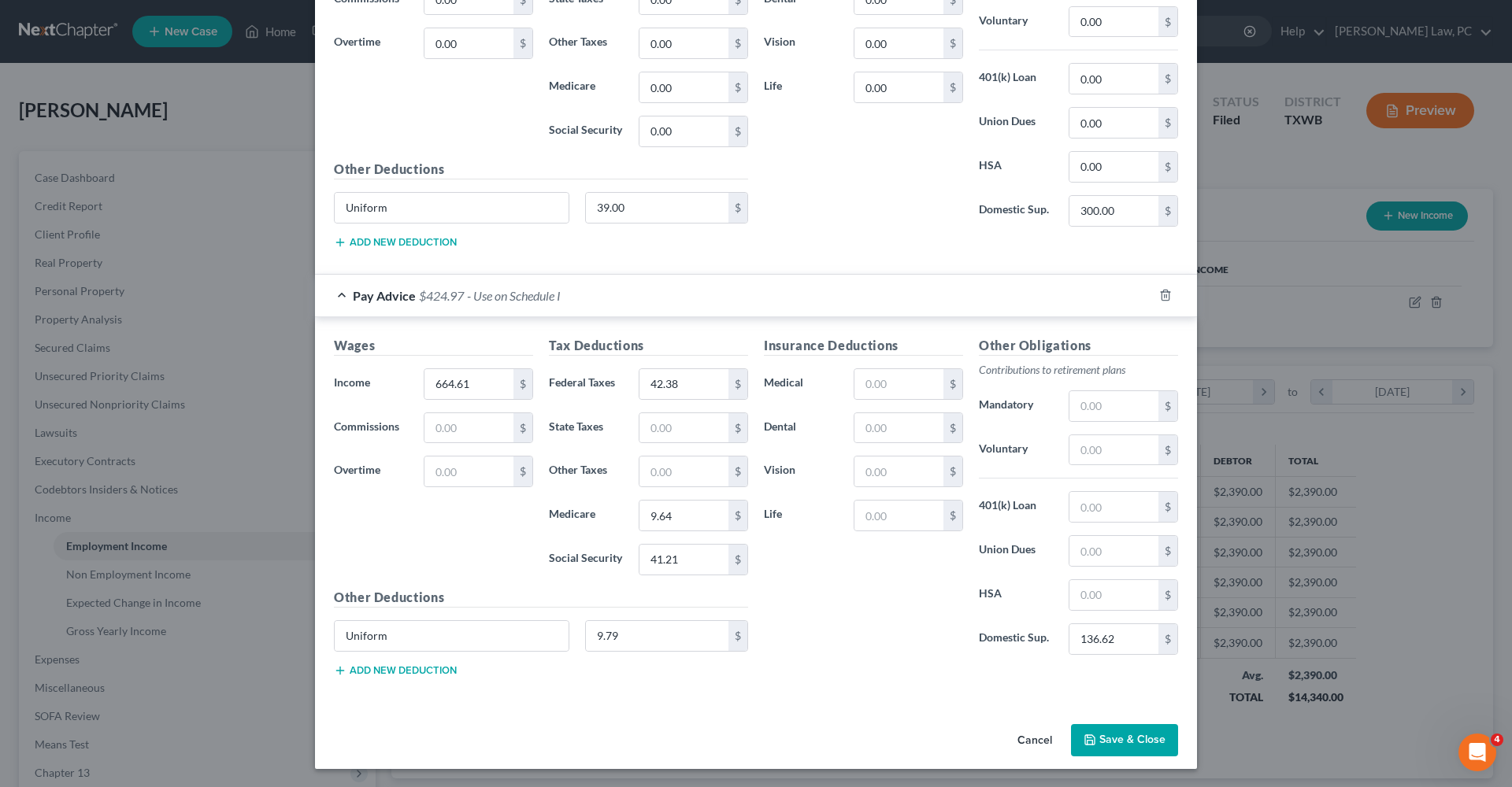
scroll to position [664, 0]
click at [1107, 746] on button "Save & Close" at bounding box center [1124, 742] width 107 height 33
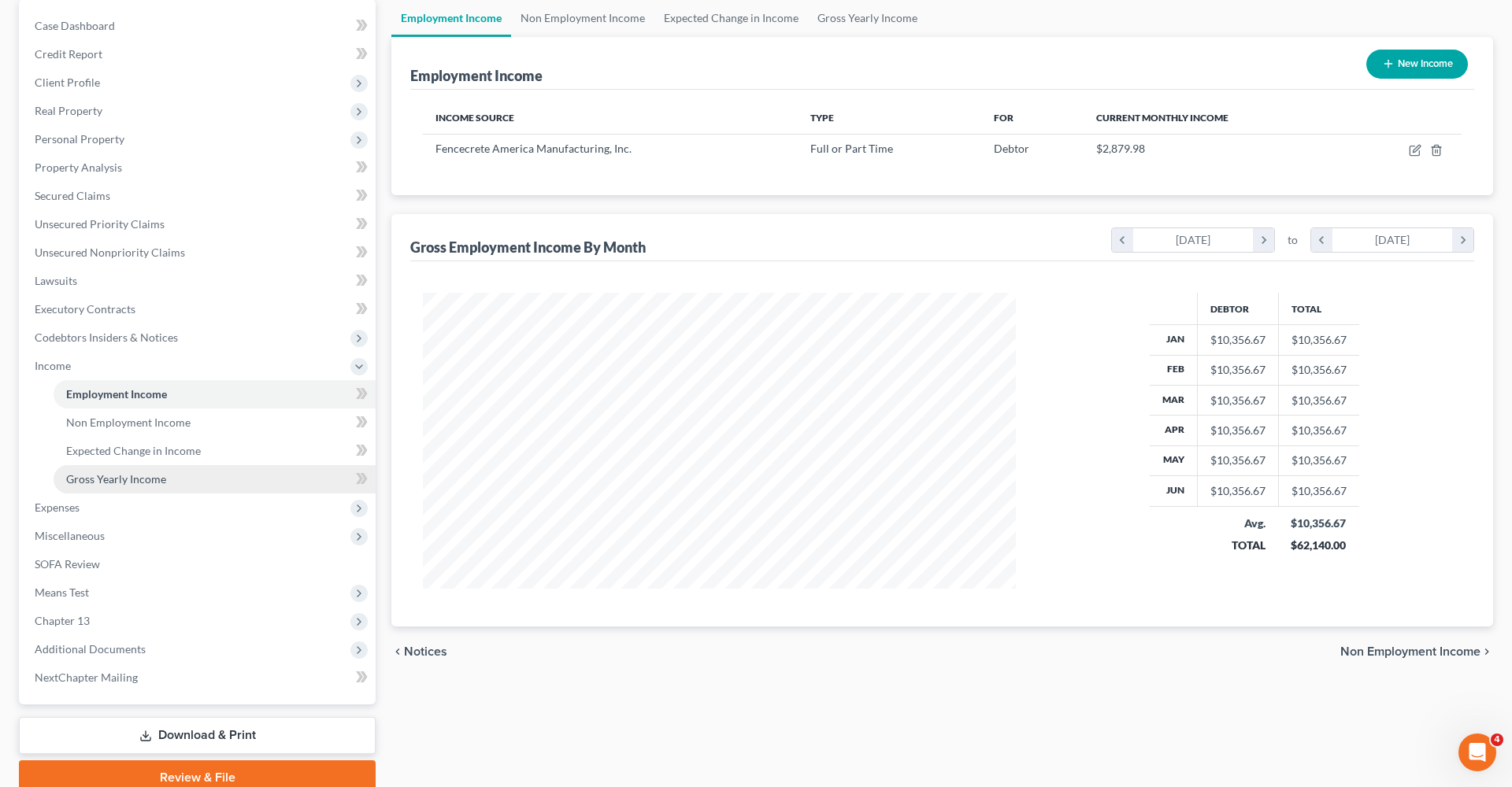
scroll to position [175, 0]
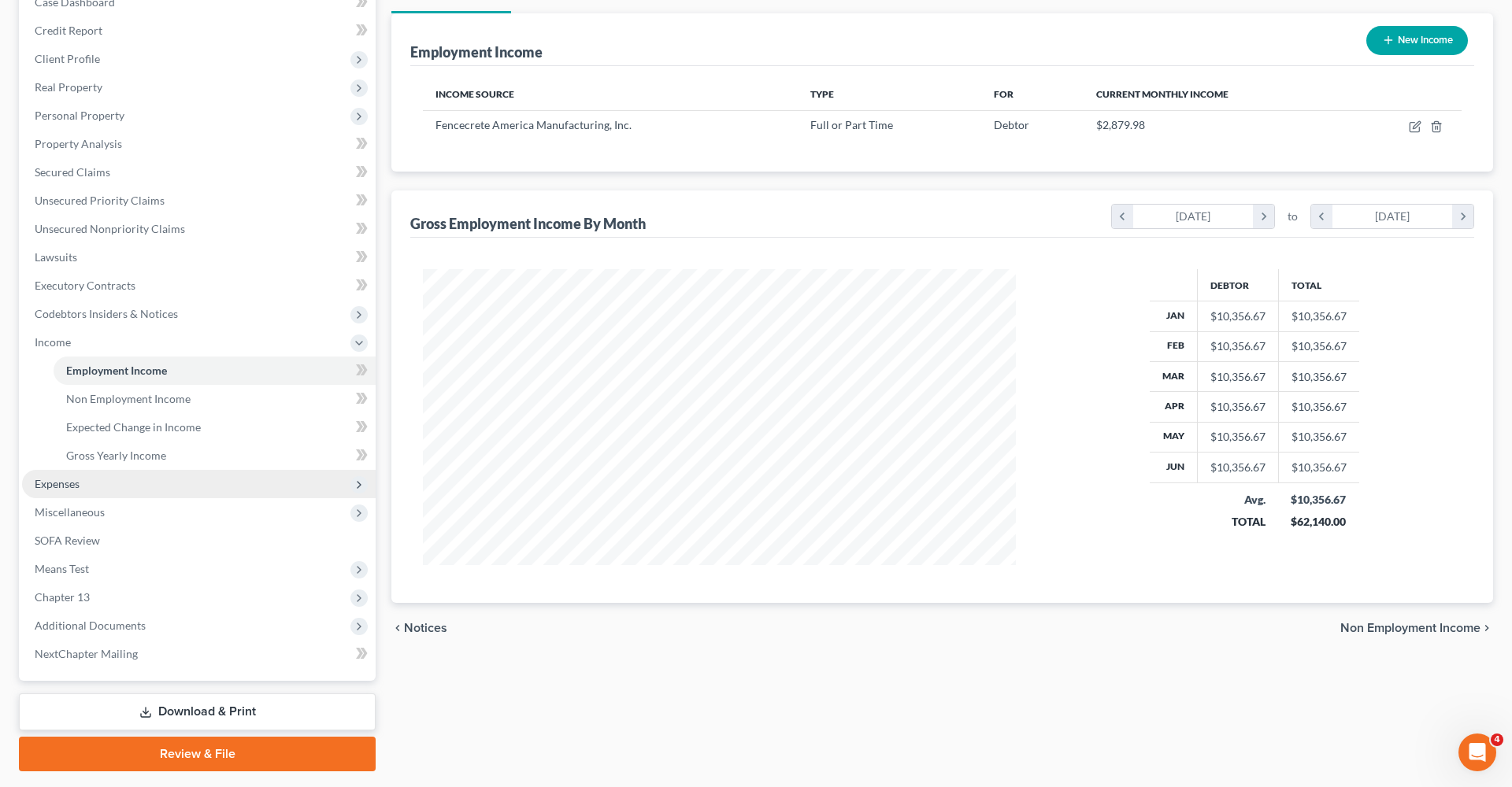
click at [66, 485] on span "Expenses" at bounding box center [57, 483] width 44 height 14
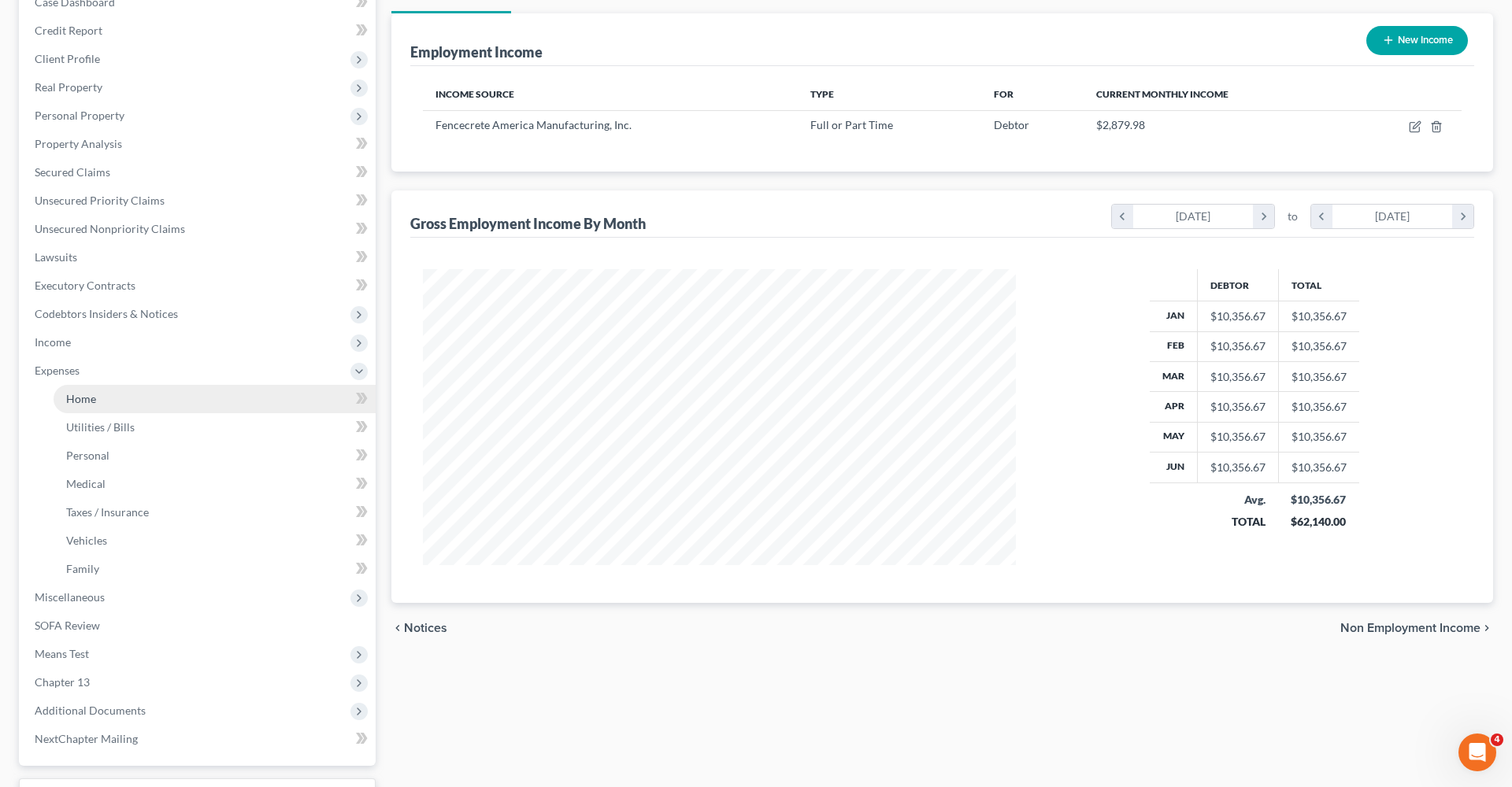
click at [76, 402] on span "Home" at bounding box center [80, 398] width 30 height 14
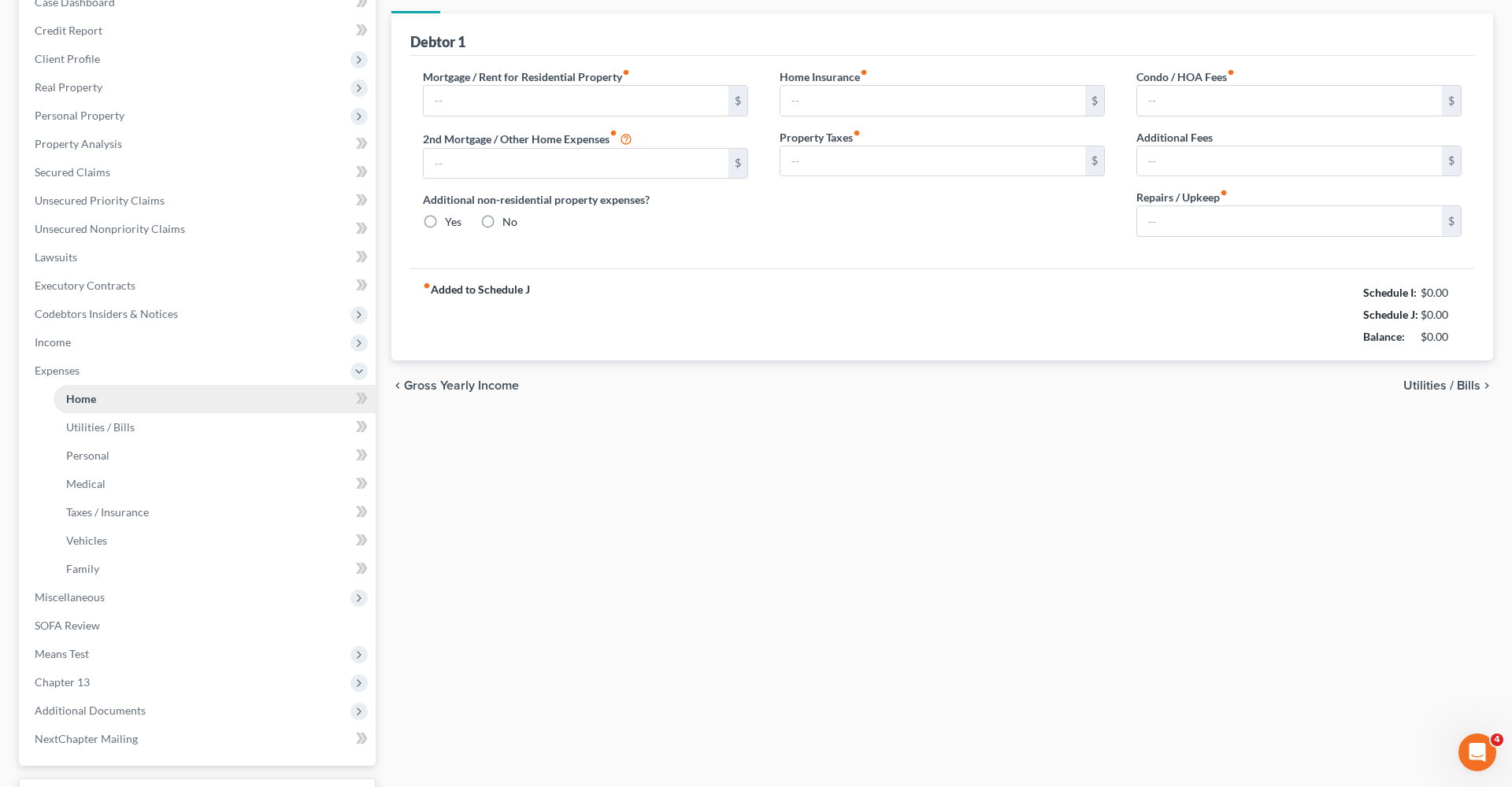
scroll to position [7, 0]
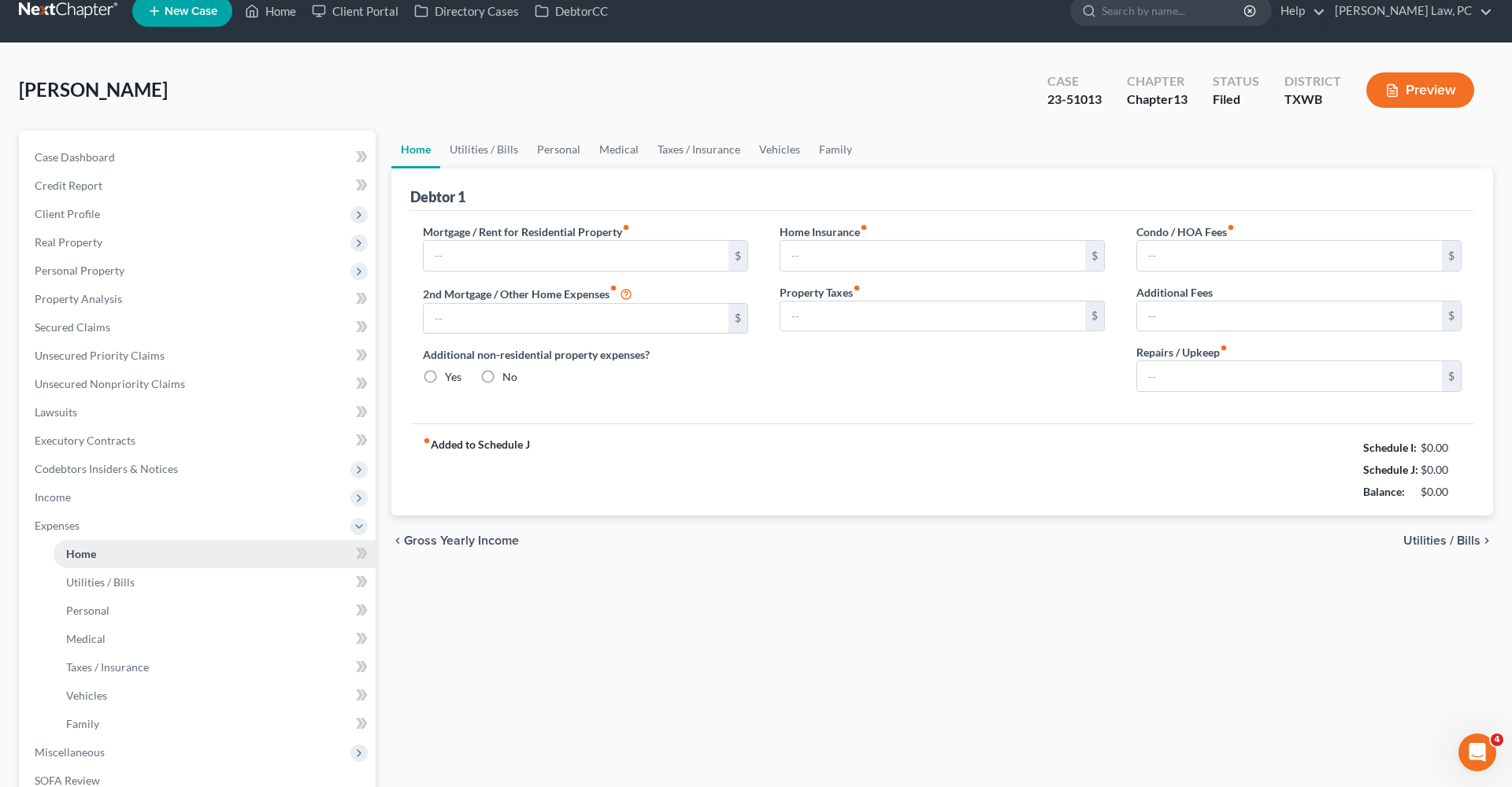
type input "280.00"
type input "0.00"
radio input "true"
type input "0.00"
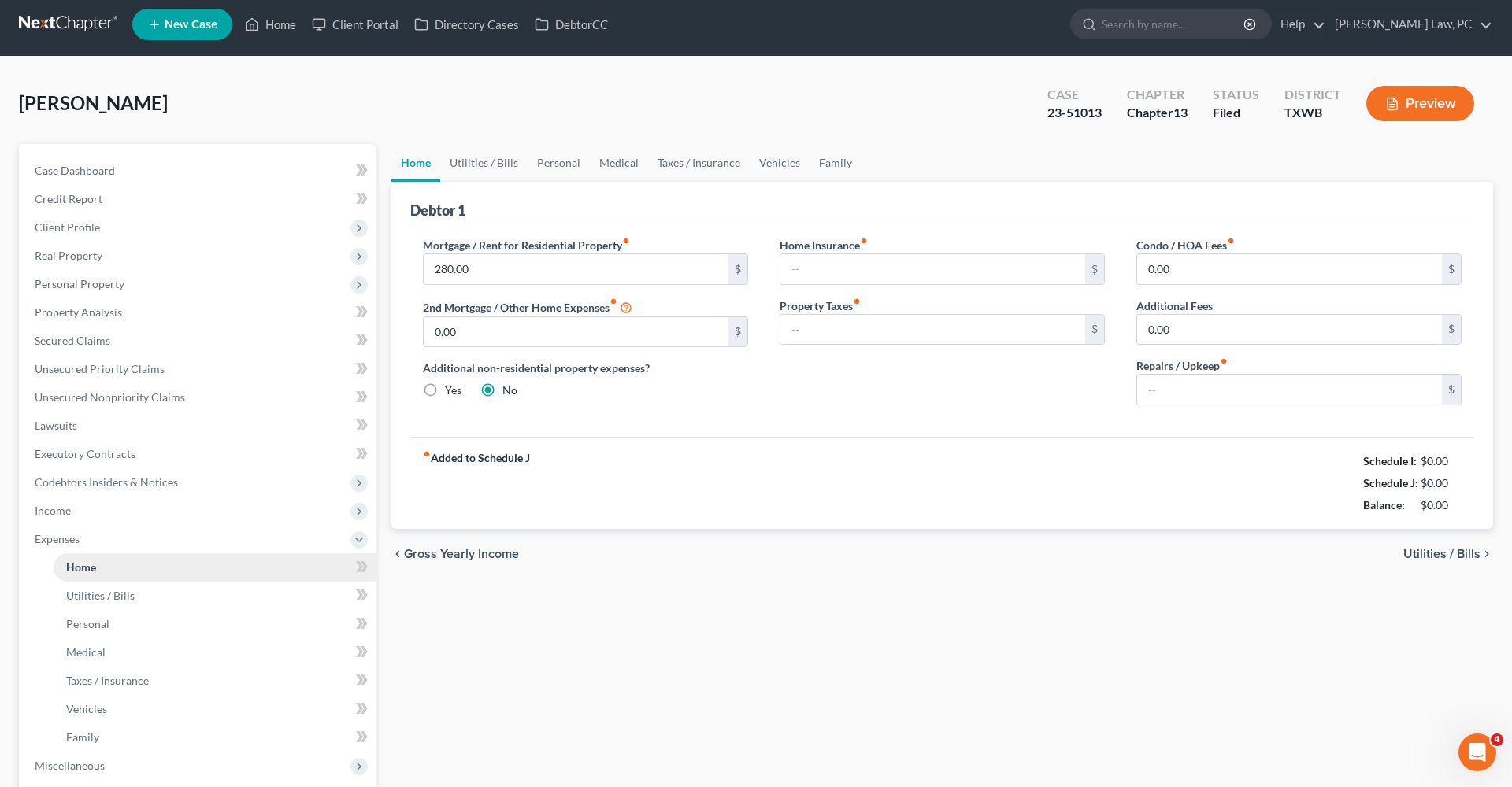
scroll to position [0, 0]
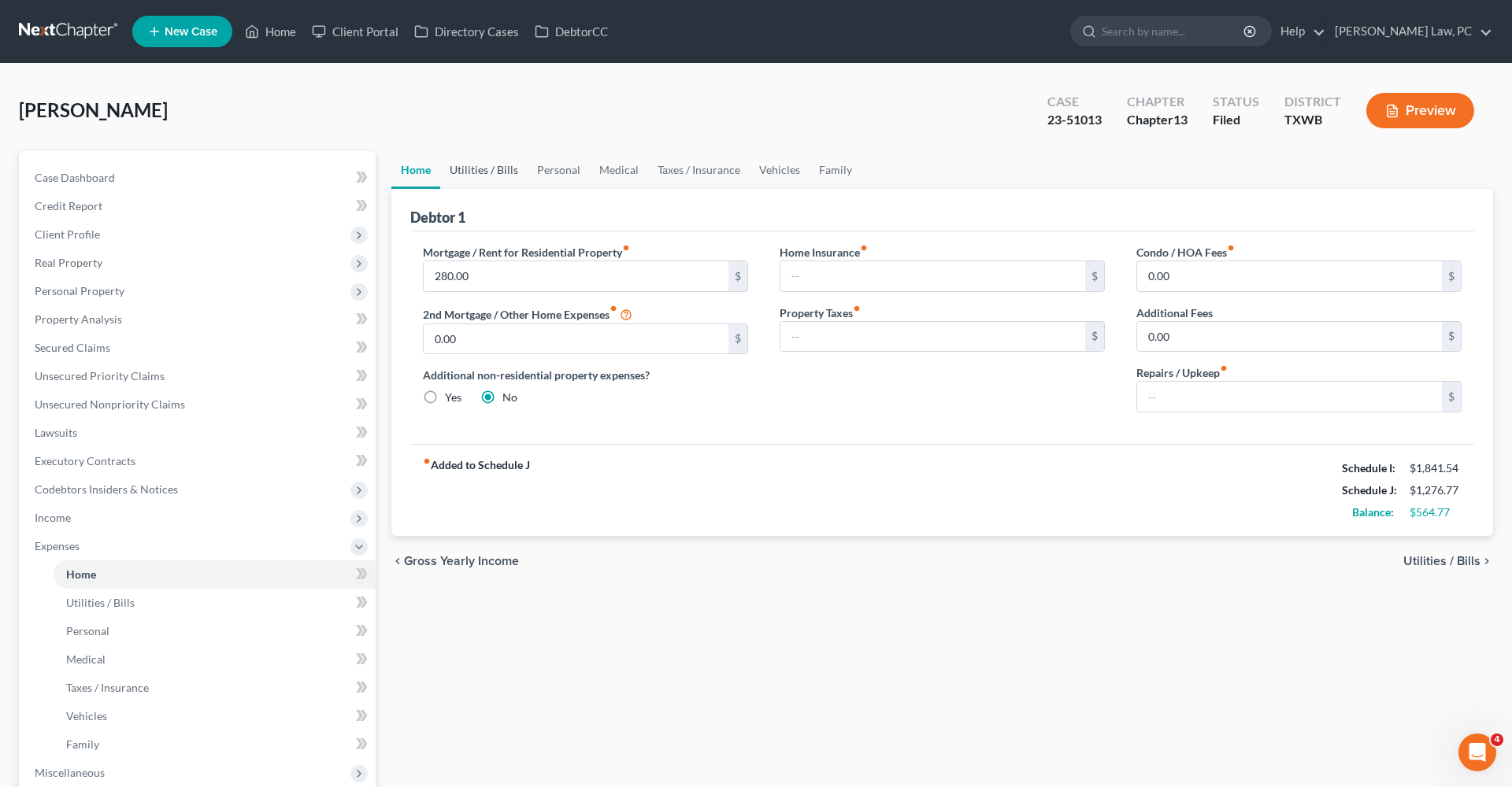
click at [472, 168] on link "Utilities / Bills" at bounding box center [484, 169] width 87 height 38
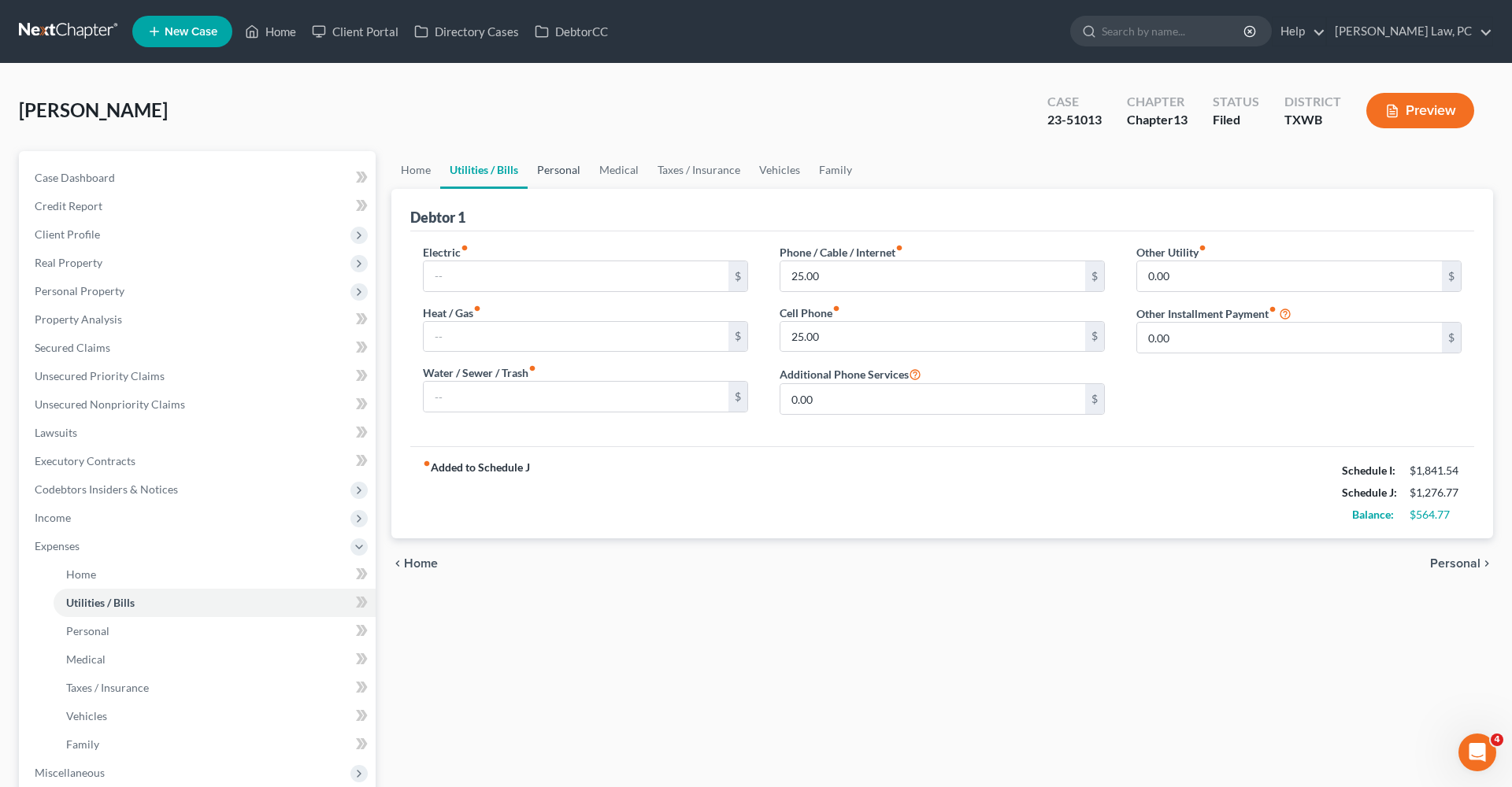
click at [568, 175] on link "Personal" at bounding box center [558, 169] width 62 height 38
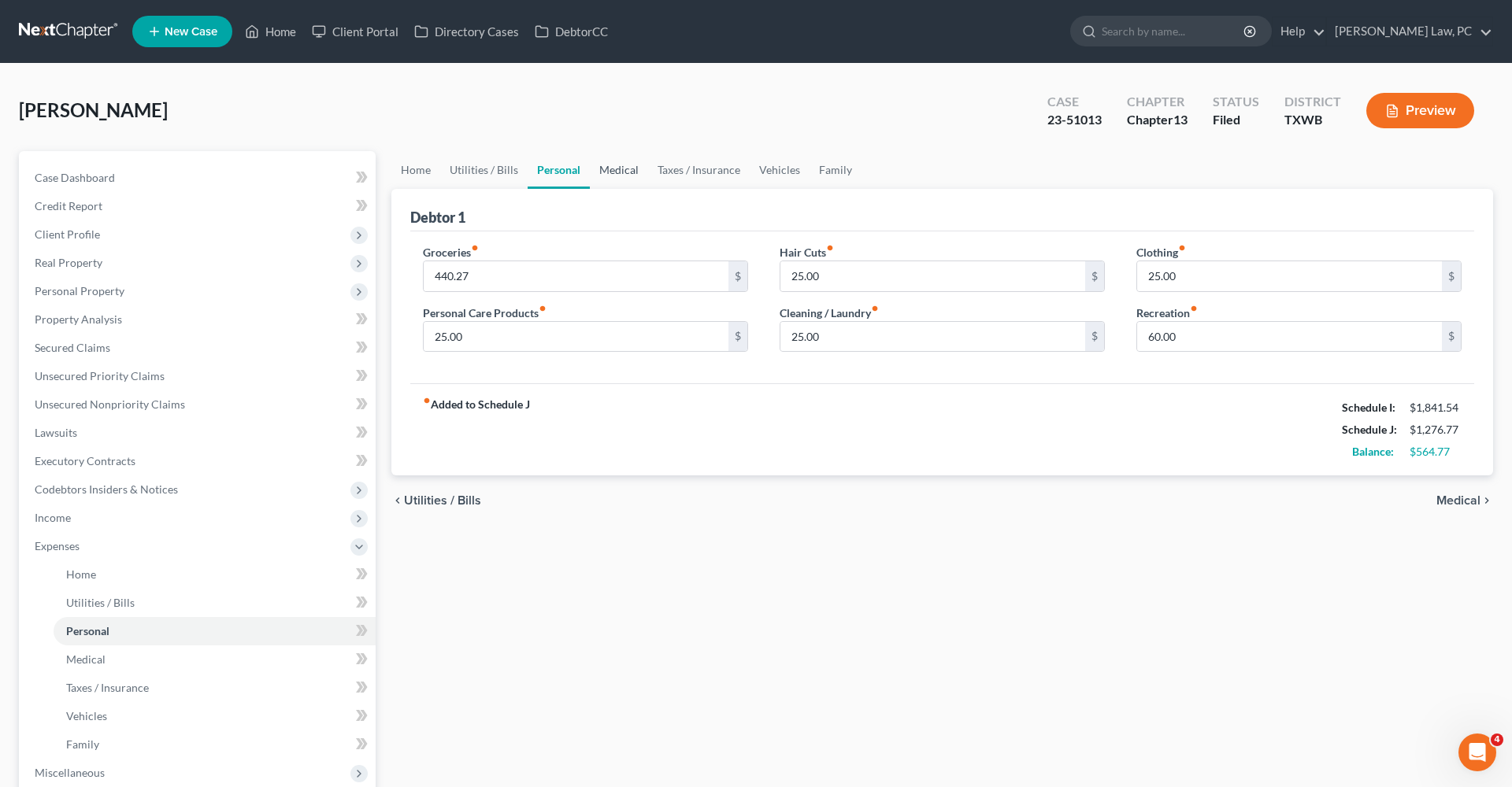
click at [618, 174] on link "Medical" at bounding box center [619, 169] width 58 height 38
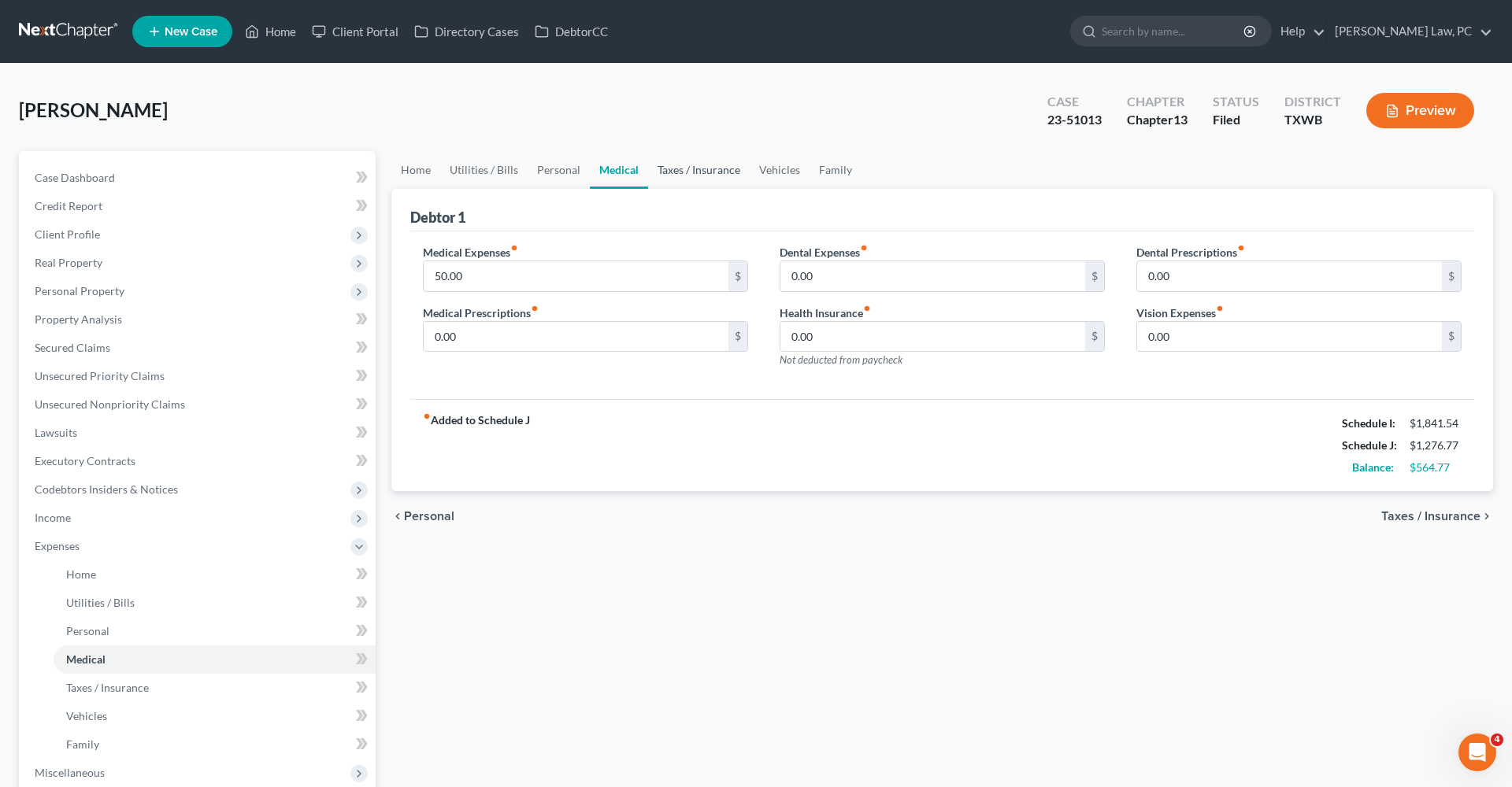
click at [700, 172] on link "Taxes / Insurance" at bounding box center [698, 169] width 102 height 38
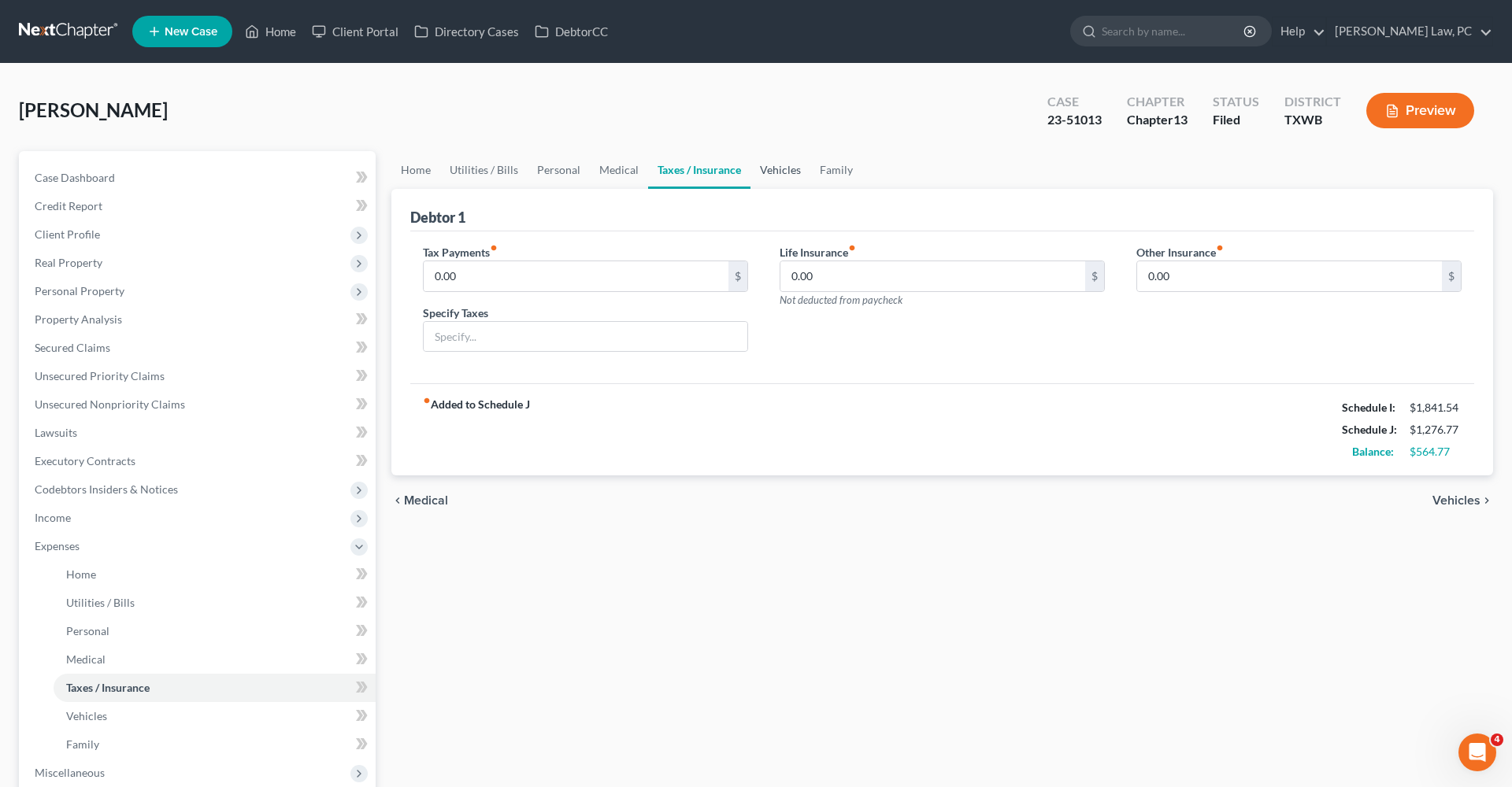
click at [781, 179] on link "Vehicles" at bounding box center [781, 169] width 60 height 38
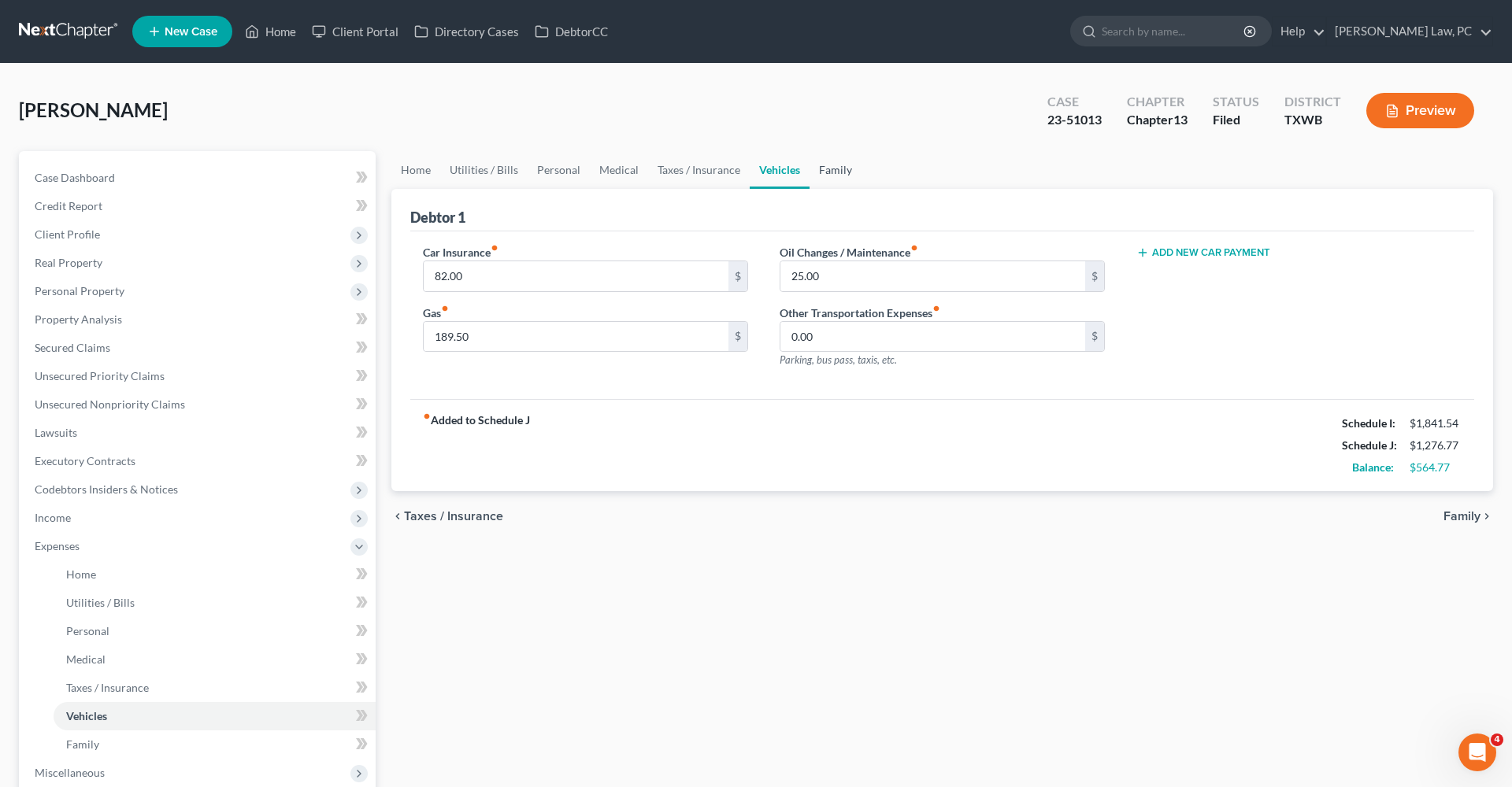
click at [843, 170] on link "Family" at bounding box center [836, 169] width 52 height 38
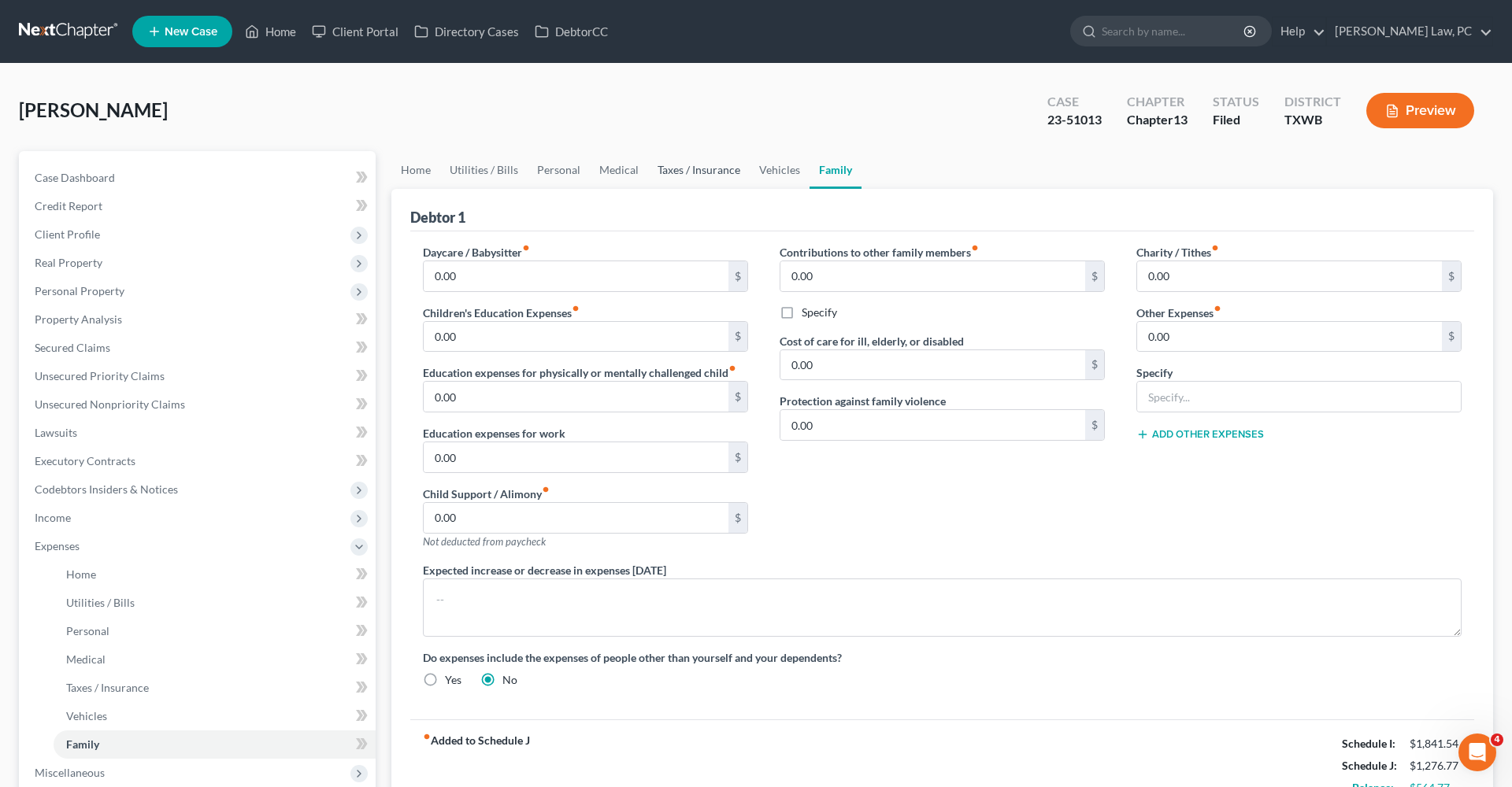
click at [703, 167] on link "Taxes / Insurance" at bounding box center [698, 169] width 102 height 38
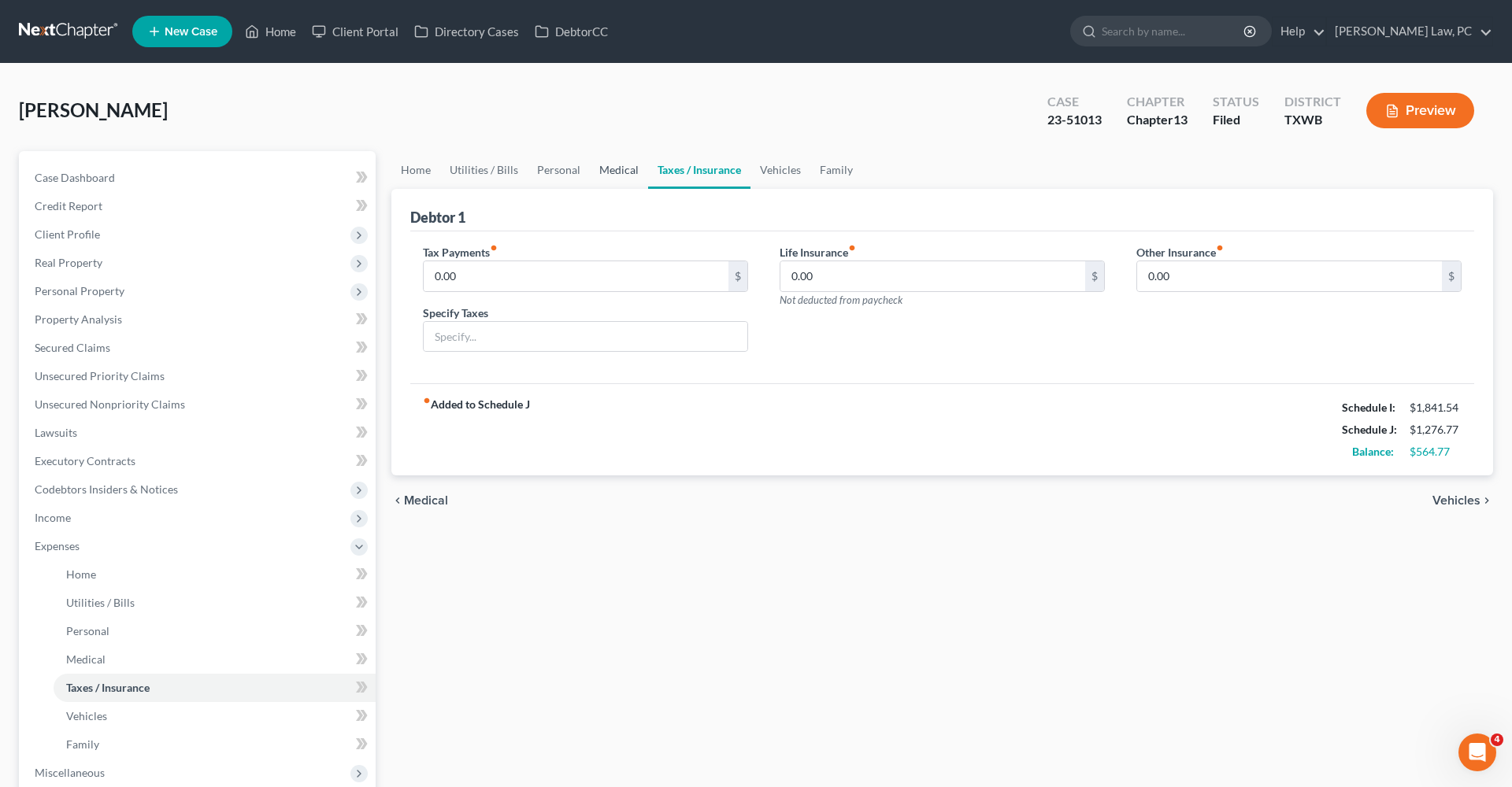
click at [613, 173] on link "Medical" at bounding box center [619, 169] width 58 height 38
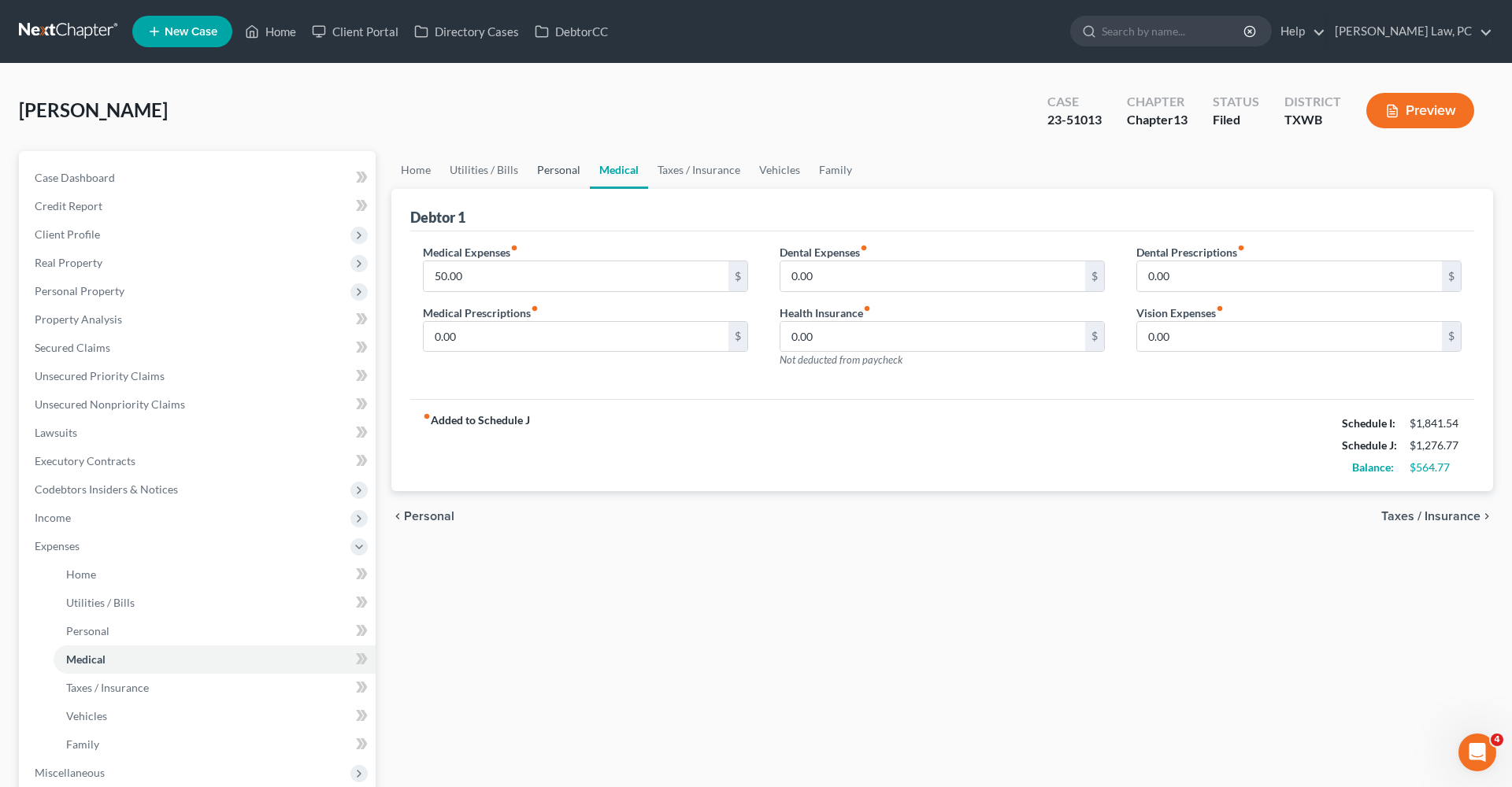
click at [571, 170] on link "Personal" at bounding box center [558, 169] width 62 height 38
